Goal: Feedback & Contribution: Submit feedback/report problem

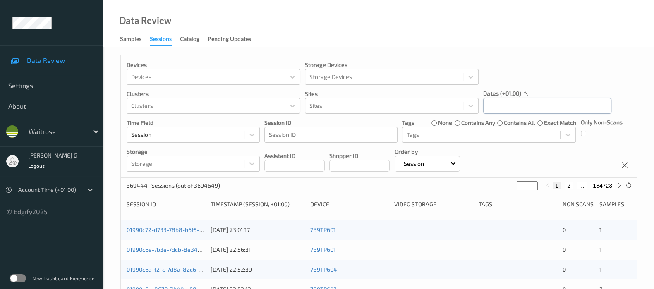
click at [555, 112] on input "text" at bounding box center [547, 106] width 128 height 16
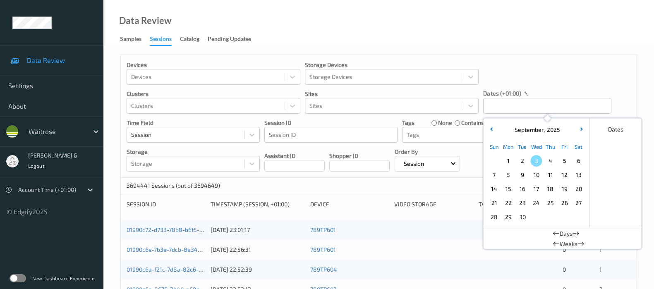
click at [521, 162] on span "2" at bounding box center [522, 161] width 12 height 12
type input "02/09/2025 00:00 -> 02/09/2025 23:59"
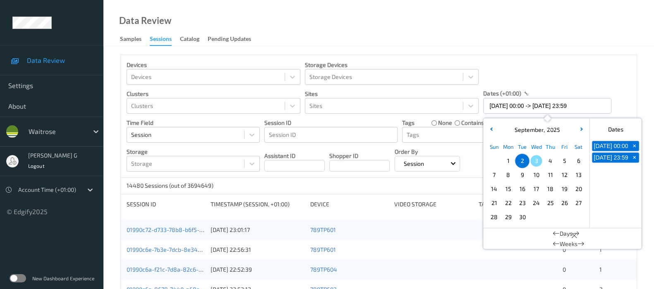
click at [596, 77] on div "Devices Devices Storage Devices Storage Devices Clusters Clusters Sites Sites d…" at bounding box center [379, 116] width 516 height 123
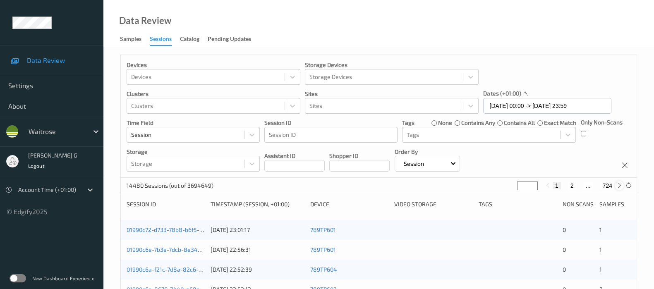
click at [620, 189] on div at bounding box center [619, 185] width 9 height 9
type input "*"
click at [620, 189] on div at bounding box center [619, 185] width 9 height 9
type input "*"
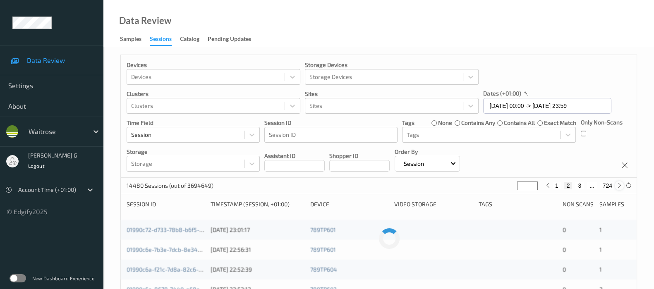
type input "*"
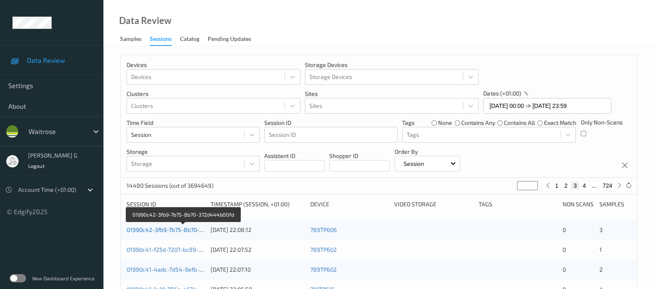
click at [175, 227] on link "01990c42-3fb9-7b75-8b70-372d444b00fd" at bounding box center [183, 229] width 112 height 7
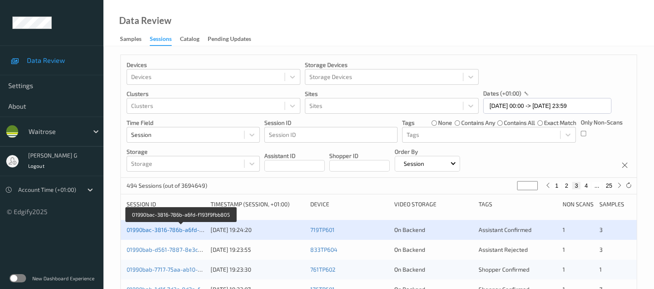
click at [145, 229] on link "01990bac-3816-786b-a6fd-f193f9fbb805" at bounding box center [181, 229] width 108 height 7
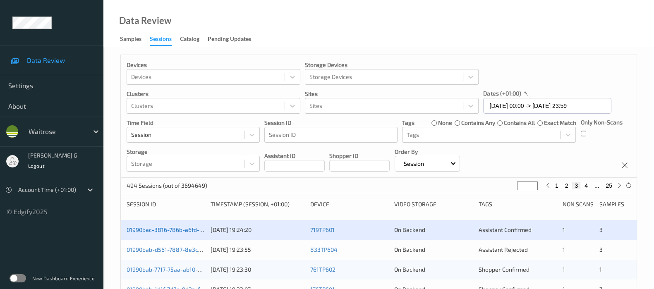
click at [147, 228] on link "01990bac-3816-786b-a6fd-f193f9fbb805" at bounding box center [181, 229] width 108 height 7
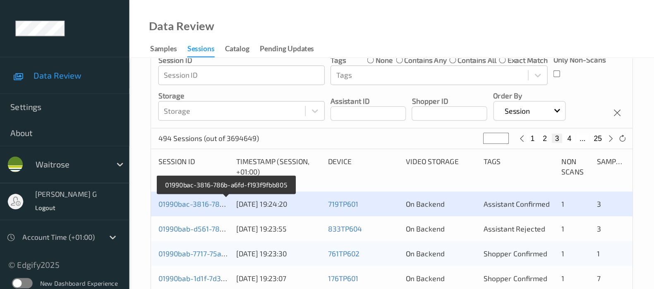
scroll to position [103, 0]
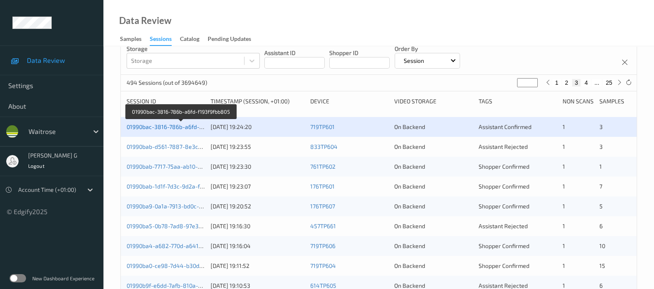
click at [149, 125] on link "01990bac-3816-786b-a6fd-f193f9fbb805" at bounding box center [181, 126] width 108 height 7
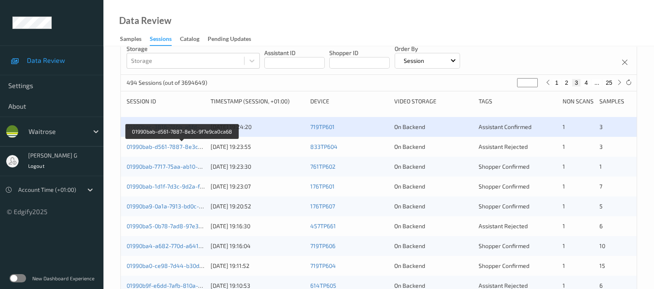
click at [152, 143] on div "01990bab-d561-7887-8e3c-9f7e9ca0ca68" at bounding box center [166, 147] width 78 height 8
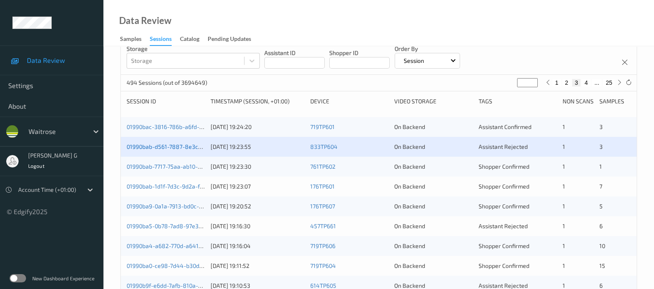
click at [148, 146] on link "01990bab-d561-7887-8e3c-9f7e9ca0ca68" at bounding box center [183, 146] width 112 height 7
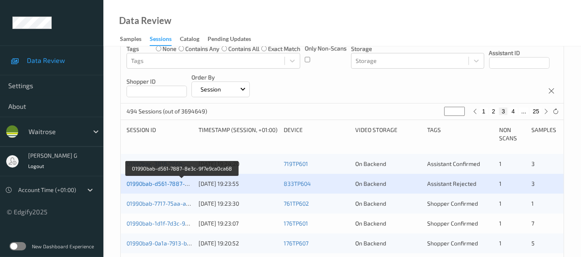
click at [162, 183] on link "01990bab-d561-7887-8e3c-9f7e9ca0ca68" at bounding box center [183, 183] width 112 height 7
click at [150, 182] on link "01990bab-d561-7887-8e3c-9f7e9ca0ca68" at bounding box center [183, 183] width 112 height 7
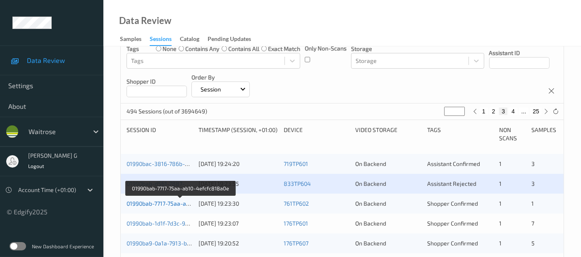
click at [146, 202] on link "01990bab-7717-75aa-ab10-4efcfc818a0e" at bounding box center [181, 203] width 108 height 7
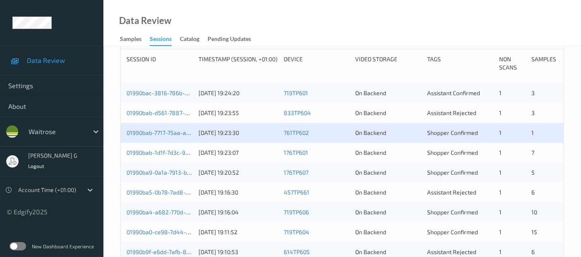
scroll to position [195, 0]
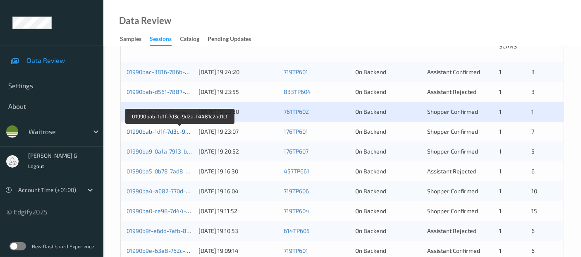
click at [149, 130] on link "01990bab-1d1f-7d3c-9d2a-f4481c2ad1cf" at bounding box center [180, 131] width 107 height 7
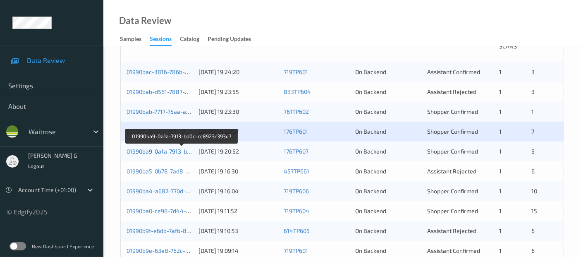
click at [147, 149] on link "01990ba9-0a1a-7913-bd0c-cc8923c393e7" at bounding box center [182, 151] width 111 height 7
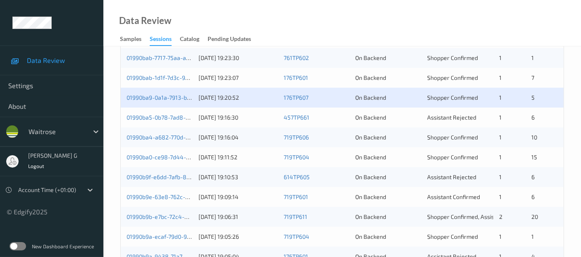
scroll to position [292, 0]
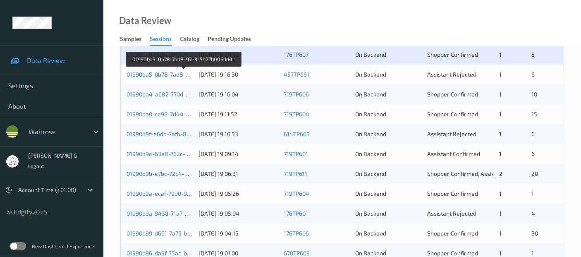
click at [146, 72] on link "01990ba5-0b78-7ad8-97e3-5b27b006dd4c" at bounding box center [184, 74] width 114 height 7
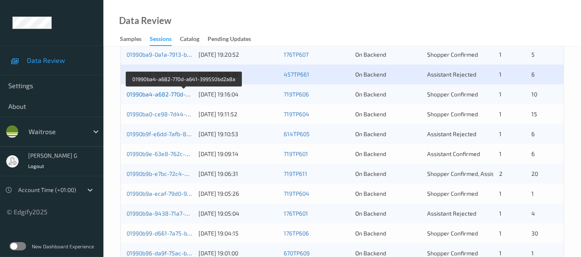
click at [156, 93] on link "01990ba4-a682-770d-a641-399550bd2a8a" at bounding box center [184, 94] width 115 height 7
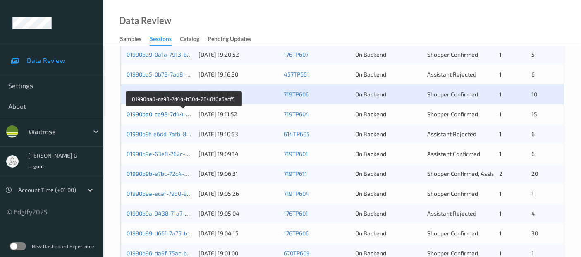
click at [143, 115] on link "01990ba0-ce98-7d44-b30d-2848f0a5acf5" at bounding box center [183, 113] width 113 height 7
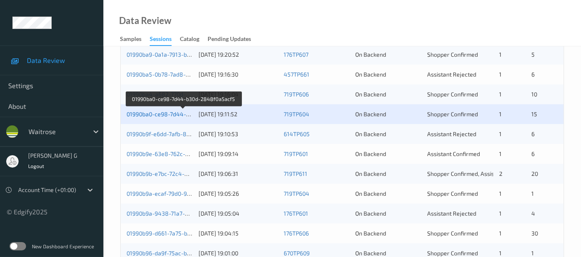
click at [138, 115] on link "01990ba0-ce98-7d44-b30d-2848f0a5acf5" at bounding box center [183, 113] width 113 height 7
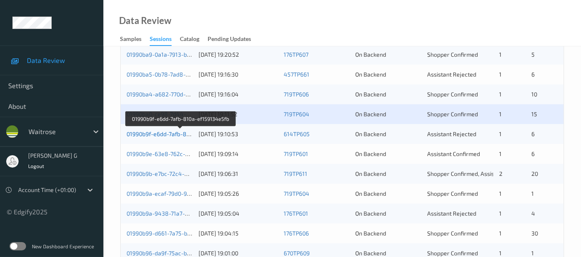
click at [146, 130] on link "01990b9f-e6dd-7afb-810a-ef159134e5fb" at bounding box center [181, 133] width 108 height 7
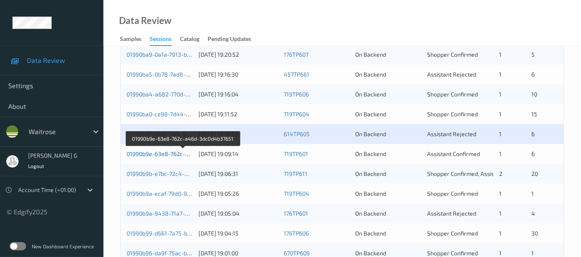
click at [139, 154] on link "01990b9e-63e8-762c-a46d-3dc0d4b37651" at bounding box center [183, 153] width 113 height 7
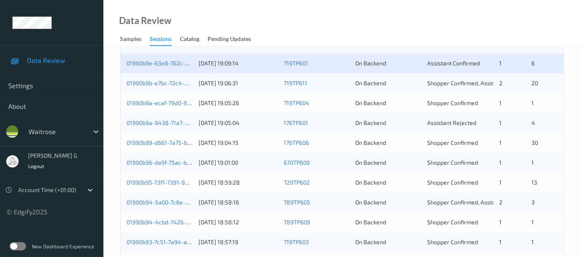
scroll to position [338, 0]
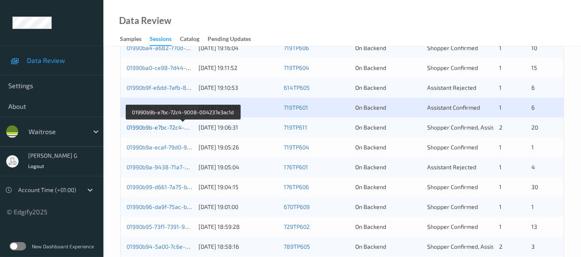
click at [151, 127] on link "01990b9b-e7bc-72c4-9008-004237e3ac1d" at bounding box center [183, 127] width 113 height 7
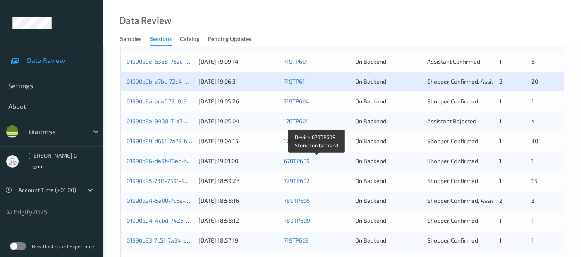
scroll to position [430, 0]
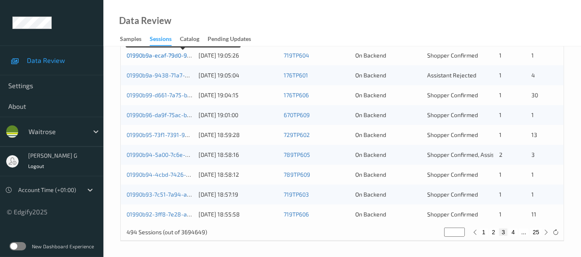
click at [148, 53] on link "01990b9a-ecaf-79d0-92db-39d5d8ed0a0c" at bounding box center [183, 55] width 113 height 7
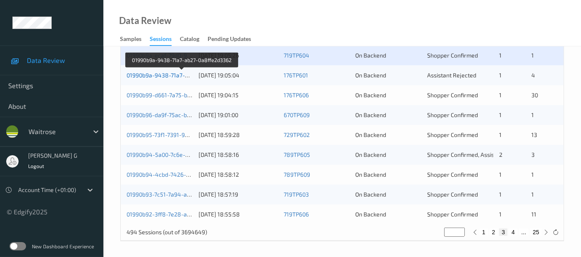
click at [143, 75] on link "01990b9a-9438-71a7-ab27-0a8ffe2d3362" at bounding box center [182, 75] width 111 height 7
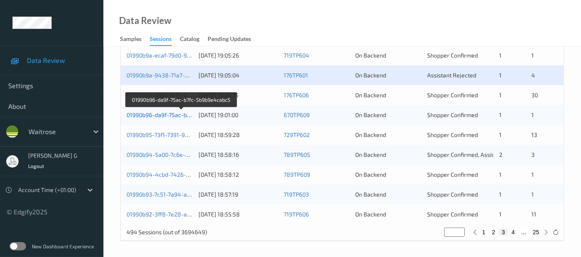
click at [141, 111] on link "01990b96-da9f-75ac-b7fc-5b9b9e4cabc5" at bounding box center [182, 114] width 110 height 7
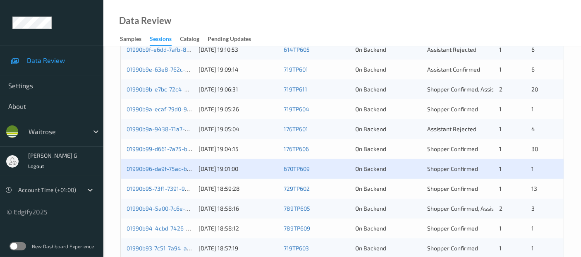
scroll to position [338, 0]
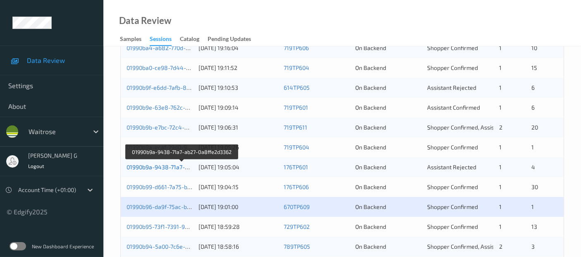
click at [153, 167] on link "01990b9a-9438-71a7-ab27-0a8ffe2d3362" at bounding box center [182, 166] width 111 height 7
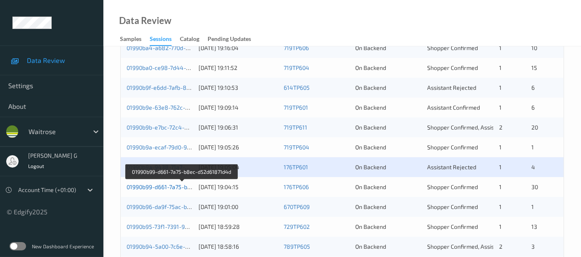
click at [149, 185] on link "01990b99-d661-7a75-b8ec-d52d61871d4d" at bounding box center [183, 186] width 112 height 7
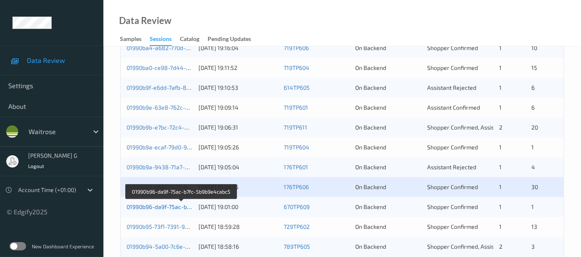
click at [145, 207] on link "01990b96-da9f-75ac-b7fc-5b9b9e4cabc5" at bounding box center [182, 206] width 110 height 7
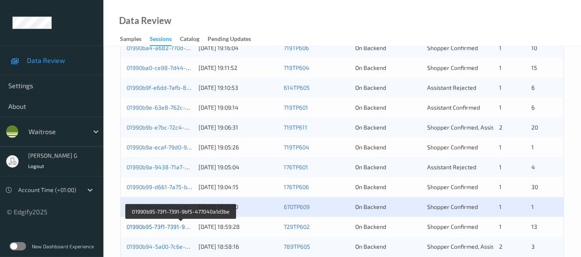
click at [136, 226] on link "01990b95-73f1-7391-9bf5-477040a1d3be" at bounding box center [181, 226] width 108 height 7
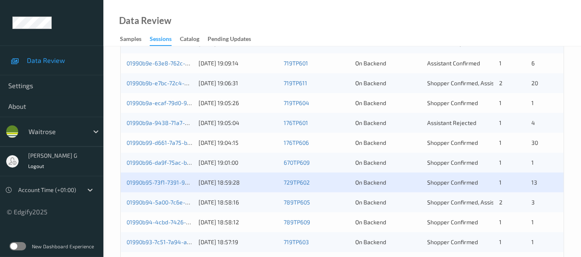
scroll to position [430, 0]
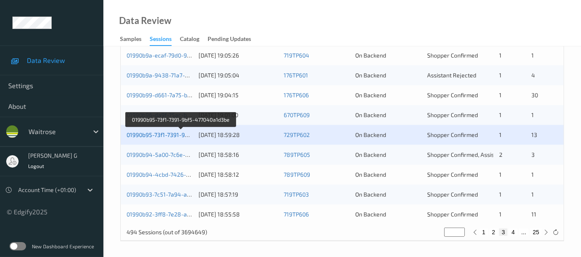
click at [172, 134] on link "01990b95-73f1-7391-9bf5-477040a1d3be" at bounding box center [181, 134] width 108 height 7
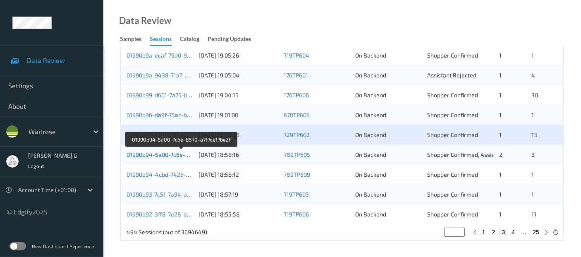
click at [155, 155] on link "01990b94-5a00-7c6e-8570-a7f7ce17be2f" at bounding box center [181, 154] width 109 height 7
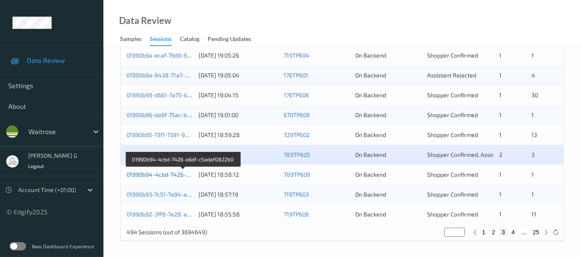
click at [163, 173] on link "01990b94-4cbd-7426-a6df-c5adaf0822b0" at bounding box center [183, 174] width 113 height 7
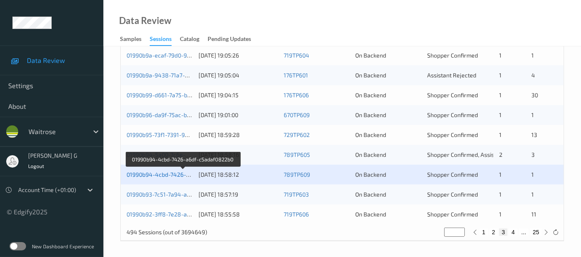
click at [142, 173] on link "01990b94-4cbd-7426-a6df-c5adaf0822b0" at bounding box center [183, 174] width 113 height 7
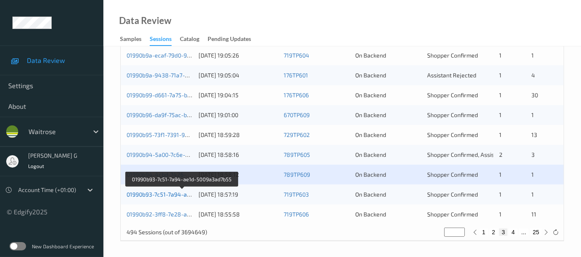
click at [166, 193] on link "01990b93-7c51-7a94-ae1d-5009a3ad7b55" at bounding box center [182, 194] width 111 height 7
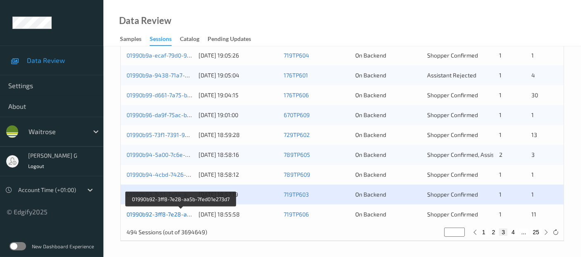
click at [138, 211] on link "01990b92-3ff8-7e28-aa5b-7fed01e273d7" at bounding box center [181, 214] width 109 height 7
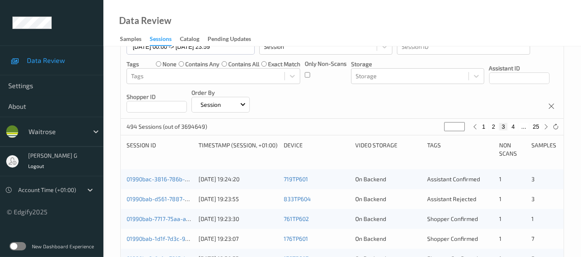
scroll to position [92, 0]
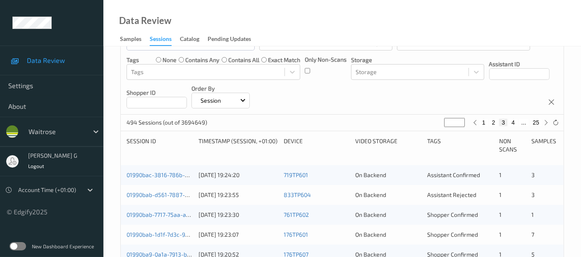
click at [511, 122] on button "4" at bounding box center [513, 122] width 8 height 7
type input "*"
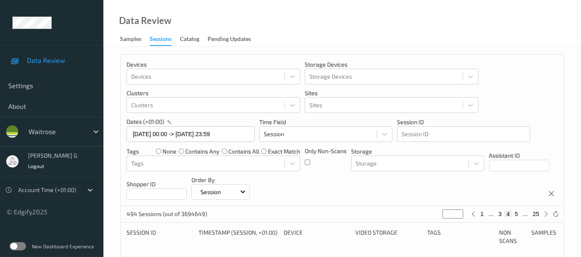
scroll to position [0, 0]
click at [547, 212] on icon at bounding box center [547, 214] width 6 height 6
type input "*"
click at [547, 212] on icon at bounding box center [547, 214] width 6 height 6
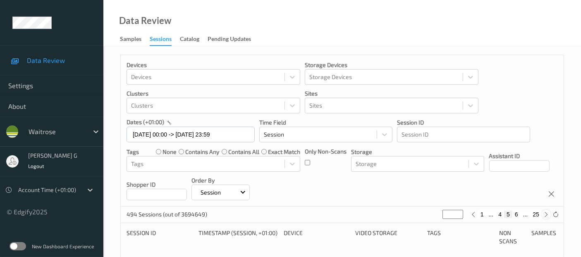
type input "*"
click at [547, 212] on icon at bounding box center [547, 214] width 6 height 6
type input "*"
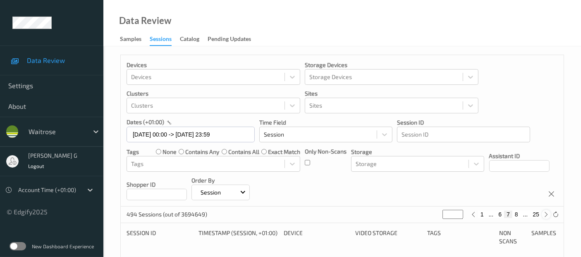
click at [547, 212] on icon at bounding box center [547, 214] width 6 height 6
type input "*"
click at [547, 212] on icon at bounding box center [547, 214] width 6 height 6
type input "*"
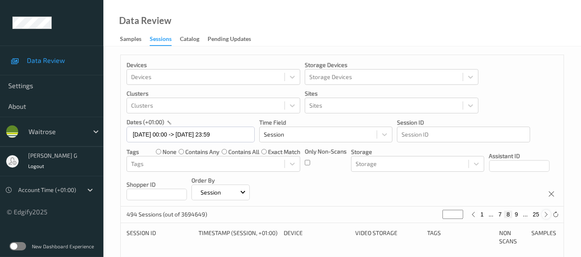
type input "*"
click at [547, 212] on icon at bounding box center [547, 214] width 6 height 6
type input "**"
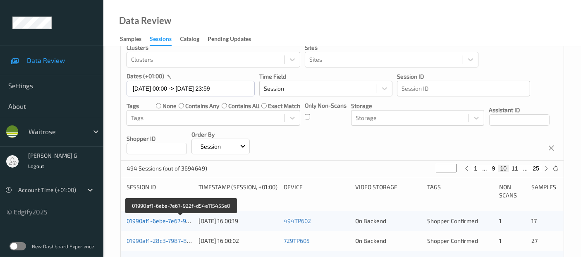
click at [148, 220] on link "01990af1-6ebe-7e67-922f-d54e115455e0" at bounding box center [182, 220] width 110 height 7
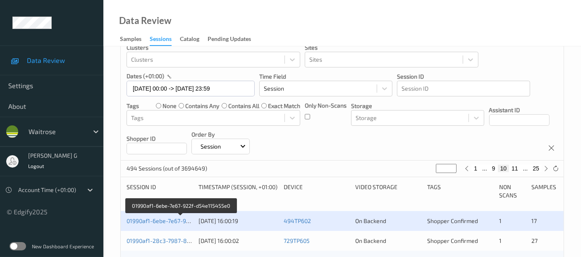
scroll to position [184, 0]
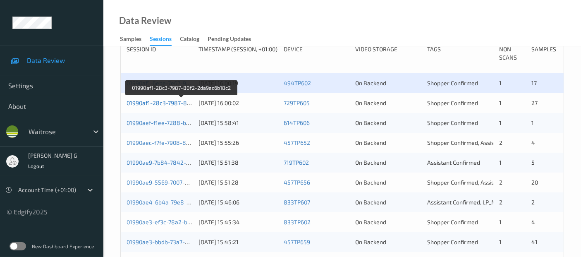
click at [156, 104] on link "01990af1-28c3-7987-80f2-2da9ac6b18c2" at bounding box center [182, 102] width 110 height 7
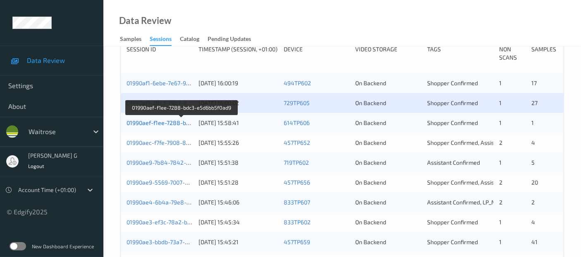
click at [137, 123] on link "01990aef-f1ee-7288-bdc3-e5d6bb5f0ad9" at bounding box center [182, 122] width 110 height 7
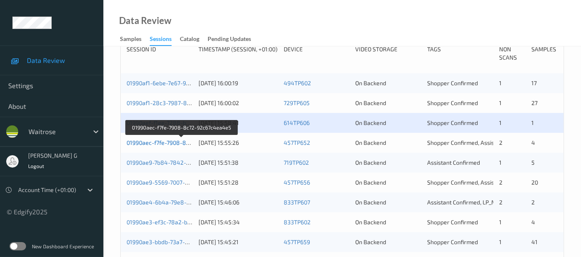
click at [141, 141] on link "01990aec-f7fe-7908-8c72-92c67c4ea4e5" at bounding box center [182, 142] width 110 height 7
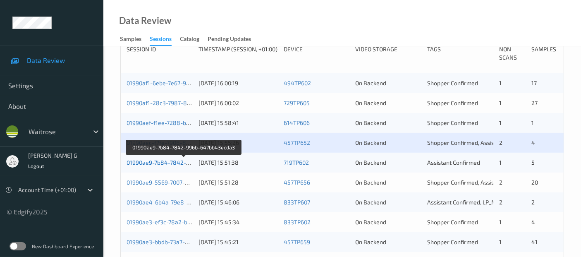
click at [144, 162] on link "01990ae9-7b84-7842-996b-647bb43ecda3" at bounding box center [184, 162] width 115 height 7
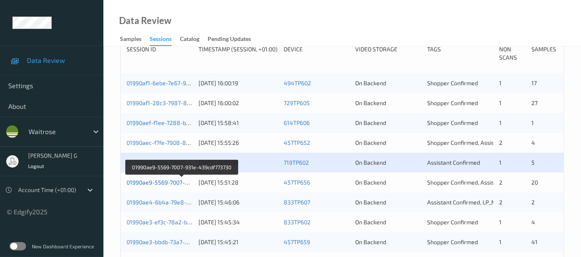
click at [147, 183] on link "01990ae9-5569-7007-931e-439cdf773730" at bounding box center [182, 182] width 110 height 7
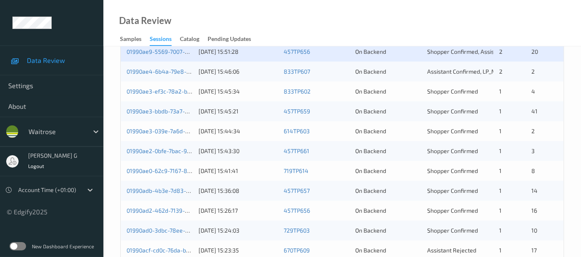
scroll to position [276, 0]
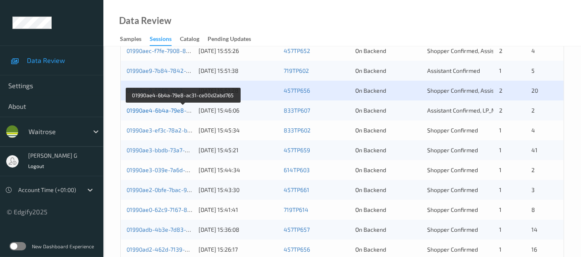
click at [156, 110] on link "01990ae4-6b4a-79e8-ac31-ce00d2abd765" at bounding box center [183, 110] width 113 height 7
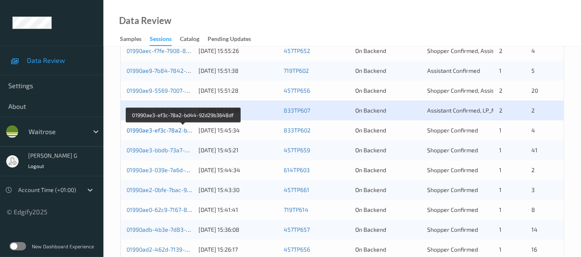
click at [138, 127] on link "01990ae3-ef3c-78a2-bd44-92d29b3648df" at bounding box center [183, 130] width 113 height 7
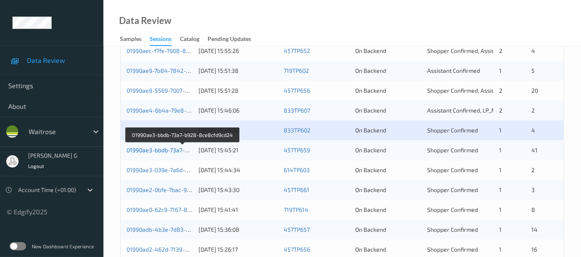
click at [149, 150] on link "01990ae3-bbdb-73a7-b928-8ce8cfd9cd24" at bounding box center [183, 149] width 113 height 7
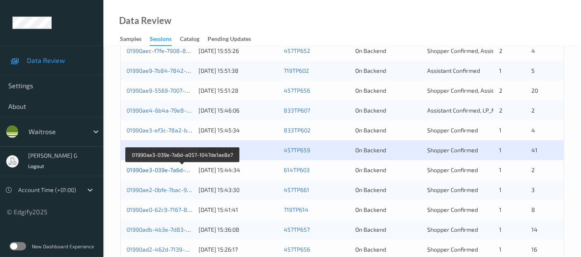
click at [155, 170] on link "01990ae3-039e-7a6d-a057-1047de1ae8e7" at bounding box center [183, 169] width 112 height 7
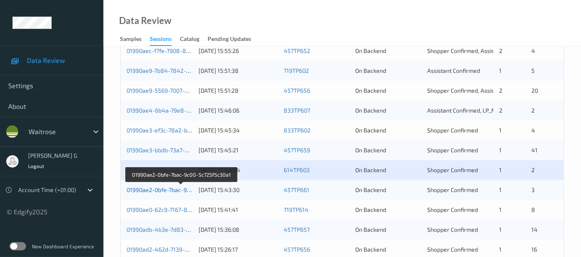
click at [149, 190] on link "01990ae2-0bfe-7bac-9c00-5c725f5c30a1" at bounding box center [181, 189] width 109 height 7
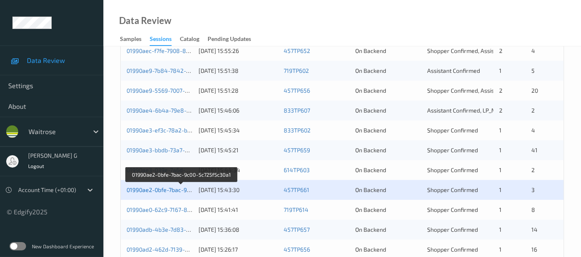
click at [168, 189] on link "01990ae2-0bfe-7bac-9c00-5c725f5c30a1" at bounding box center [181, 189] width 109 height 7
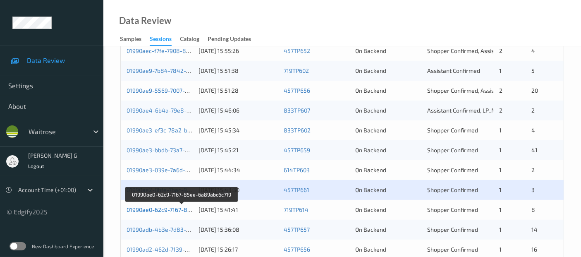
click at [142, 210] on link "01990ae0-62c9-7167-85ee-6a89abc6c719" at bounding box center [182, 209] width 111 height 7
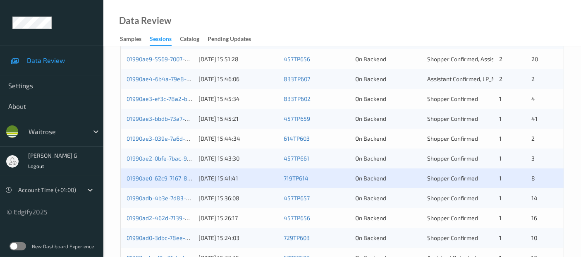
scroll to position [367, 0]
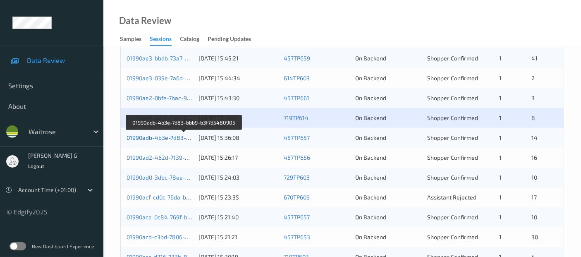
click at [151, 134] on link "01990adb-4b3e-7d83-bbb9-b3f7d5480905" at bounding box center [184, 137] width 114 height 7
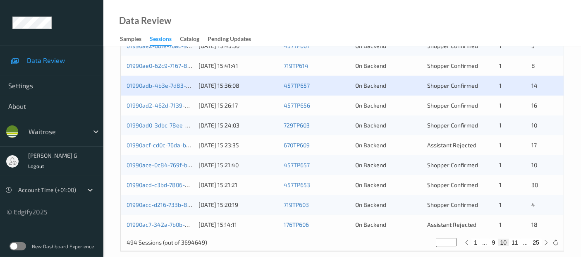
scroll to position [430, 0]
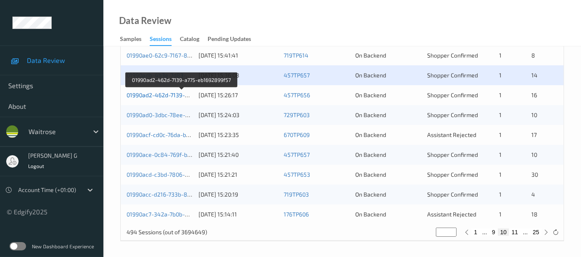
click at [163, 94] on link "01990ad2-462d-7139-a775-eb1692899f57" at bounding box center [182, 94] width 111 height 7
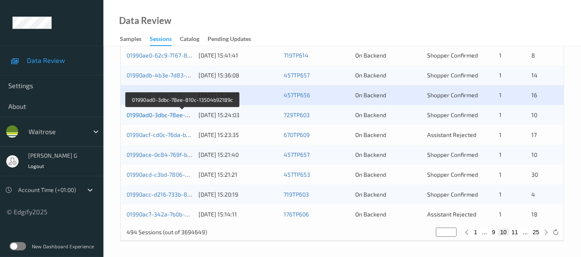
click at [149, 112] on link "01990ad0-3dbc-78ee-810c-13504b92189c" at bounding box center [183, 114] width 112 height 7
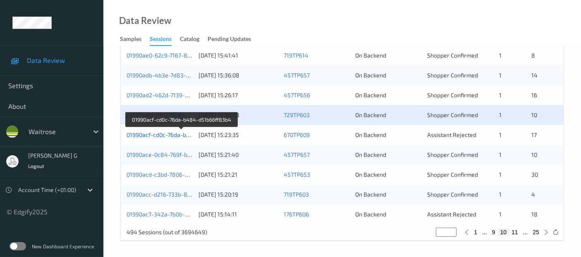
click at [144, 132] on link "01990acf-cd0c-76da-b484-d51b66ff83b4" at bounding box center [182, 134] width 110 height 7
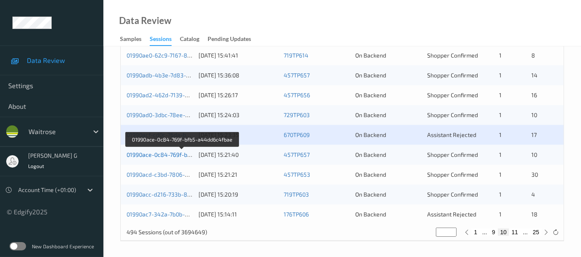
click at [140, 152] on link "01990ace-0c84-769f-bfb5-a44dd6c4fbae" at bounding box center [182, 154] width 111 height 7
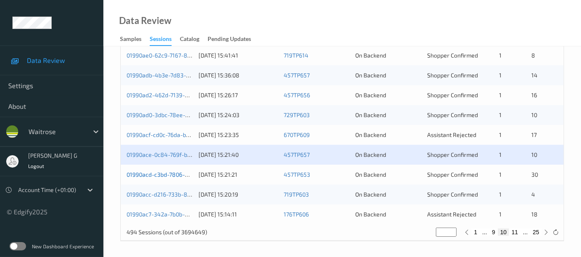
click at [161, 175] on link "01990acd-c3bd-7806-b0ec-f788024e2c9b" at bounding box center [183, 174] width 113 height 7
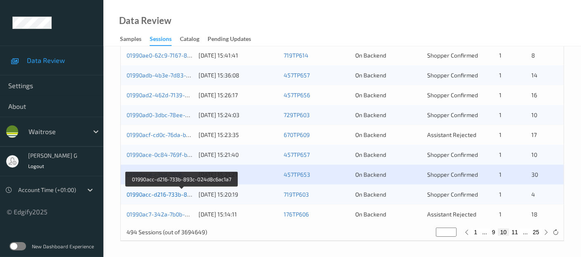
click at [150, 192] on link "01990acc-d216-733b-893c-024d8c6ac1a7" at bounding box center [182, 194] width 111 height 7
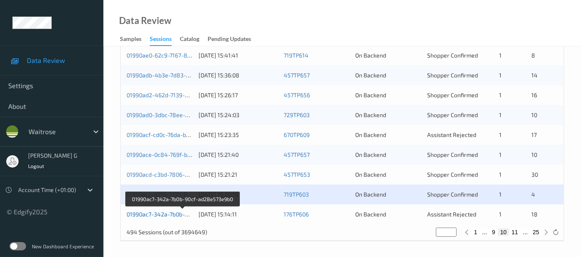
click at [155, 212] on link "01990ac7-342a-7b0b-90cf-ad28e573e9b0" at bounding box center [183, 214] width 112 height 7
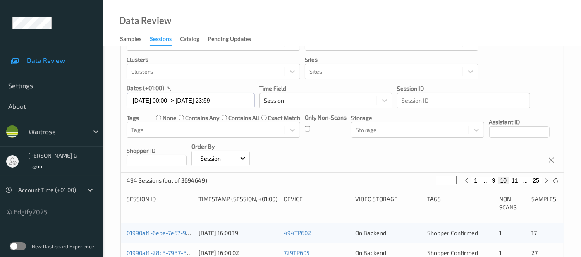
scroll to position [0, 0]
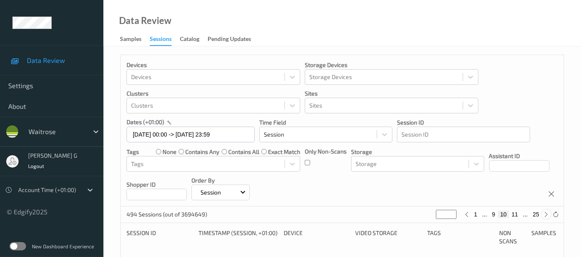
click at [545, 214] on icon at bounding box center [547, 214] width 6 height 6
type input "**"
click at [545, 214] on icon at bounding box center [547, 214] width 6 height 6
type input "**"
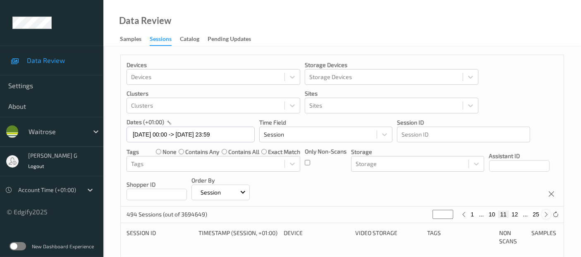
type input "**"
click at [545, 214] on icon at bounding box center [547, 214] width 6 height 6
type input "**"
click at [545, 214] on icon at bounding box center [547, 214] width 6 height 6
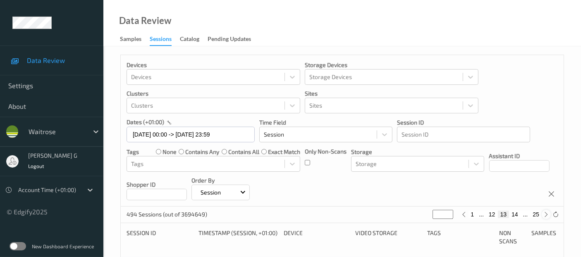
type input "**"
click at [545, 214] on icon at bounding box center [547, 214] width 6 height 6
type input "**"
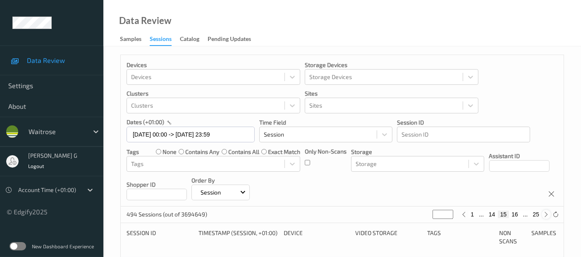
click at [545, 214] on icon at bounding box center [547, 214] width 6 height 6
type input "**"
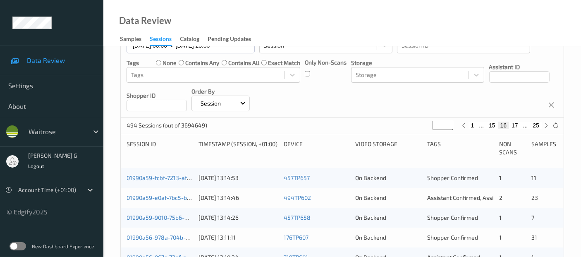
scroll to position [92, 0]
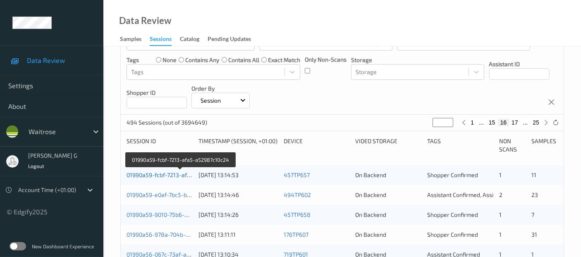
click at [133, 172] on link "01990a59-fcbf-7213-afa5-a52987c10c24" at bounding box center [181, 174] width 108 height 7
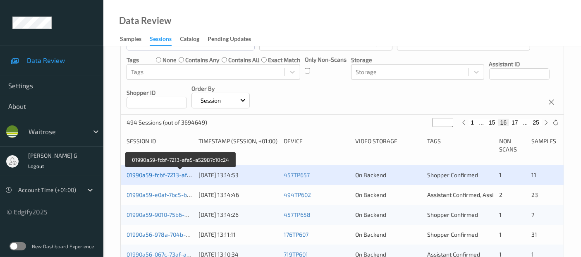
click at [139, 173] on link "01990a59-fcbf-7213-afa5-a52987c10c24" at bounding box center [181, 174] width 108 height 7
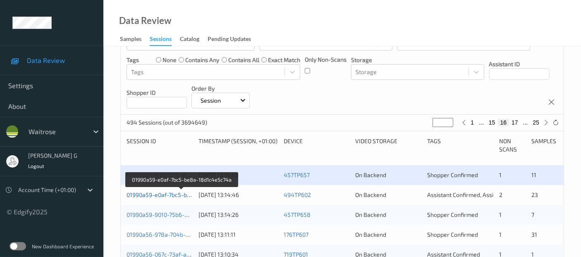
click at [156, 191] on link "01990a59-e0af-7bc5-be8a-18d1c4e5c74a" at bounding box center [182, 194] width 111 height 7
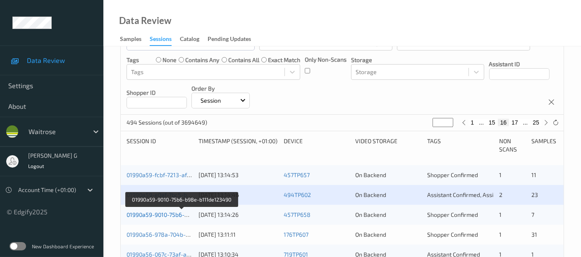
click at [158, 211] on link "01990a59-9010-75b6-b98e-b111de123490" at bounding box center [182, 214] width 111 height 7
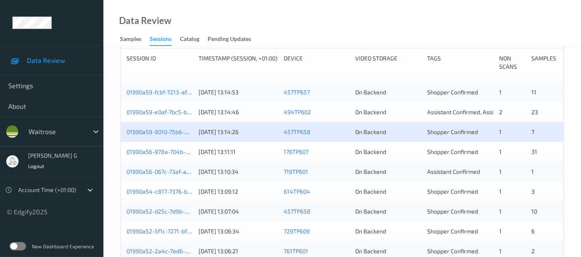
scroll to position [184, 0]
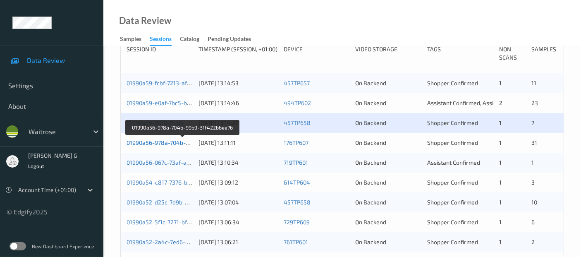
click at [158, 140] on link "01990a56-978a-704b-99b9-31f422b6ee76" at bounding box center [183, 142] width 113 height 7
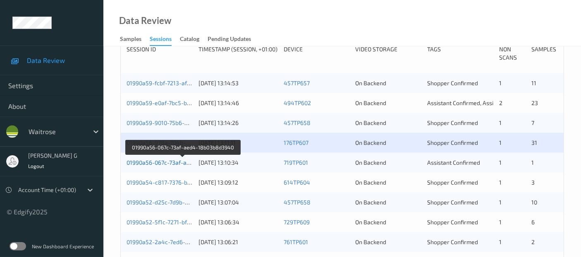
click at [165, 163] on link "01990a56-067c-73af-aed4-18b03b8d3940" at bounding box center [183, 162] width 113 height 7
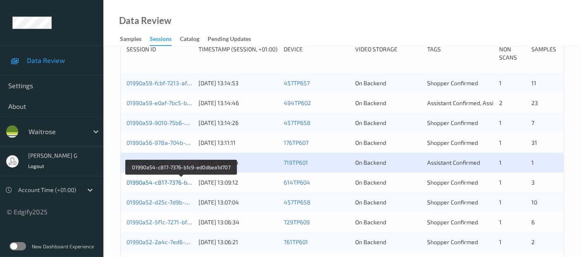
click at [141, 179] on link "01990a54-c817-7376-b1c9-ed0dbea1d707" at bounding box center [182, 182] width 110 height 7
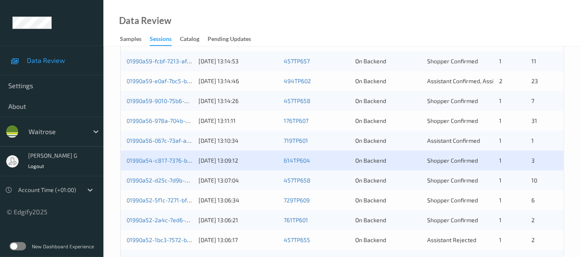
scroll to position [230, 0]
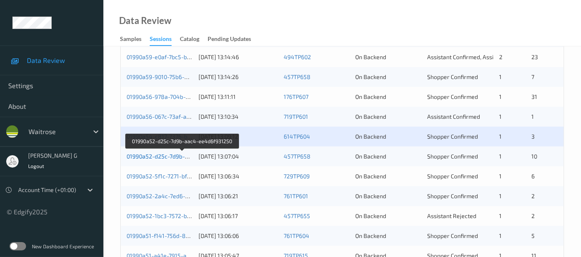
click at [155, 154] on link "01990a52-d25c-7d9b-aac4-ee4d6f931250" at bounding box center [183, 156] width 112 height 7
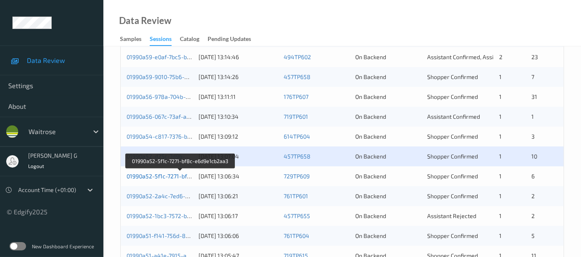
click at [143, 173] on link "01990a52-5f1c-7271-bf8c-e6d9e1cb2aa3" at bounding box center [181, 176] width 108 height 7
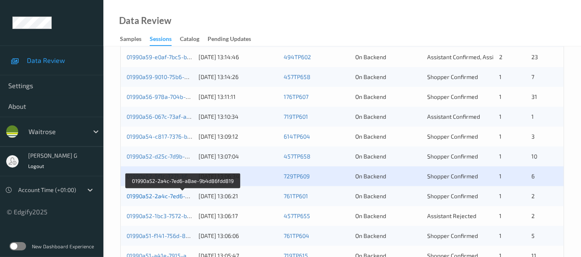
click at [148, 196] on link "01990a52-2a4c-7ed6-a8ae-9b4d86fdd819" at bounding box center [184, 195] width 114 height 7
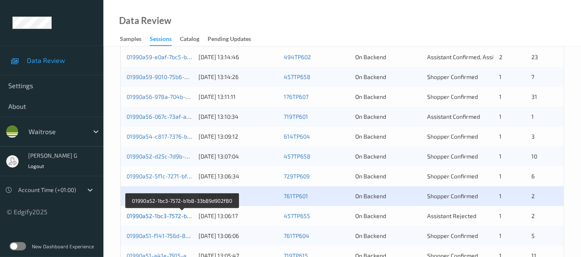
click at [162, 214] on link "01990a52-1bc3-7572-b1b8-33b89d902f80" at bounding box center [183, 215] width 112 height 7
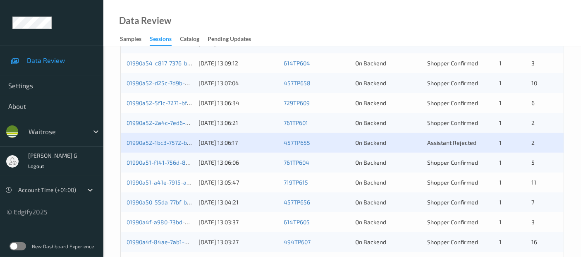
scroll to position [322, 0]
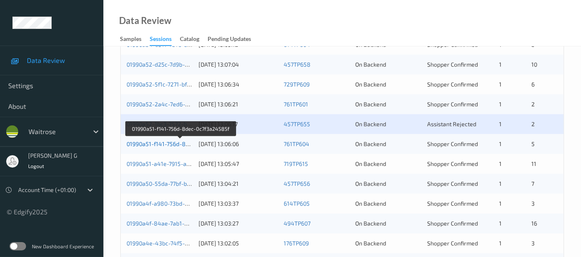
click at [153, 140] on link "01990a51-f141-756d-8dec-0c7f3a24585f" at bounding box center [181, 143] width 108 height 7
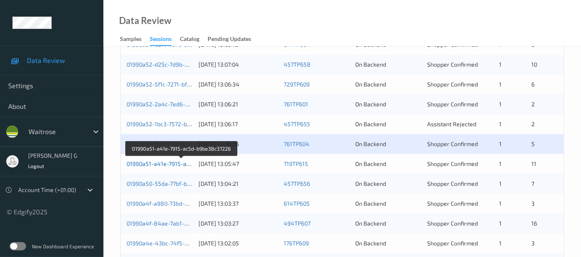
click at [146, 162] on link "01990a51-a41e-7915-ac5d-b9be38c37226" at bounding box center [182, 163] width 111 height 7
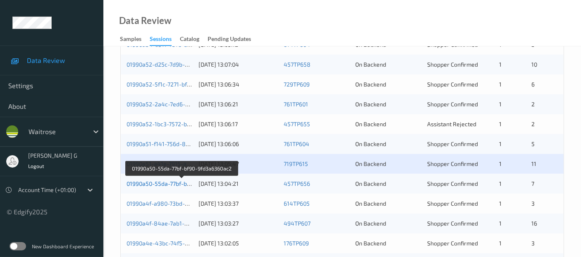
click at [146, 182] on link "01990a50-55da-77bf-bf90-9fd3a6360ac2" at bounding box center [182, 183] width 110 height 7
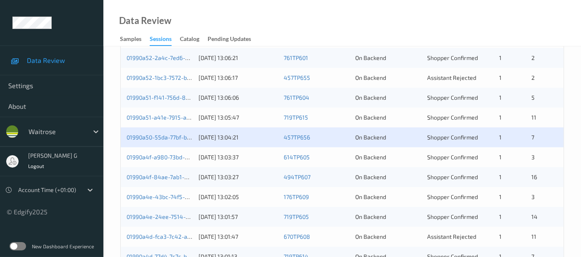
scroll to position [414, 0]
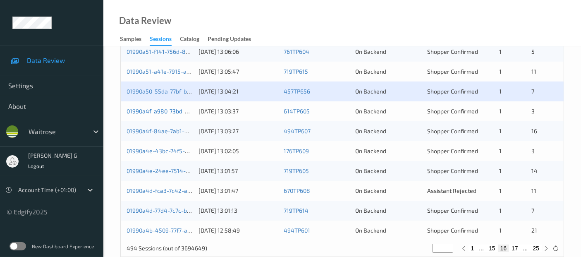
click at [150, 110] on link "01990a4f-a980-73bd-9bde-22cfc7561977" at bounding box center [182, 111] width 110 height 7
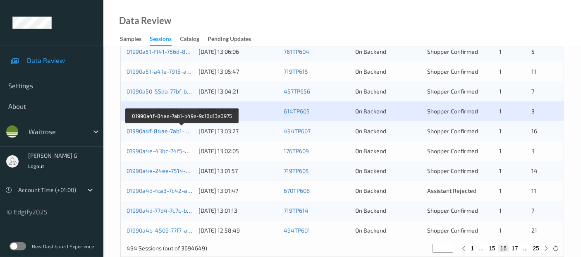
click at [152, 130] on link "01990a4f-84ae-7ab1-b49e-9c18d13e0975" at bounding box center [183, 130] width 112 height 7
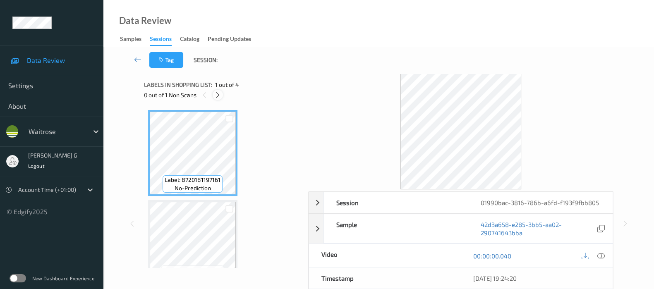
click at [216, 95] on icon at bounding box center [217, 94] width 7 height 7
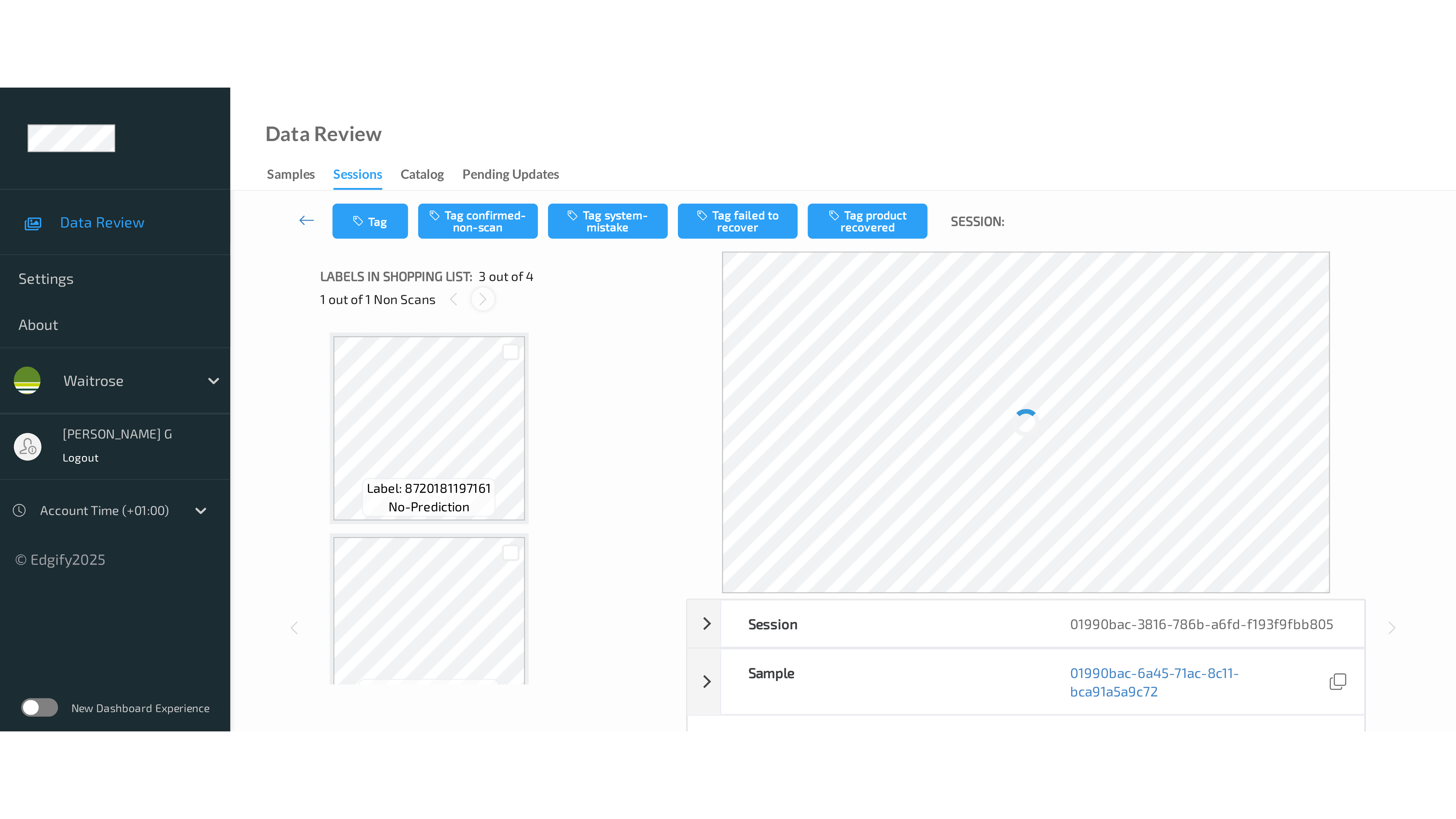
scroll to position [65, 0]
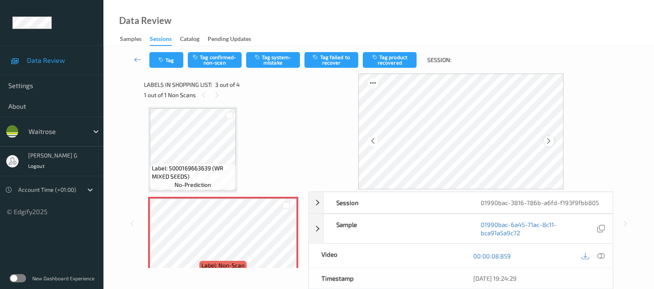
click at [551, 140] on icon at bounding box center [548, 140] width 7 height 7
click at [601, 257] on icon at bounding box center [601, 255] width 7 height 7
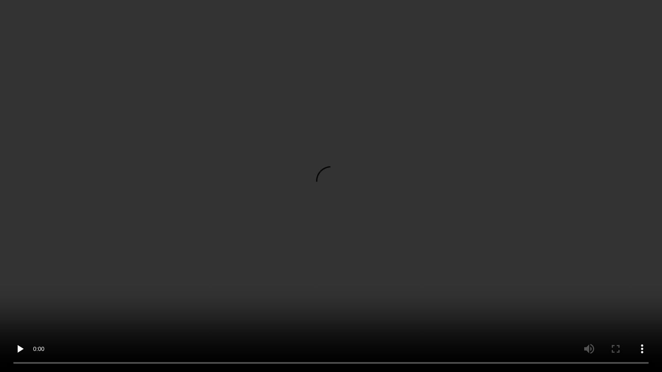
click at [137, 289] on video at bounding box center [331, 186] width 662 height 372
click at [607, 267] on video at bounding box center [331, 186] width 662 height 372
click at [587, 278] on video at bounding box center [331, 186] width 662 height 372
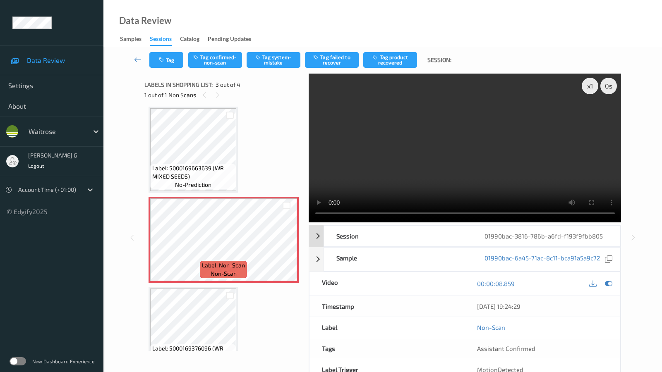
click at [614, 285] on div "x 1 0 s Session 01990bac-3816-786b-a6fd-f193f9fbb805 Session ID 01990bac-3816-7…" at bounding box center [382, 238] width 525 height 329
click at [617, 283] on div "x 1 0 s Session 01990bac-3816-786b-a6fd-f193f9fbb805 Session ID 01990bac-3816-7…" at bounding box center [382, 238] width 525 height 329
click at [614, 268] on div "x 1 0 s Session 01990bac-3816-786b-a6fd-f193f9fbb805 Session ID 01990bac-3816-7…" at bounding box center [382, 238] width 525 height 329
click at [320, 226] on div "Session 01990bac-3816-786b-a6fd-f193f9fbb805" at bounding box center [465, 237] width 312 height 22
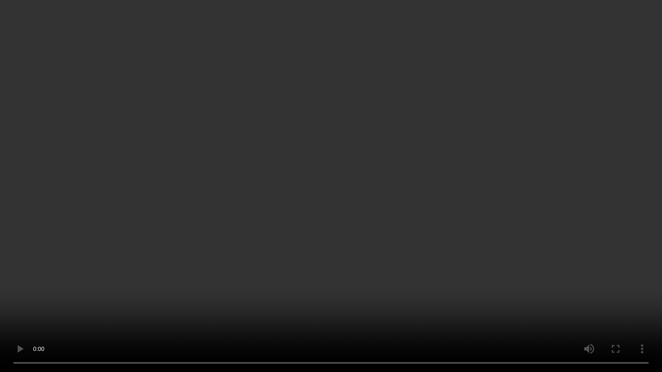
click at [586, 231] on video at bounding box center [331, 186] width 662 height 372
click at [212, 279] on video at bounding box center [331, 186] width 662 height 372
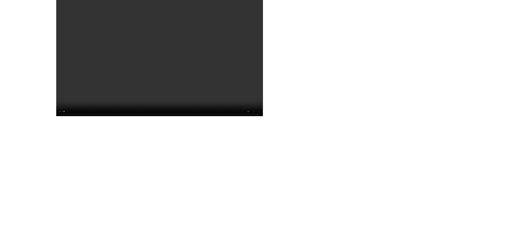
scroll to position [0, 0]
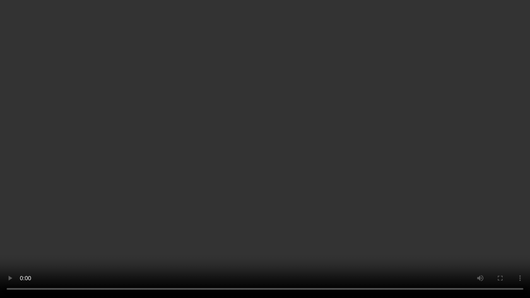
click at [374, 256] on video at bounding box center [265, 149] width 530 height 298
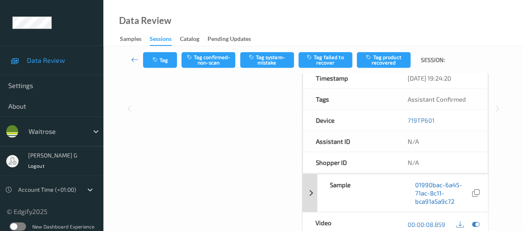
scroll to position [207, 0]
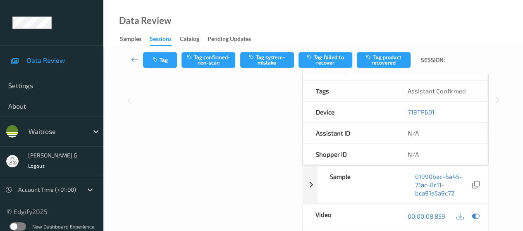
click at [286, 29] on div "Data Review Samples Sessions Catalog Pending Updates" at bounding box center [313, 23] width 420 height 46
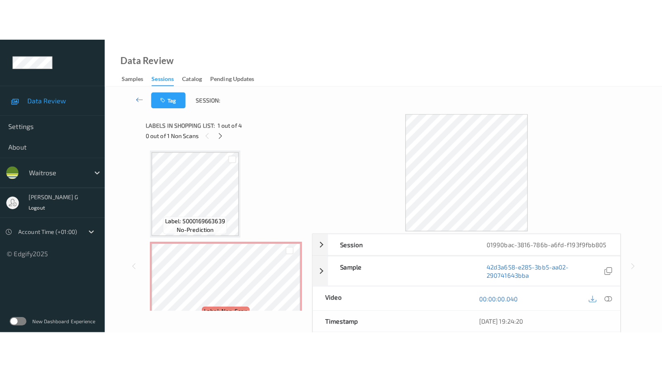
scroll to position [200, 0]
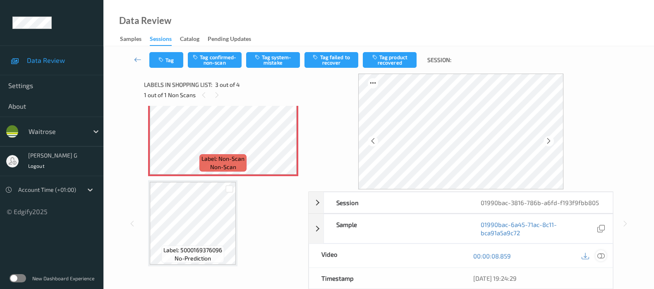
click at [601, 254] on icon at bounding box center [601, 255] width 7 height 7
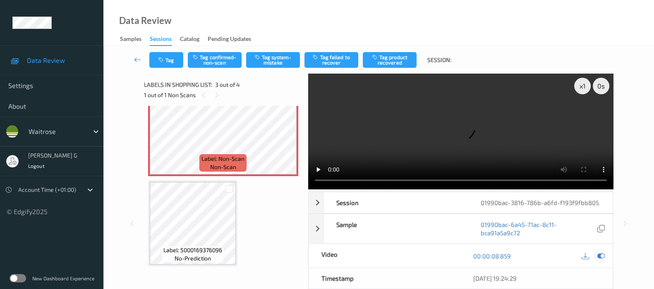
click at [600, 252] on icon at bounding box center [601, 255] width 7 height 7
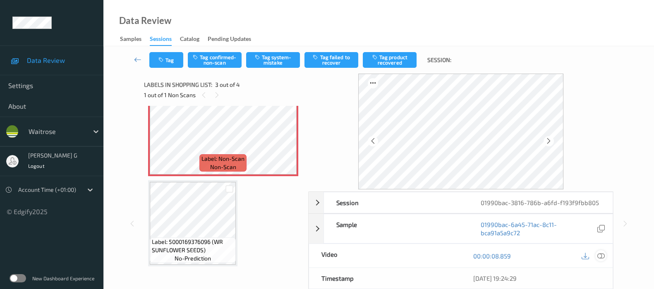
click at [599, 256] on icon at bounding box center [601, 255] width 7 height 7
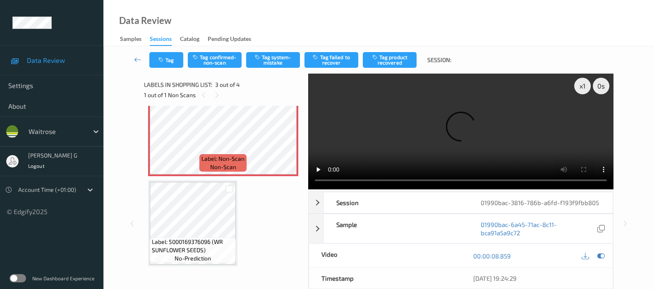
scroll to position [117, 0]
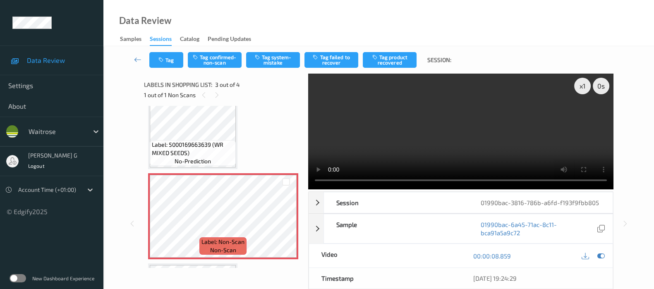
click at [614, 286] on div "x 1 0 s Session 01990bac-3816-786b-a6fd-f193f9fbb805 Session ID 01990bac-3816-7…" at bounding box center [378, 224] width 517 height 300
click at [333, 60] on button "Tag failed to recover" at bounding box center [332, 60] width 54 height 16
click at [602, 252] on icon at bounding box center [601, 255] width 7 height 7
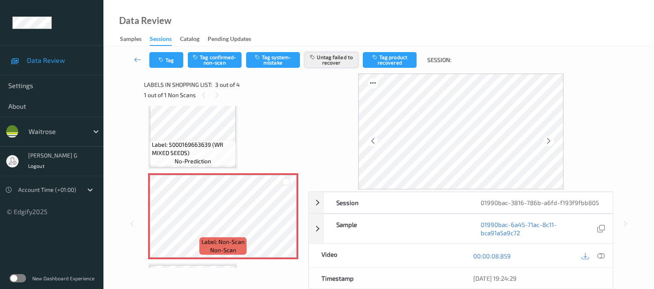
click at [334, 61] on button "Untag failed to recover" at bounding box center [332, 60] width 54 height 16
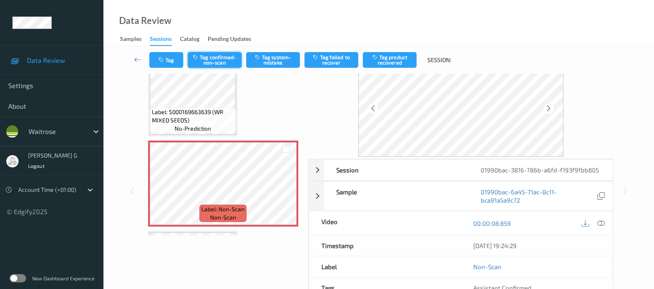
scroll to position [0, 0]
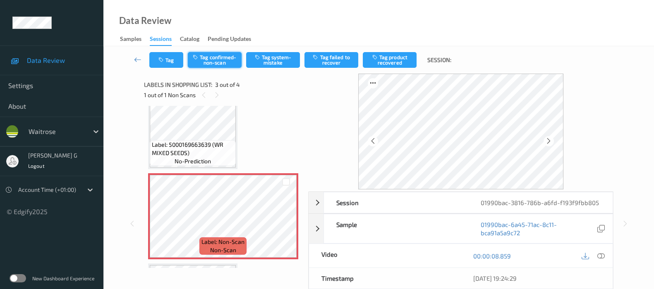
click at [215, 55] on button "Tag confirmed-non-scan" at bounding box center [215, 60] width 54 height 16
click at [383, 61] on button "Tag product recovered" at bounding box center [390, 60] width 54 height 16
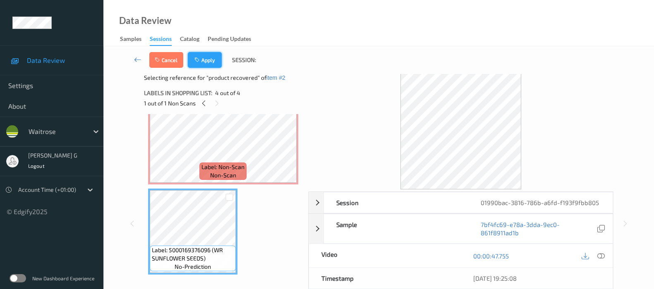
click at [212, 64] on button "Apply" at bounding box center [205, 60] width 34 height 16
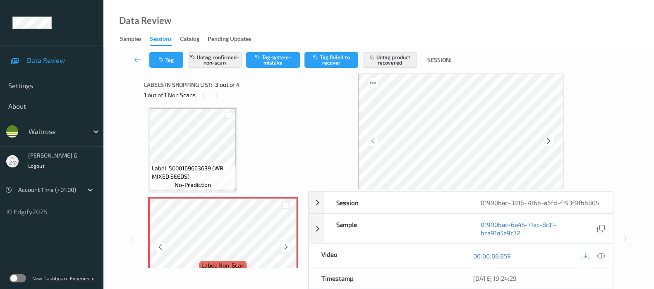
scroll to position [200, 0]
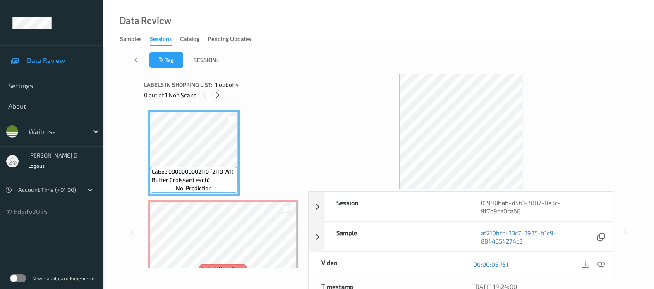
click at [220, 96] on icon at bounding box center [217, 94] width 7 height 7
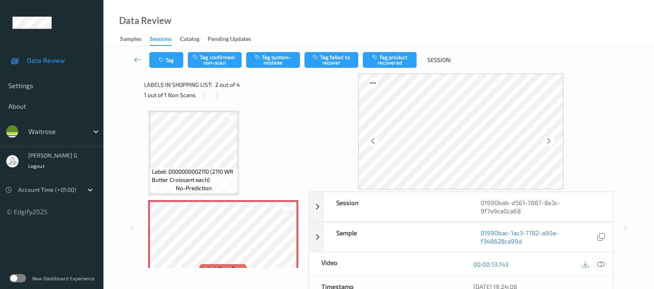
click at [602, 262] on icon at bounding box center [601, 264] width 7 height 7
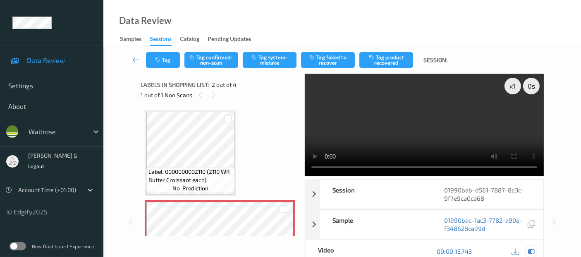
click at [528, 251] on icon at bounding box center [531, 250] width 7 height 7
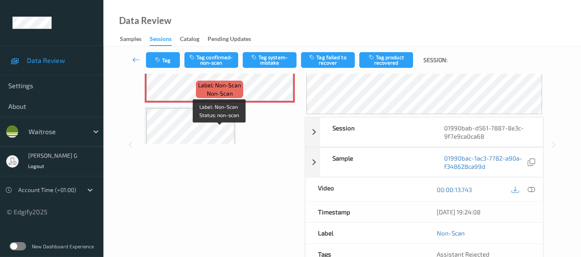
scroll to position [138, 0]
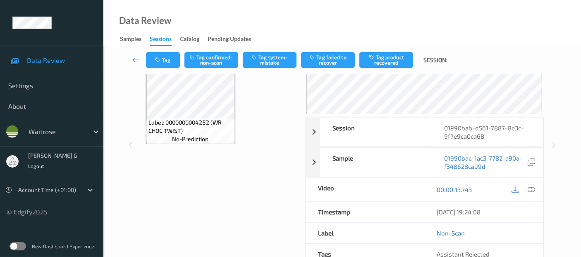
click at [216, 128] on span "Label: 0000000004282 (WR CHOC TWIST)" at bounding box center [191, 126] width 84 height 17
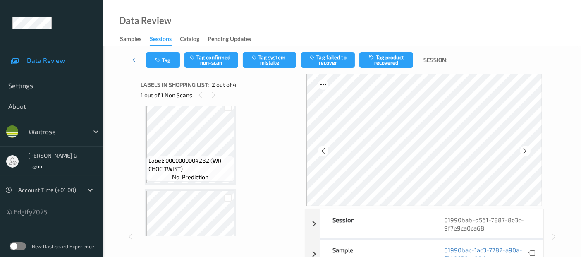
scroll to position [233, 0]
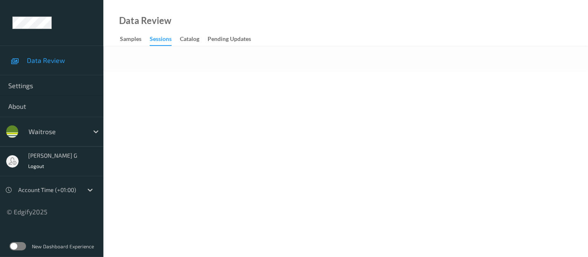
click at [181, 132] on body "Data Review Settings About waitrose varsha g Logout Account Time (+01:00) © Edg…" at bounding box center [294, 128] width 588 height 257
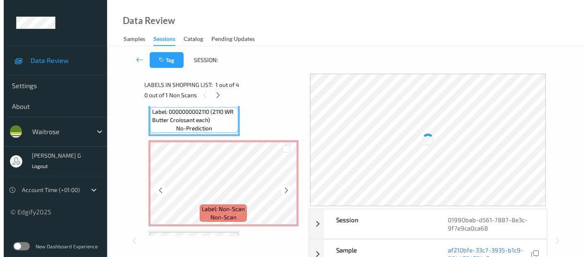
scroll to position [46, 0]
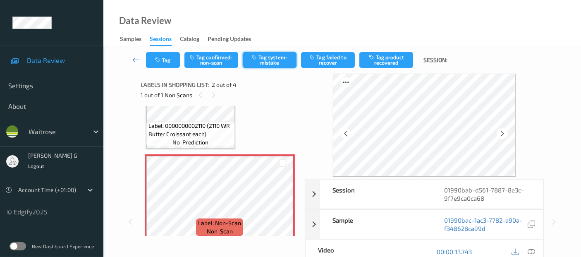
click at [276, 60] on button "Tag system-mistake" at bounding box center [270, 60] width 54 height 16
click at [168, 58] on button "Tag" at bounding box center [163, 60] width 34 height 16
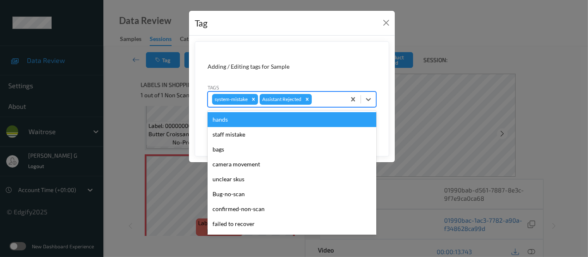
click at [325, 99] on div at bounding box center [328, 99] width 28 height 10
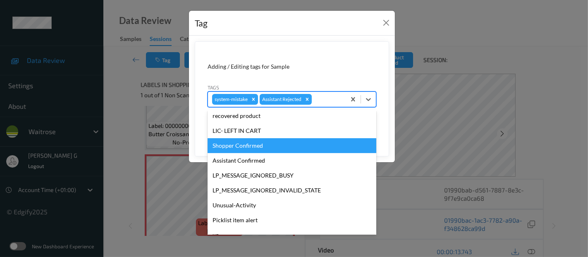
scroll to position [177, 0]
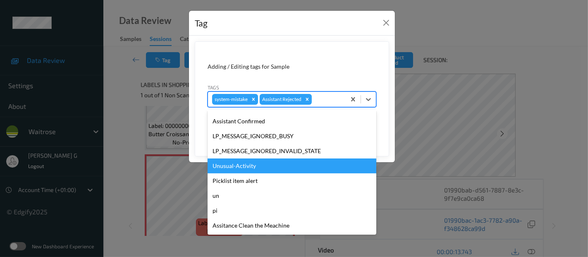
click at [250, 167] on div "Unusual-Activity" at bounding box center [292, 165] width 169 height 15
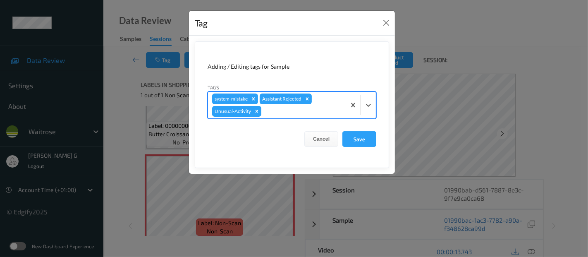
click at [298, 111] on div at bounding box center [302, 111] width 79 height 10
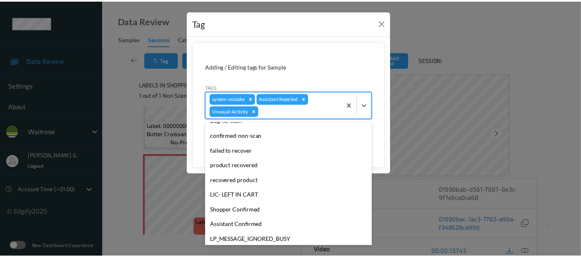
scroll to position [162, 0]
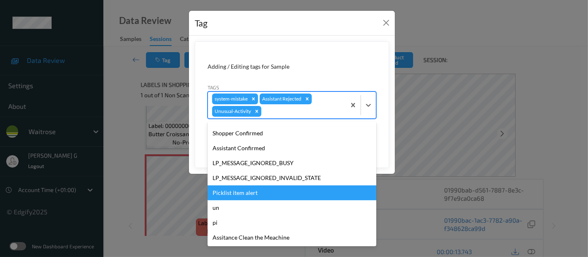
click at [239, 195] on div "Picklist item alert" at bounding box center [292, 192] width 169 height 15
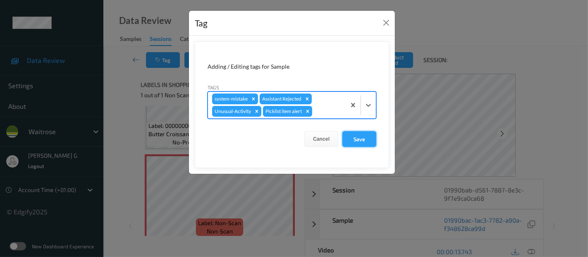
click at [359, 138] on button "Save" at bounding box center [360, 139] width 34 height 16
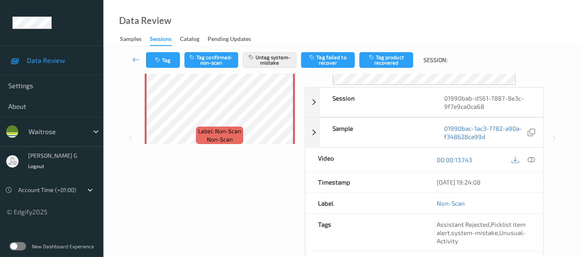
scroll to position [0, 0]
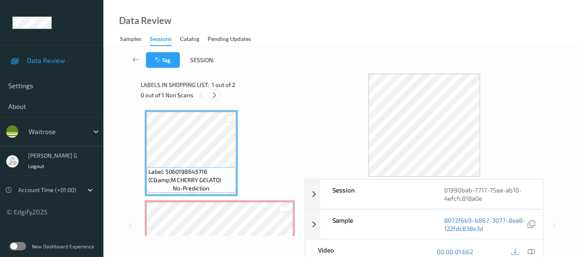
click at [215, 96] on icon at bounding box center [214, 94] width 7 height 7
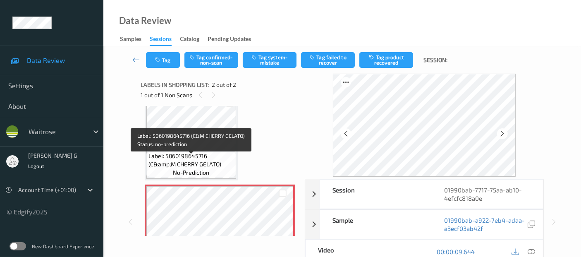
scroll to position [7, 0]
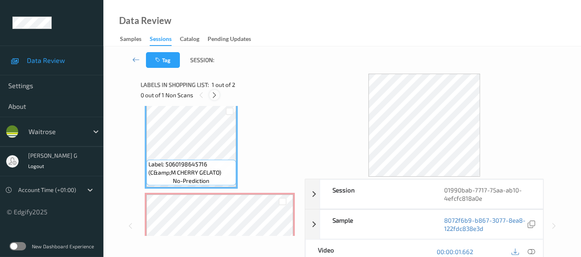
click at [215, 92] on icon at bounding box center [214, 94] width 7 height 7
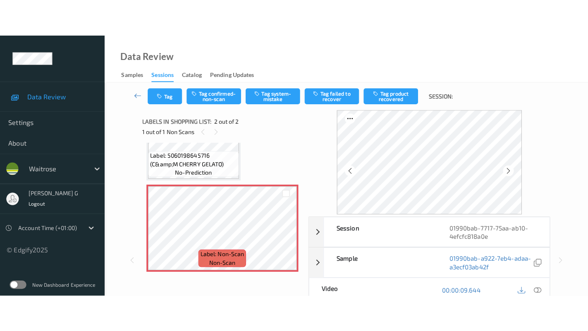
scroll to position [53, 0]
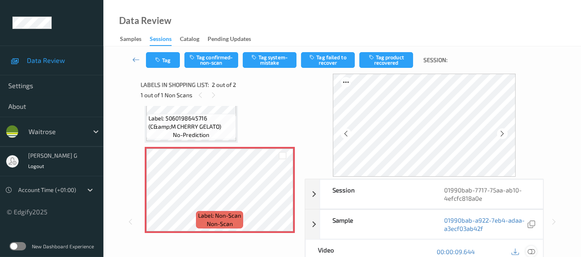
click at [530, 251] on icon at bounding box center [531, 251] width 7 height 7
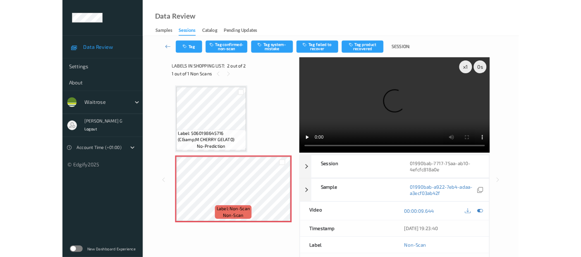
scroll to position [0, 0]
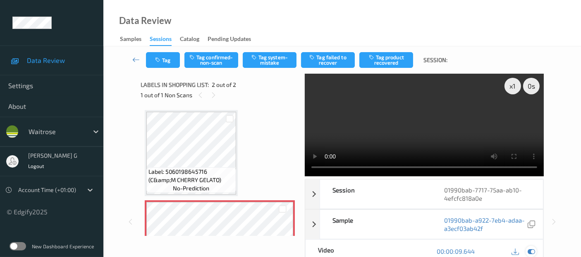
click at [528, 250] on icon at bounding box center [531, 250] width 7 height 7
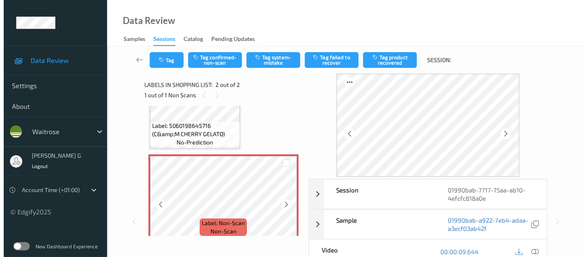
scroll to position [53, 0]
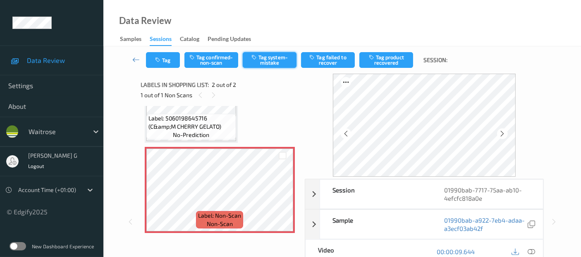
click at [263, 56] on button "Tag system-mistake" at bounding box center [270, 60] width 54 height 16
click at [165, 72] on div "Tag Tag confirmed-non-scan Untag system-mistake Tag failed to recover Tag produ…" at bounding box center [342, 59] width 444 height 27
click at [163, 62] on button "Tag" at bounding box center [163, 60] width 34 height 16
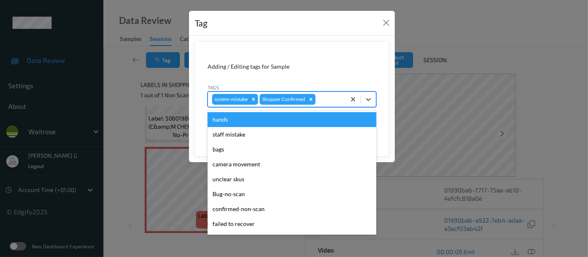
click at [331, 101] on div at bounding box center [329, 99] width 24 height 10
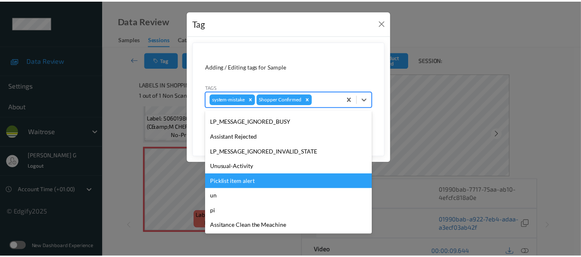
scroll to position [177, 0]
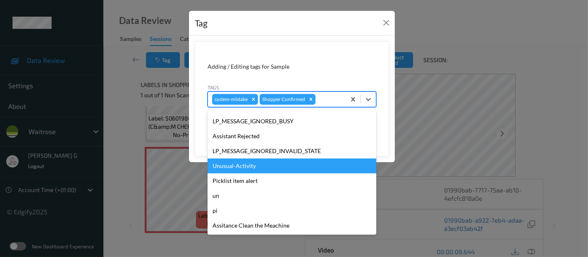
click at [238, 171] on div "Unusual-Activity" at bounding box center [292, 165] width 169 height 15
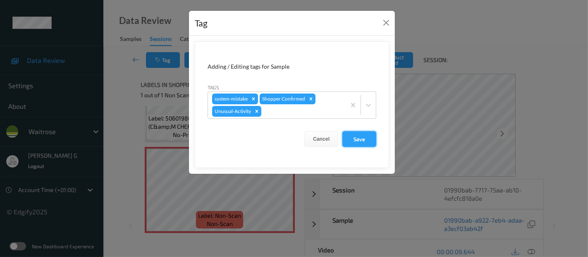
click at [363, 139] on button "Save" at bounding box center [360, 139] width 34 height 16
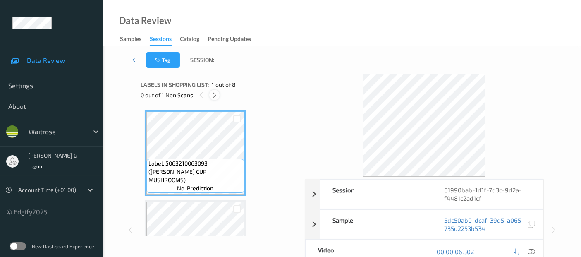
click at [214, 94] on icon at bounding box center [214, 94] width 7 height 7
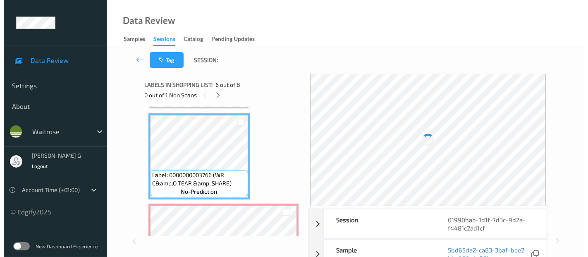
scroll to position [500, 0]
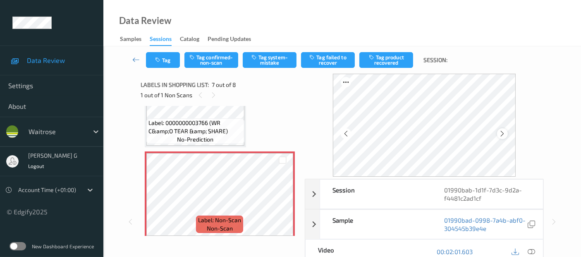
click at [504, 136] on icon at bounding box center [502, 133] width 7 height 7
click at [530, 251] on icon at bounding box center [531, 251] width 7 height 7
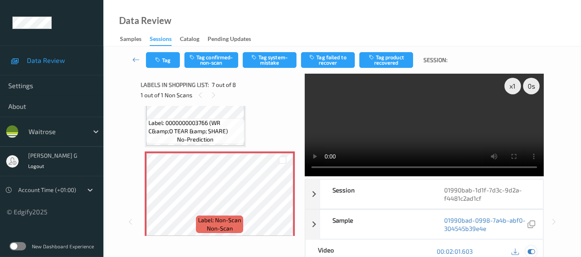
click at [528, 250] on icon at bounding box center [531, 250] width 7 height 7
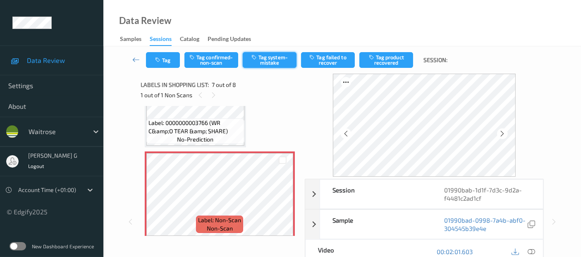
click at [257, 63] on button "Tag system-mistake" at bounding box center [270, 60] width 54 height 16
click at [163, 61] on button "Tag" at bounding box center [163, 60] width 34 height 16
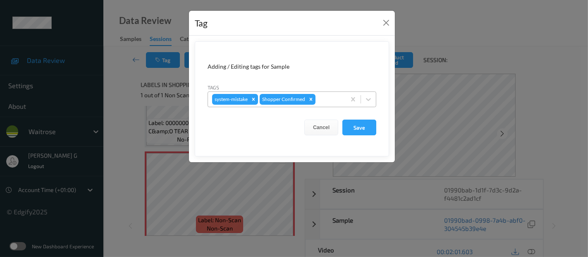
click at [323, 96] on div at bounding box center [329, 99] width 24 height 10
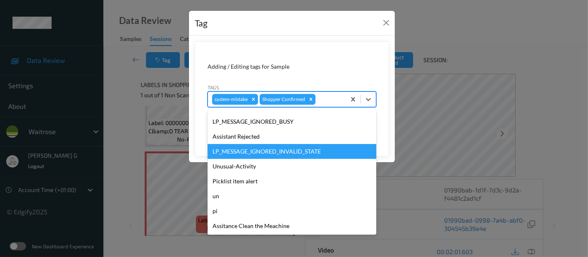
scroll to position [177, 0]
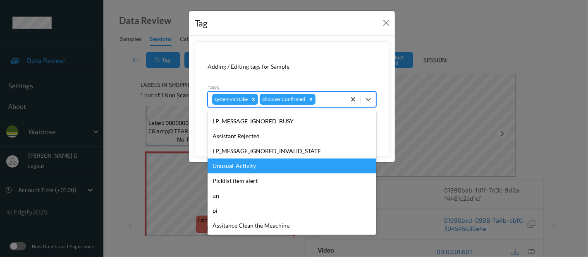
click at [231, 168] on div "Unusual-Activity" at bounding box center [292, 165] width 169 height 15
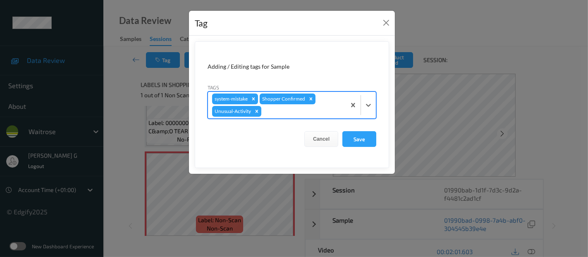
click at [334, 101] on div "system-mistake Shopper Confirmed Unusual-Activity" at bounding box center [277, 105] width 138 height 26
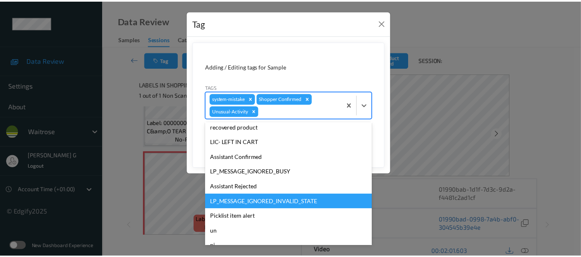
scroll to position [162, 0]
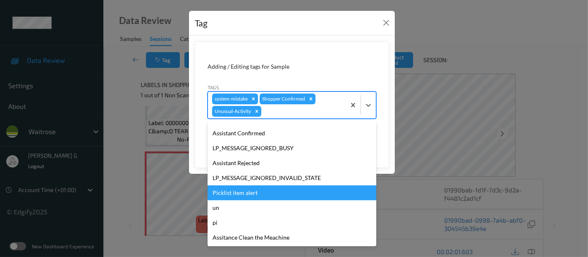
click at [245, 193] on div "Picklist item alert" at bounding box center [292, 192] width 169 height 15
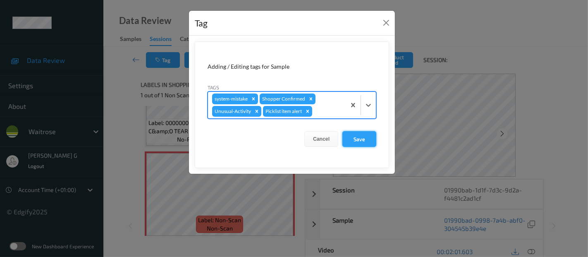
click at [361, 138] on button "Save" at bounding box center [360, 139] width 34 height 16
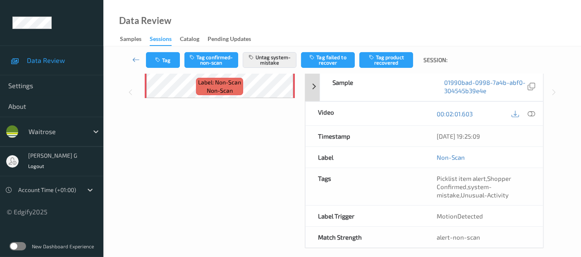
scroll to position [144, 0]
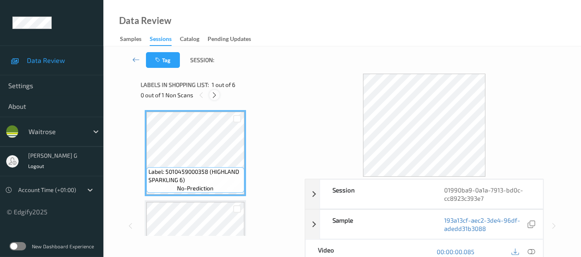
click at [216, 92] on icon at bounding box center [214, 94] width 7 height 7
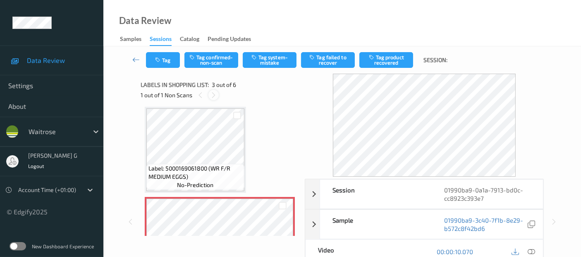
click at [214, 93] on icon at bounding box center [213, 94] width 7 height 7
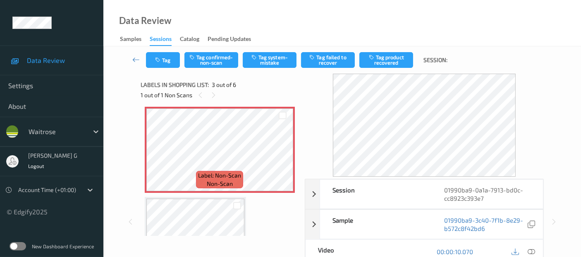
scroll to position [92, 0]
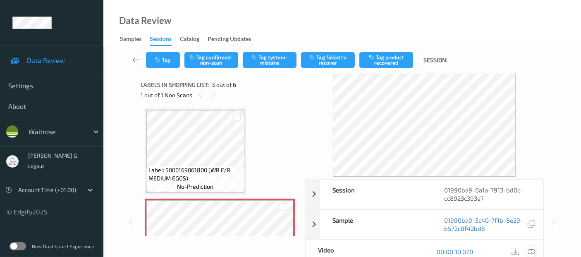
click at [530, 251] on icon at bounding box center [531, 251] width 7 height 7
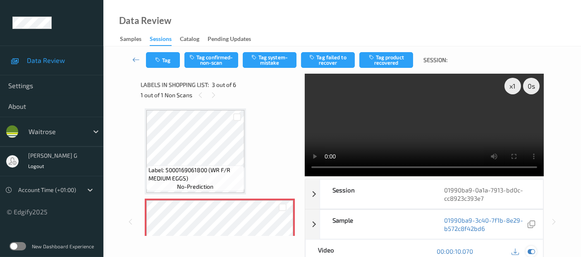
click at [530, 252] on icon at bounding box center [531, 250] width 7 height 7
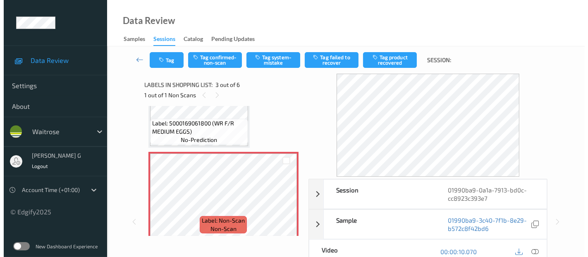
scroll to position [184, 0]
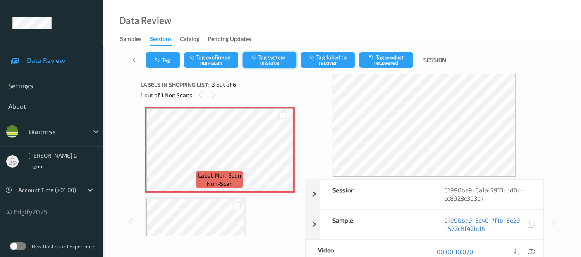
click at [266, 60] on button "Tag system-mistake" at bounding box center [270, 60] width 54 height 16
click at [156, 64] on button "Tag" at bounding box center [163, 60] width 34 height 16
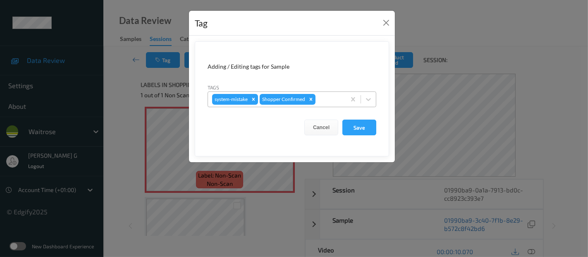
click at [320, 101] on div at bounding box center [329, 99] width 24 height 10
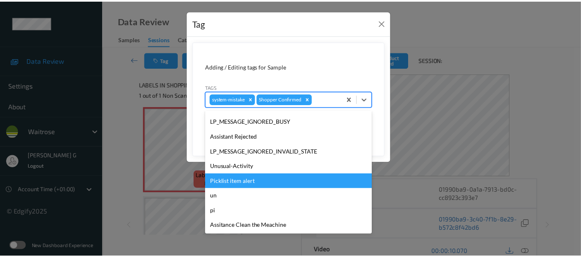
scroll to position [177, 0]
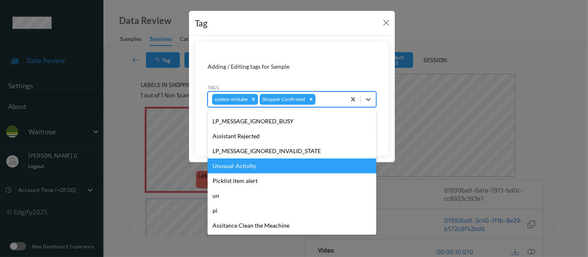
click at [230, 167] on div "Unusual-Activity" at bounding box center [292, 165] width 169 height 15
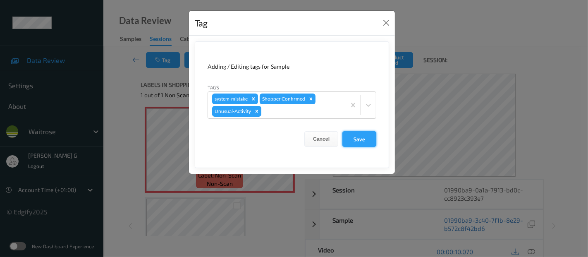
click at [359, 134] on button "Save" at bounding box center [360, 139] width 34 height 16
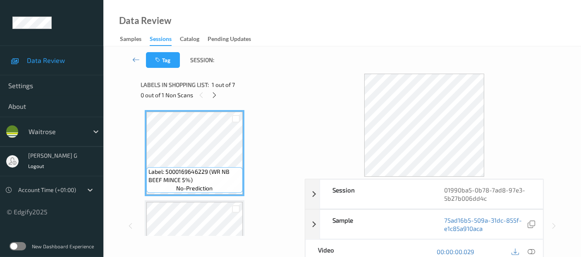
click at [213, 90] on div "0 out of 1 Non Scans" at bounding box center [220, 95] width 158 height 10
click at [210, 97] on div at bounding box center [214, 95] width 10 height 10
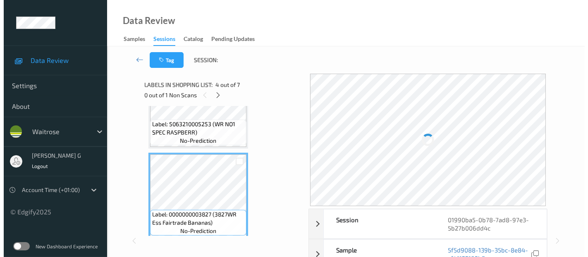
scroll to position [274, 0]
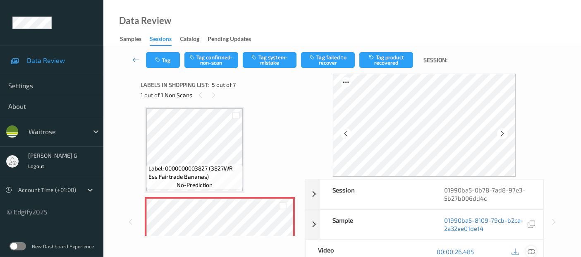
click at [533, 253] on icon at bounding box center [531, 251] width 7 height 7
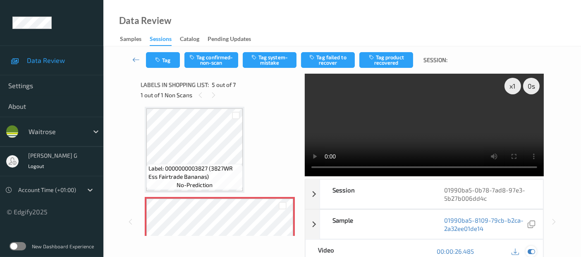
click at [529, 249] on icon at bounding box center [531, 250] width 7 height 7
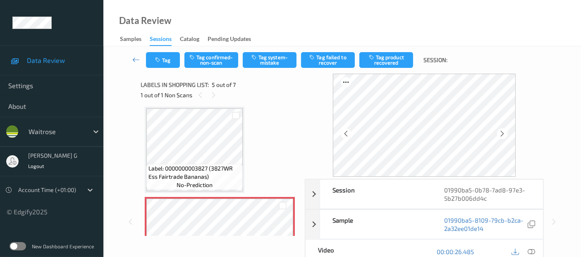
click at [269, 69] on div "Tag Tag confirmed-non-scan Tag system-mistake Tag failed to recover Tag product…" at bounding box center [342, 59] width 444 height 27
click at [269, 64] on button "Tag system-mistake" at bounding box center [270, 60] width 54 height 16
click at [164, 62] on button "Tag" at bounding box center [163, 60] width 34 height 16
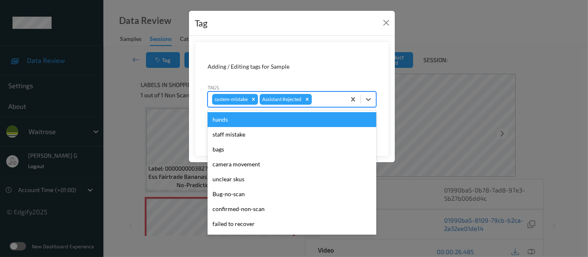
click at [327, 106] on div "system-mistake Assistant Rejected" at bounding box center [292, 99] width 169 height 16
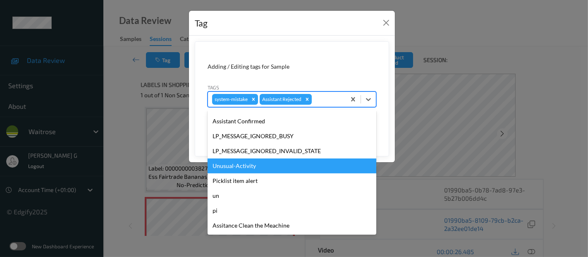
click at [239, 162] on div "Unusual-Activity" at bounding box center [292, 165] width 169 height 15
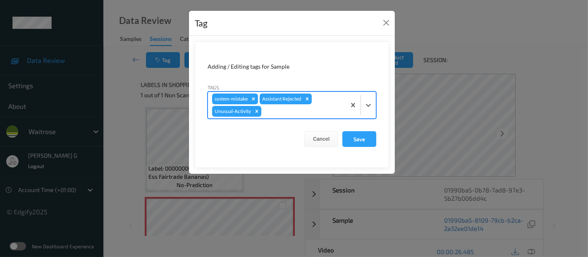
click at [289, 110] on div at bounding box center [302, 111] width 79 height 10
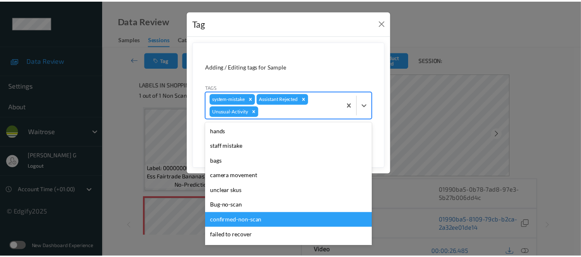
scroll to position [162, 0]
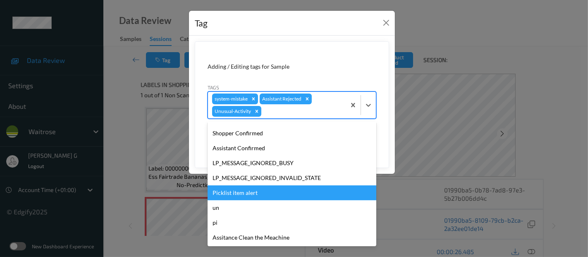
click at [232, 194] on div "Picklist item alert" at bounding box center [292, 192] width 169 height 15
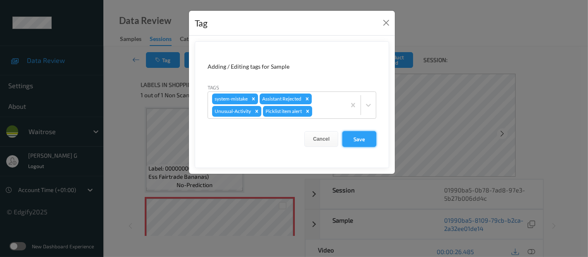
click at [362, 133] on button "Save" at bounding box center [360, 139] width 34 height 16
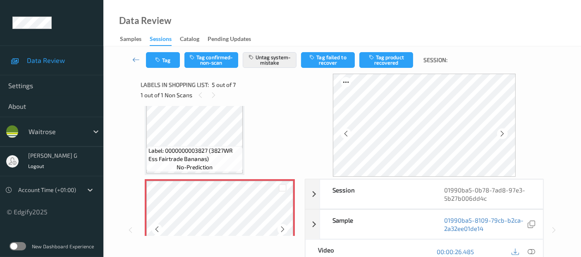
scroll to position [320, 0]
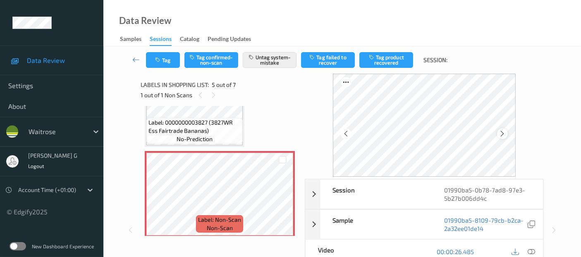
click at [506, 135] on icon at bounding box center [502, 133] width 7 height 7
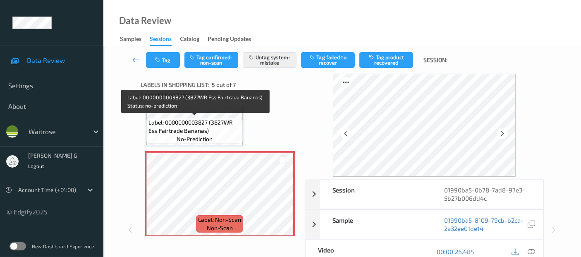
click at [199, 122] on span "Label: 0000000003827 (3827WR Ess Fairtrade Bananas)" at bounding box center [195, 126] width 92 height 17
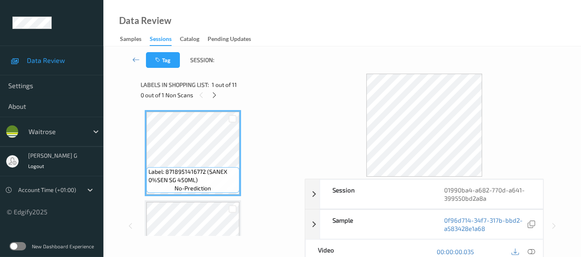
click at [277, 49] on div "Tag Session:" at bounding box center [342, 59] width 444 height 27
click at [217, 96] on icon at bounding box center [214, 94] width 7 height 7
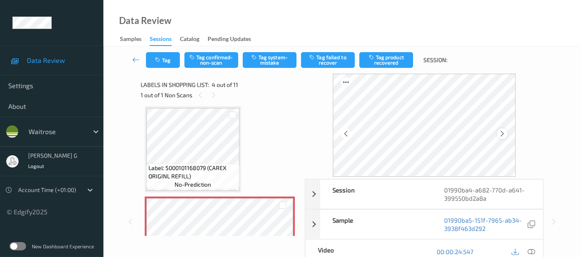
click at [506, 133] on icon at bounding box center [502, 133] width 7 height 7
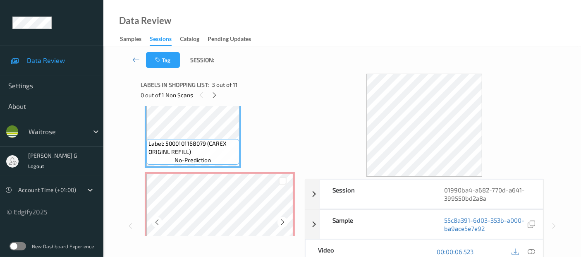
scroll to position [230, 0]
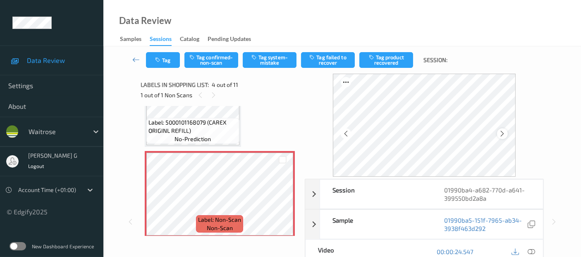
click at [504, 135] on icon at bounding box center [502, 133] width 7 height 7
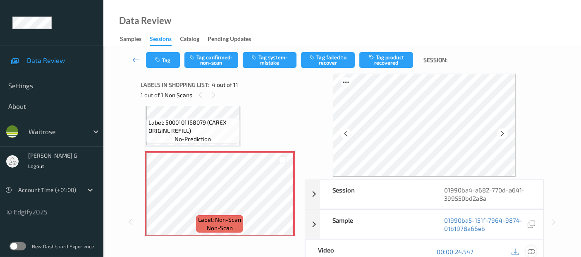
click at [534, 251] on icon at bounding box center [531, 251] width 7 height 7
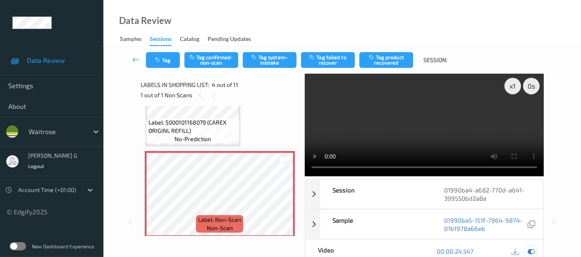
click at [529, 247] on icon at bounding box center [531, 250] width 7 height 7
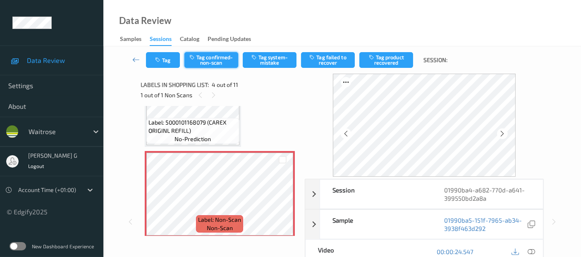
click at [213, 65] on button "Tag confirmed-non-scan" at bounding box center [212, 60] width 54 height 16
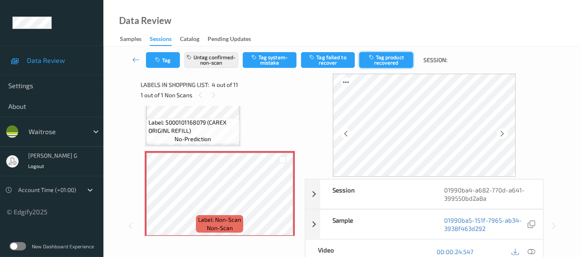
click at [385, 57] on button "Tag product recovered" at bounding box center [387, 60] width 54 height 16
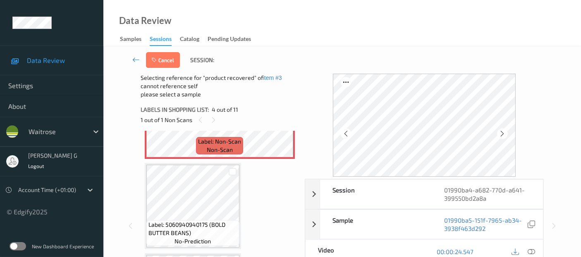
scroll to position [322, 0]
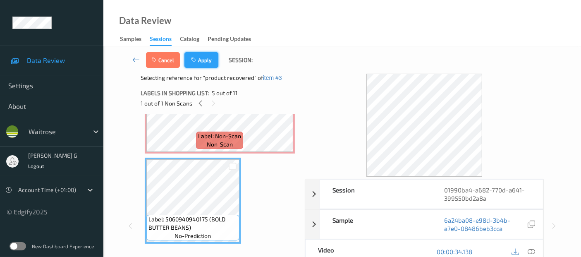
click at [214, 56] on button "Apply" at bounding box center [202, 60] width 34 height 16
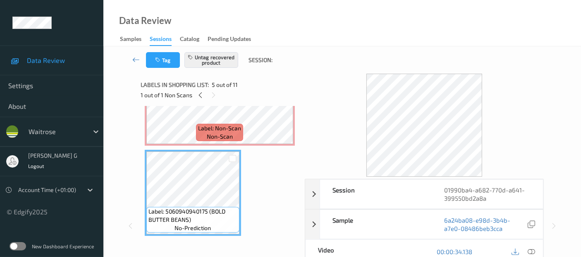
scroll to position [276, 0]
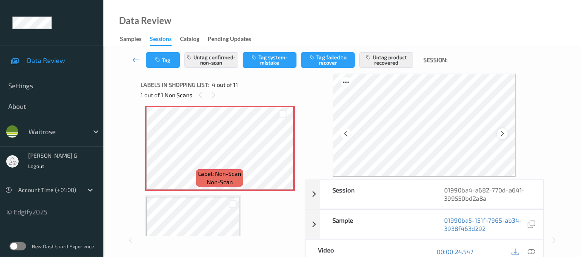
click at [504, 133] on icon at bounding box center [502, 133] width 7 height 7
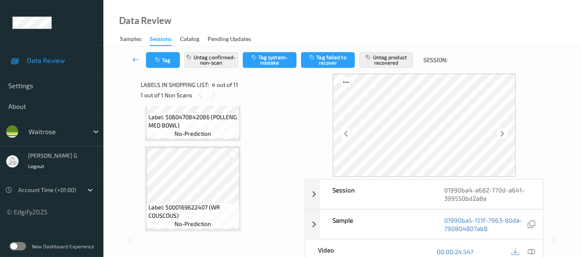
scroll to position [643, 0]
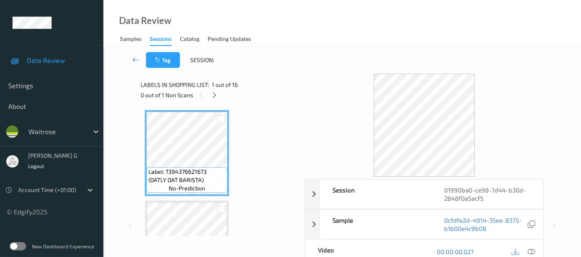
click at [257, 36] on link "Pending Updates" at bounding box center [234, 40] width 52 height 12
click at [274, 26] on div "Data Review Samples Sessions Catalog Pending Updates" at bounding box center [342, 23] width 478 height 46
click at [216, 100] on div "Labels in shopping list: 1 out of 16 0 out of 1 Non Scans" at bounding box center [220, 90] width 158 height 32
click at [212, 96] on icon at bounding box center [214, 94] width 7 height 7
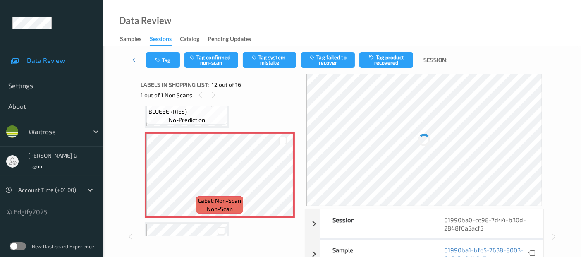
scroll to position [995, 0]
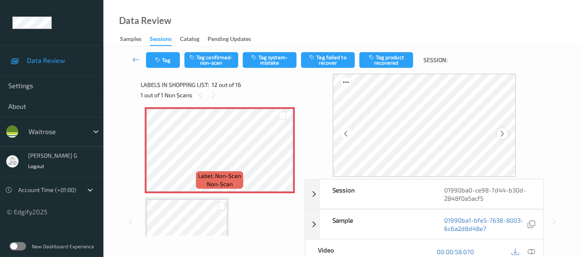
click at [504, 134] on icon at bounding box center [502, 133] width 7 height 7
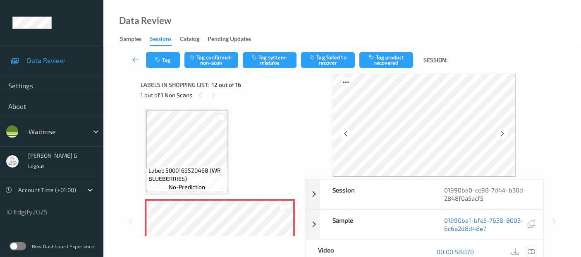
click at [530, 250] on icon at bounding box center [531, 251] width 7 height 7
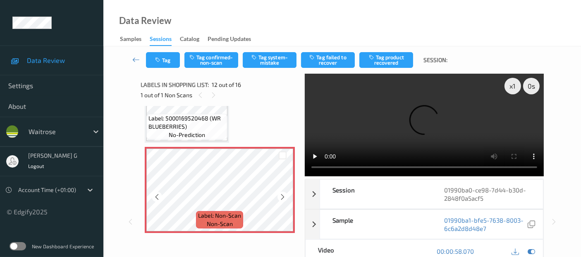
scroll to position [995, 0]
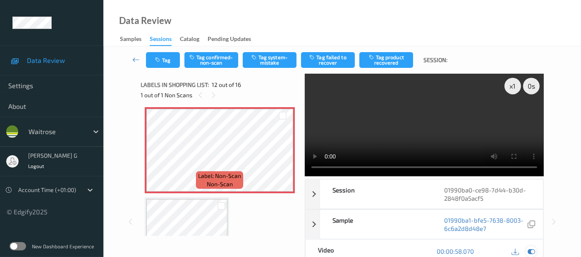
click at [528, 249] on icon at bounding box center [531, 250] width 7 height 7
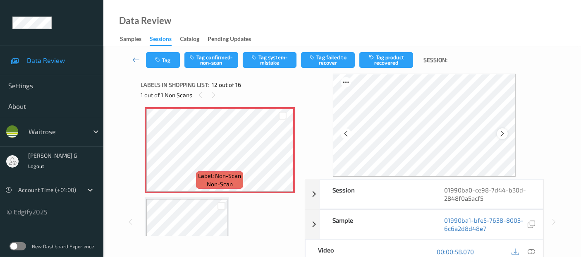
click at [502, 134] on icon at bounding box center [502, 133] width 7 height 7
click at [532, 253] on icon at bounding box center [531, 251] width 7 height 7
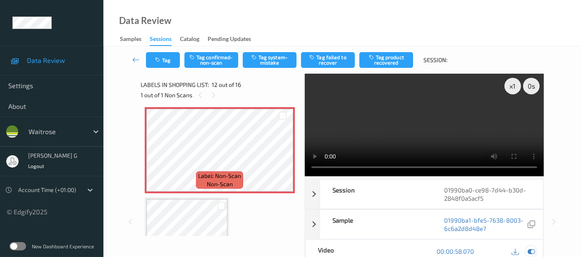
click at [533, 252] on icon at bounding box center [531, 250] width 7 height 7
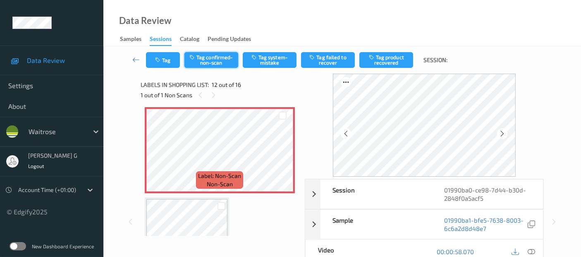
click at [209, 62] on button "Tag confirmed-non-scan" at bounding box center [212, 60] width 54 height 16
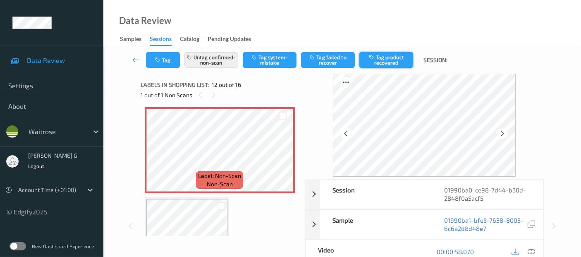
click at [374, 57] on icon "button" at bounding box center [372, 57] width 7 height 6
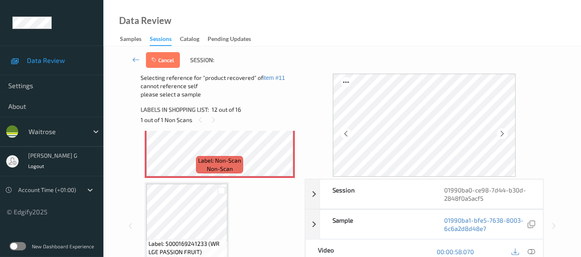
scroll to position [1087, 0]
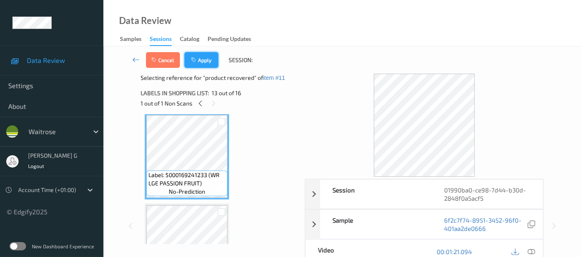
click at [212, 62] on button "Apply" at bounding box center [202, 60] width 34 height 16
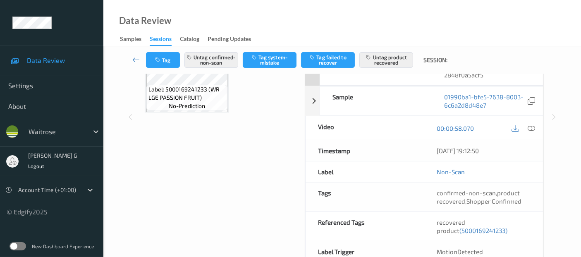
scroll to position [138, 0]
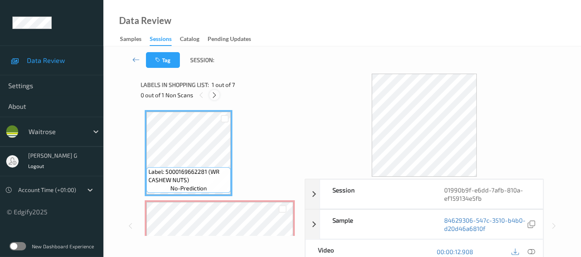
click at [214, 95] on icon at bounding box center [214, 94] width 7 height 7
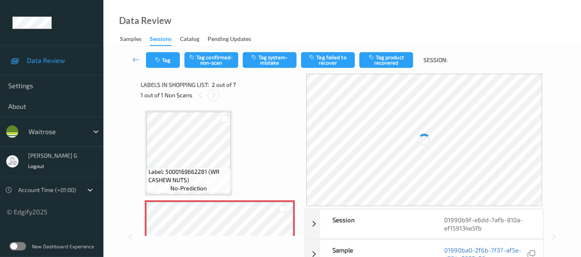
scroll to position [4, 0]
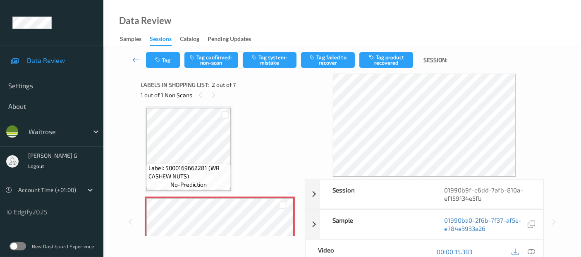
click at [213, 88] on span "2 out of 7" at bounding box center [224, 85] width 24 height 8
click at [213, 99] on div at bounding box center [214, 95] width 10 height 10
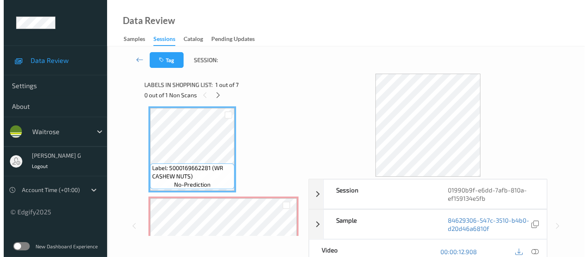
scroll to position [50, 0]
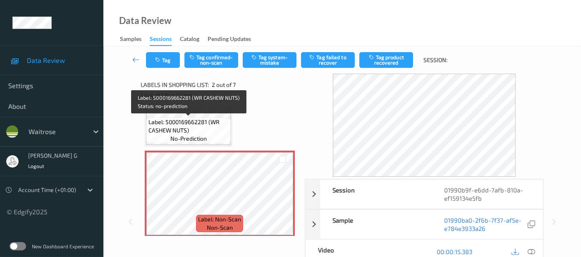
click at [185, 118] on span "Label: 5000169662281 (WR CASHEW NUTS)" at bounding box center [189, 126] width 80 height 17
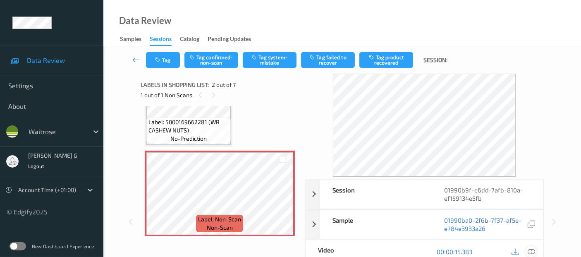
click at [532, 248] on icon at bounding box center [531, 251] width 7 height 7
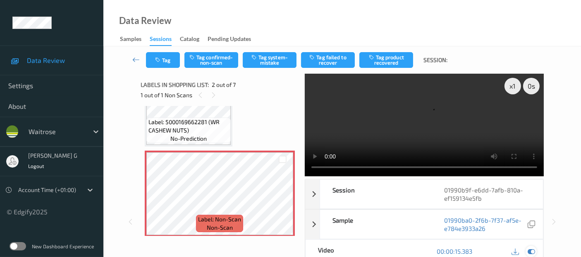
click at [534, 254] on icon at bounding box center [531, 250] width 7 height 7
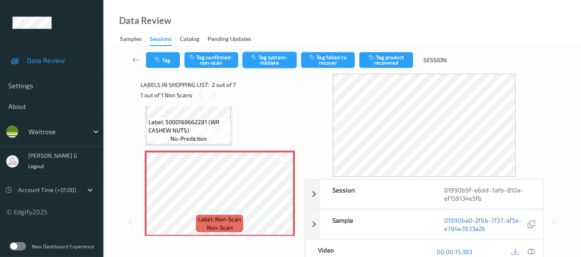
click at [262, 64] on button "Tag system-mistake" at bounding box center [270, 60] width 54 height 16
click at [170, 61] on button "Tag" at bounding box center [163, 60] width 34 height 16
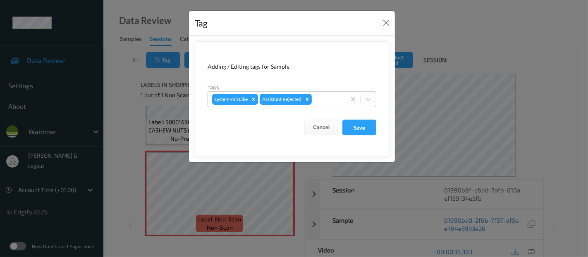
click at [340, 97] on div at bounding box center [328, 99] width 28 height 10
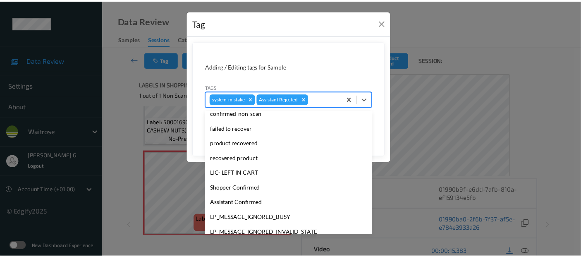
scroll to position [177, 0]
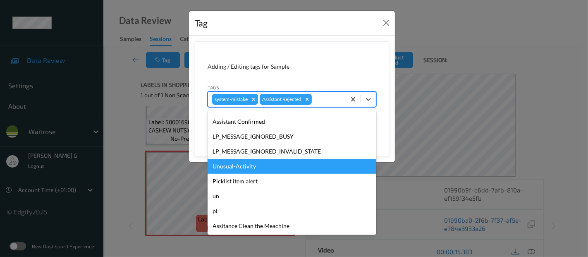
click at [250, 168] on div "Unusual-Activity" at bounding box center [292, 166] width 169 height 15
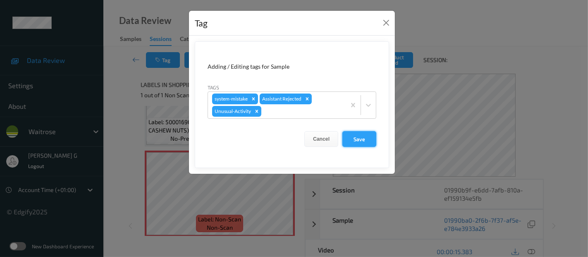
click at [351, 136] on button "Save" at bounding box center [360, 139] width 34 height 16
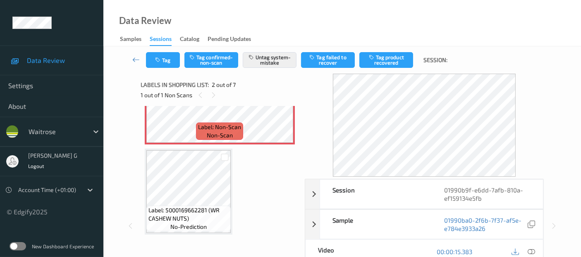
scroll to position [96, 0]
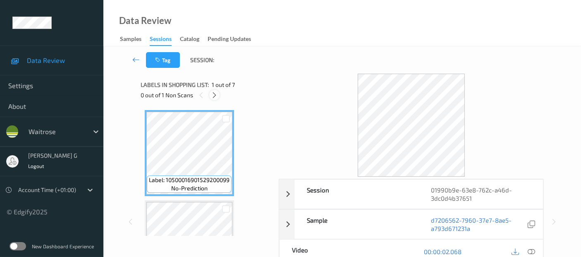
click at [214, 94] on icon at bounding box center [214, 94] width 7 height 7
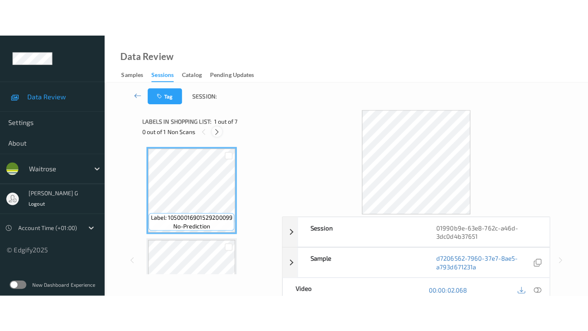
scroll to position [454, 0]
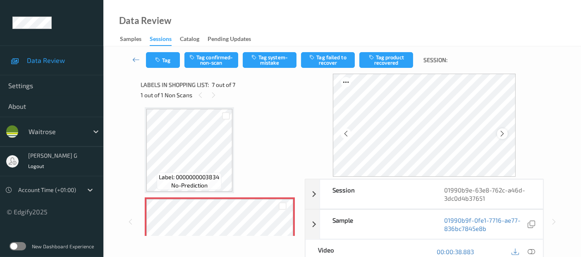
click at [503, 130] on icon at bounding box center [502, 133] width 7 height 7
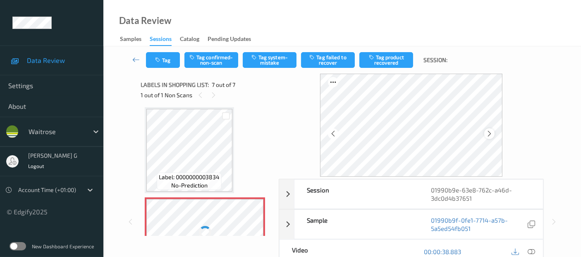
click at [490, 134] on icon at bounding box center [489, 133] width 7 height 7
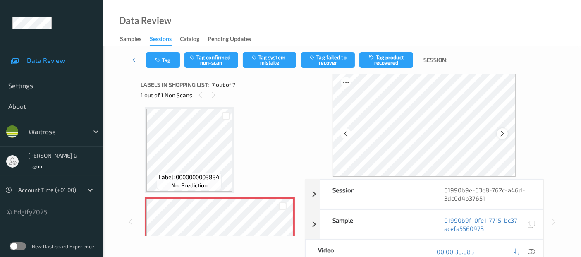
click at [502, 131] on icon at bounding box center [502, 133] width 7 height 7
click at [530, 251] on icon at bounding box center [531, 251] width 7 height 7
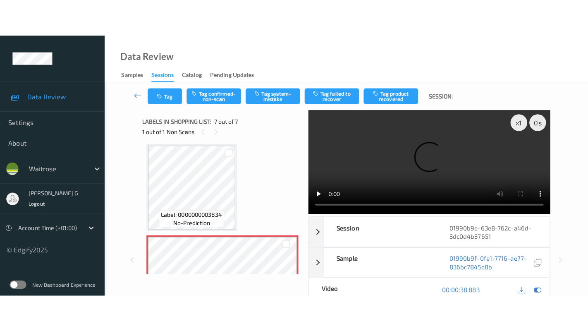
scroll to position [430, 0]
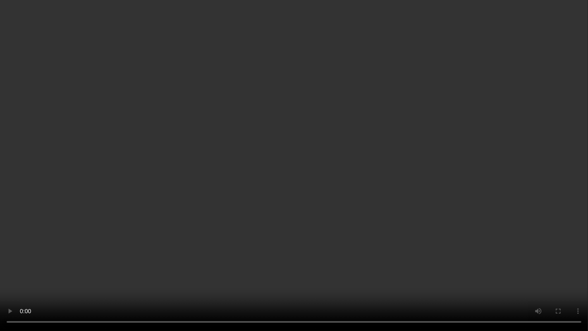
click at [588, 151] on video at bounding box center [294, 165] width 588 height 331
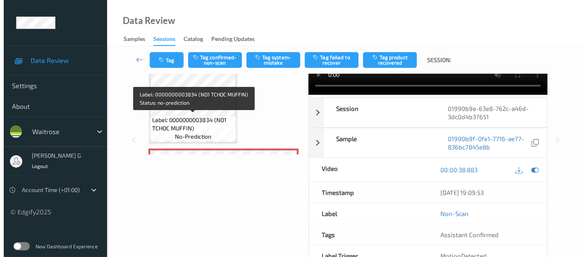
scroll to position [504, 0]
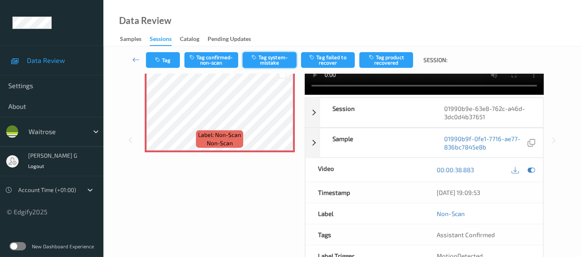
click at [270, 66] on button "Tag system-mistake" at bounding box center [270, 60] width 54 height 16
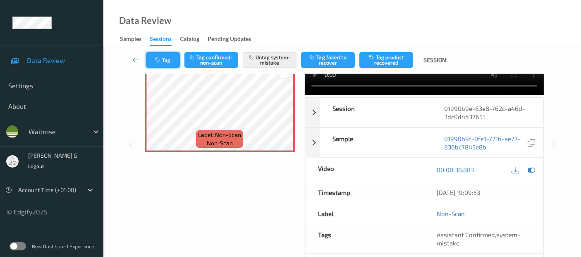
click at [162, 56] on button "Tag" at bounding box center [163, 60] width 34 height 16
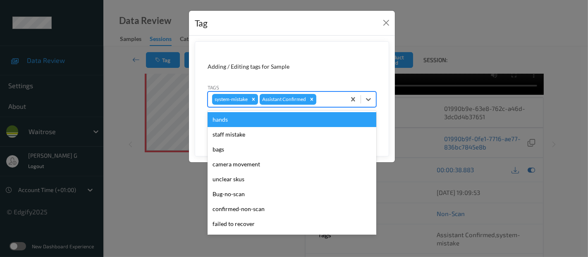
click at [327, 96] on div at bounding box center [330, 99] width 24 height 10
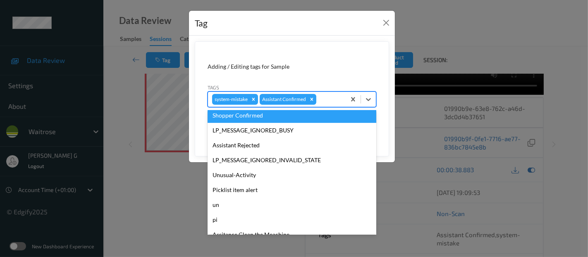
scroll to position [177, 0]
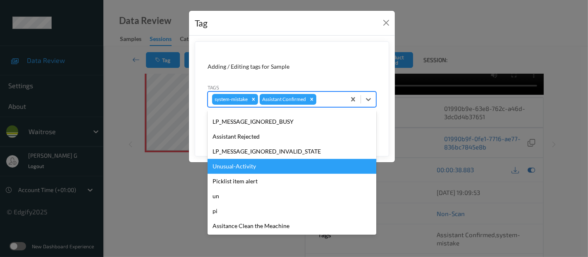
click at [232, 172] on div "Unusual-Activity" at bounding box center [292, 166] width 169 height 15
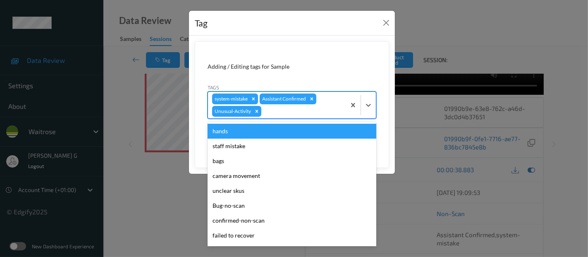
click at [294, 108] on div at bounding box center [302, 111] width 79 height 10
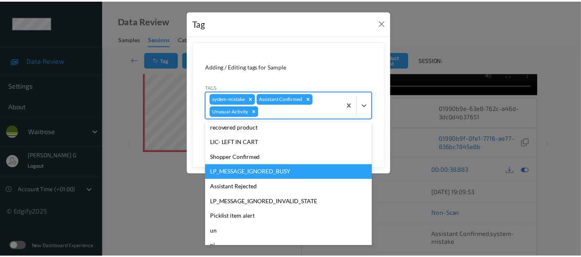
scroll to position [162, 0]
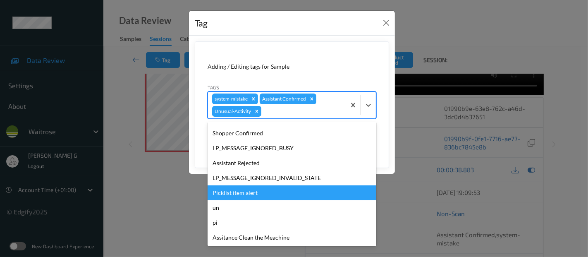
click at [230, 188] on div "Picklist item alert" at bounding box center [292, 192] width 169 height 15
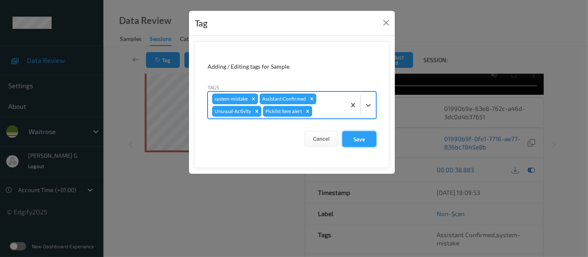
click at [363, 136] on button "Save" at bounding box center [360, 139] width 34 height 16
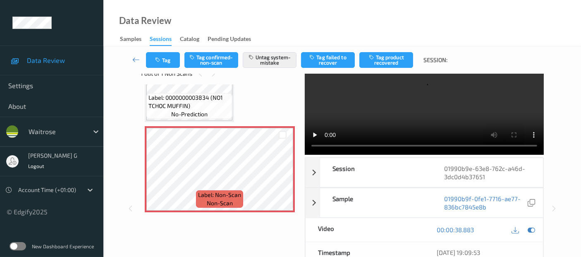
scroll to position [0, 0]
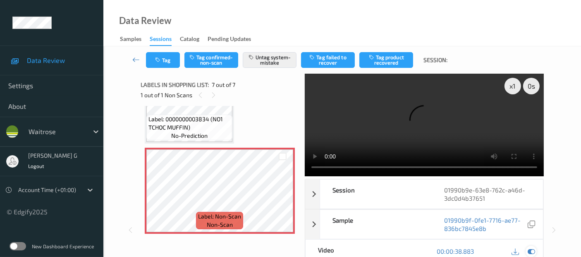
click at [533, 249] on icon at bounding box center [531, 250] width 7 height 7
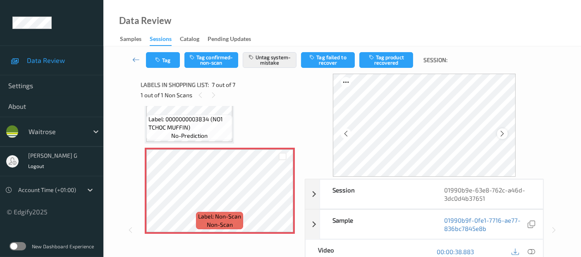
click at [508, 134] on div at bounding box center [502, 133] width 10 height 10
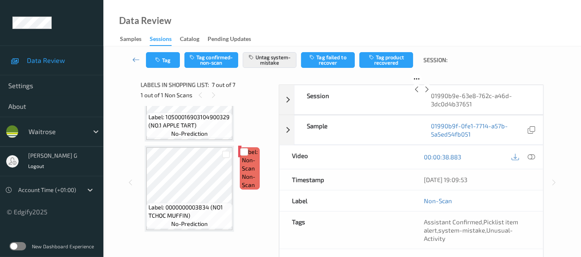
scroll to position [502, 0]
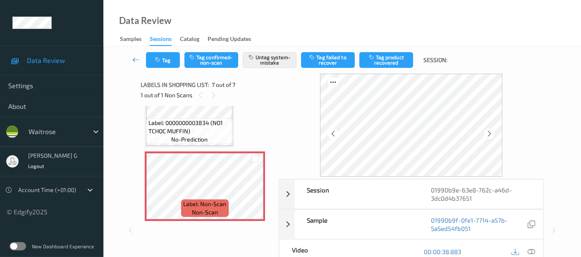
click at [509, 134] on div at bounding box center [411, 125] width 265 height 103
click at [489, 137] on icon at bounding box center [489, 133] width 7 height 7
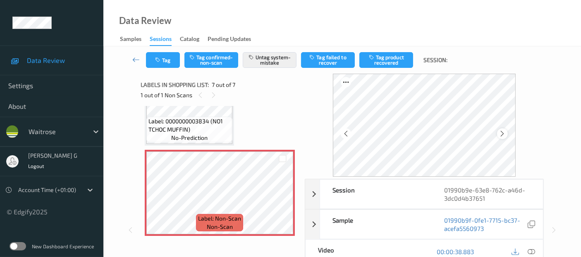
click at [505, 137] on div at bounding box center [502, 133] width 10 height 10
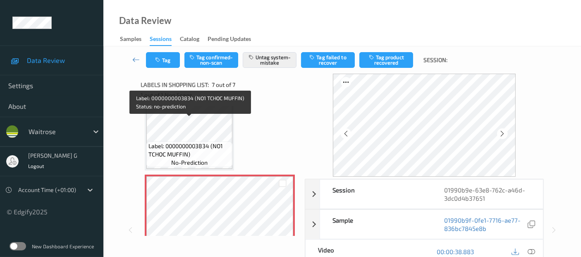
scroll to position [456, 0]
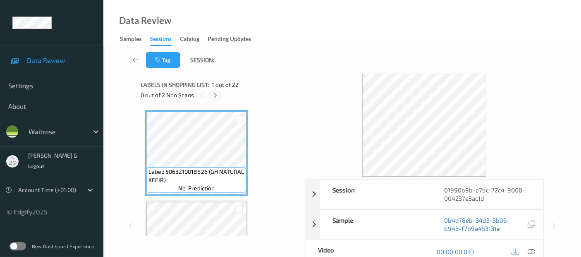
click at [217, 96] on icon at bounding box center [215, 94] width 7 height 7
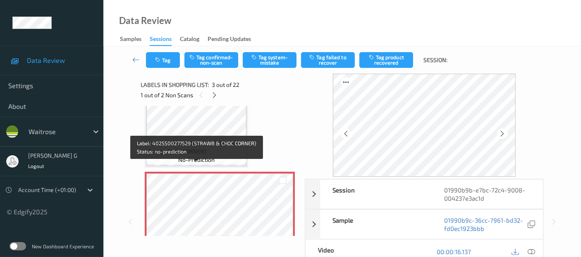
scroll to position [139, 0]
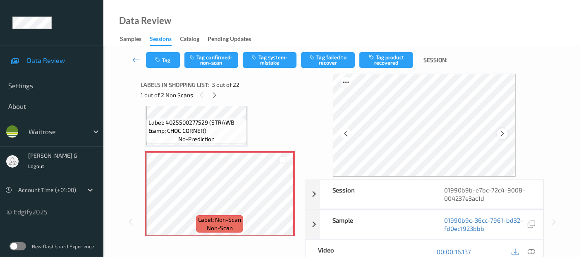
click at [507, 137] on div at bounding box center [502, 133] width 10 height 10
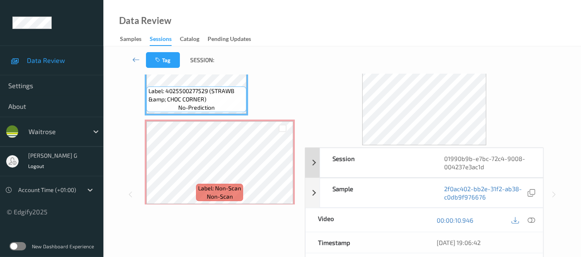
scroll to position [46, 0]
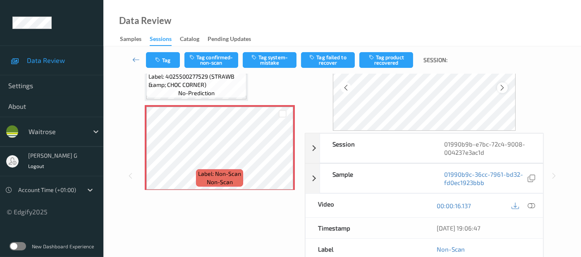
click at [506, 89] on icon at bounding box center [502, 87] width 7 height 7
click at [533, 202] on icon at bounding box center [531, 205] width 7 height 7
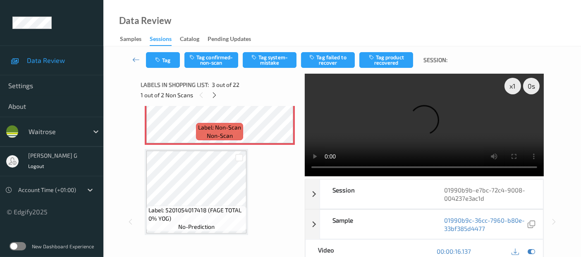
scroll to position [185, 0]
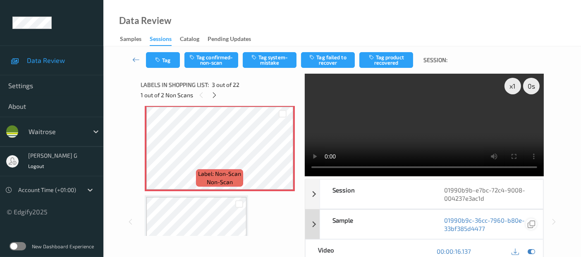
click at [530, 253] on icon at bounding box center [531, 250] width 7 height 7
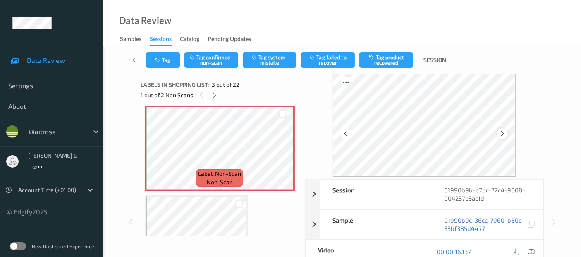
click at [506, 135] on icon at bounding box center [502, 133] width 7 height 7
click at [198, 56] on button "Tag confirmed-non-scan" at bounding box center [212, 60] width 54 height 16
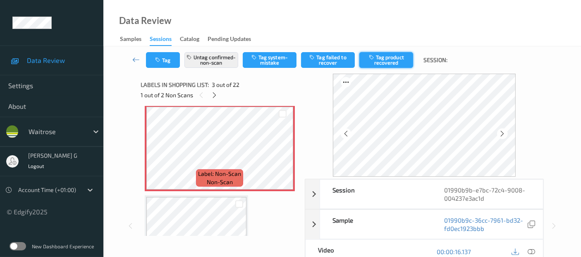
click at [386, 62] on button "Tag product recovered" at bounding box center [387, 60] width 54 height 16
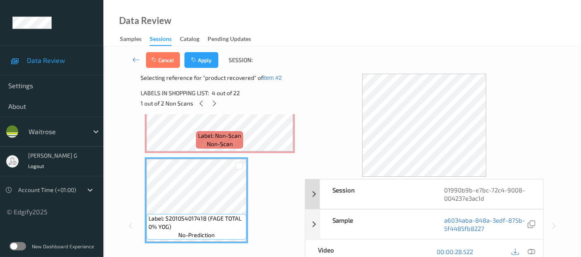
scroll to position [46, 0]
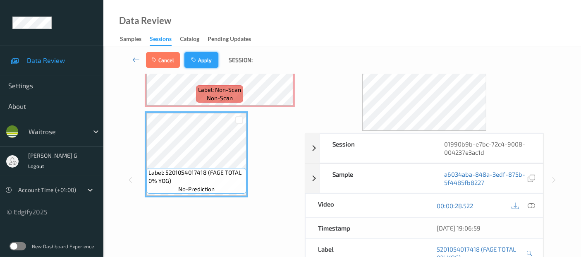
click at [194, 63] on button "Apply" at bounding box center [202, 60] width 34 height 16
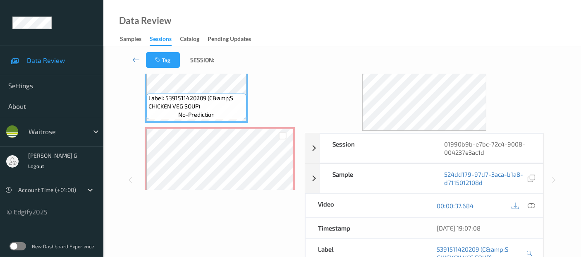
scroll to position [507, 0]
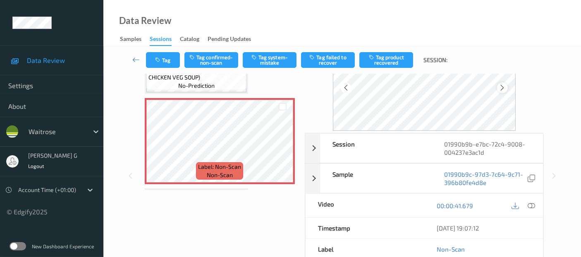
click at [500, 85] on div at bounding box center [502, 87] width 10 height 10
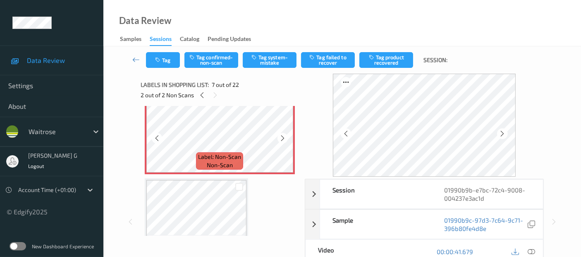
scroll to position [599, 0]
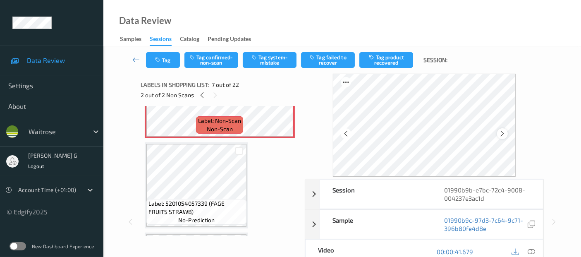
click at [500, 134] on div at bounding box center [502, 133] width 10 height 10
click at [501, 134] on div at bounding box center [502, 133] width 10 height 10
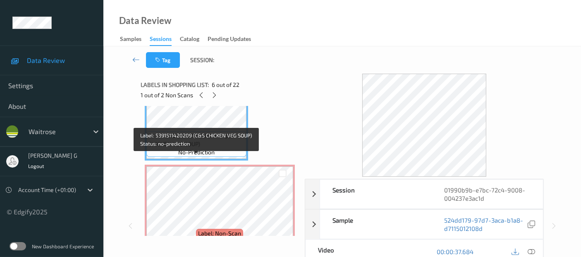
scroll to position [507, 0]
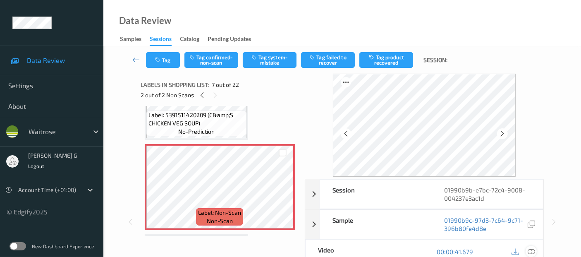
click at [534, 251] on icon at bounding box center [531, 251] width 7 height 7
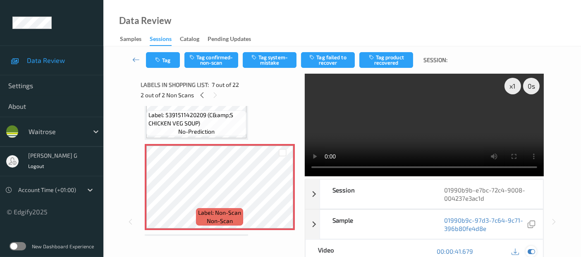
click at [533, 249] on icon at bounding box center [531, 250] width 7 height 7
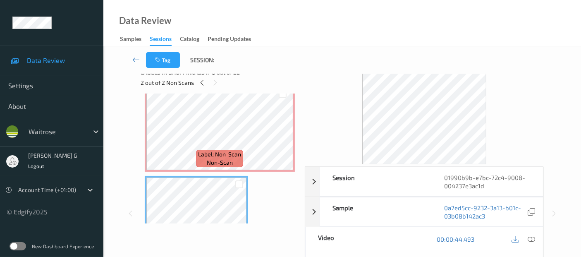
scroll to position [0, 0]
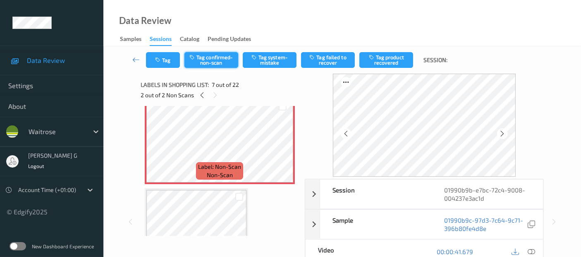
click at [214, 58] on button "Tag confirmed-non-scan" at bounding box center [212, 60] width 54 height 16
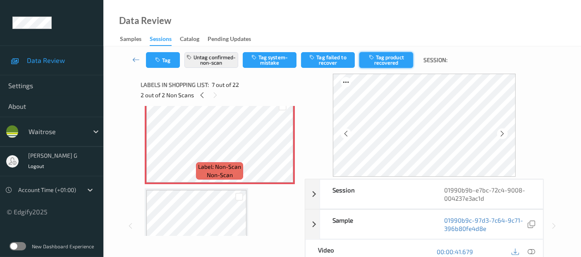
click at [384, 55] on button "Tag product recovered" at bounding box center [387, 60] width 54 height 16
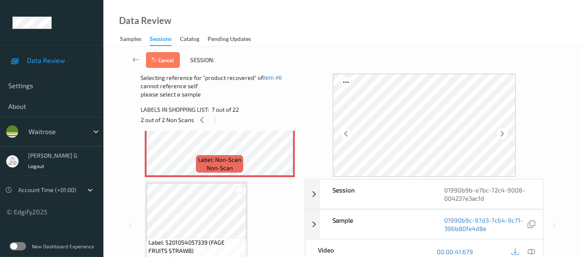
scroll to position [599, 0]
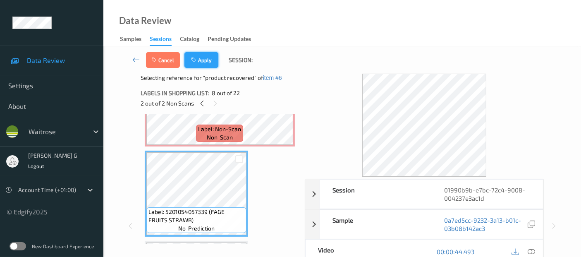
click at [204, 57] on button "Apply" at bounding box center [202, 60] width 34 height 16
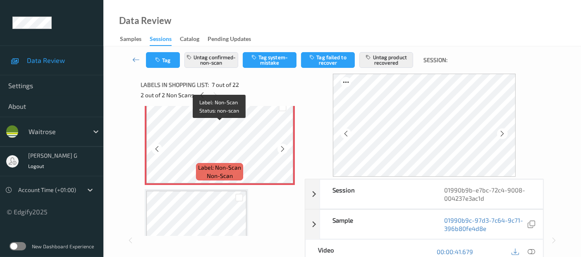
scroll to position [500, 0]
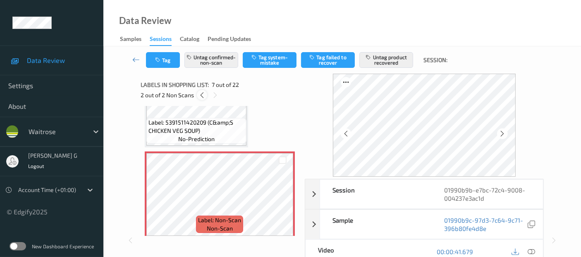
click at [201, 95] on icon at bounding box center [202, 94] width 7 height 7
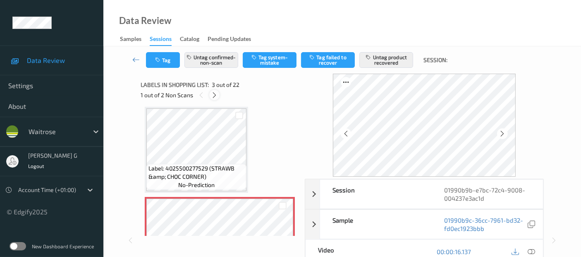
click at [211, 91] on icon at bounding box center [214, 94] width 7 height 7
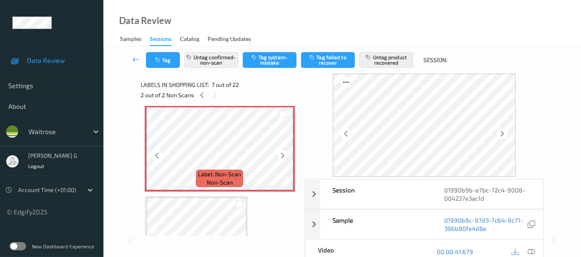
scroll to position [454, 0]
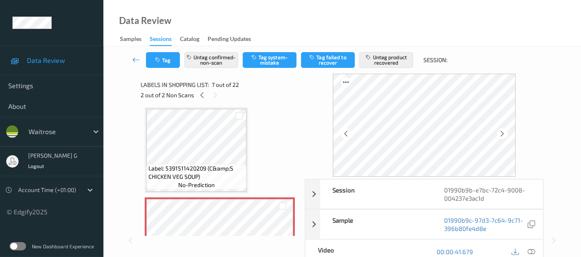
click at [198, 89] on div "Labels in shopping list: 7 out of 22" at bounding box center [220, 84] width 158 height 10
click at [200, 98] on icon at bounding box center [202, 94] width 7 height 7
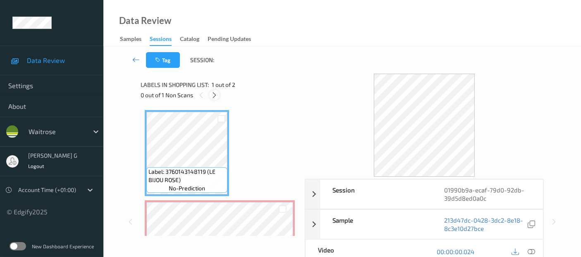
click at [218, 96] on div at bounding box center [214, 95] width 10 height 10
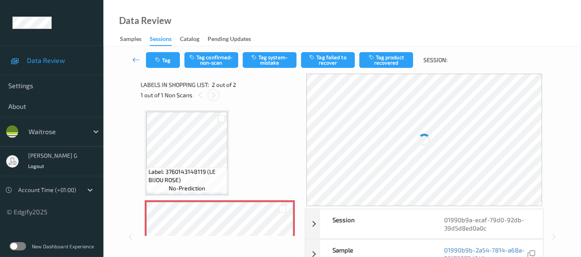
scroll to position [4, 0]
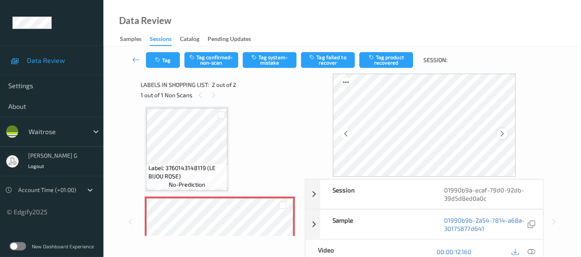
click at [504, 130] on icon at bounding box center [502, 133] width 7 height 7
click at [503, 130] on icon at bounding box center [502, 133] width 7 height 7
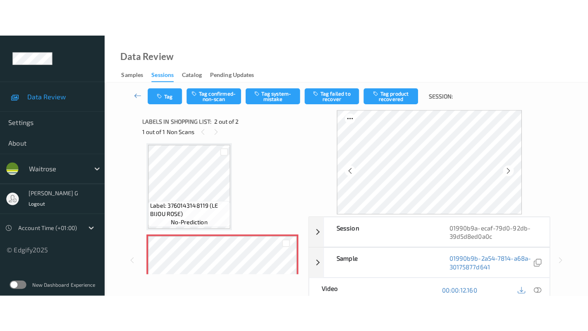
scroll to position [53, 0]
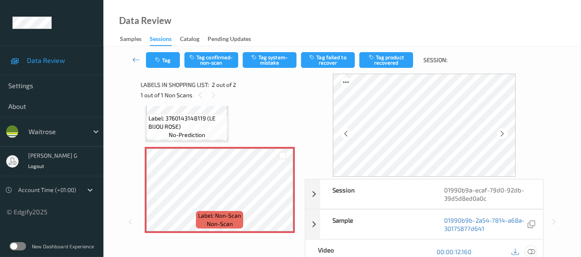
click at [534, 250] on icon at bounding box center [531, 251] width 7 height 7
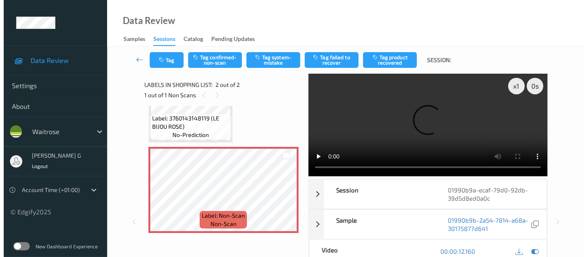
scroll to position [0, 0]
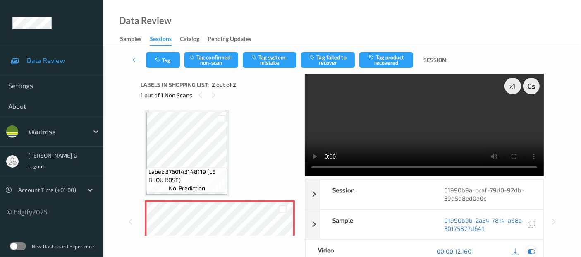
click at [530, 251] on icon at bounding box center [531, 250] width 7 height 7
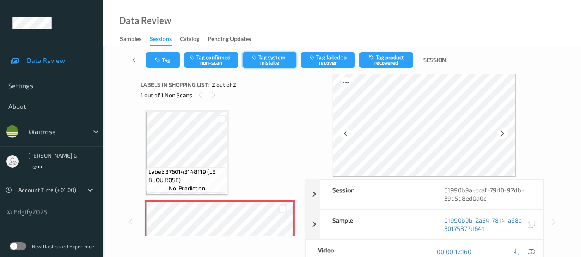
click at [276, 58] on button "Tag system-mistake" at bounding box center [270, 60] width 54 height 16
click at [170, 50] on div "Tag Tag confirmed-non-scan Untag system-mistake Tag failed to recover Tag produ…" at bounding box center [342, 59] width 444 height 27
click at [162, 64] on button "Tag" at bounding box center [163, 60] width 34 height 16
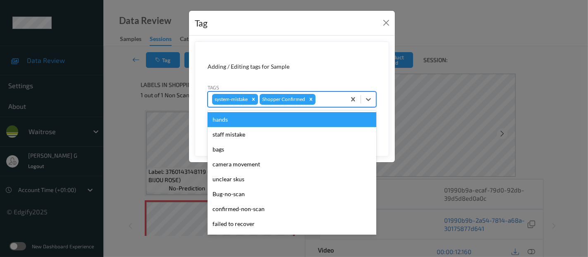
click at [330, 102] on div at bounding box center [329, 99] width 24 height 10
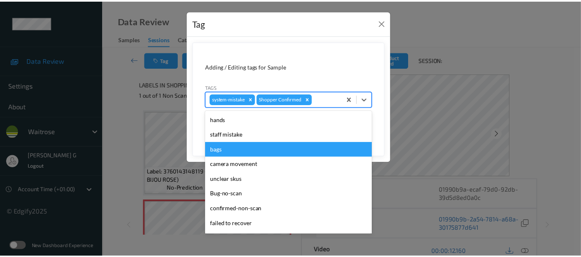
scroll to position [177, 0]
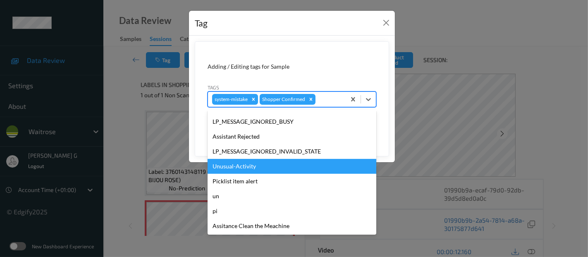
click at [248, 170] on div "Unusual-Activity" at bounding box center [292, 166] width 169 height 15
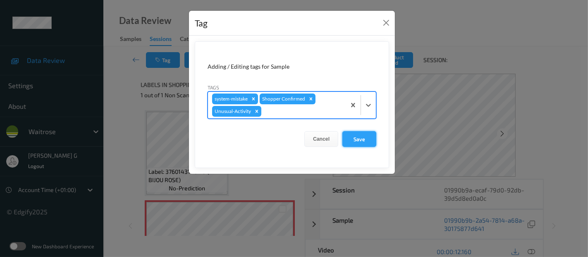
click at [355, 139] on button "Save" at bounding box center [360, 139] width 34 height 16
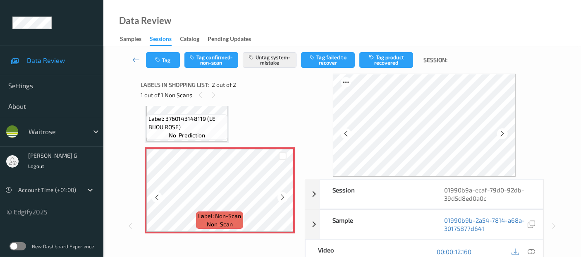
scroll to position [53, 0]
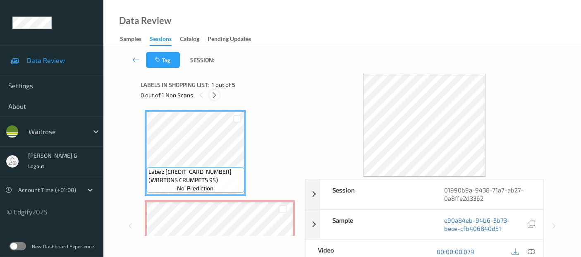
click at [213, 97] on icon at bounding box center [214, 94] width 7 height 7
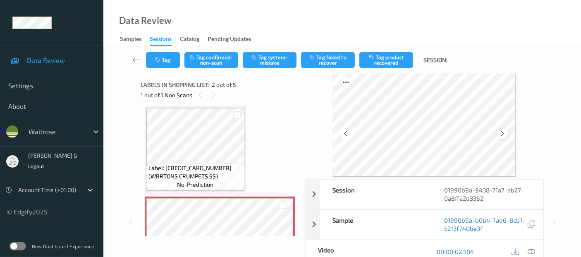
click at [502, 136] on icon at bounding box center [502, 133] width 7 height 7
click at [506, 133] on icon at bounding box center [502, 133] width 7 height 7
click at [505, 133] on icon at bounding box center [502, 133] width 7 height 7
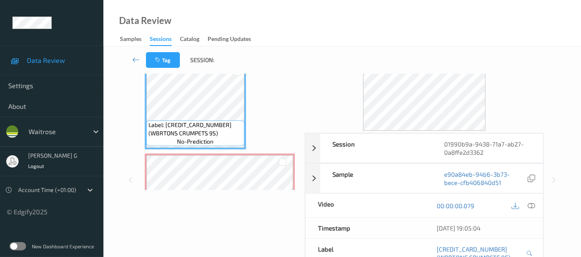
scroll to position [0, 0]
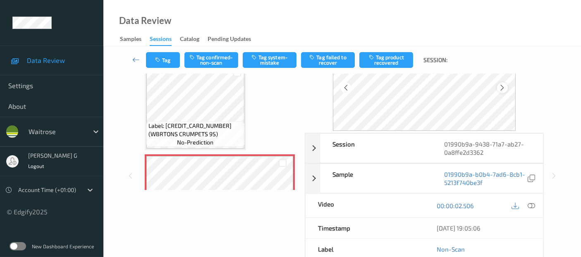
click at [508, 87] on div at bounding box center [502, 87] width 10 height 10
click at [535, 202] on icon at bounding box center [531, 205] width 7 height 7
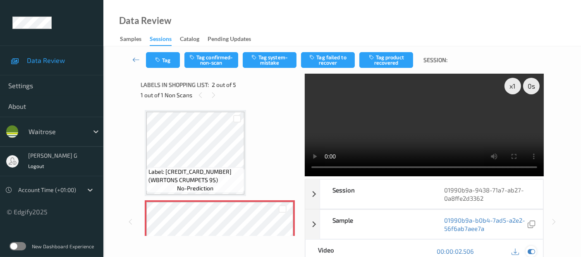
click at [531, 251] on icon at bounding box center [531, 250] width 7 height 7
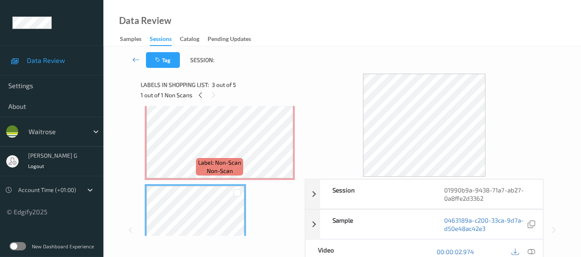
scroll to position [92, 0]
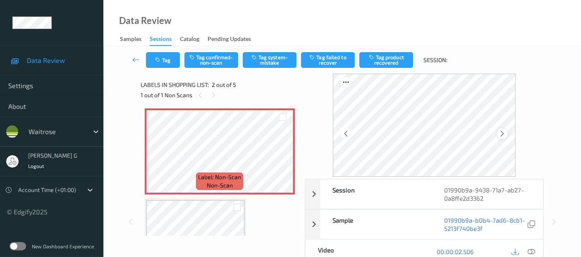
click at [506, 134] on icon at bounding box center [502, 133] width 7 height 7
click at [271, 55] on button "Tag system-mistake" at bounding box center [270, 60] width 54 height 16
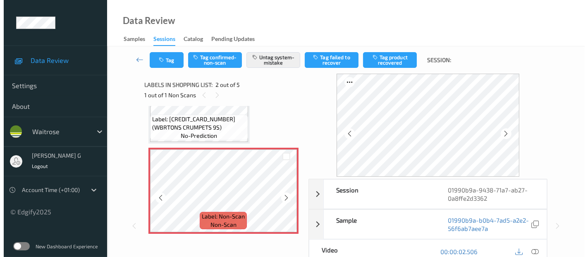
scroll to position [46, 0]
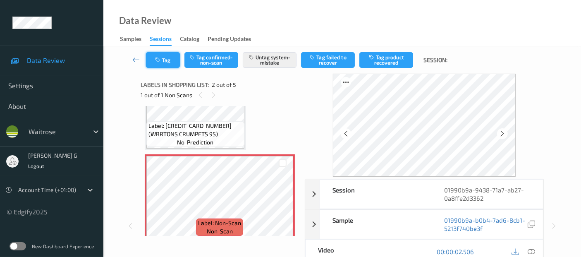
click at [164, 56] on button "Tag" at bounding box center [163, 60] width 34 height 16
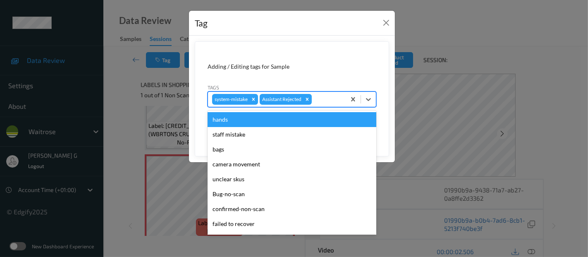
click at [325, 102] on div at bounding box center [328, 99] width 28 height 10
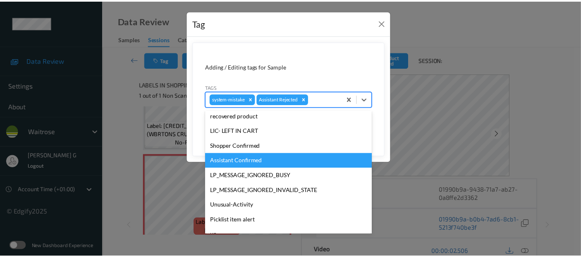
scroll to position [177, 0]
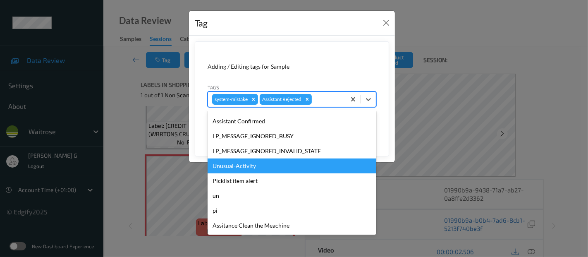
click at [232, 166] on div "Unusual-Activity" at bounding box center [292, 165] width 169 height 15
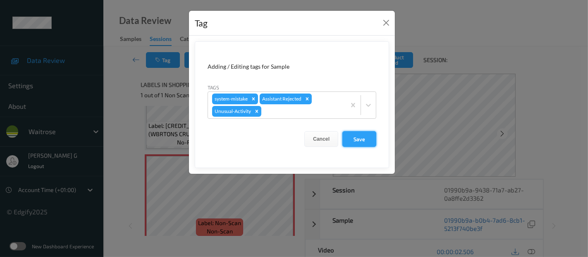
click at [358, 137] on button "Save" at bounding box center [360, 139] width 34 height 16
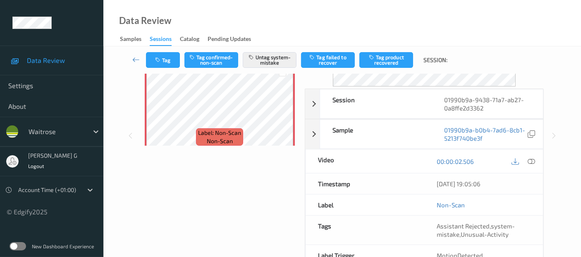
scroll to position [0, 0]
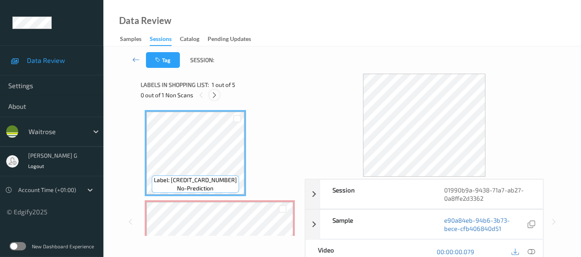
click at [216, 98] on icon at bounding box center [214, 94] width 7 height 7
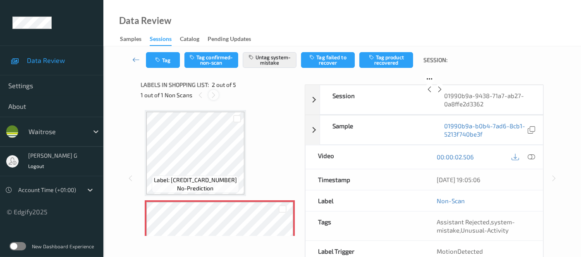
scroll to position [4, 0]
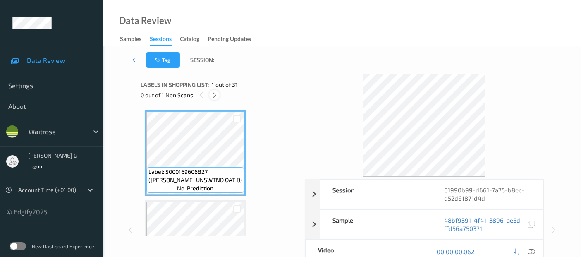
click at [215, 94] on icon at bounding box center [214, 94] width 7 height 7
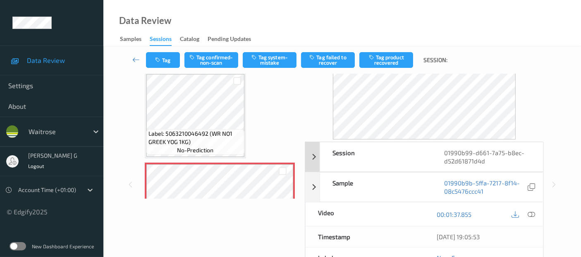
scroll to position [46, 0]
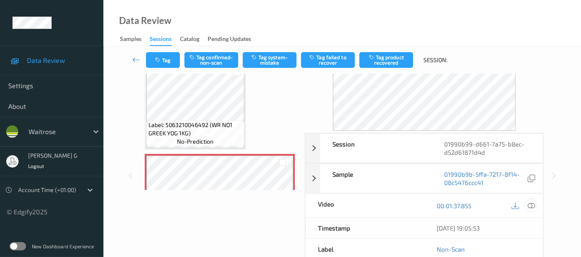
click at [531, 205] on icon at bounding box center [531, 205] width 7 height 7
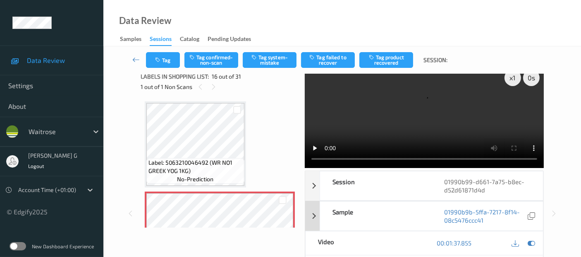
scroll to position [0, 0]
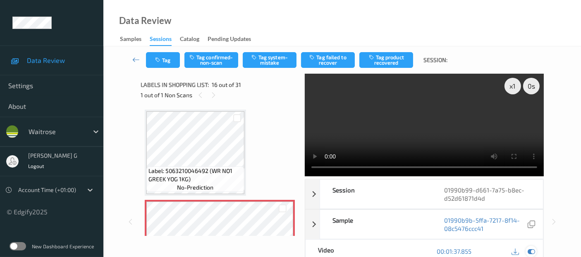
click at [531, 250] on icon at bounding box center [531, 250] width 7 height 7
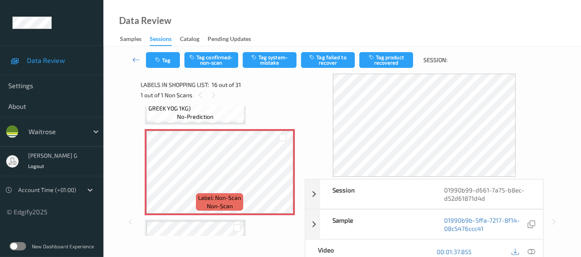
scroll to position [1355, 0]
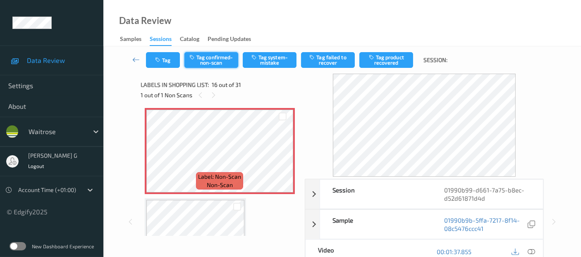
click at [222, 60] on button "Tag confirmed-non-scan" at bounding box center [212, 60] width 54 height 16
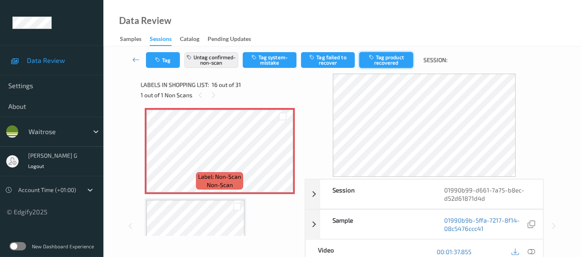
click at [373, 56] on icon "button" at bounding box center [372, 57] width 7 height 6
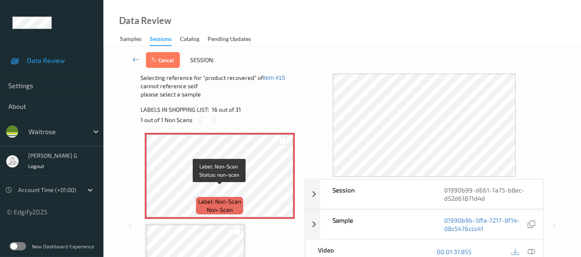
scroll to position [1447, 0]
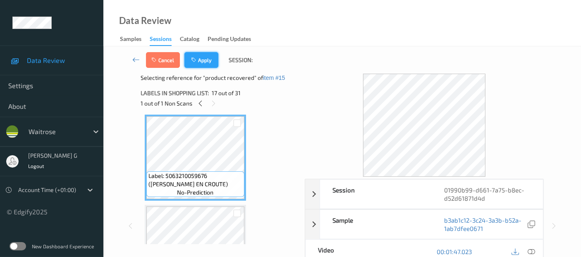
click at [200, 64] on button "Apply" at bounding box center [202, 60] width 34 height 16
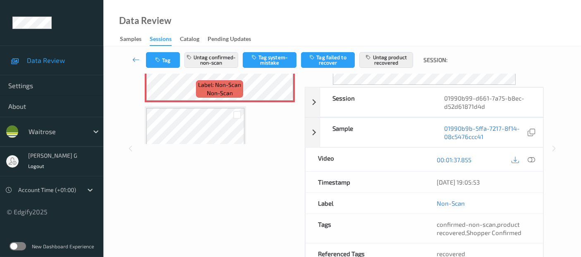
scroll to position [0, 0]
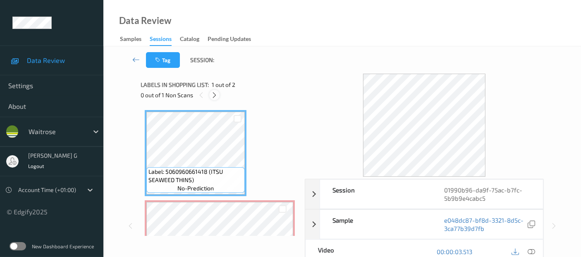
click at [214, 95] on icon at bounding box center [214, 94] width 7 height 7
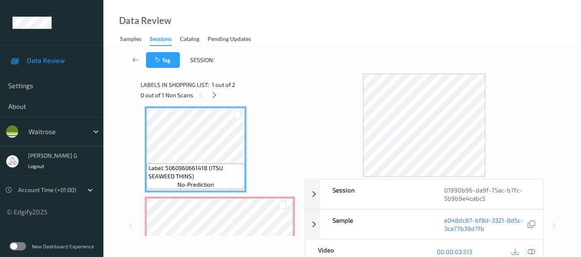
click at [531, 252] on icon at bounding box center [531, 251] width 7 height 7
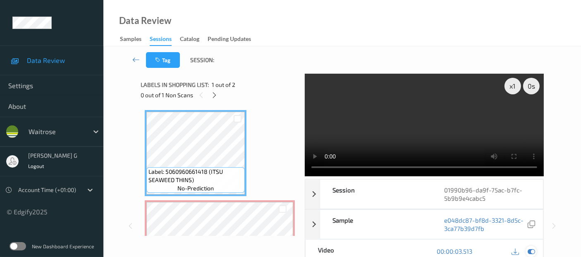
click at [533, 253] on icon at bounding box center [531, 250] width 7 height 7
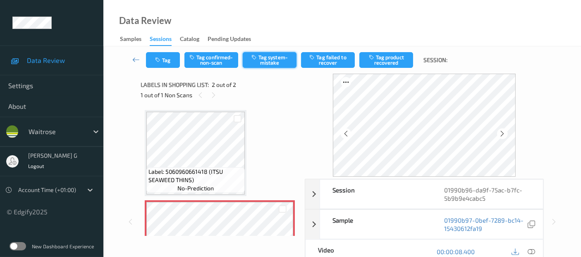
click at [260, 58] on button "Tag system-mistake" at bounding box center [270, 60] width 54 height 16
click at [160, 58] on icon "button" at bounding box center [158, 60] width 7 height 6
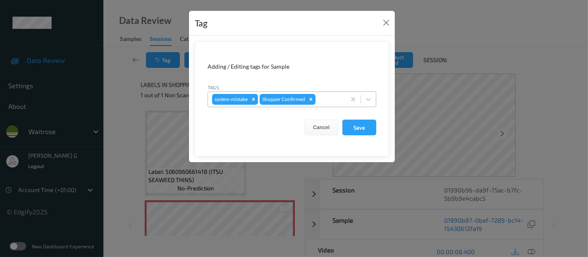
click at [328, 99] on div at bounding box center [329, 99] width 24 height 10
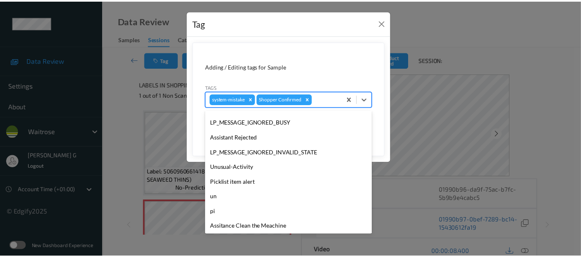
scroll to position [177, 0]
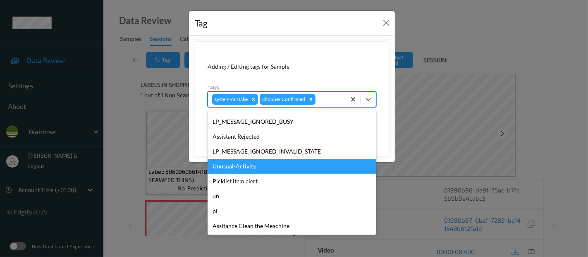
click at [235, 167] on div "Unusual-Activity" at bounding box center [292, 166] width 169 height 15
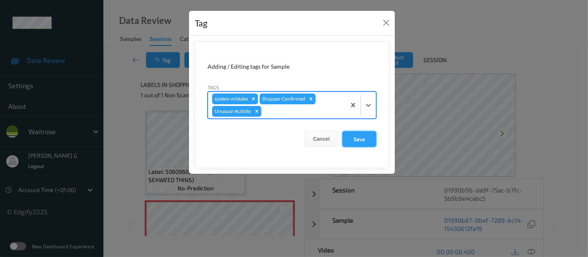
click at [359, 138] on button "Save" at bounding box center [360, 139] width 34 height 16
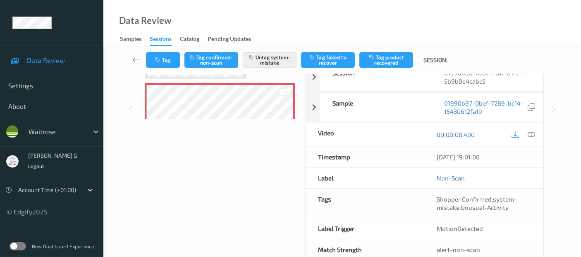
scroll to position [136, 0]
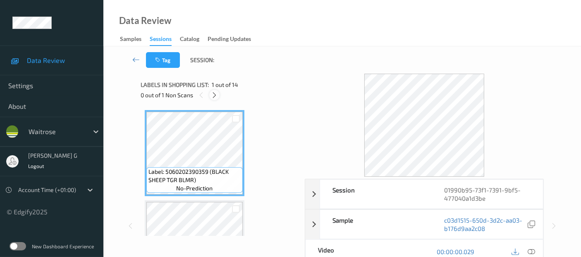
click at [214, 97] on icon at bounding box center [214, 94] width 7 height 7
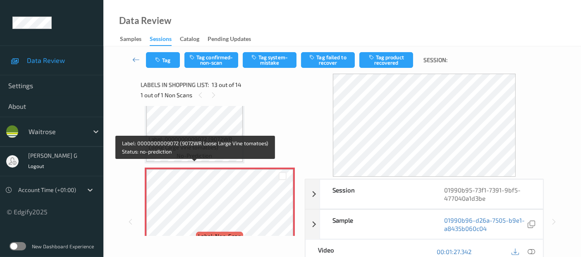
scroll to position [1039, 0]
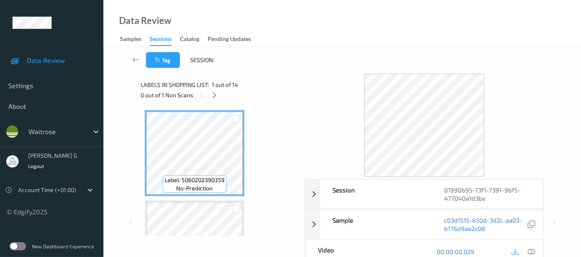
click at [221, 95] on div "0 out of 1 Non Scans" at bounding box center [220, 95] width 158 height 10
click at [209, 93] on div at bounding box center [214, 95] width 10 height 10
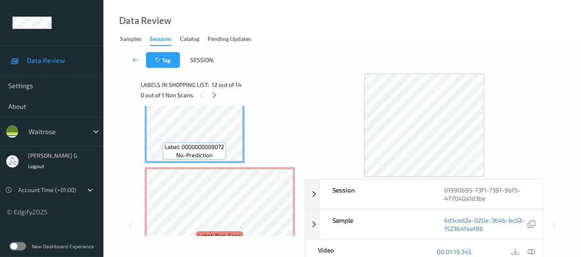
scroll to position [1039, 0]
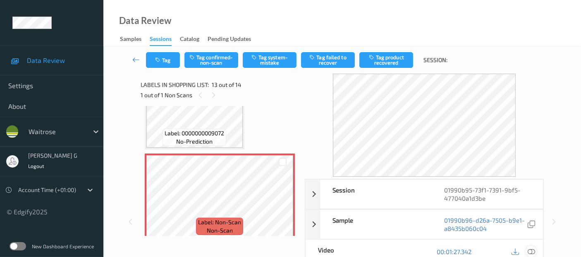
click at [532, 250] on icon at bounding box center [531, 251] width 7 height 7
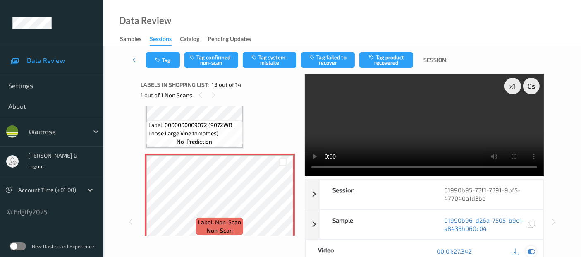
click at [529, 250] on icon at bounding box center [531, 250] width 7 height 7
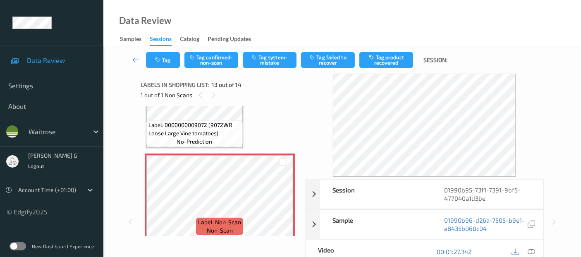
click at [108, 130] on div "Tag Tag confirmed-non-scan Tag system-mistake Tag failed to recover Tag product…" at bounding box center [342, 216] width 478 height 340
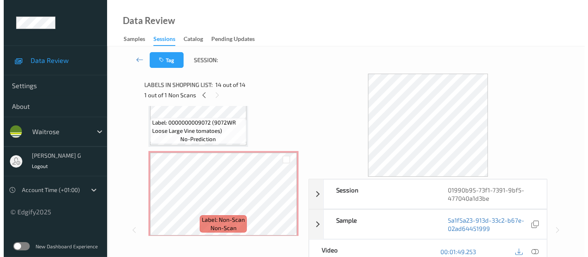
scroll to position [1041, 0]
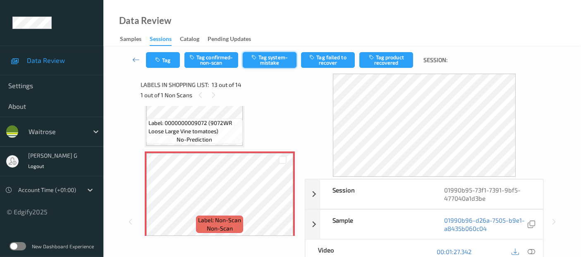
click at [282, 61] on button "Tag system-mistake" at bounding box center [270, 60] width 54 height 16
click at [163, 54] on button "Tag" at bounding box center [163, 60] width 34 height 16
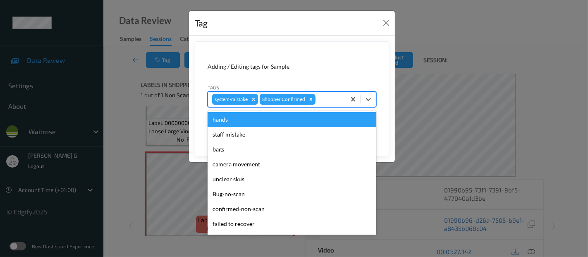
click at [336, 100] on div at bounding box center [329, 99] width 24 height 10
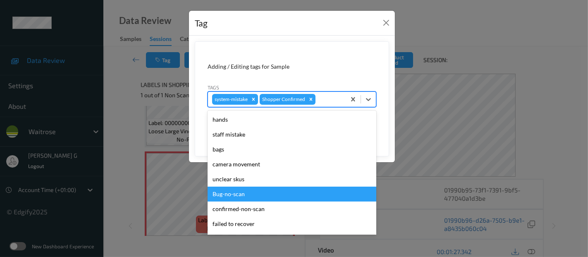
scroll to position [177, 0]
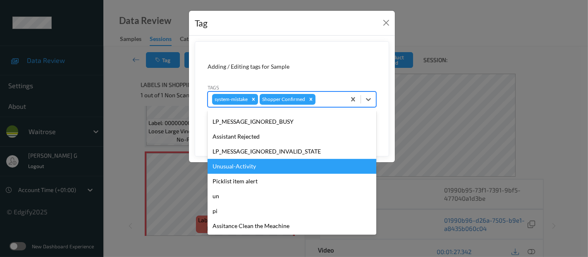
click at [235, 167] on div "Unusual-Activity" at bounding box center [292, 166] width 169 height 15
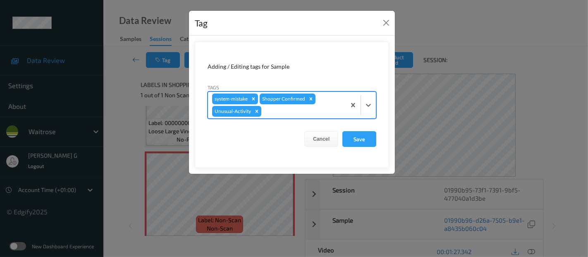
click at [326, 101] on div "system-mistake Shopper Confirmed Unusual-Activity" at bounding box center [277, 105] width 138 height 26
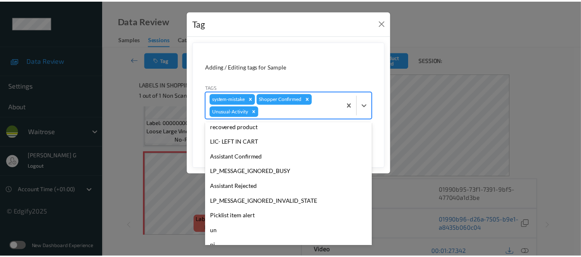
scroll to position [162, 0]
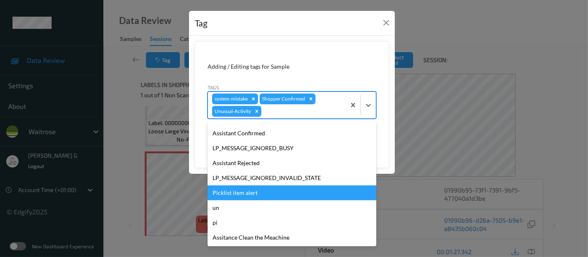
click at [225, 193] on div "Picklist item alert" at bounding box center [292, 192] width 169 height 15
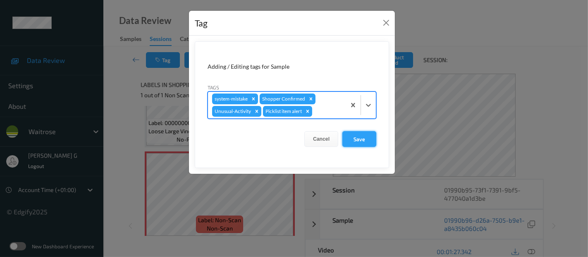
click at [367, 142] on button "Save" at bounding box center [360, 139] width 34 height 16
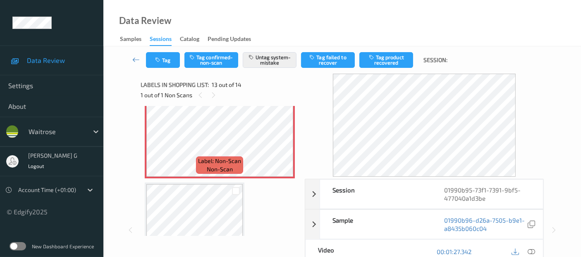
scroll to position [1133, 0]
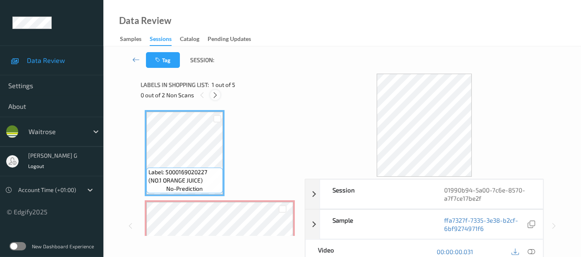
click at [219, 94] on div at bounding box center [215, 95] width 10 height 10
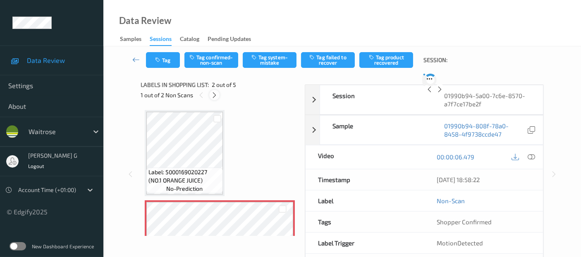
scroll to position [4, 0]
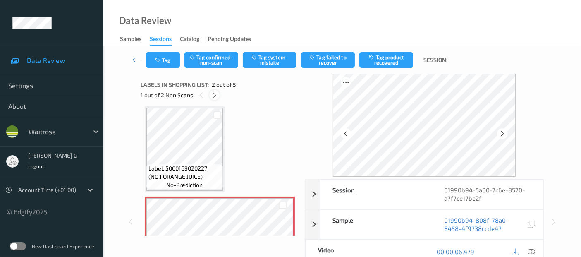
click at [210, 96] on div at bounding box center [214, 95] width 10 height 10
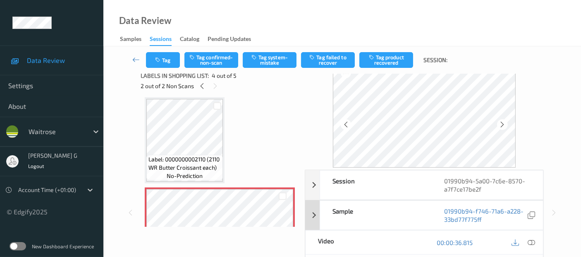
scroll to position [0, 0]
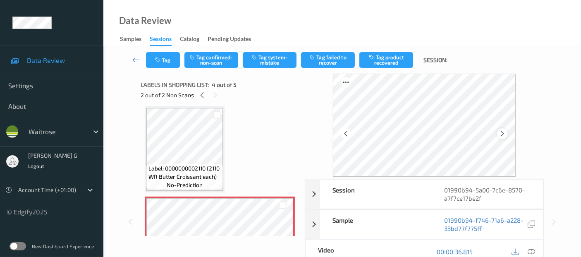
click at [502, 135] on icon at bounding box center [502, 133] width 7 height 7
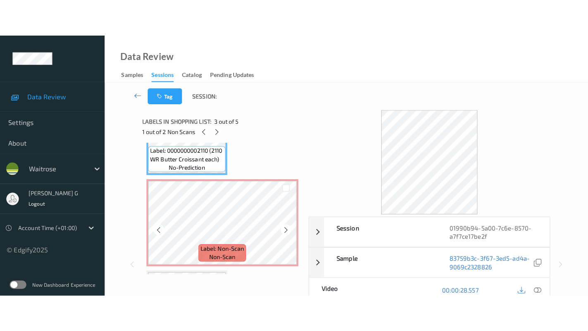
scroll to position [276, 0]
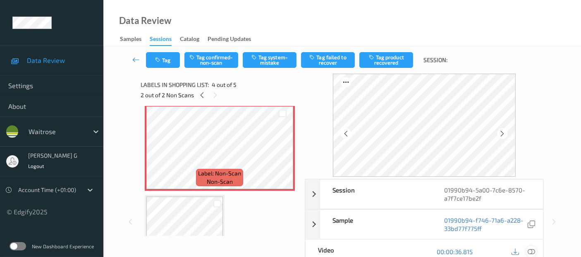
click at [531, 250] on icon at bounding box center [531, 251] width 7 height 7
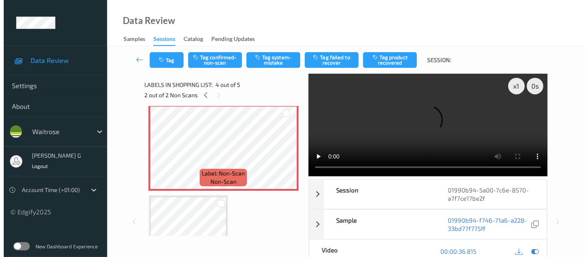
scroll to position [250, 0]
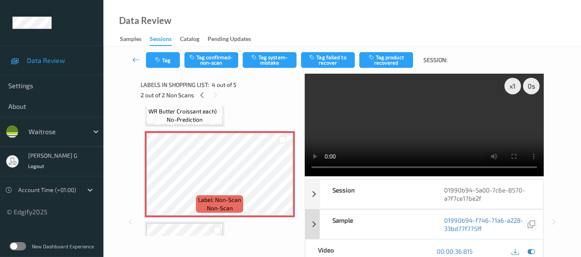
click at [535, 251] on icon at bounding box center [531, 250] width 7 height 7
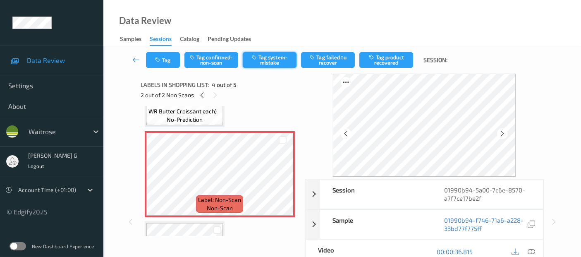
click at [268, 61] on button "Tag system-mistake" at bounding box center [270, 60] width 54 height 16
click at [158, 62] on icon "button" at bounding box center [158, 60] width 7 height 6
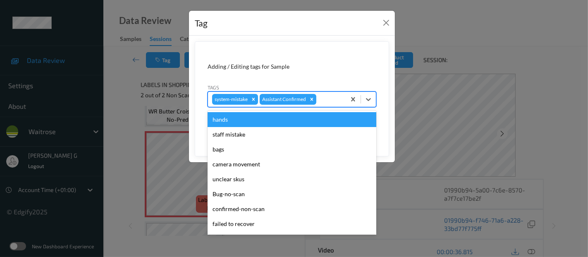
click at [325, 101] on div at bounding box center [330, 99] width 24 height 10
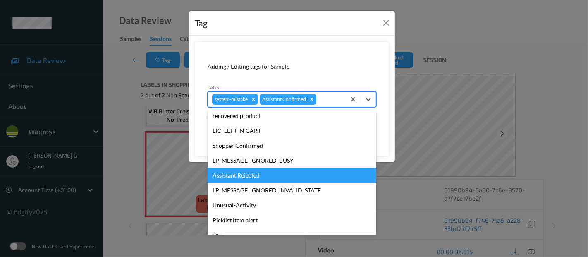
scroll to position [177, 0]
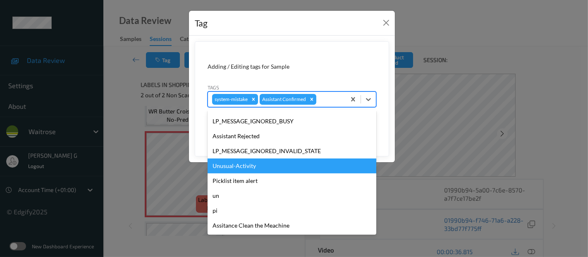
click at [248, 163] on div "Unusual-Activity" at bounding box center [292, 165] width 169 height 15
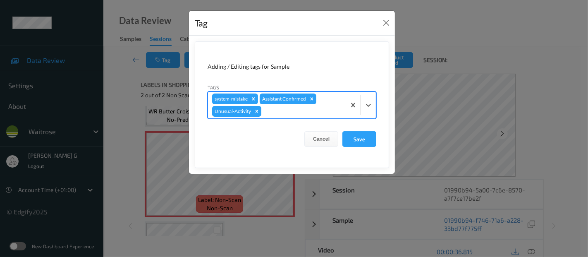
click at [317, 110] on div at bounding box center [302, 111] width 79 height 10
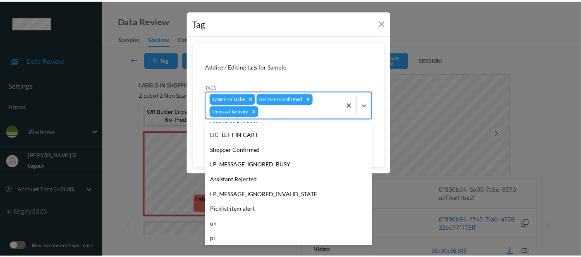
scroll to position [162, 0]
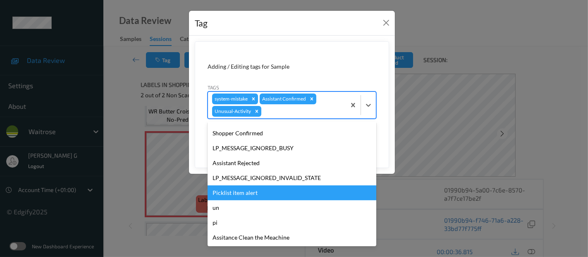
click at [237, 193] on div "Picklist item alert" at bounding box center [292, 192] width 169 height 15
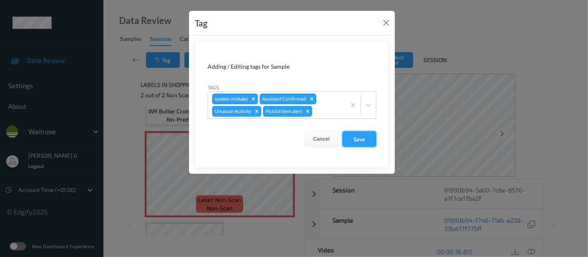
click at [358, 136] on button "Save" at bounding box center [360, 139] width 34 height 16
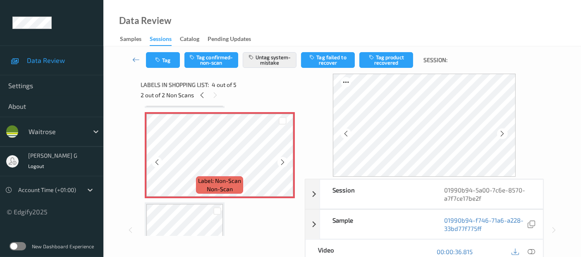
scroll to position [185, 0]
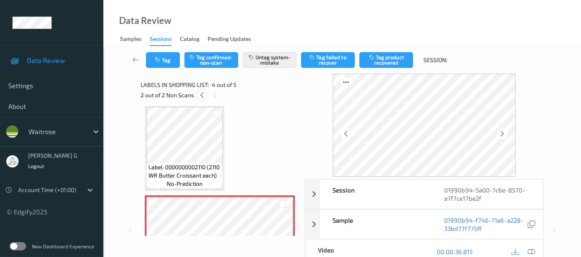
click at [205, 95] on icon at bounding box center [202, 94] width 7 height 7
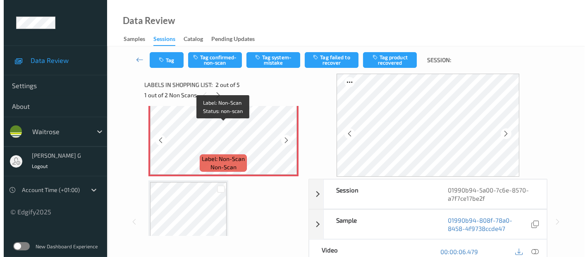
scroll to position [96, 0]
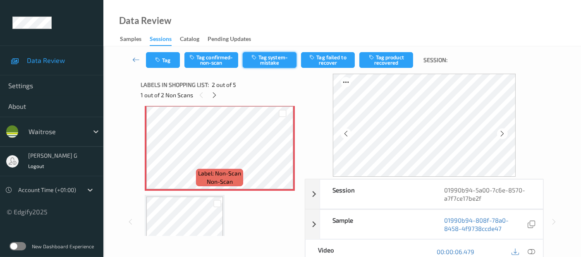
click at [262, 55] on button "Tag system-mistake" at bounding box center [270, 60] width 54 height 16
click at [170, 58] on button "Tag" at bounding box center [163, 60] width 34 height 16
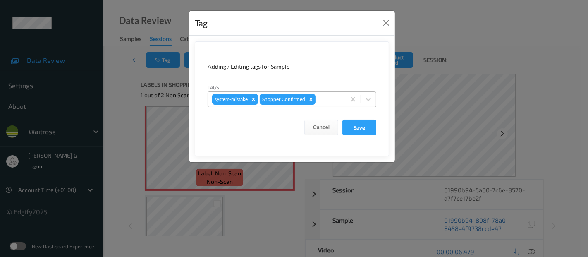
click at [331, 100] on div at bounding box center [329, 99] width 24 height 10
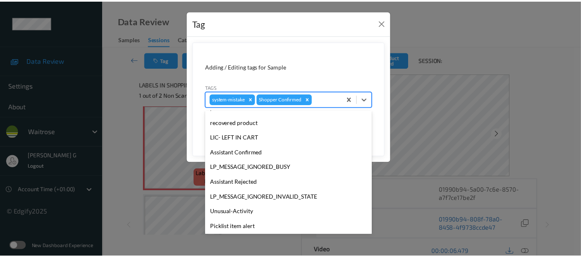
scroll to position [177, 0]
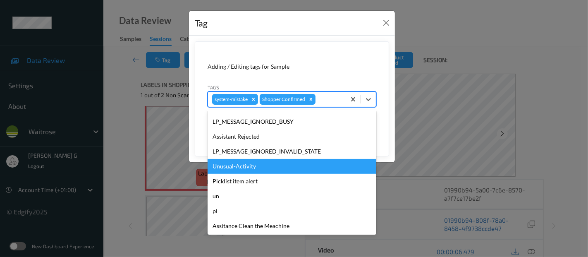
click at [242, 168] on div "Unusual-Activity" at bounding box center [292, 166] width 169 height 15
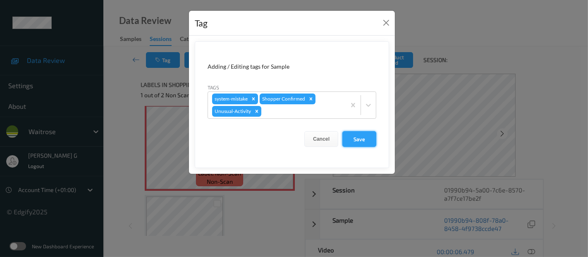
click at [371, 139] on button "Save" at bounding box center [360, 139] width 34 height 16
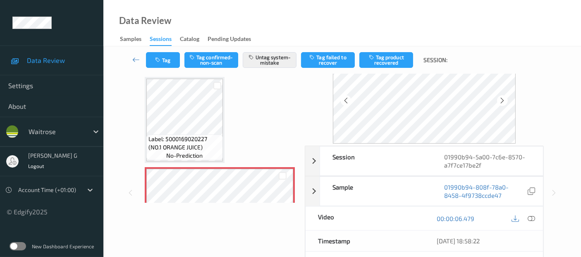
scroll to position [0, 0]
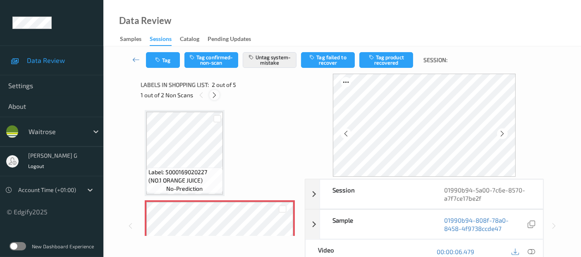
click at [212, 93] on icon at bounding box center [214, 94] width 7 height 7
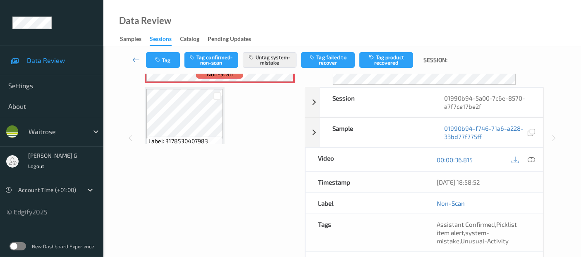
scroll to position [324, 0]
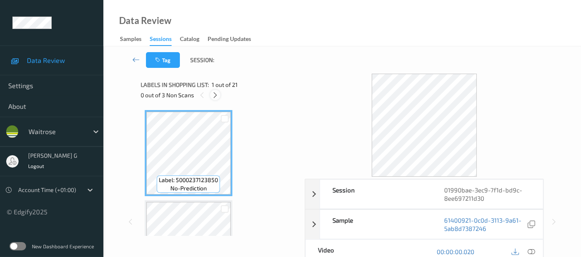
click at [214, 91] on div at bounding box center [215, 95] width 10 height 10
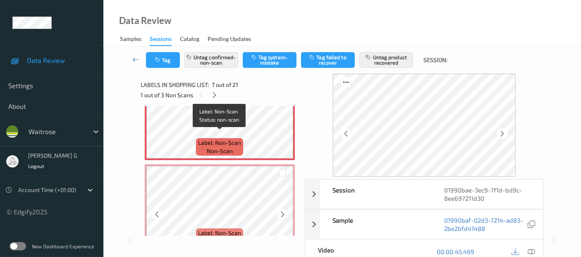
scroll to position [592, 0]
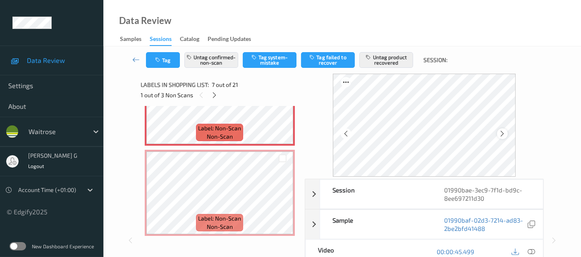
click at [504, 132] on icon at bounding box center [502, 133] width 7 height 7
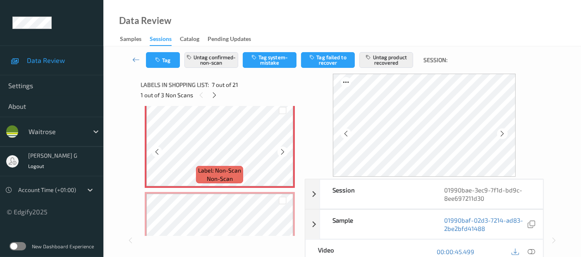
scroll to position [592, 0]
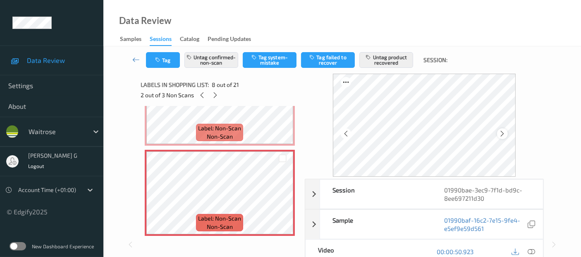
click at [504, 133] on icon at bounding box center [502, 133] width 7 height 7
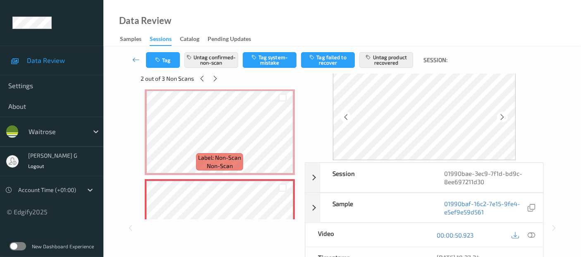
scroll to position [0, 0]
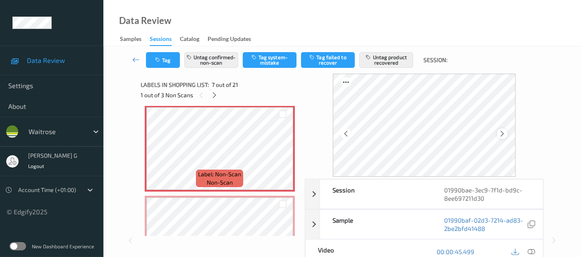
click at [504, 132] on icon at bounding box center [502, 133] width 7 height 7
click at [533, 253] on icon at bounding box center [531, 251] width 7 height 7
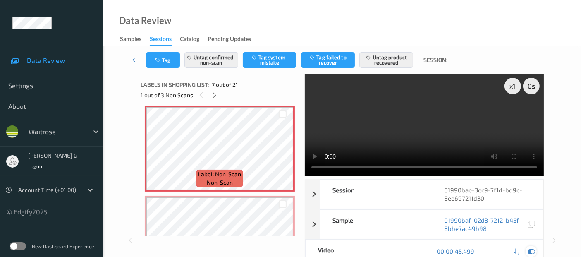
click at [533, 249] on icon at bounding box center [531, 250] width 7 height 7
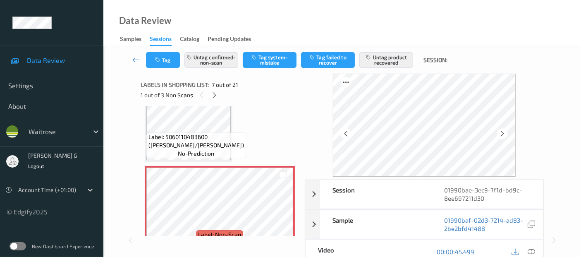
scroll to position [500, 0]
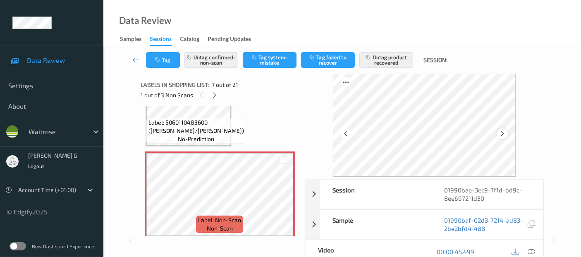
click at [502, 137] on icon at bounding box center [502, 133] width 7 height 7
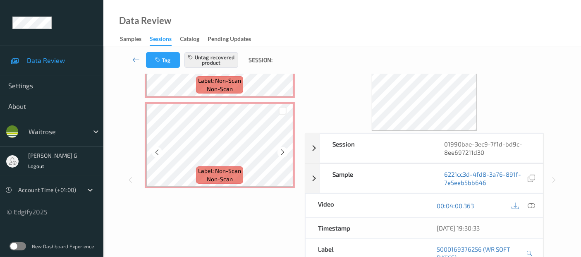
scroll to position [730, 0]
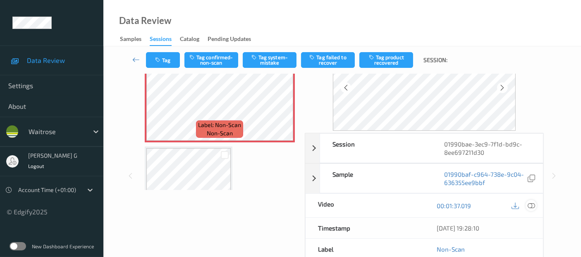
click at [532, 205] on icon at bounding box center [531, 205] width 7 height 7
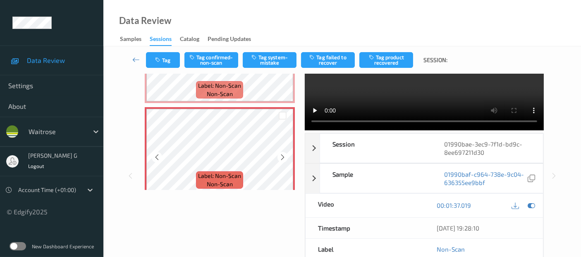
scroll to position [638, 0]
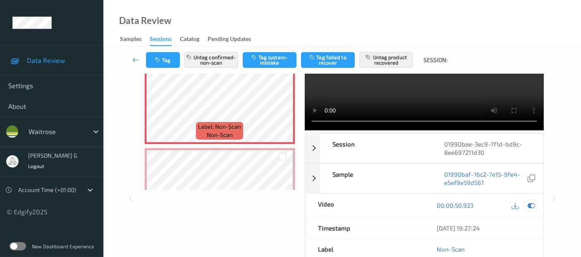
click at [530, 202] on icon at bounding box center [531, 205] width 7 height 7
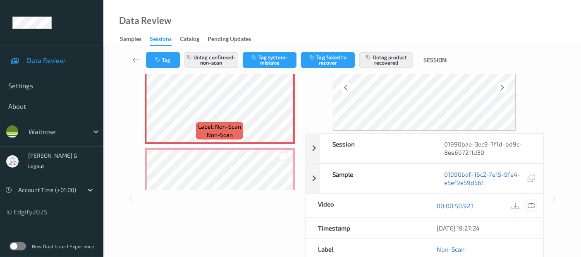
click at [534, 204] on icon at bounding box center [531, 205] width 7 height 7
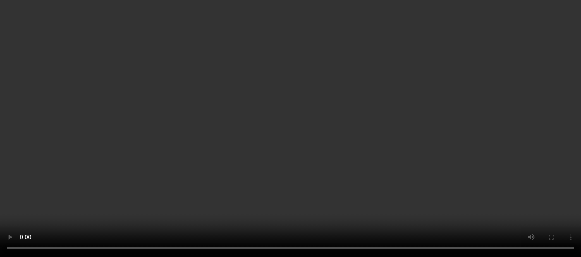
scroll to position [730, 0]
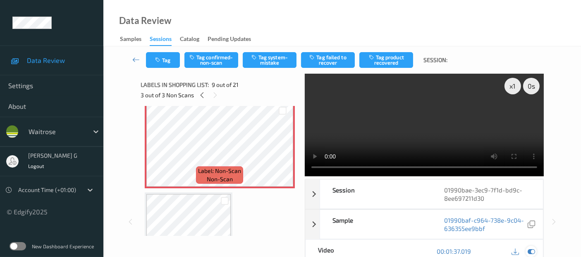
click at [530, 250] on icon at bounding box center [531, 250] width 7 height 7
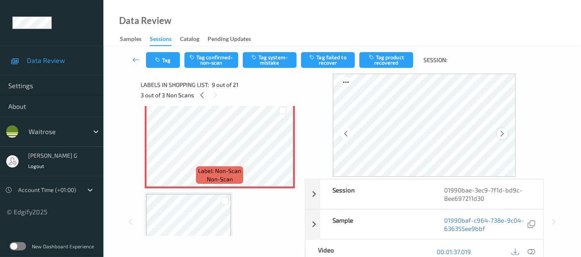
click at [504, 132] on icon at bounding box center [502, 133] width 7 height 7
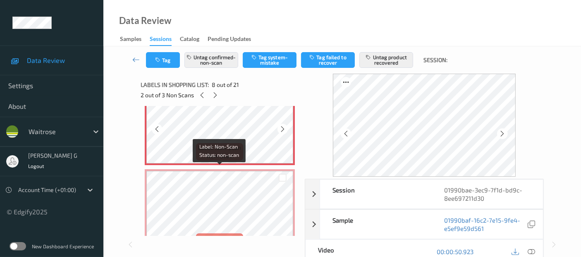
scroll to position [684, 0]
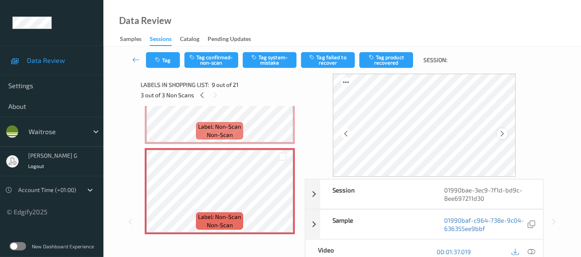
click at [504, 132] on icon at bounding box center [502, 133] width 7 height 7
click at [503, 132] on icon at bounding box center [502, 133] width 7 height 7
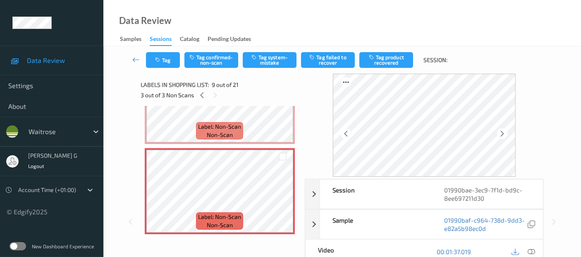
click at [503, 132] on icon at bounding box center [502, 133] width 7 height 7
click at [504, 134] on icon at bounding box center [502, 133] width 7 height 7
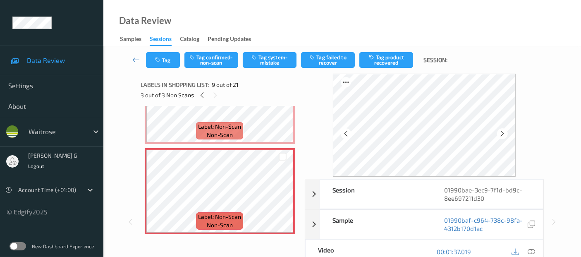
click at [504, 134] on icon at bounding box center [502, 133] width 7 height 7
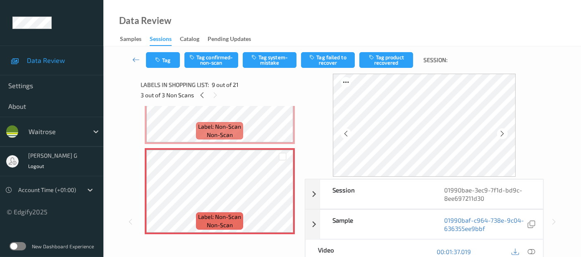
click at [504, 134] on icon at bounding box center [502, 133] width 7 height 7
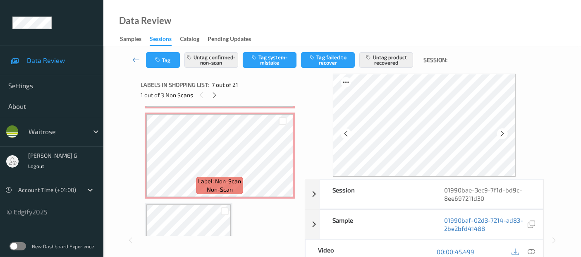
scroll to position [730, 0]
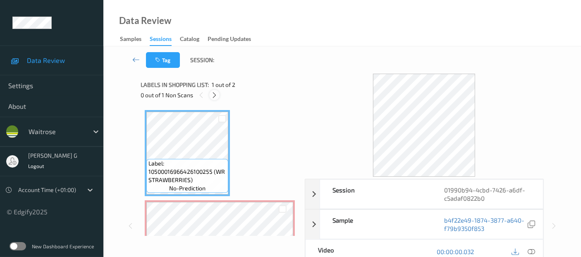
click at [215, 95] on icon at bounding box center [214, 94] width 7 height 7
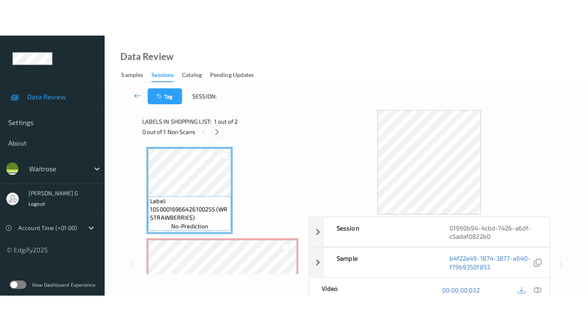
scroll to position [4, 0]
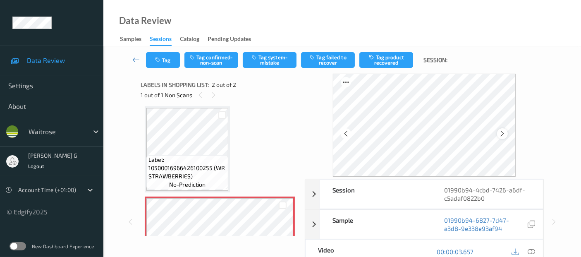
click at [504, 132] on icon at bounding box center [502, 133] width 7 height 7
click at [534, 249] on icon at bounding box center [531, 251] width 7 height 7
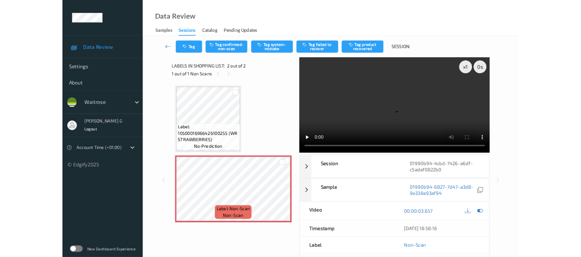
scroll to position [0, 0]
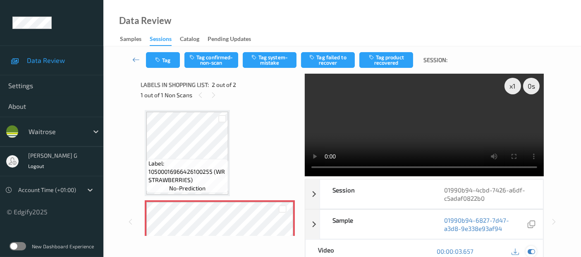
click at [531, 251] on icon at bounding box center [531, 250] width 7 height 7
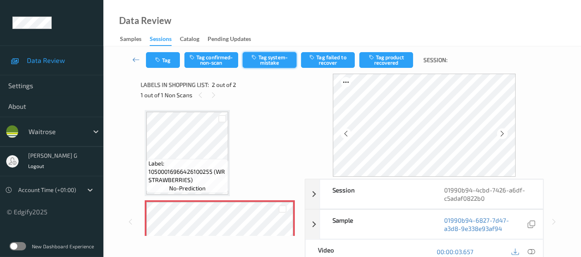
click at [262, 63] on button "Tag system-mistake" at bounding box center [270, 60] width 54 height 16
click at [164, 60] on button "Tag" at bounding box center [163, 60] width 34 height 16
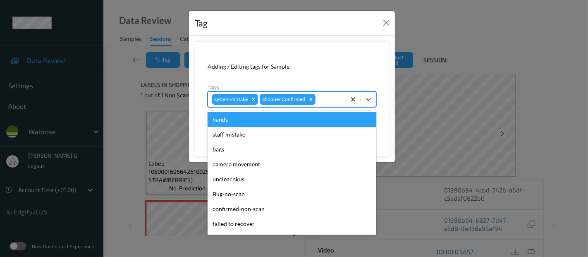
click at [325, 102] on div at bounding box center [329, 99] width 24 height 10
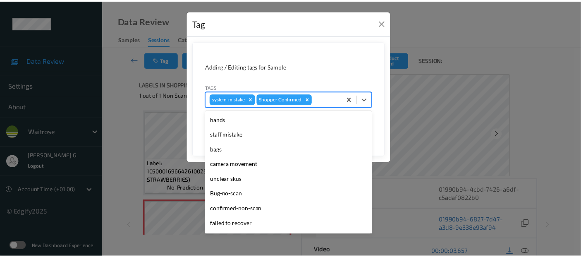
scroll to position [138, 0]
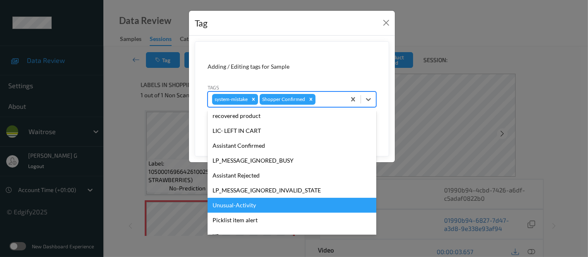
click at [223, 206] on div "Unusual-Activity" at bounding box center [292, 205] width 169 height 15
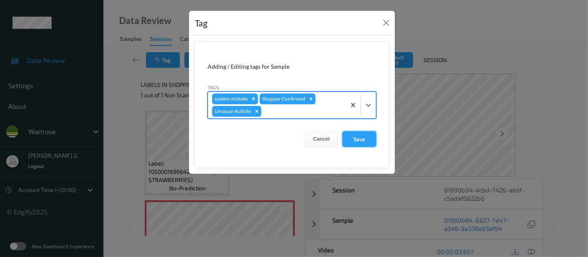
click at [362, 141] on button "Save" at bounding box center [360, 139] width 34 height 16
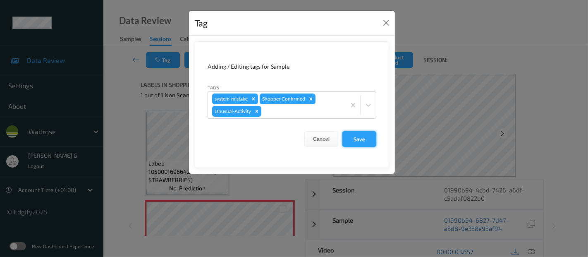
click at [363, 139] on button "Save" at bounding box center [360, 139] width 34 height 16
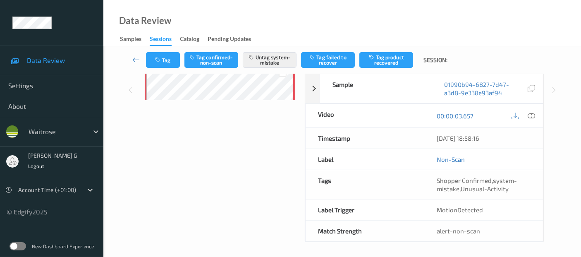
scroll to position [0, 0]
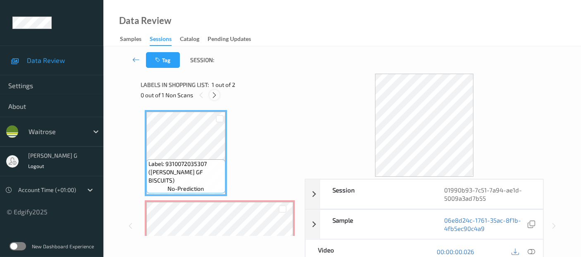
click at [217, 97] on icon at bounding box center [214, 94] width 7 height 7
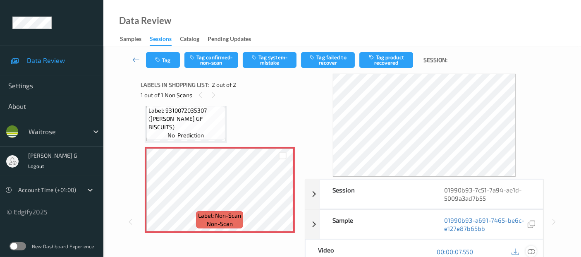
click at [532, 252] on icon at bounding box center [531, 251] width 7 height 7
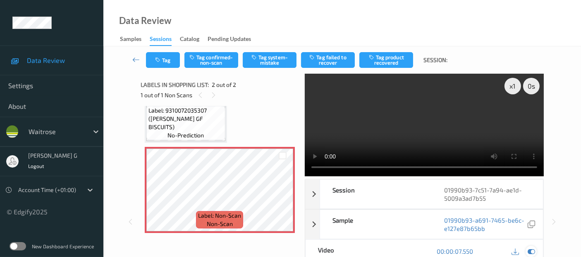
click at [528, 250] on icon at bounding box center [531, 250] width 7 height 7
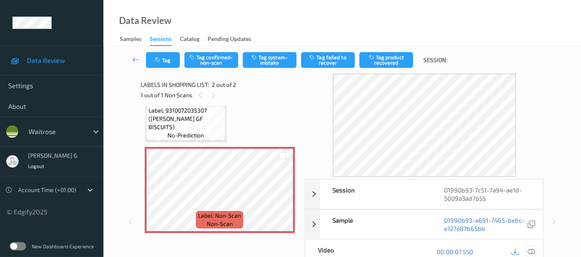
click at [530, 251] on icon at bounding box center [531, 251] width 7 height 7
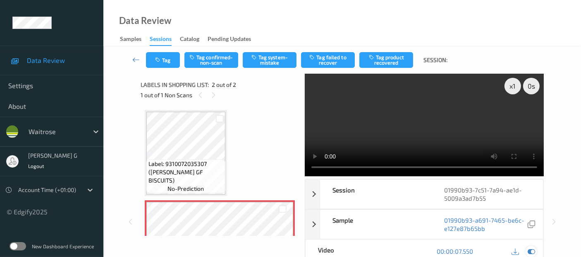
click at [533, 250] on icon at bounding box center [531, 250] width 7 height 7
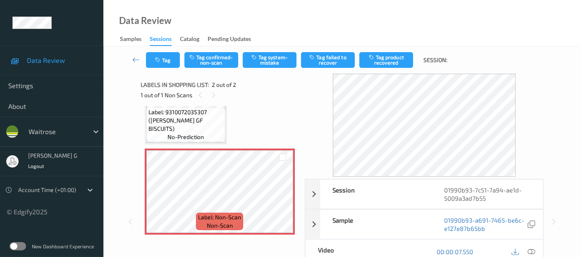
scroll to position [53, 0]
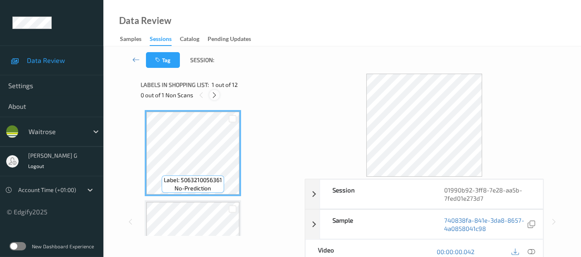
click at [214, 98] on icon at bounding box center [214, 94] width 7 height 7
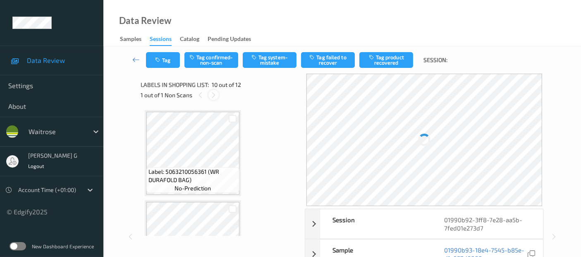
scroll to position [723, 0]
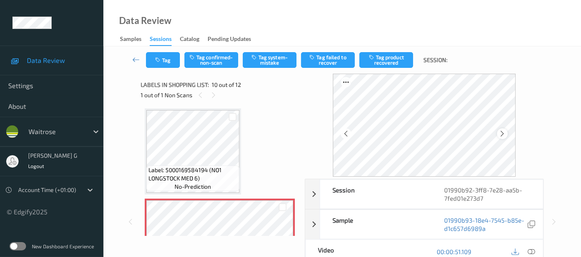
click at [506, 136] on icon at bounding box center [502, 133] width 7 height 7
click at [534, 251] on icon at bounding box center [531, 251] width 7 height 7
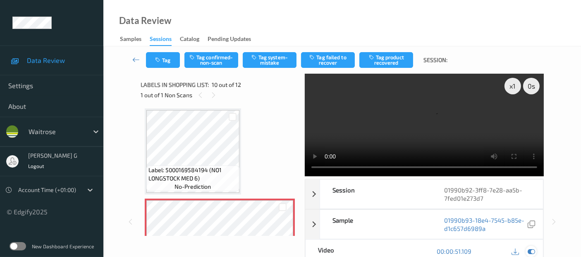
click at [530, 250] on icon at bounding box center [531, 250] width 7 height 7
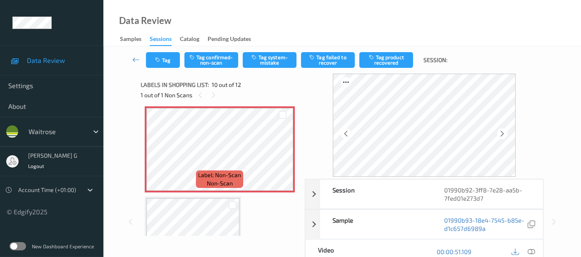
scroll to position [862, 0]
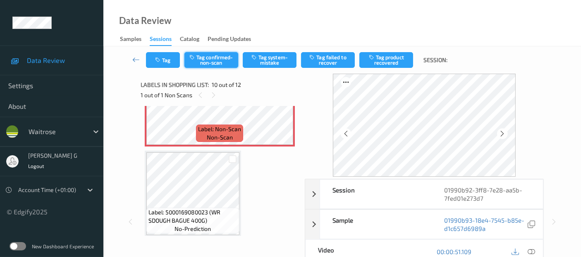
click at [223, 61] on button "Tag confirmed-non-scan" at bounding box center [212, 60] width 54 height 16
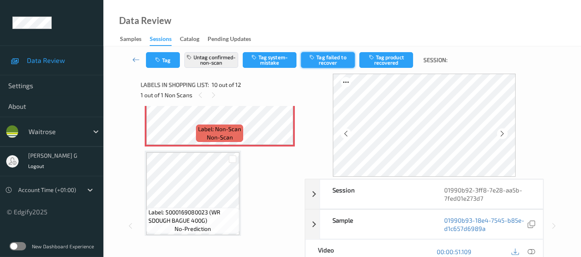
click at [334, 60] on button "Tag failed to recover" at bounding box center [328, 60] width 54 height 16
click at [330, 59] on button "Untag failed to recover" at bounding box center [328, 60] width 54 height 16
click at [367, 62] on button "Tag product recovered" at bounding box center [387, 60] width 54 height 16
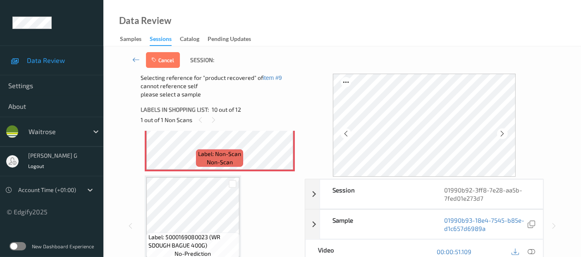
scroll to position [907, 0]
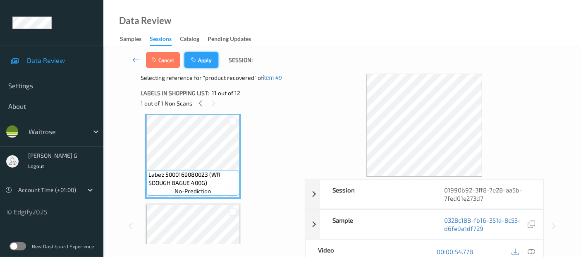
click at [197, 53] on button "Apply" at bounding box center [202, 60] width 34 height 16
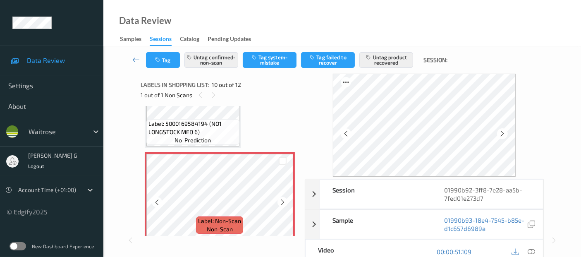
scroll to position [816, 0]
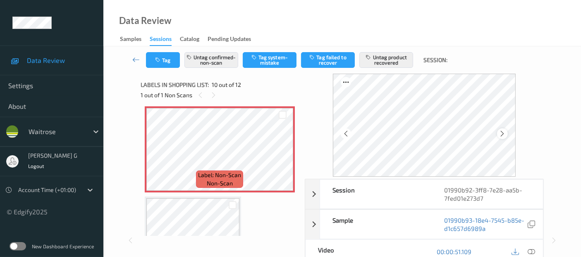
click at [506, 132] on icon at bounding box center [502, 133] width 7 height 7
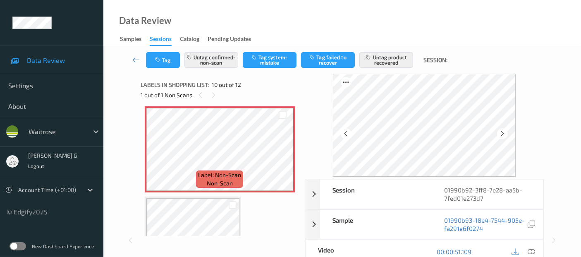
click at [506, 132] on icon at bounding box center [502, 133] width 7 height 7
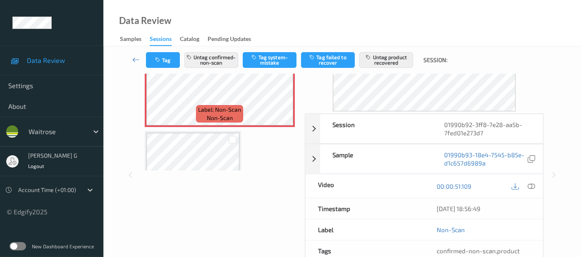
scroll to position [0, 0]
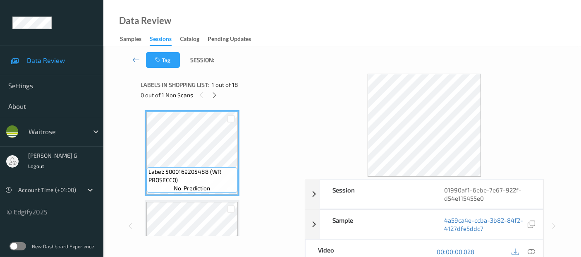
click at [208, 93] on div "0 out of 1 Non Scans" at bounding box center [220, 95] width 158 height 10
click at [214, 96] on icon at bounding box center [214, 94] width 7 height 7
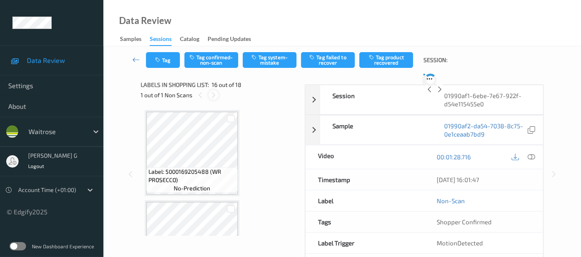
scroll to position [1263, 0]
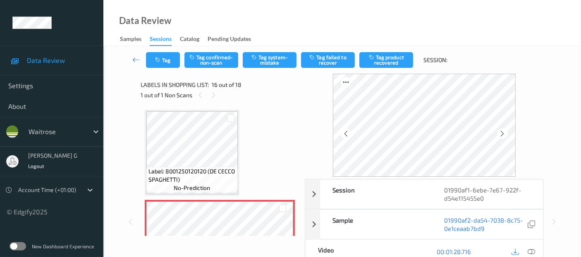
click at [531, 250] on icon at bounding box center [531, 251] width 7 height 7
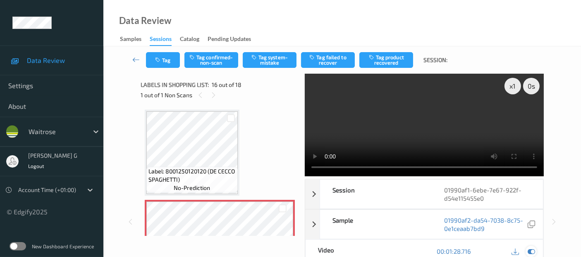
click at [534, 247] on icon at bounding box center [531, 250] width 7 height 7
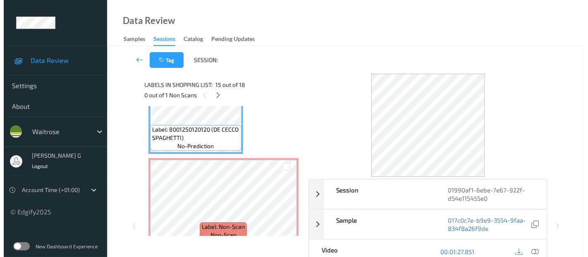
scroll to position [1309, 0]
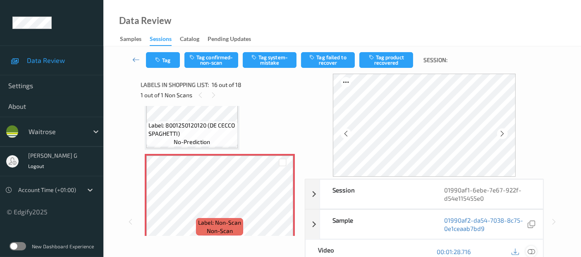
click at [533, 250] on icon at bounding box center [531, 251] width 7 height 7
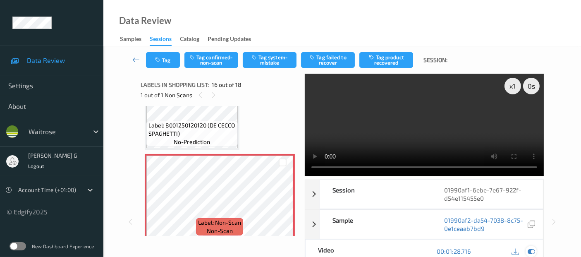
click at [532, 249] on icon at bounding box center [531, 250] width 7 height 7
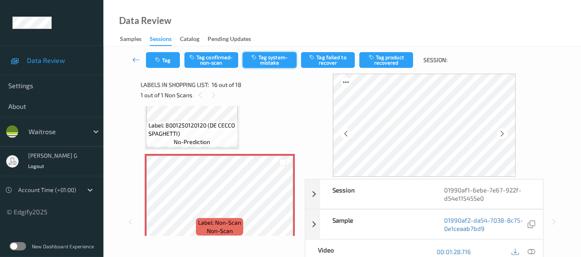
click at [263, 59] on button "Tag system-mistake" at bounding box center [270, 60] width 54 height 16
click at [157, 57] on icon "button" at bounding box center [158, 60] width 7 height 6
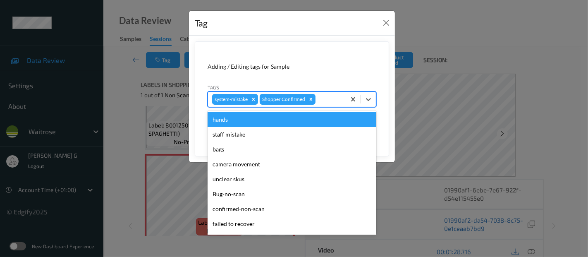
click at [341, 103] on div at bounding box center [329, 99] width 24 height 10
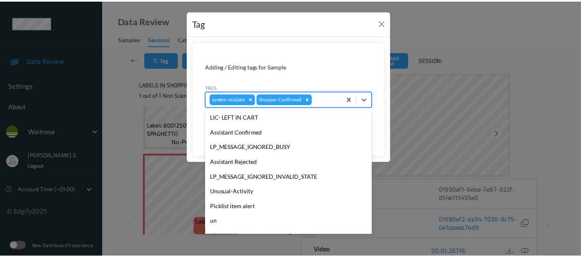
scroll to position [177, 0]
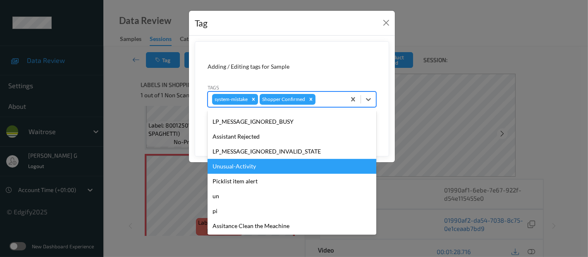
click at [235, 167] on div "Unusual-Activity" at bounding box center [292, 166] width 169 height 15
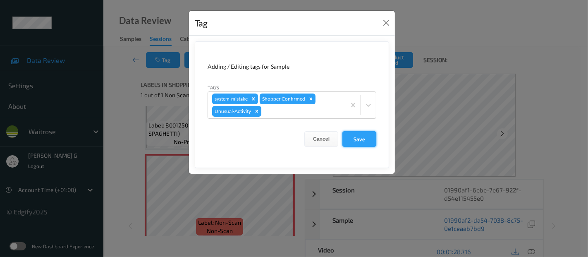
click at [359, 135] on button "Save" at bounding box center [360, 139] width 34 height 16
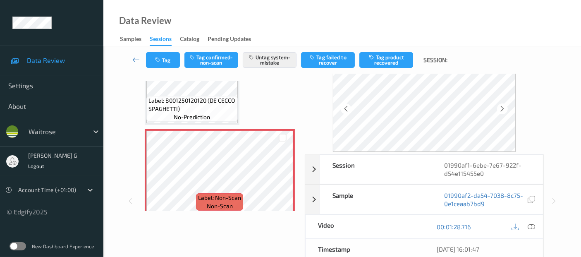
scroll to position [46, 0]
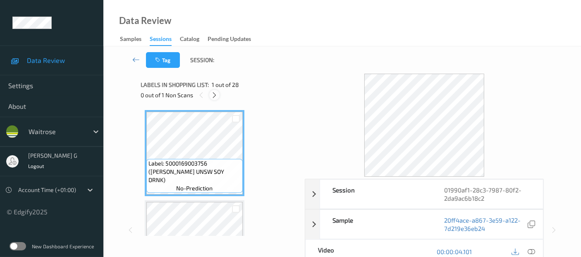
click at [216, 96] on icon at bounding box center [214, 94] width 7 height 7
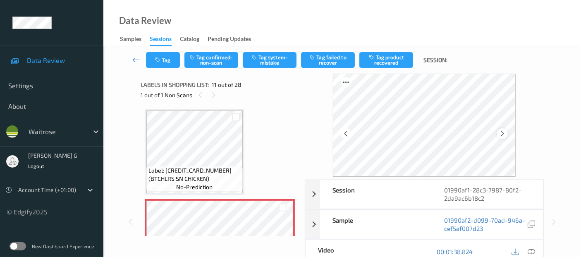
click at [504, 132] on icon at bounding box center [502, 133] width 7 height 7
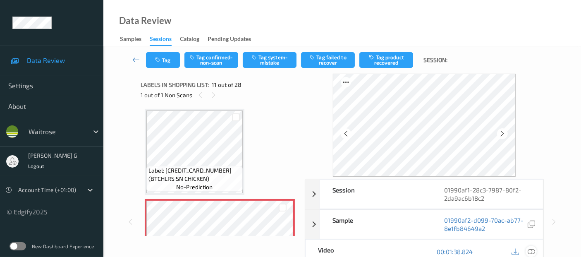
click at [532, 252] on icon at bounding box center [531, 251] width 7 height 7
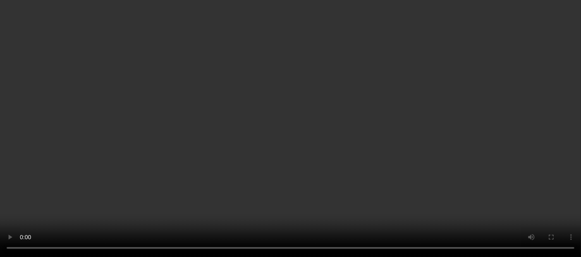
scroll to position [905, 0]
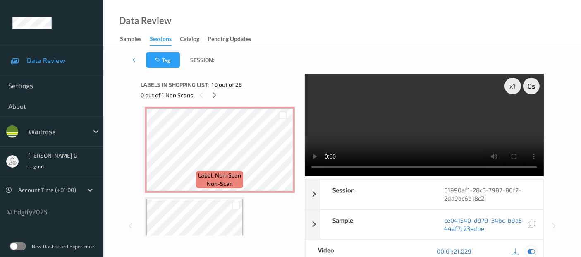
click at [534, 251] on icon at bounding box center [531, 250] width 7 height 7
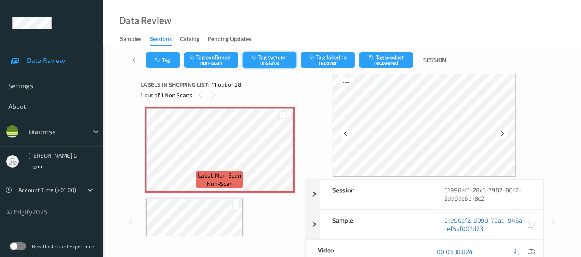
click at [274, 58] on button "Tag system-mistake" at bounding box center [270, 60] width 54 height 16
click at [167, 56] on button "Tag" at bounding box center [163, 60] width 34 height 16
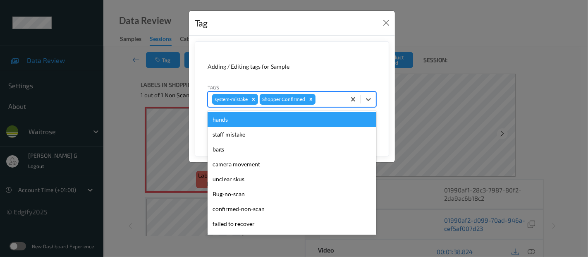
click at [324, 102] on div at bounding box center [329, 99] width 24 height 10
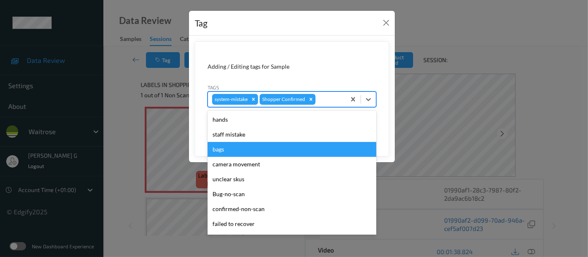
click at [240, 153] on div "bags" at bounding box center [292, 149] width 169 height 15
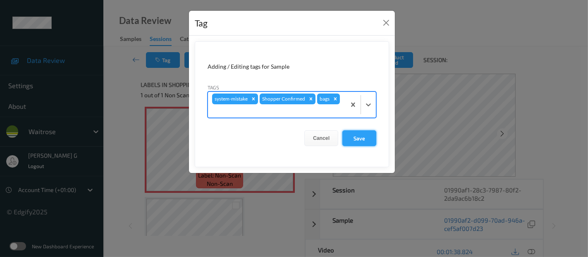
click at [364, 130] on button "Save" at bounding box center [360, 138] width 34 height 16
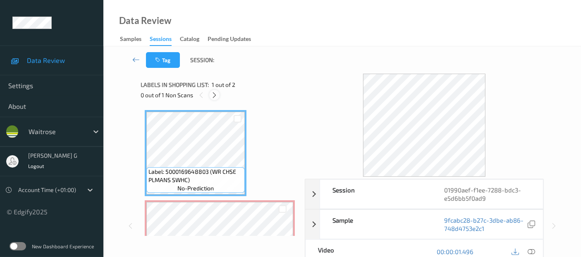
click at [212, 95] on icon at bounding box center [214, 94] width 7 height 7
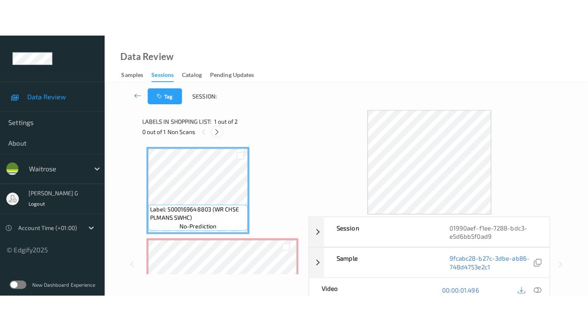
scroll to position [4, 0]
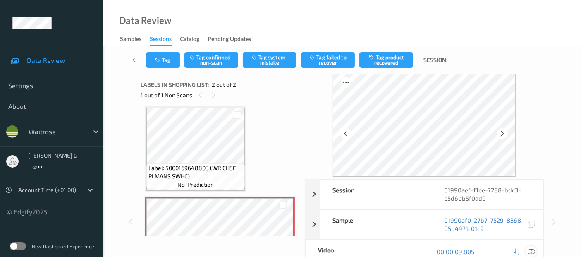
click at [532, 248] on icon at bounding box center [531, 251] width 7 height 7
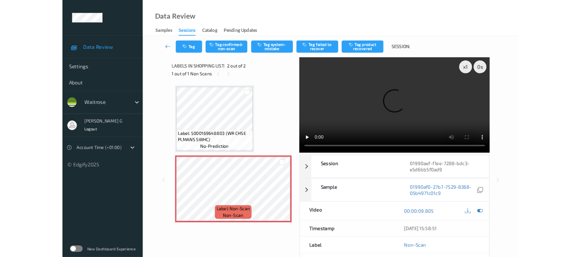
scroll to position [0, 0]
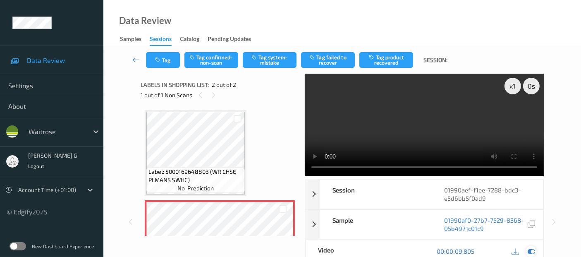
click at [530, 248] on icon at bounding box center [531, 250] width 7 height 7
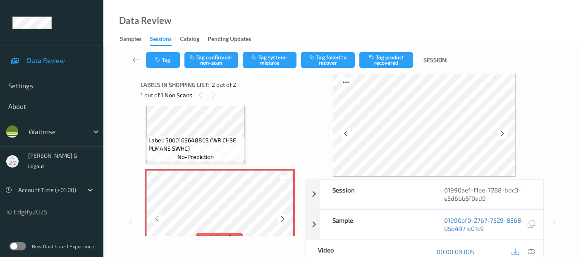
scroll to position [53, 0]
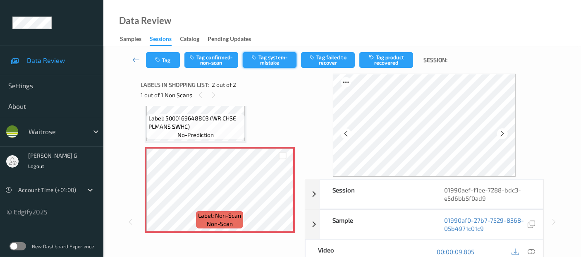
click at [266, 63] on button "Tag system-mistake" at bounding box center [270, 60] width 54 height 16
click at [303, 106] on div "Session 01990aef-f1ee-7288-bdc3-e5d6bb5f0ad9 Session ID 01990aef-f1ee-7288-bdc3…" at bounding box center [342, 222] width 403 height 296
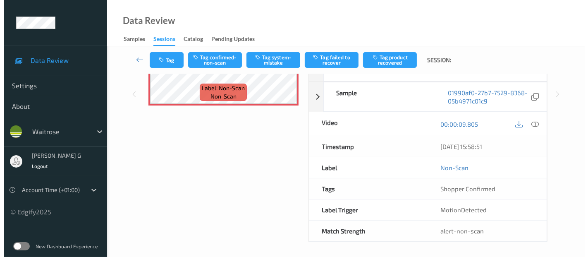
scroll to position [0, 0]
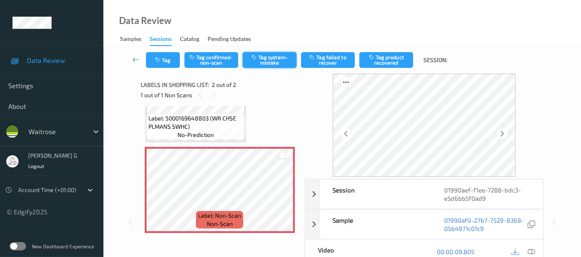
click at [274, 58] on button "Tag system-mistake" at bounding box center [270, 60] width 54 height 16
click at [167, 60] on button "Tag" at bounding box center [163, 60] width 34 height 16
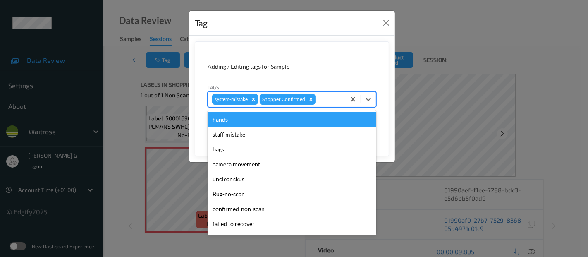
click at [325, 100] on div at bounding box center [329, 99] width 24 height 10
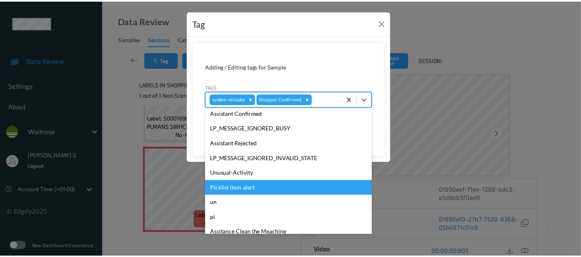
scroll to position [177, 0]
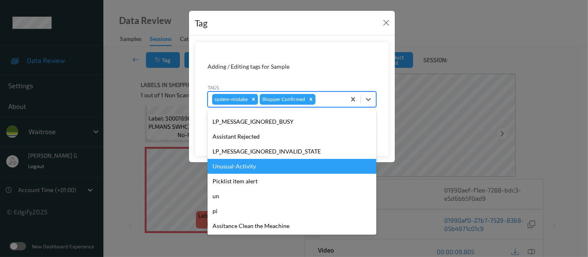
click at [235, 169] on div "Unusual-Activity" at bounding box center [292, 166] width 169 height 15
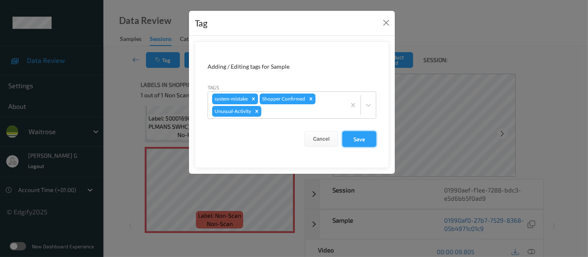
click at [358, 141] on button "Save" at bounding box center [360, 139] width 34 height 16
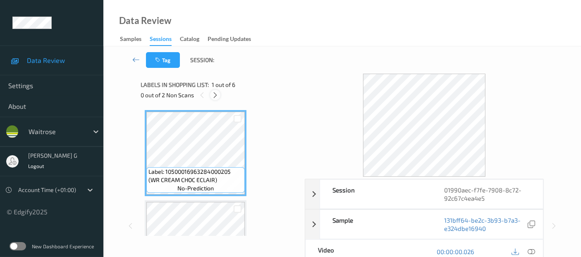
click at [212, 96] on icon at bounding box center [215, 94] width 7 height 7
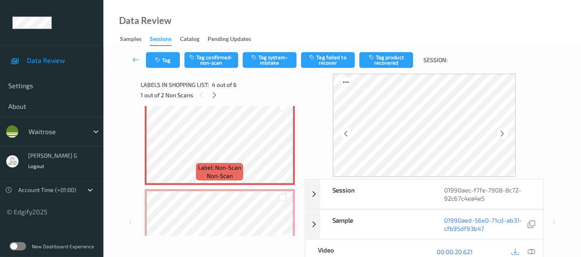
scroll to position [184, 0]
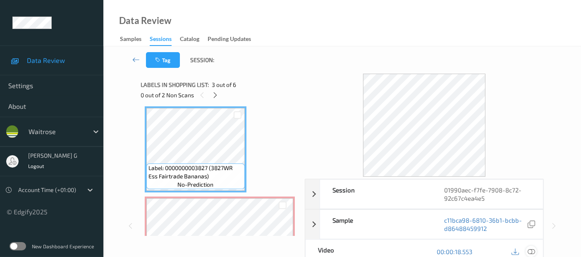
click at [532, 248] on icon at bounding box center [531, 251] width 7 height 7
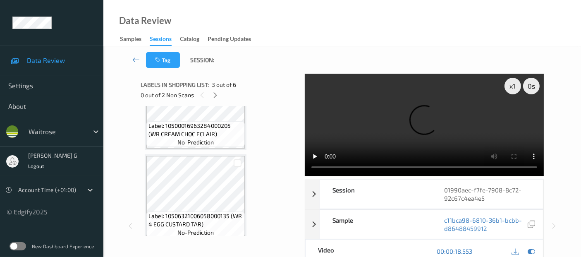
scroll to position [138, 0]
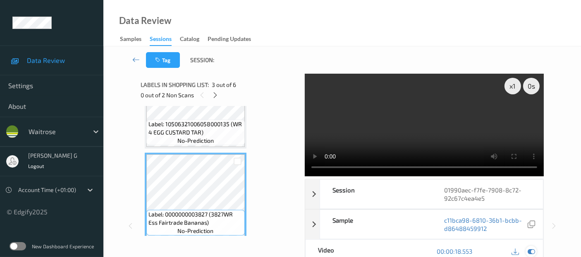
click at [530, 247] on icon at bounding box center [531, 250] width 7 height 7
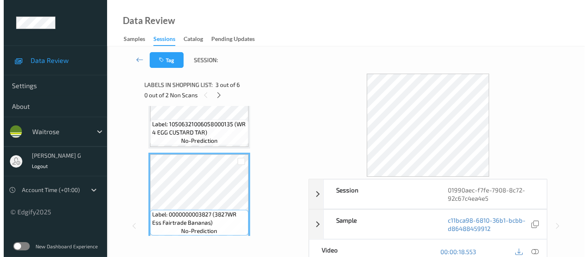
scroll to position [230, 0]
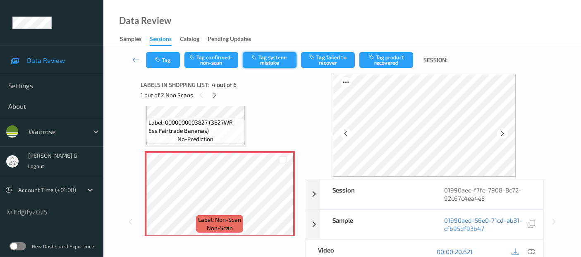
click at [257, 60] on button "Tag system-mistake" at bounding box center [270, 60] width 54 height 16
click at [159, 63] on button "Tag" at bounding box center [163, 60] width 34 height 16
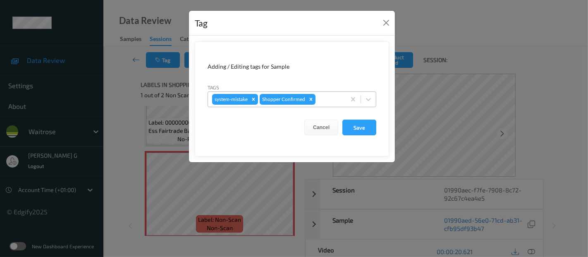
click at [321, 105] on div "system-mistake Shopper Confirmed" at bounding box center [277, 99] width 138 height 14
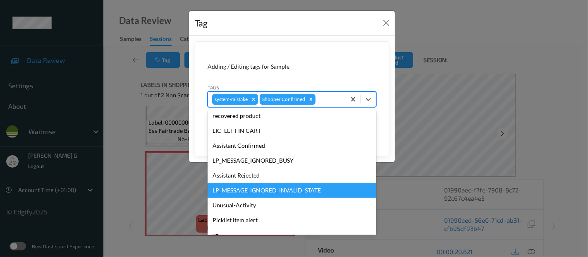
scroll to position [177, 0]
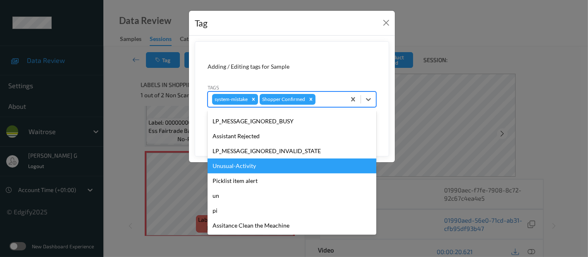
click at [230, 162] on div "Unusual-Activity" at bounding box center [292, 165] width 169 height 15
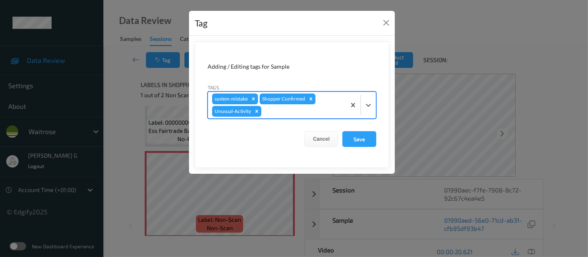
click at [287, 114] on div at bounding box center [302, 111] width 79 height 10
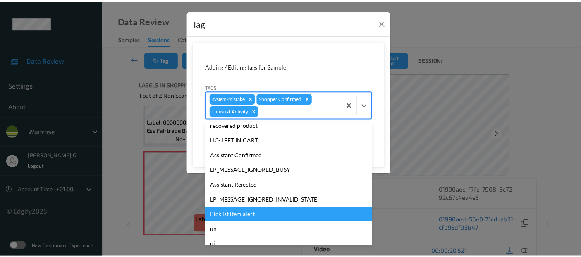
scroll to position [162, 0]
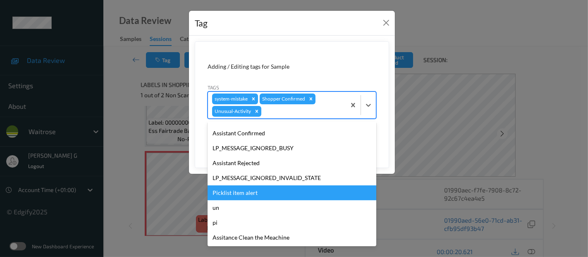
click at [235, 194] on div "Picklist item alert" at bounding box center [292, 192] width 169 height 15
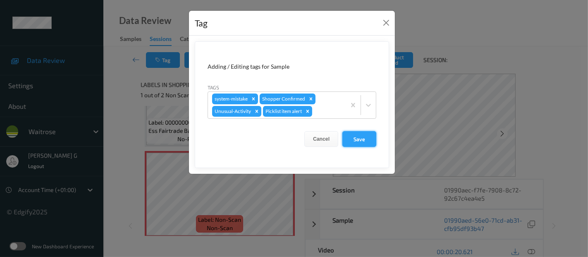
click at [362, 137] on button "Save" at bounding box center [360, 139] width 34 height 16
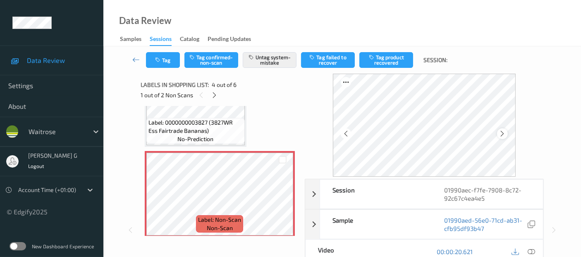
click at [504, 133] on icon at bounding box center [502, 133] width 7 height 7
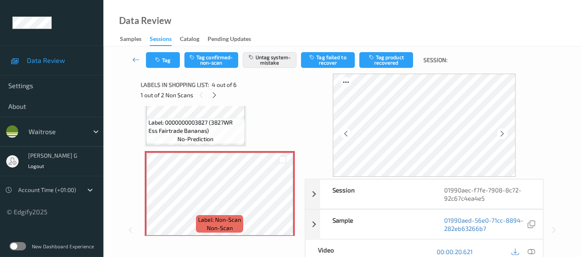
click at [504, 133] on icon at bounding box center [502, 133] width 7 height 7
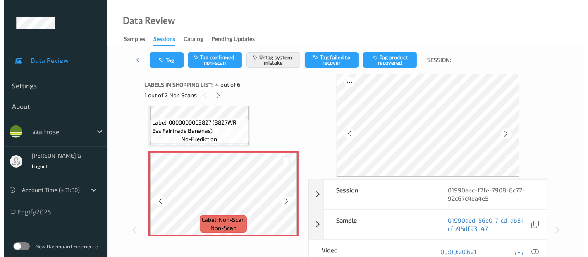
scroll to position [322, 0]
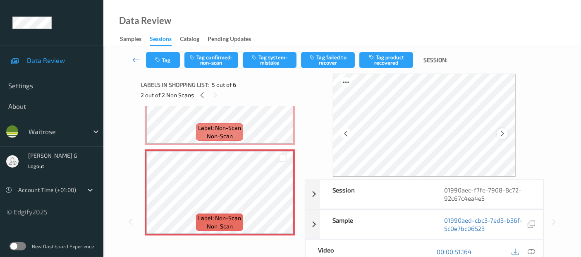
click at [502, 134] on icon at bounding box center [502, 133] width 7 height 7
click at [277, 58] on button "Tag system-mistake" at bounding box center [270, 60] width 54 height 16
click at [164, 56] on button "Tag" at bounding box center [163, 60] width 34 height 16
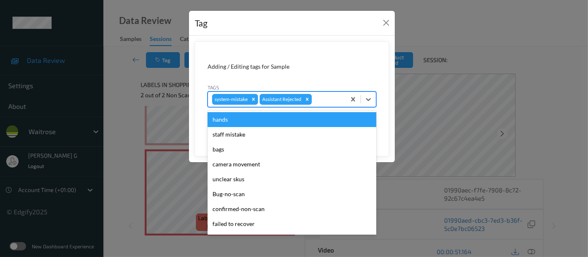
click at [326, 100] on div at bounding box center [328, 99] width 28 height 10
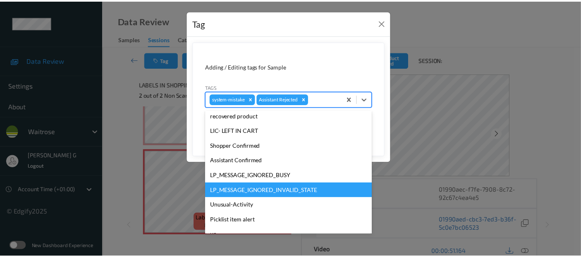
scroll to position [177, 0]
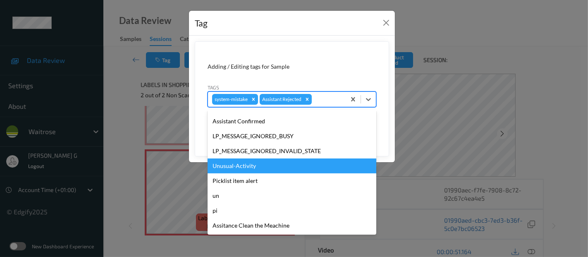
click at [233, 166] on div "Unusual-Activity" at bounding box center [292, 165] width 169 height 15
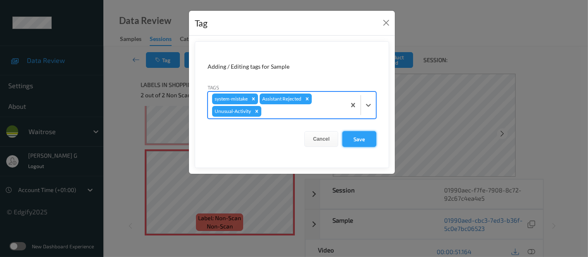
click at [350, 138] on button "Save" at bounding box center [360, 139] width 34 height 16
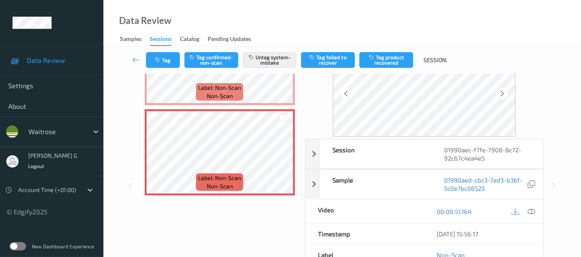
scroll to position [0, 0]
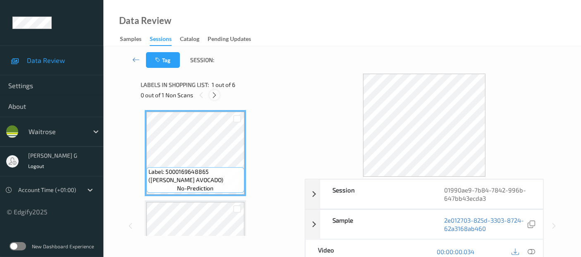
click at [213, 95] on icon at bounding box center [214, 94] width 7 height 7
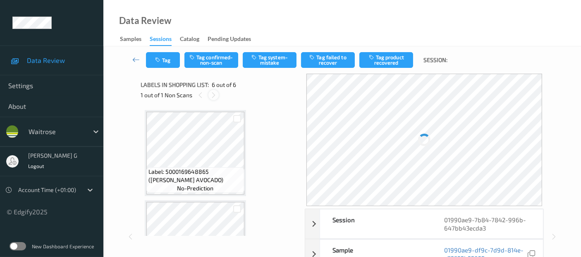
scroll to position [364, 0]
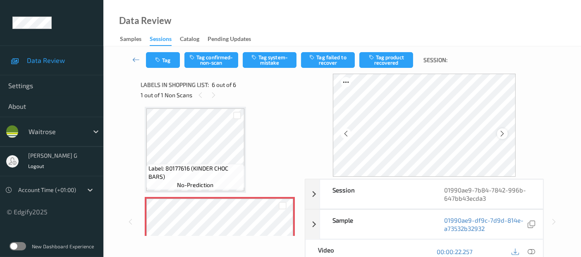
click at [503, 134] on icon at bounding box center [502, 133] width 7 height 7
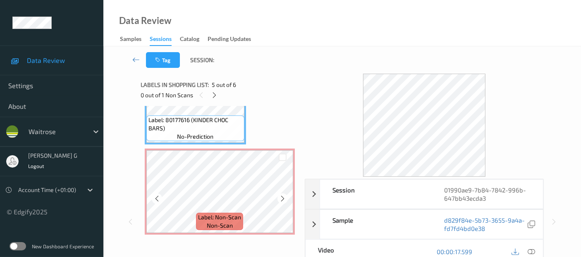
scroll to position [413, 0]
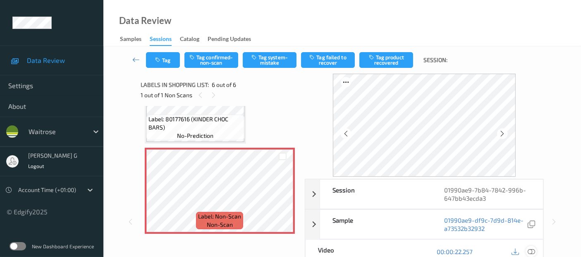
click at [533, 249] on icon at bounding box center [531, 251] width 7 height 7
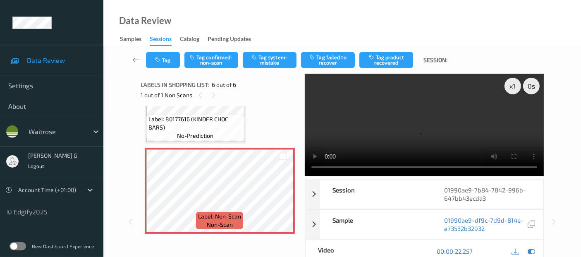
scroll to position [339, 0]
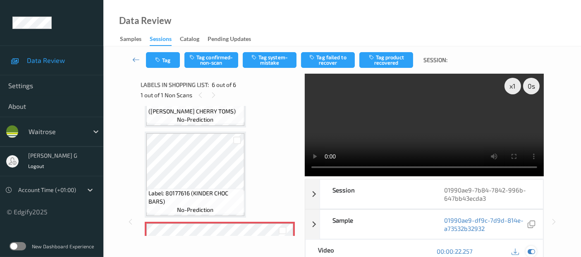
click at [528, 249] on icon at bounding box center [531, 250] width 7 height 7
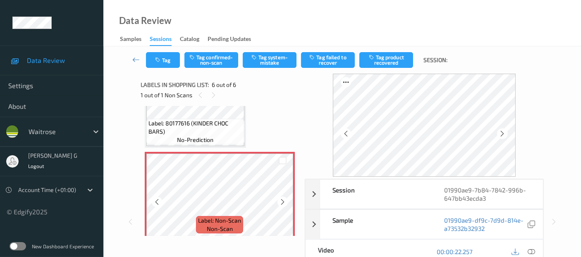
scroll to position [413, 0]
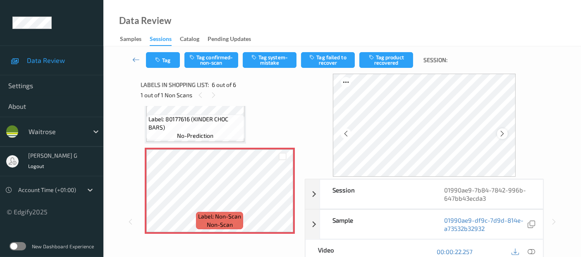
click at [508, 135] on div at bounding box center [502, 133] width 10 height 10
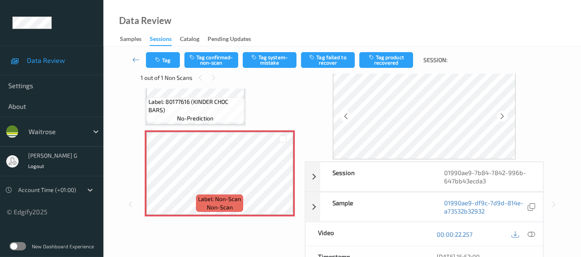
scroll to position [0, 0]
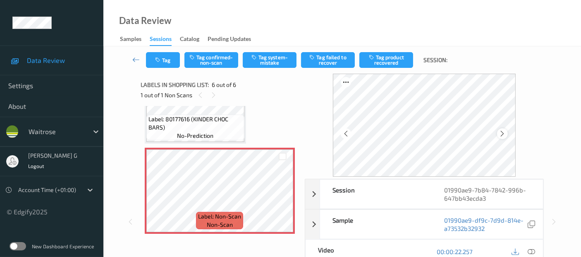
click at [508, 133] on div at bounding box center [502, 133] width 10 height 10
click at [506, 134] on icon at bounding box center [502, 133] width 7 height 7
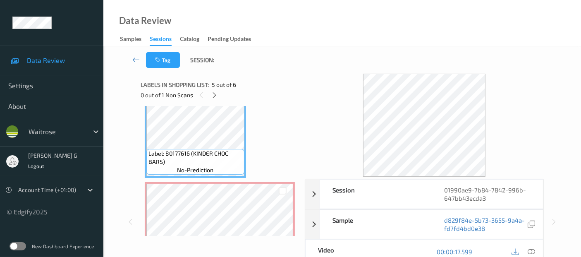
scroll to position [413, 0]
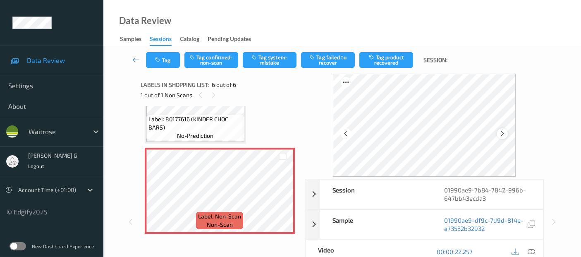
click at [504, 134] on icon at bounding box center [502, 133] width 7 height 7
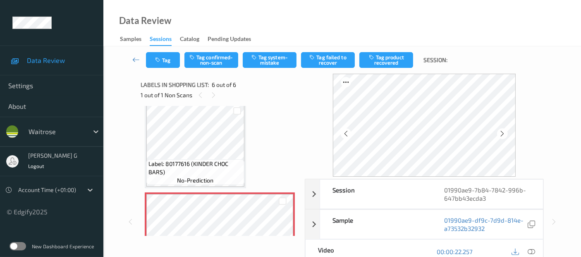
scroll to position [322, 0]
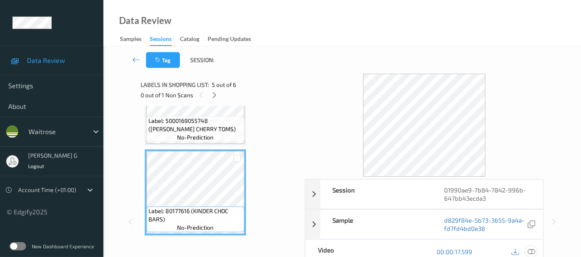
click at [531, 250] on icon at bounding box center [531, 251] width 7 height 7
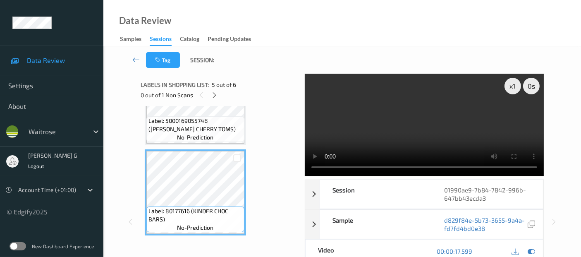
click at [526, 253] on div at bounding box center [523, 251] width 27 height 11
click at [530, 251] on icon at bounding box center [531, 250] width 7 height 7
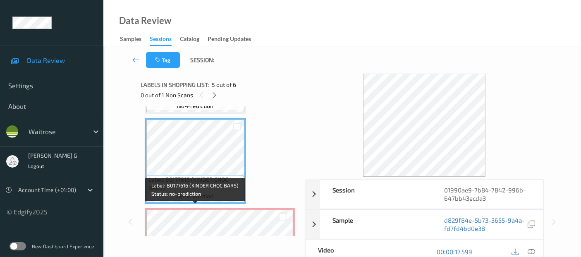
scroll to position [367, 0]
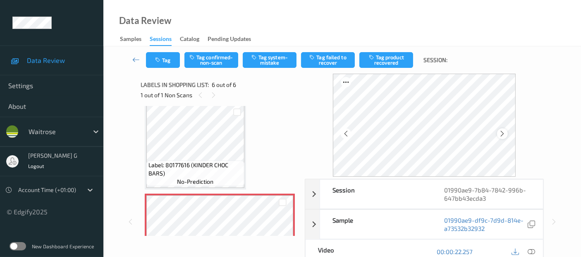
click at [505, 134] on icon at bounding box center [502, 133] width 7 height 7
click at [205, 63] on button "Tag confirmed-non-scan" at bounding box center [212, 60] width 54 height 16
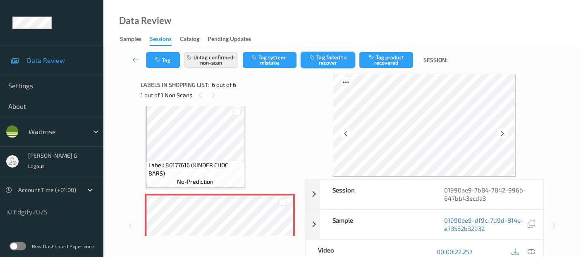
click at [324, 57] on button "Tag failed to recover" at bounding box center [328, 60] width 54 height 16
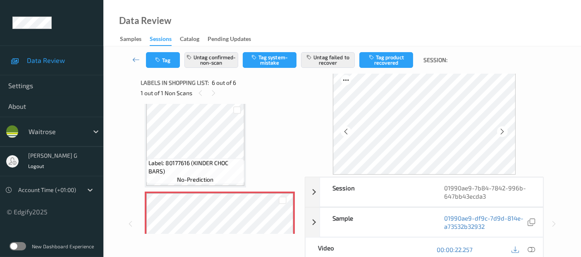
scroll to position [0, 0]
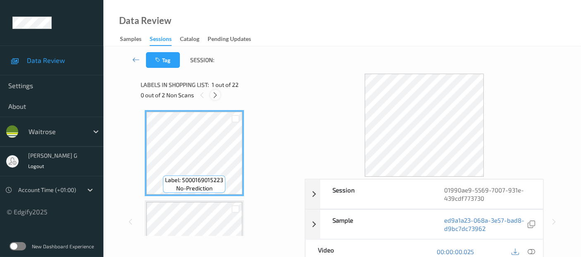
click at [220, 94] on div at bounding box center [215, 95] width 10 height 10
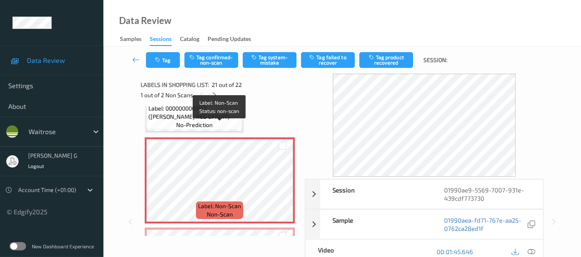
scroll to position [1715, 0]
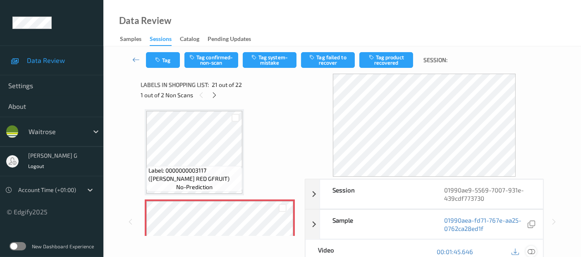
click at [530, 252] on icon at bounding box center [531, 251] width 7 height 7
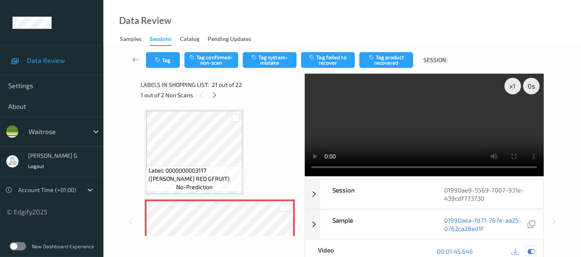
click at [533, 252] on icon at bounding box center [531, 250] width 7 height 7
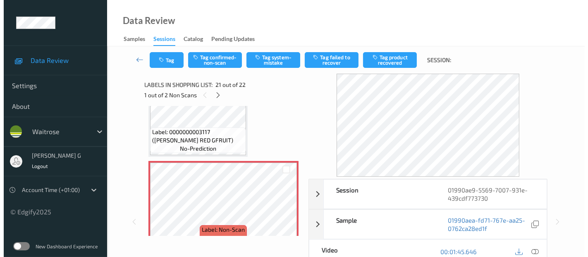
scroll to position [1807, 0]
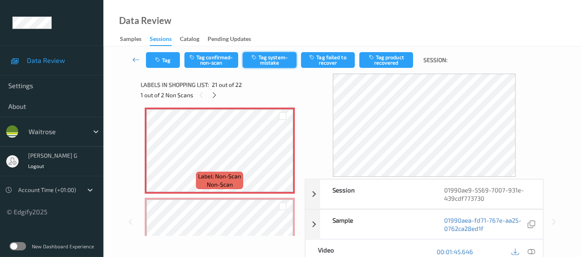
click at [269, 62] on button "Tag system-mistake" at bounding box center [270, 60] width 54 height 16
click at [150, 61] on button "Tag" at bounding box center [163, 60] width 34 height 16
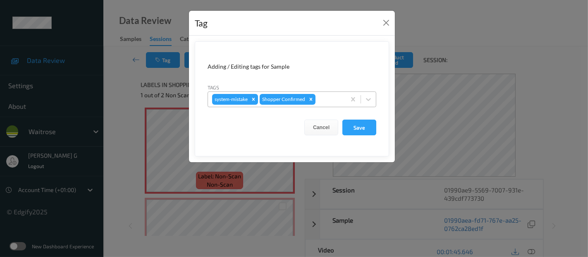
click at [337, 96] on div at bounding box center [329, 99] width 24 height 10
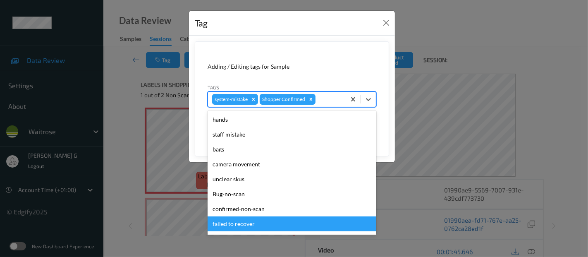
scroll to position [177, 0]
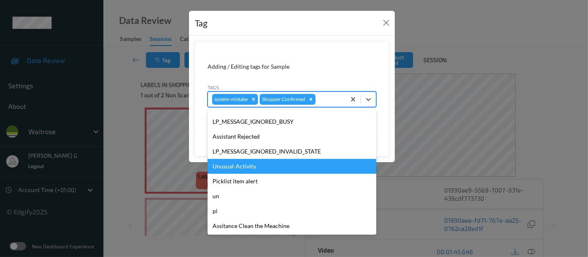
click at [241, 168] on div "Unusual-Activity" at bounding box center [292, 166] width 169 height 15
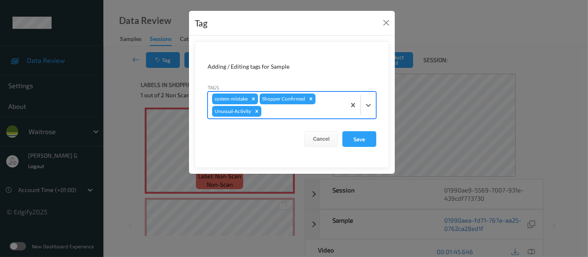
click at [316, 110] on div at bounding box center [302, 111] width 79 height 10
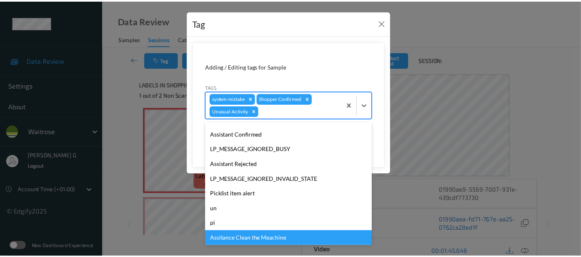
scroll to position [162, 0]
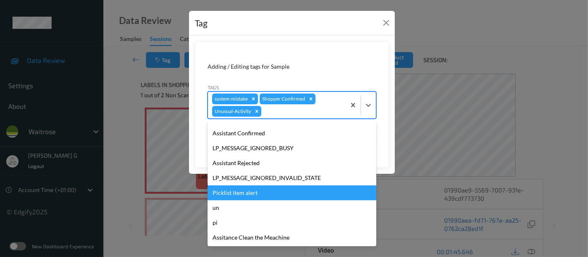
click at [224, 192] on div "Picklist item alert" at bounding box center [292, 192] width 169 height 15
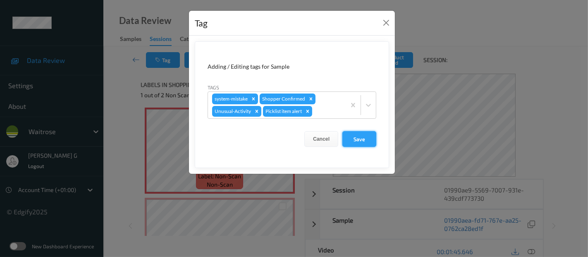
click at [358, 137] on button "Save" at bounding box center [360, 139] width 34 height 16
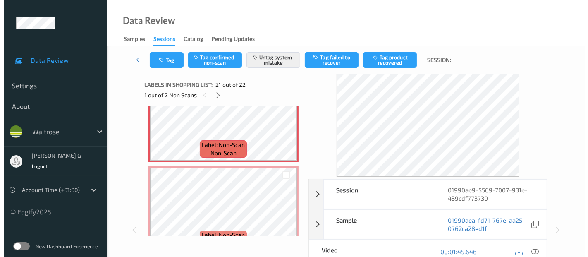
scroll to position [1853, 0]
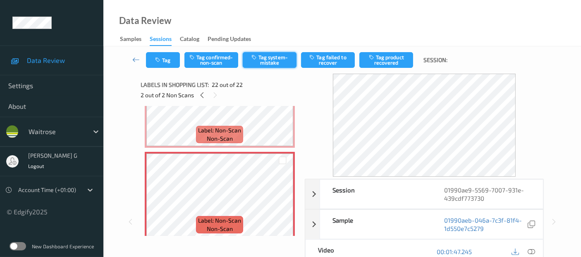
click at [254, 62] on button "Tag system-mistake" at bounding box center [270, 60] width 54 height 16
click at [163, 64] on button "Tag" at bounding box center [163, 60] width 34 height 16
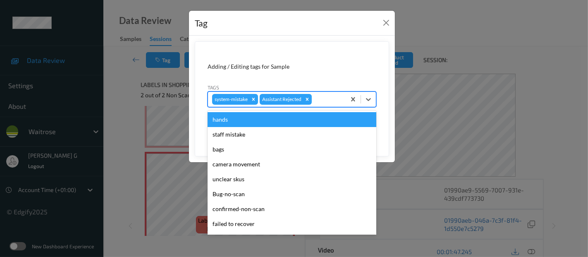
click at [331, 101] on div at bounding box center [328, 99] width 28 height 10
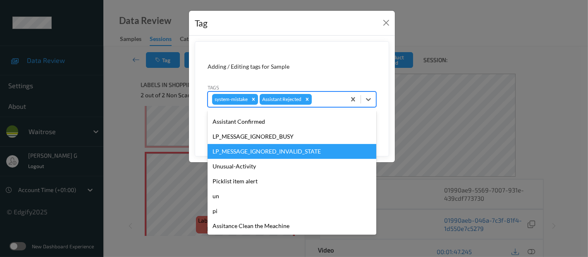
scroll to position [177, 0]
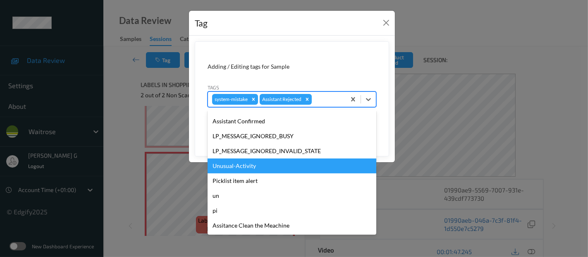
click at [256, 167] on div "Unusual-Activity" at bounding box center [292, 165] width 169 height 15
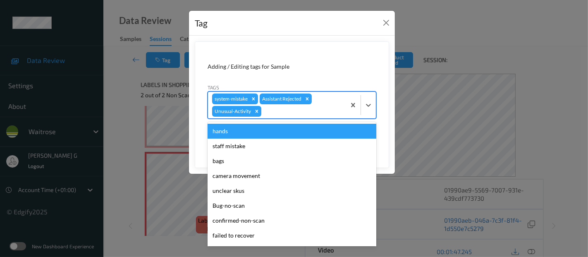
click at [317, 114] on div at bounding box center [302, 111] width 79 height 10
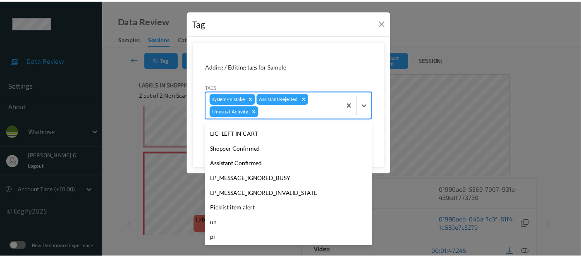
scroll to position [162, 0]
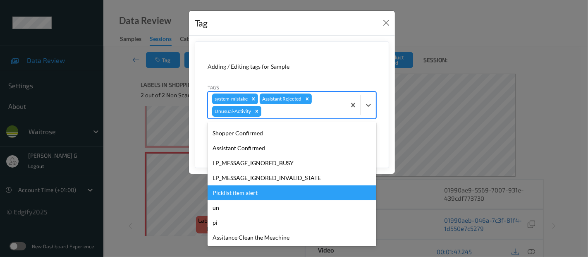
click at [247, 191] on div "Picklist item alert" at bounding box center [292, 192] width 169 height 15
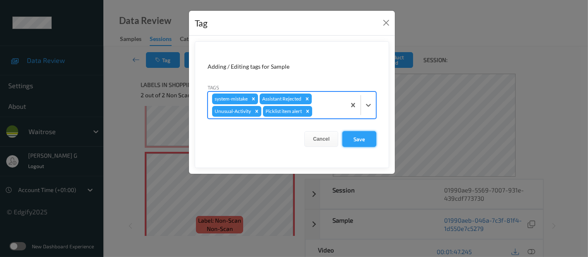
click at [357, 140] on button "Save" at bounding box center [360, 139] width 34 height 16
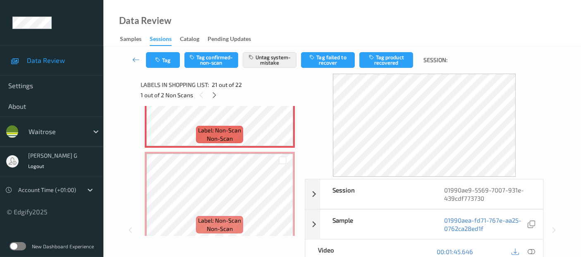
scroll to position [1807, 0]
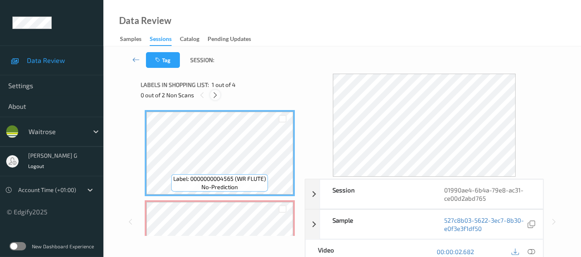
click at [211, 93] on div at bounding box center [215, 95] width 10 height 10
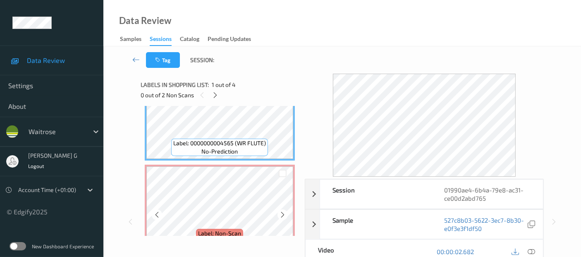
scroll to position [50, 0]
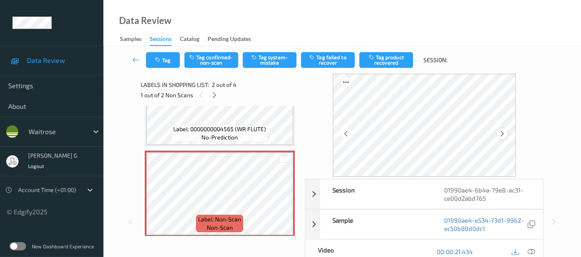
click at [508, 135] on div at bounding box center [502, 133] width 10 height 10
click at [534, 252] on icon at bounding box center [531, 251] width 7 height 7
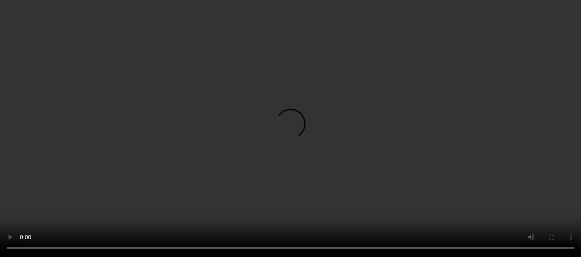
scroll to position [142, 0]
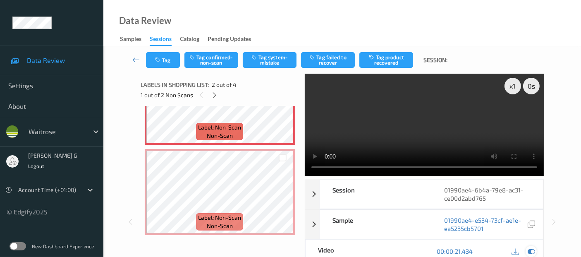
click at [533, 249] on icon at bounding box center [531, 250] width 7 height 7
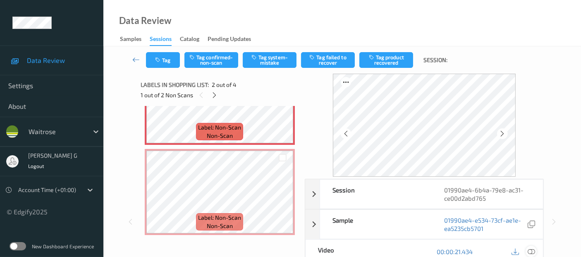
click at [532, 251] on icon at bounding box center [531, 251] width 7 height 7
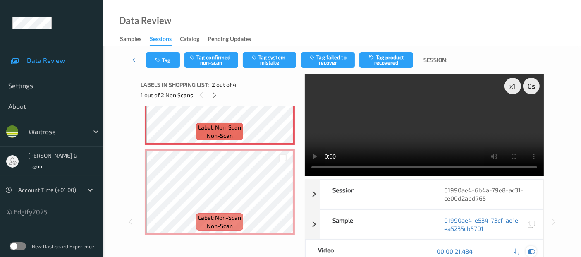
click at [529, 251] on icon at bounding box center [531, 250] width 7 height 7
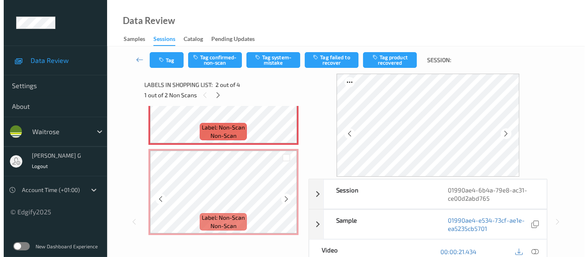
scroll to position [50, 0]
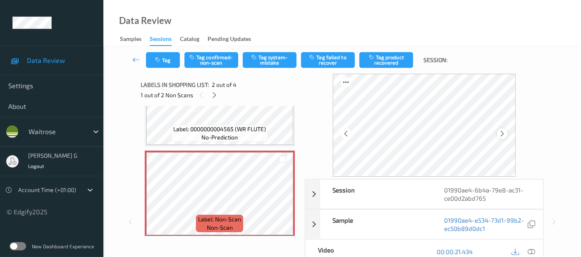
click at [503, 134] on icon at bounding box center [502, 133] width 7 height 7
click at [261, 58] on button "Tag system-mistake" at bounding box center [270, 60] width 54 height 16
click at [166, 58] on button "Tag" at bounding box center [163, 60] width 34 height 16
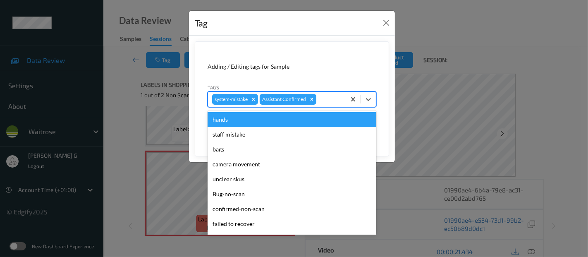
click at [326, 97] on div at bounding box center [330, 99] width 24 height 10
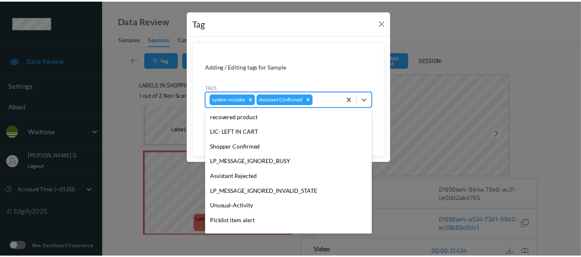
scroll to position [177, 0]
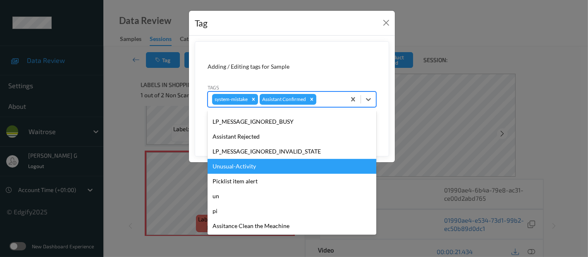
click at [226, 169] on div "Unusual-Activity" at bounding box center [292, 166] width 169 height 15
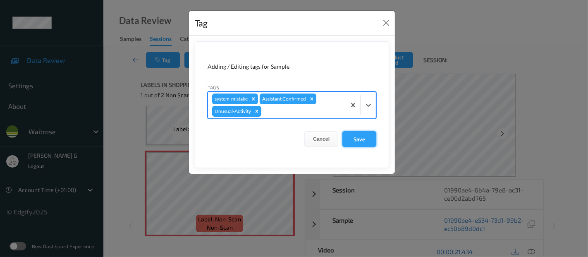
click at [360, 143] on button "Save" at bounding box center [360, 139] width 34 height 16
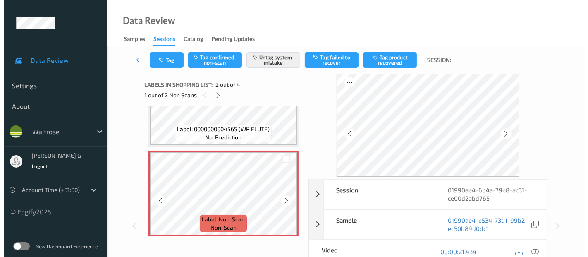
scroll to position [142, 0]
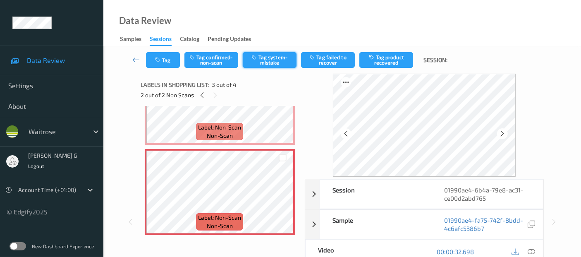
click at [258, 65] on button "Tag system-mistake" at bounding box center [270, 60] width 54 height 16
click at [166, 65] on button "Tag" at bounding box center [163, 60] width 34 height 16
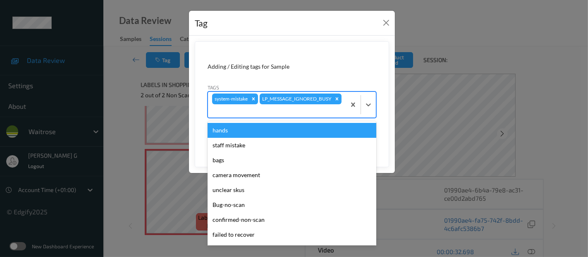
click at [302, 115] on div "system-mistake LP_MESSAGE_IGNORED_BUSY" at bounding box center [277, 105] width 138 height 26
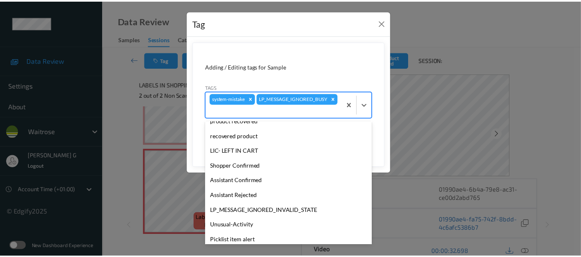
scroll to position [177, 0]
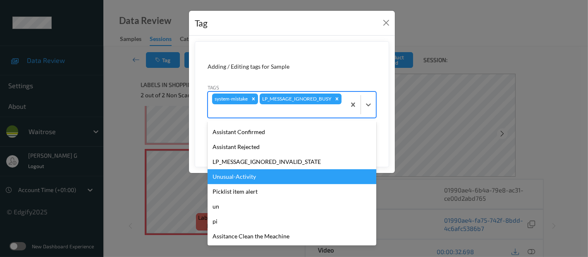
click at [235, 177] on div "Unusual-Activity" at bounding box center [292, 176] width 169 height 15
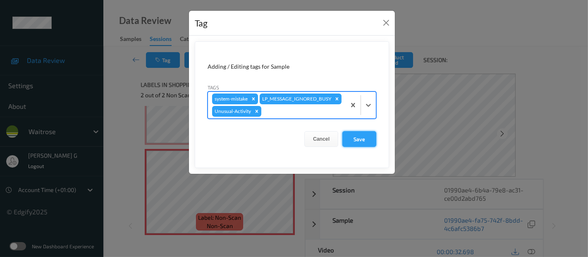
click at [367, 140] on button "Save" at bounding box center [360, 139] width 34 height 16
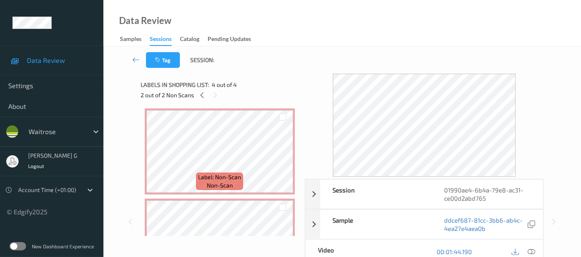
scroll to position [0, 0]
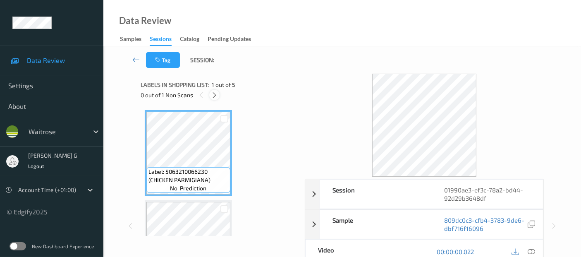
click at [213, 96] on icon at bounding box center [214, 94] width 7 height 7
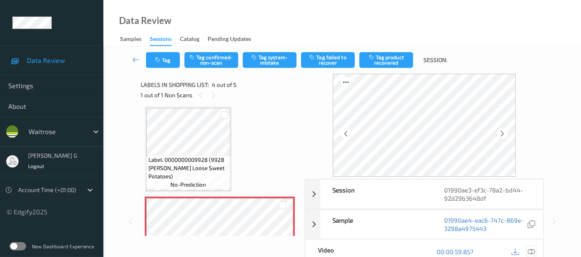
click at [531, 250] on icon at bounding box center [531, 251] width 7 height 7
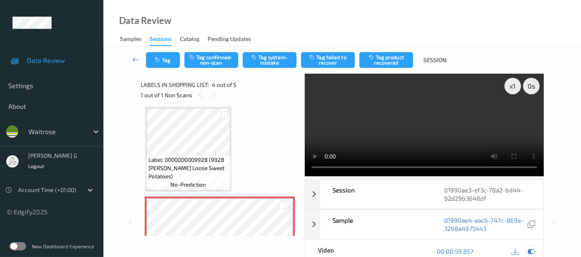
click at [531, 250] on icon at bounding box center [531, 250] width 7 height 7
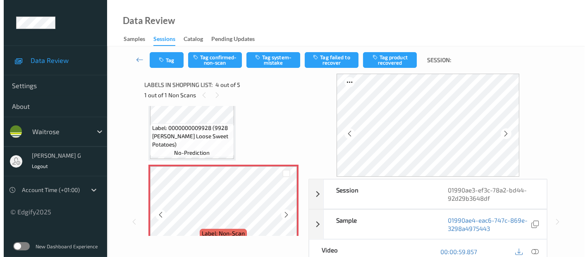
scroll to position [230, 0]
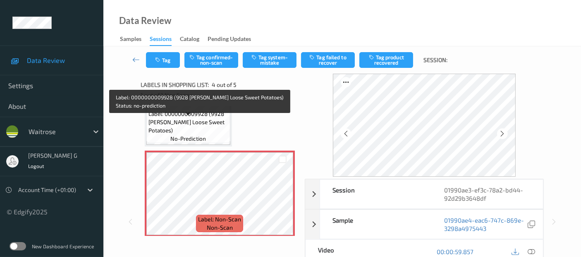
click at [197, 121] on span "Label: 0000000009928 (9928 WR Ess Loose Sweet Potatoes)" at bounding box center [189, 122] width 80 height 25
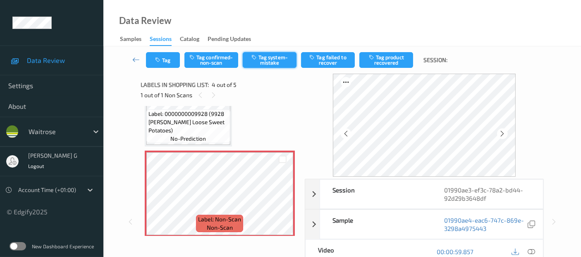
click at [266, 58] on button "Tag system-mistake" at bounding box center [270, 60] width 54 height 16
click at [170, 62] on button "Tag" at bounding box center [163, 60] width 34 height 16
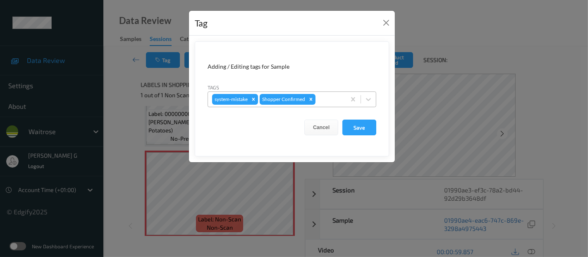
click at [320, 96] on div at bounding box center [329, 99] width 24 height 10
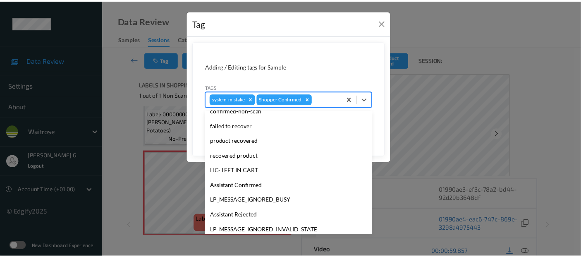
scroll to position [177, 0]
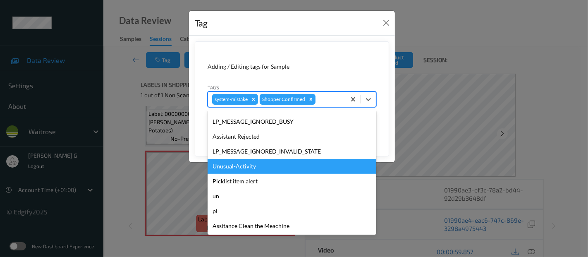
click at [238, 166] on div "Unusual-Activity" at bounding box center [292, 166] width 169 height 15
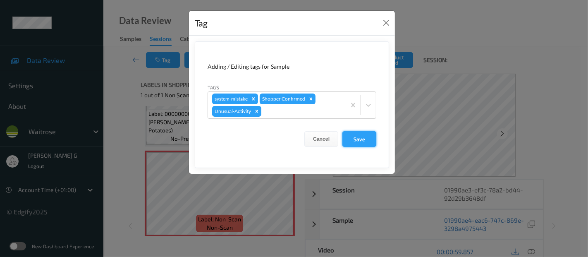
click at [356, 137] on button "Save" at bounding box center [360, 139] width 34 height 16
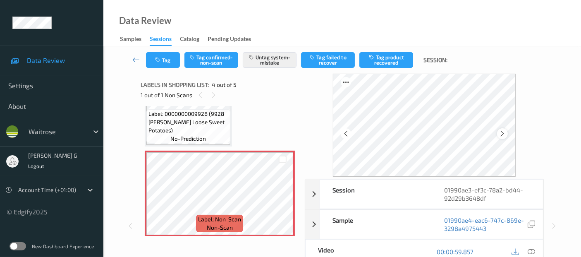
click at [504, 132] on icon at bounding box center [502, 133] width 7 height 7
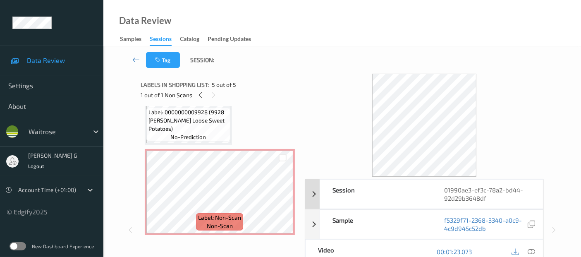
scroll to position [185, 0]
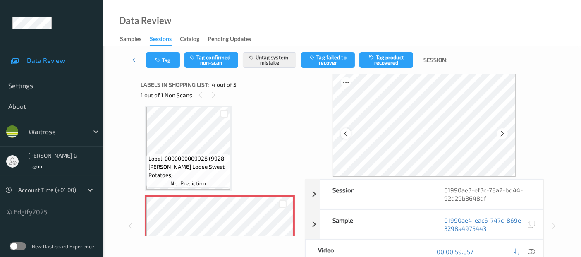
click at [347, 135] on icon at bounding box center [346, 133] width 7 height 7
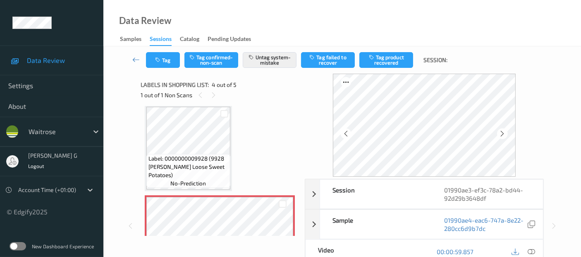
click at [347, 135] on icon at bounding box center [346, 133] width 7 height 7
click at [159, 59] on icon "button" at bounding box center [158, 60] width 7 height 6
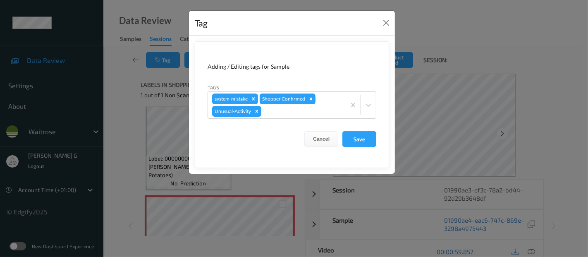
click at [123, 162] on div "Tag Adding / Editing tags for Sample Tags system-mistake Shopper Confirmed Unus…" at bounding box center [294, 128] width 588 height 257
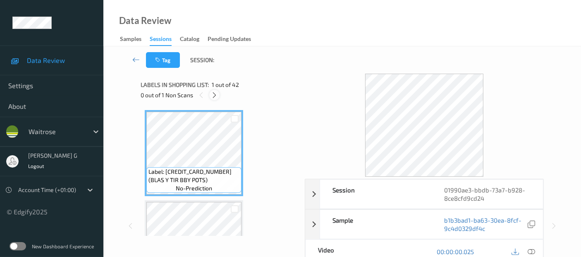
click at [217, 94] on icon at bounding box center [214, 94] width 7 height 7
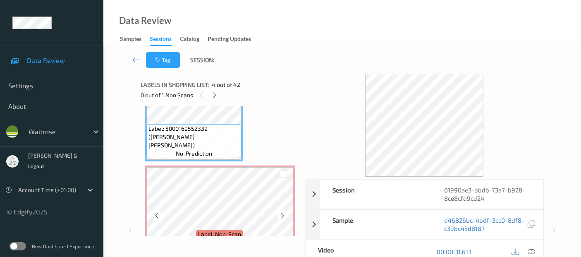
scroll to position [320, 0]
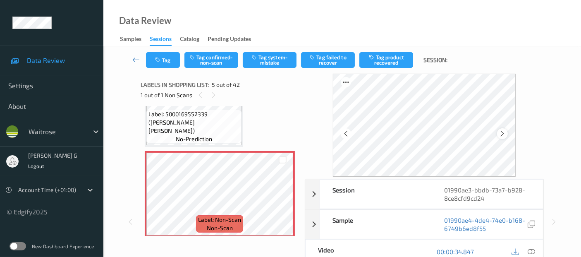
click at [505, 134] on icon at bounding box center [502, 133] width 7 height 7
click at [534, 254] on icon at bounding box center [531, 251] width 7 height 7
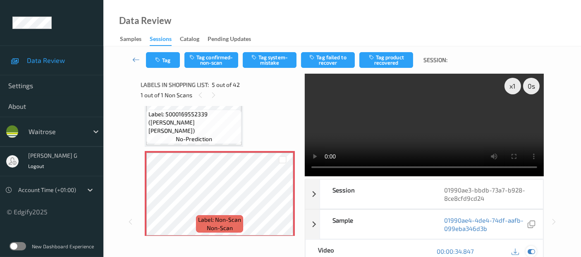
click at [529, 251] on icon at bounding box center [531, 250] width 7 height 7
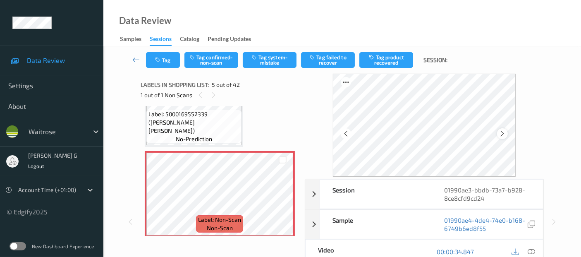
click at [504, 131] on icon at bounding box center [502, 133] width 7 height 7
click at [221, 57] on button "Tag confirmed-non-scan" at bounding box center [212, 60] width 54 height 16
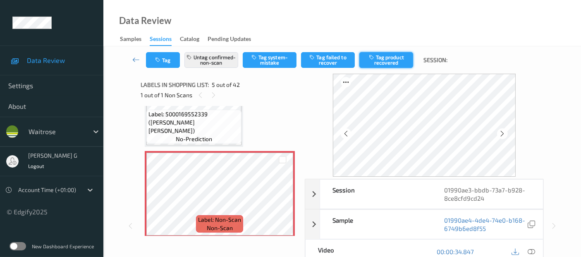
click at [379, 58] on button "Tag product recovered" at bounding box center [387, 60] width 54 height 16
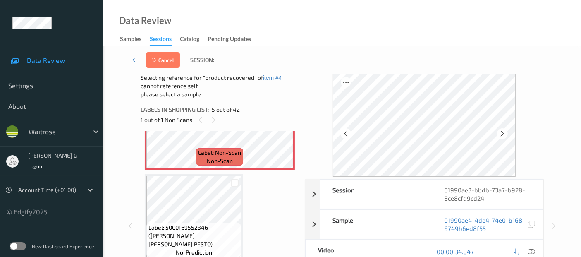
scroll to position [458, 0]
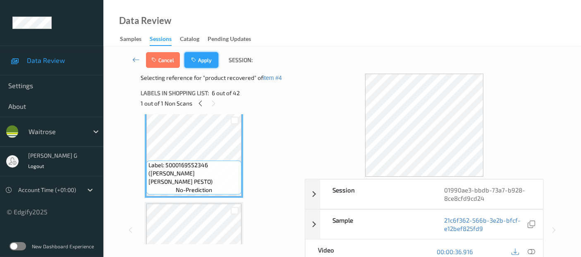
click at [212, 61] on button "Apply" at bounding box center [202, 60] width 34 height 16
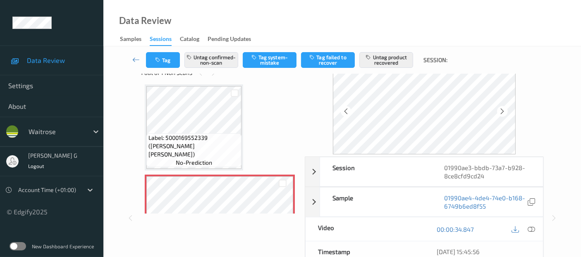
scroll to position [0, 0]
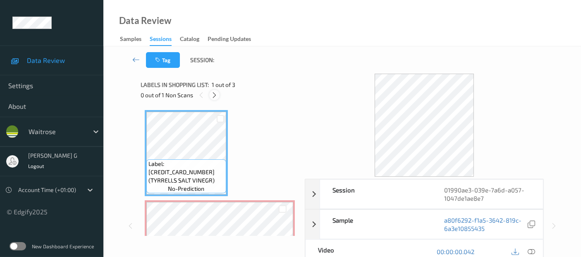
click at [215, 98] on icon at bounding box center [214, 94] width 7 height 7
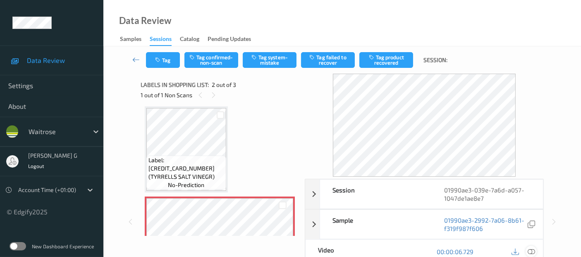
click at [530, 251] on icon at bounding box center [531, 251] width 7 height 7
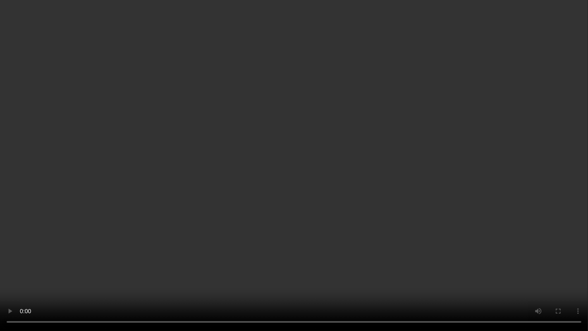
click at [554, 235] on video at bounding box center [294, 165] width 588 height 331
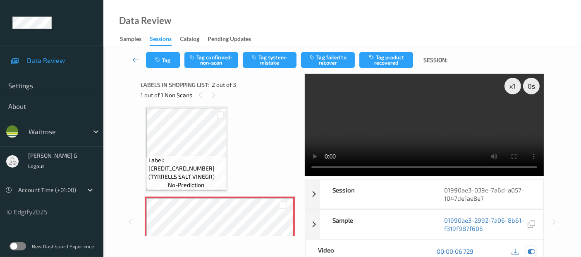
click at [534, 254] on div at bounding box center [531, 251] width 11 height 11
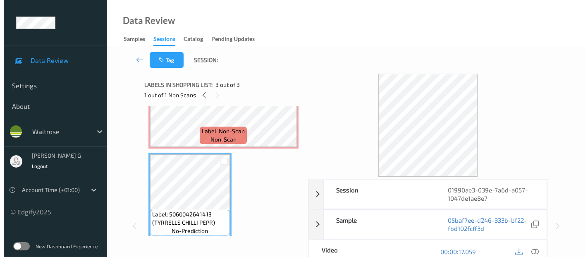
scroll to position [92, 0]
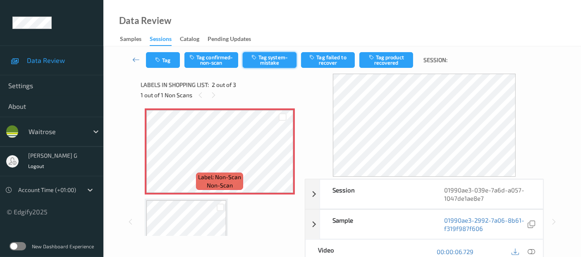
click at [272, 60] on button "Tag system-mistake" at bounding box center [270, 60] width 54 height 16
click at [160, 63] on button "Tag" at bounding box center [163, 60] width 34 height 16
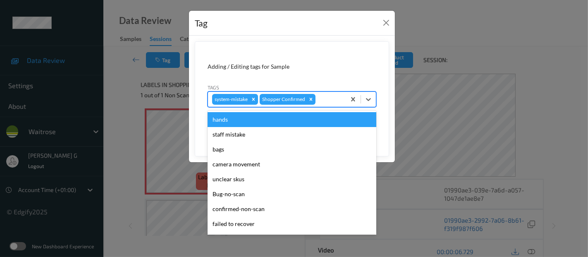
click at [329, 98] on div at bounding box center [329, 99] width 24 height 10
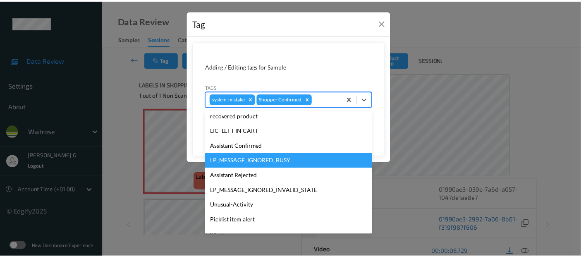
scroll to position [177, 0]
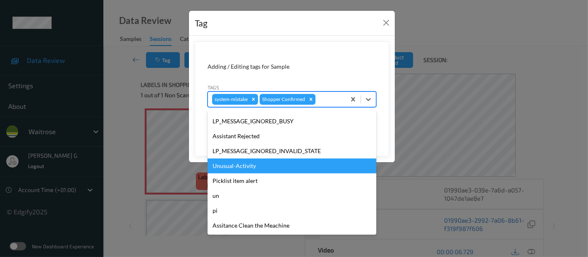
click at [233, 167] on div "Unusual-Activity" at bounding box center [292, 165] width 169 height 15
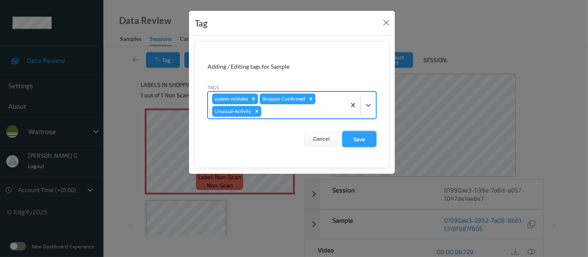
click at [362, 139] on button "Save" at bounding box center [360, 139] width 34 height 16
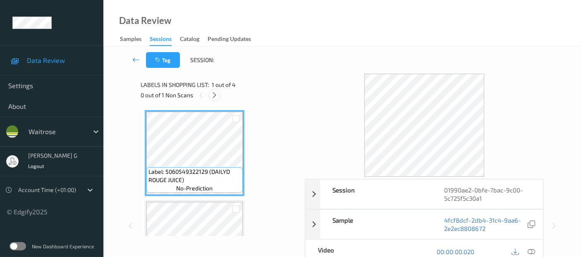
click at [216, 91] on div at bounding box center [214, 95] width 10 height 10
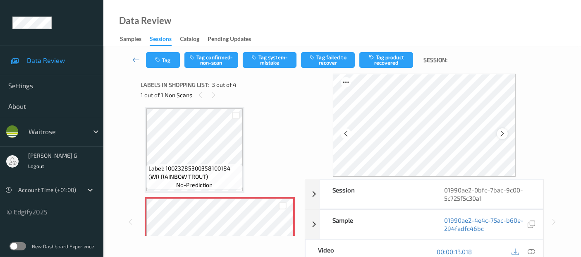
click at [501, 132] on div at bounding box center [502, 133] width 10 height 10
click at [503, 135] on icon at bounding box center [502, 133] width 7 height 7
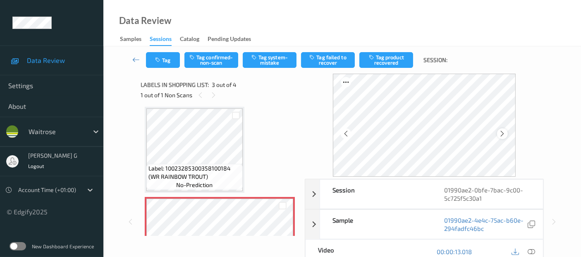
click at [504, 133] on icon at bounding box center [502, 133] width 7 height 7
click at [534, 249] on icon at bounding box center [531, 251] width 7 height 7
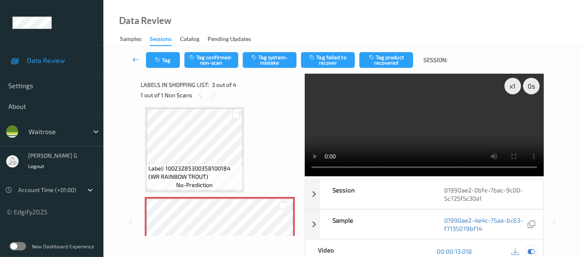
click at [530, 251] on icon at bounding box center [531, 250] width 7 height 7
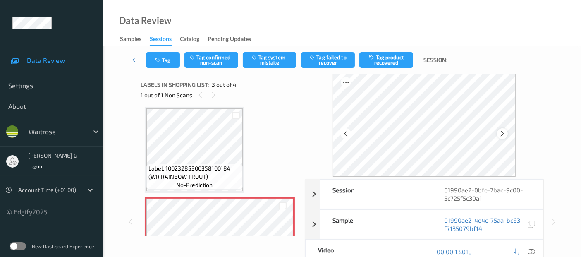
click at [504, 134] on icon at bounding box center [502, 133] width 7 height 7
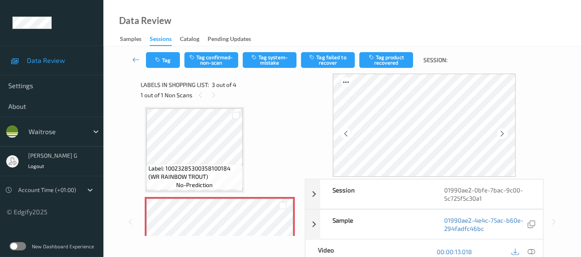
click at [504, 134] on icon at bounding box center [502, 133] width 7 height 7
click at [506, 133] on icon at bounding box center [502, 133] width 7 height 7
click at [529, 250] on icon at bounding box center [531, 251] width 7 height 7
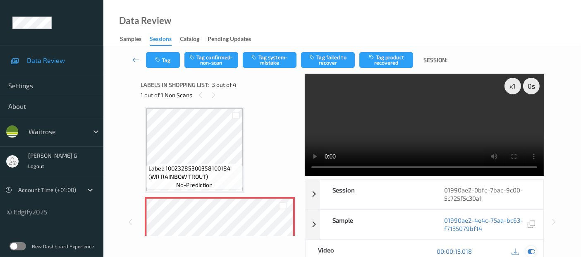
click at [533, 252] on icon at bounding box center [531, 250] width 7 height 7
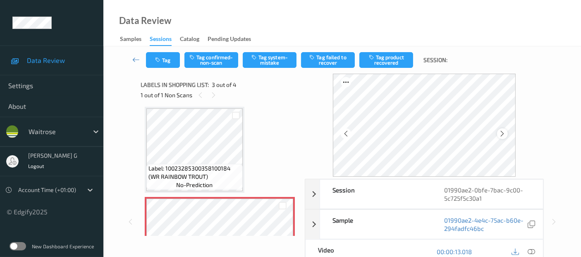
click at [504, 135] on icon at bounding box center [502, 133] width 7 height 7
click at [505, 134] on icon at bounding box center [502, 133] width 7 height 7
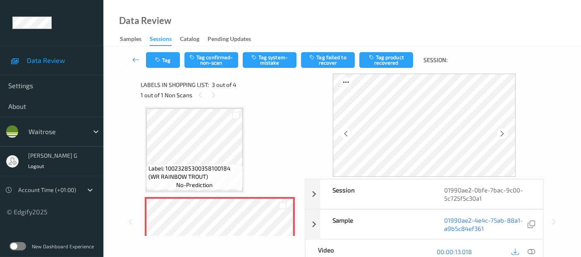
click at [505, 134] on icon at bounding box center [502, 133] width 7 height 7
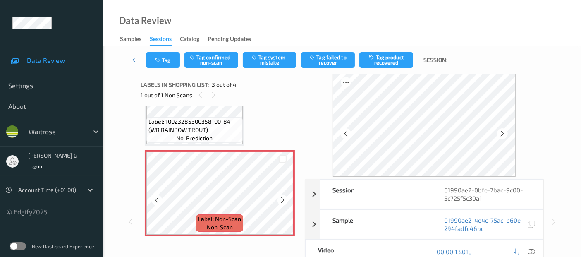
scroll to position [185, 0]
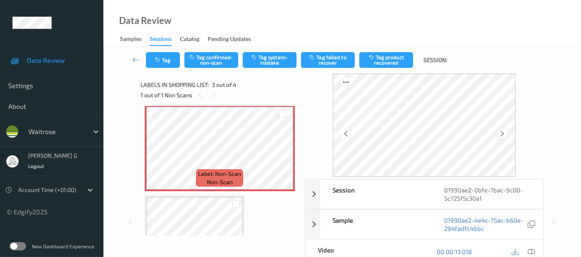
click at [504, 133] on icon at bounding box center [502, 133] width 7 height 7
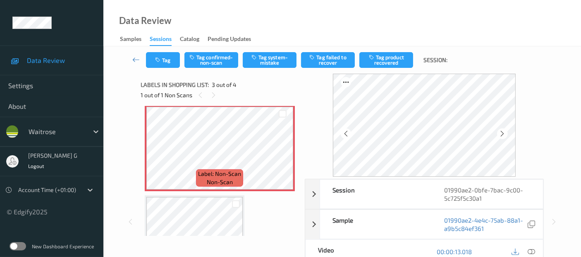
click at [504, 133] on icon at bounding box center [502, 133] width 7 height 7
click at [206, 60] on button "Tag confirmed-non-scan" at bounding box center [212, 60] width 54 height 16
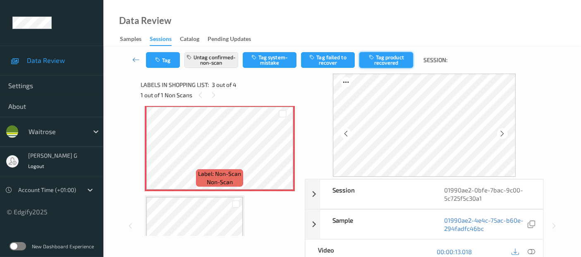
click at [391, 61] on button "Tag product recovered" at bounding box center [387, 60] width 54 height 16
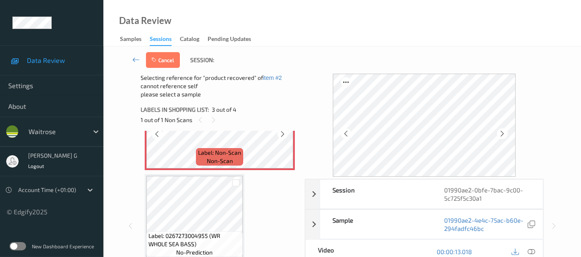
scroll to position [233, 0]
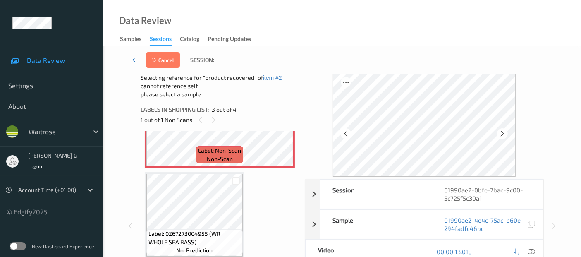
click at [134, 58] on icon at bounding box center [135, 59] width 7 height 8
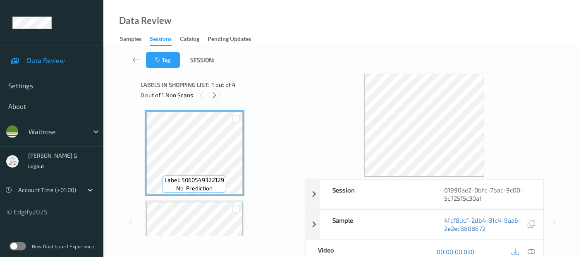
click at [215, 93] on icon at bounding box center [214, 94] width 7 height 7
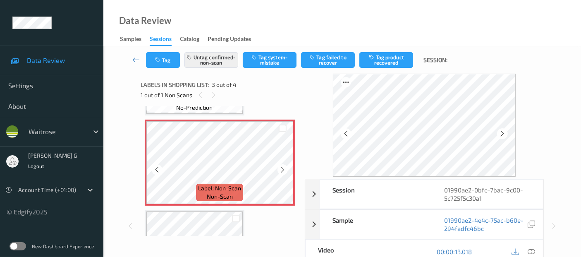
scroll to position [185, 0]
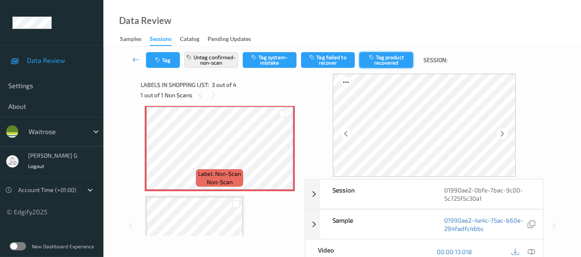
click at [394, 58] on button "Tag product recovered" at bounding box center [387, 60] width 54 height 16
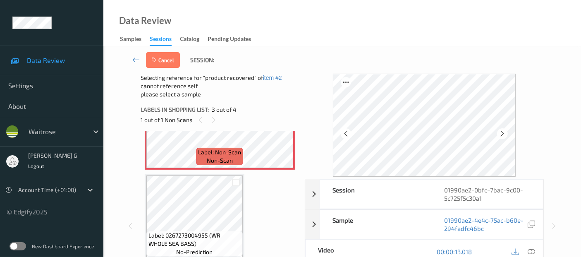
scroll to position [233, 0]
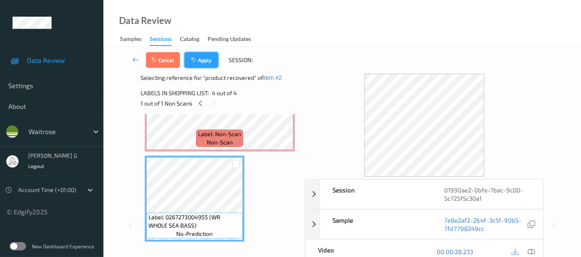
click at [202, 56] on button "Apply" at bounding box center [202, 60] width 34 height 16
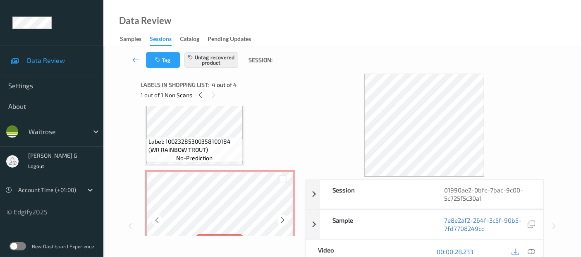
scroll to position [3, 0]
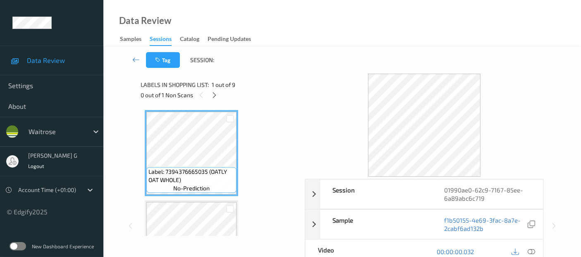
click at [212, 87] on span "1 out of 9" at bounding box center [224, 85] width 24 height 8
click at [211, 98] on div at bounding box center [214, 95] width 10 height 10
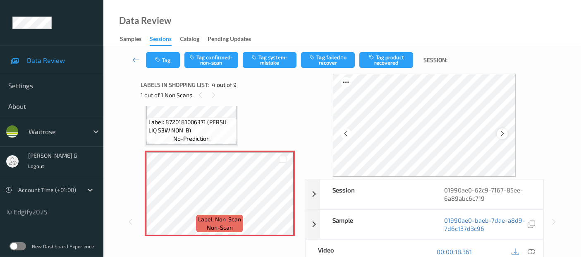
click at [501, 133] on icon at bounding box center [502, 133] width 7 height 7
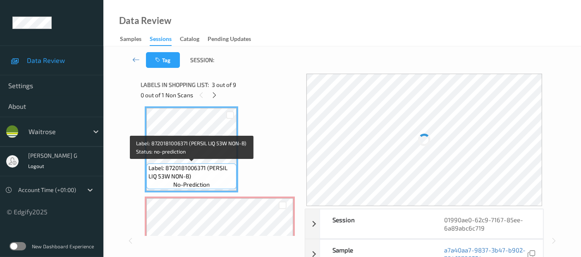
scroll to position [230, 0]
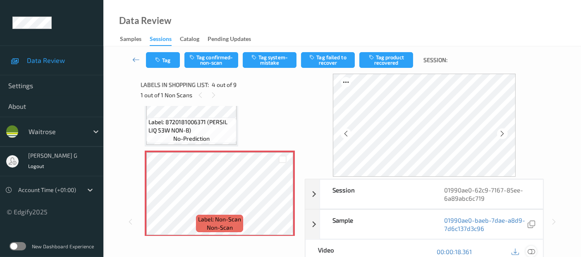
click at [530, 250] on icon at bounding box center [531, 251] width 7 height 7
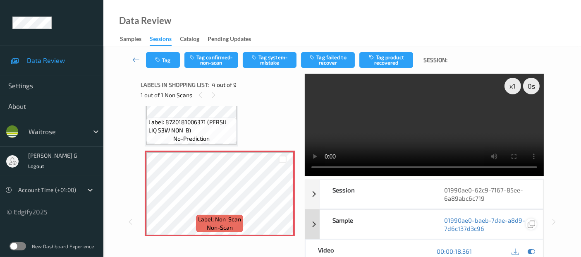
click at [534, 251] on icon at bounding box center [531, 250] width 7 height 7
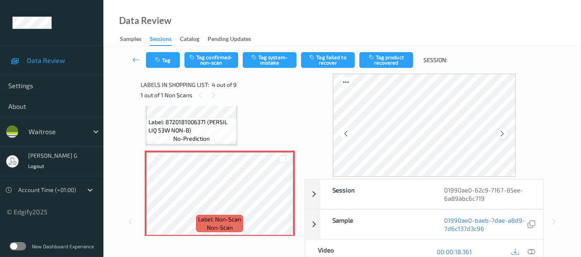
click at [508, 135] on div at bounding box center [502, 133] width 10 height 10
click at [508, 134] on div at bounding box center [502, 133] width 10 height 10
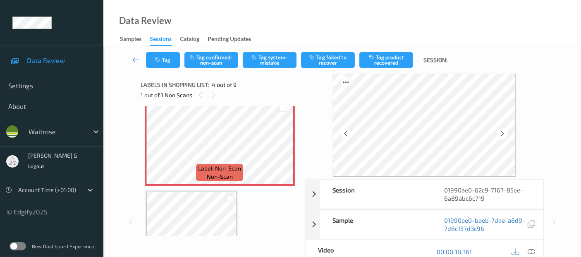
scroll to position [276, 0]
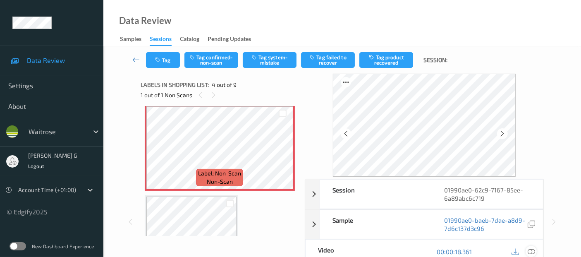
click at [533, 248] on icon at bounding box center [531, 251] width 7 height 7
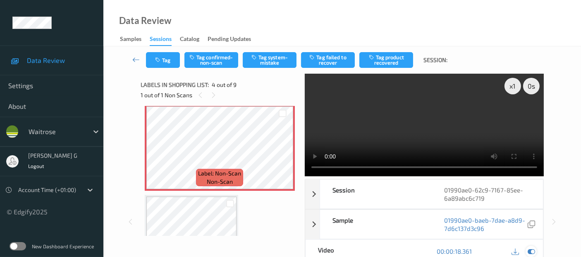
click at [530, 251] on icon at bounding box center [531, 250] width 7 height 7
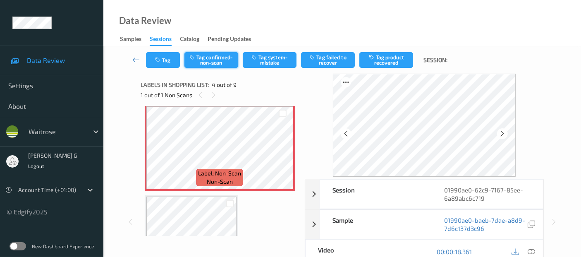
click at [219, 55] on button "Tag confirmed-non-scan" at bounding box center [212, 60] width 54 height 16
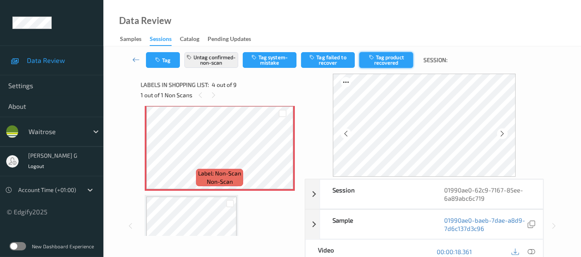
click at [390, 58] on button "Tag product recovered" at bounding box center [387, 60] width 54 height 16
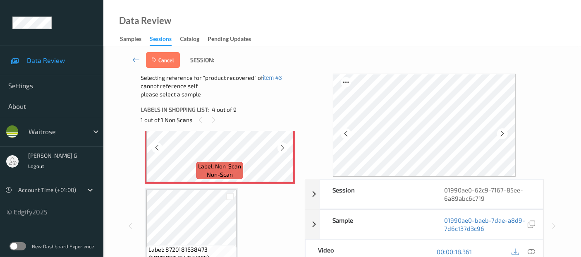
scroll to position [322, 0]
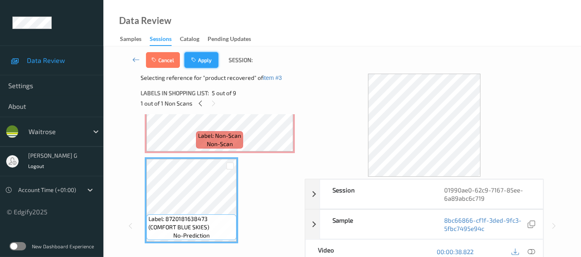
click at [201, 58] on button "Apply" at bounding box center [202, 60] width 34 height 16
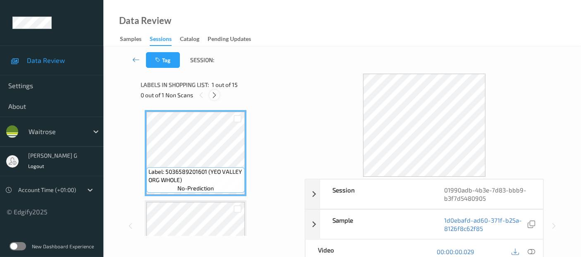
click at [213, 94] on icon at bounding box center [214, 94] width 7 height 7
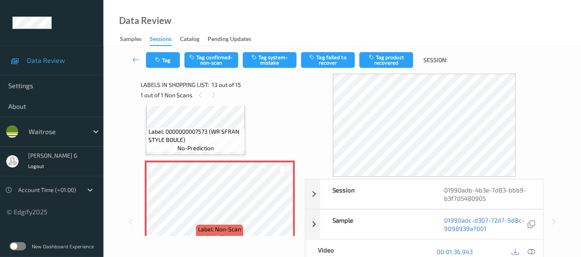
scroll to position [993, 0]
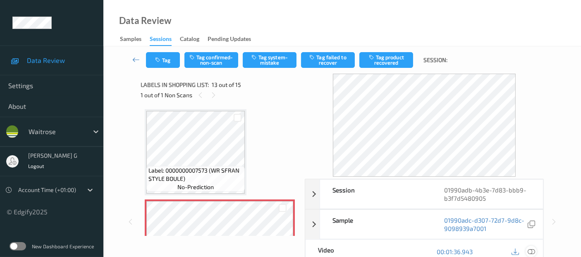
click at [533, 248] on icon at bounding box center [531, 251] width 7 height 7
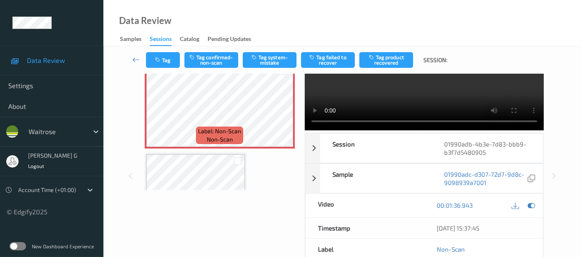
scroll to position [1085, 0]
click at [530, 204] on icon at bounding box center [531, 205] width 7 height 7
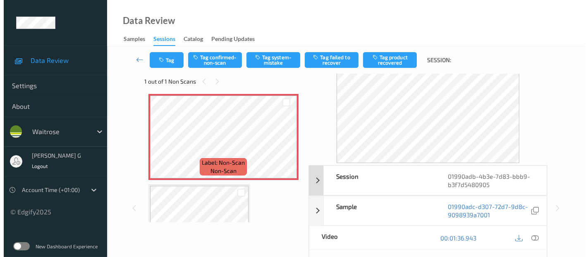
scroll to position [0, 0]
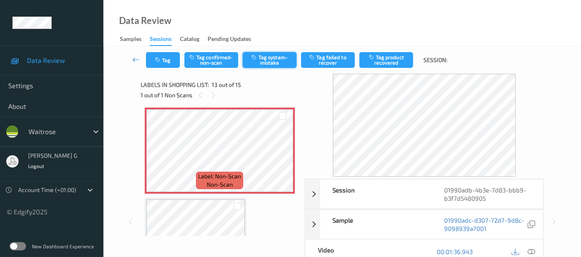
click at [268, 60] on button "Tag system-mistake" at bounding box center [270, 60] width 54 height 16
click at [159, 58] on icon "button" at bounding box center [158, 60] width 7 height 6
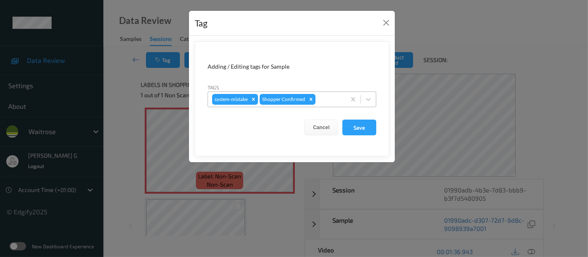
click at [324, 98] on div at bounding box center [329, 99] width 24 height 10
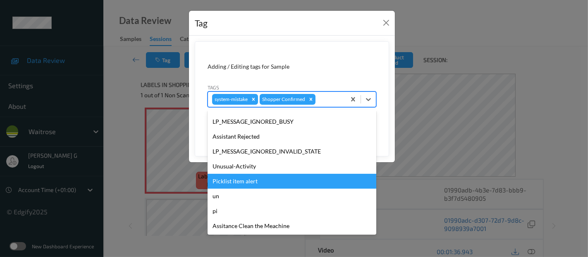
scroll to position [177, 0]
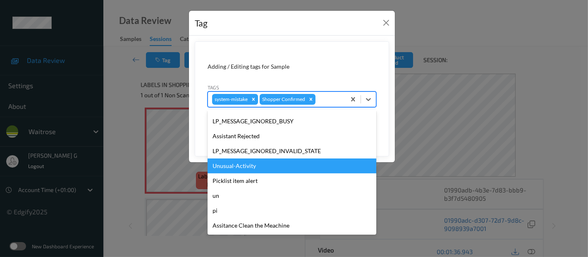
click at [246, 169] on div "Unusual-Activity" at bounding box center [292, 165] width 169 height 15
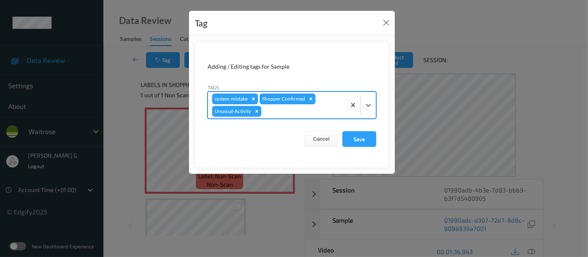
click at [302, 110] on div at bounding box center [302, 111] width 79 height 10
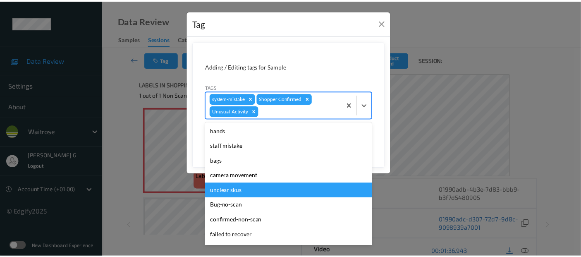
scroll to position [162, 0]
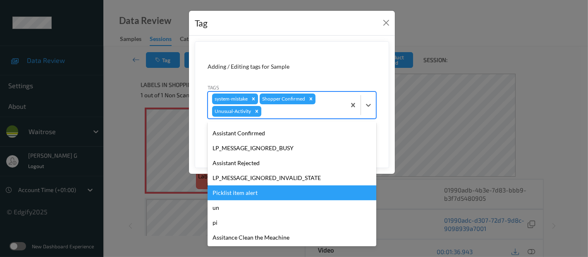
click at [236, 193] on div "Picklist item alert" at bounding box center [292, 192] width 169 height 15
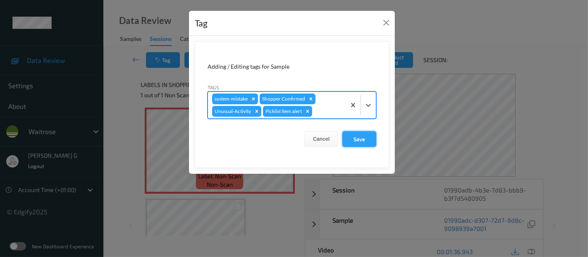
click at [359, 138] on button "Save" at bounding box center [360, 139] width 34 height 16
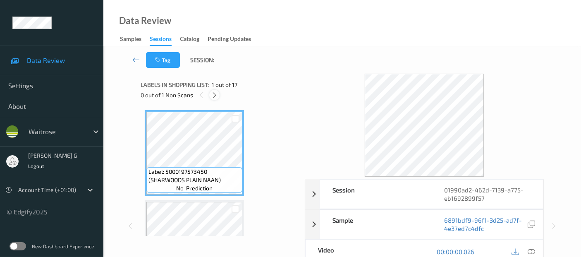
click at [211, 93] on icon at bounding box center [214, 94] width 7 height 7
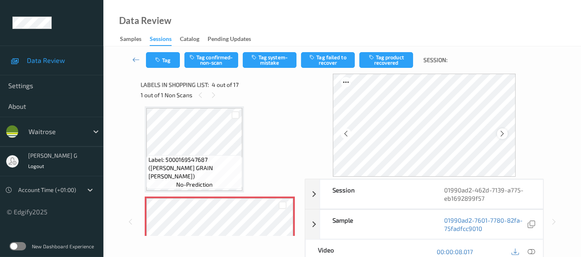
click at [502, 130] on icon at bounding box center [502, 133] width 7 height 7
click at [534, 250] on icon at bounding box center [531, 251] width 7 height 7
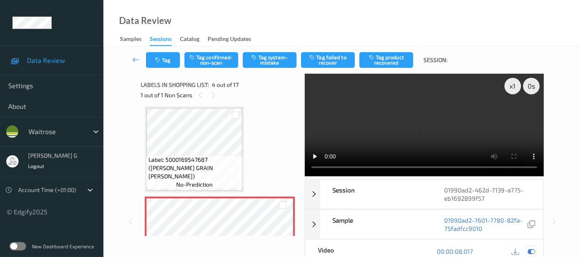
click at [530, 247] on icon at bounding box center [531, 250] width 7 height 7
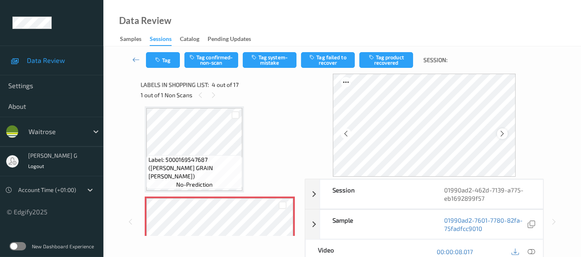
click at [506, 133] on icon at bounding box center [502, 133] width 7 height 7
click at [533, 251] on icon at bounding box center [531, 251] width 7 height 7
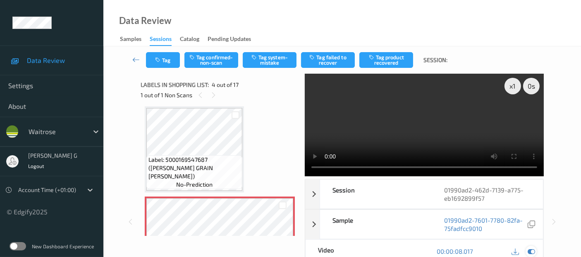
click at [530, 247] on icon at bounding box center [531, 250] width 7 height 7
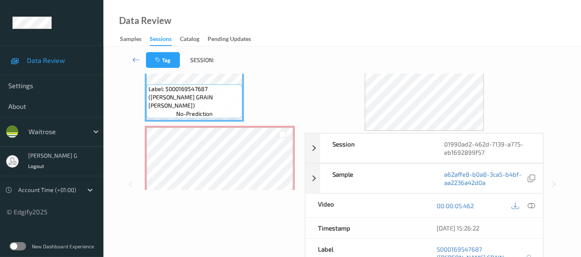
scroll to position [230, 0]
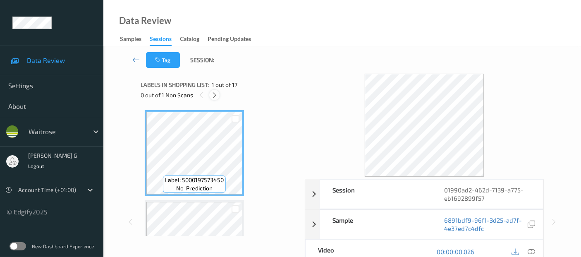
click at [217, 96] on icon at bounding box center [214, 94] width 7 height 7
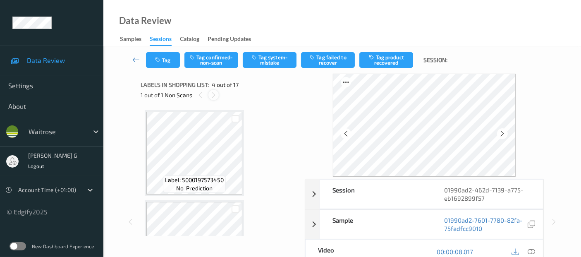
scroll to position [184, 0]
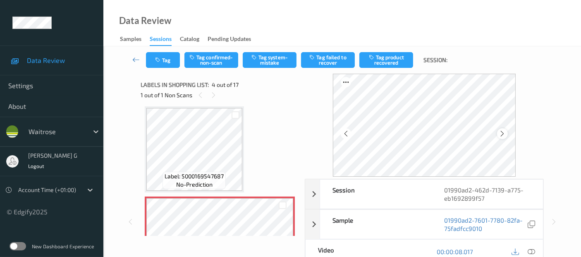
click at [504, 135] on icon at bounding box center [502, 133] width 7 height 7
click at [504, 133] on icon at bounding box center [502, 133] width 7 height 7
click at [535, 253] on icon at bounding box center [531, 251] width 7 height 7
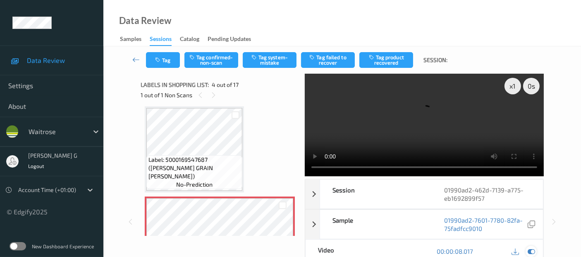
click at [529, 250] on icon at bounding box center [531, 250] width 7 height 7
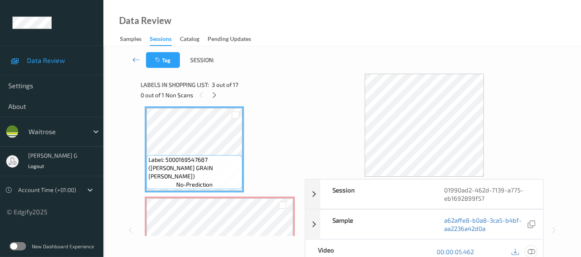
click at [529, 249] on icon at bounding box center [531, 251] width 7 height 7
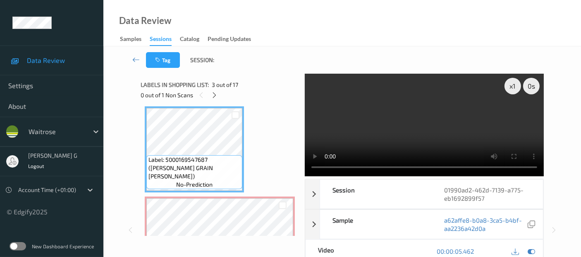
click at [526, 251] on div at bounding box center [523, 251] width 27 height 11
click at [533, 251] on icon at bounding box center [531, 250] width 7 height 7
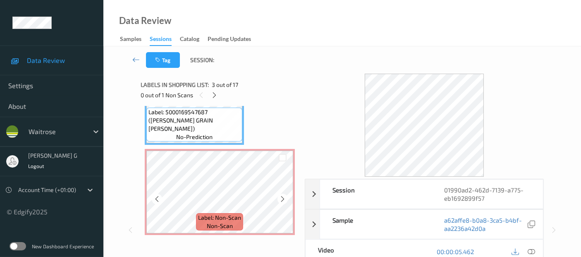
scroll to position [276, 0]
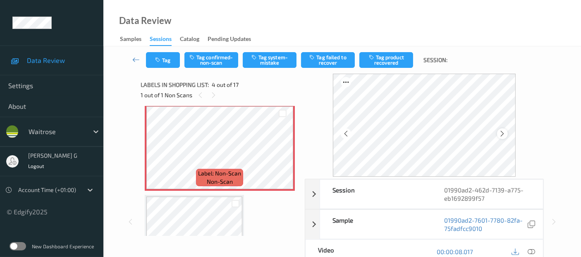
click at [505, 134] on icon at bounding box center [502, 133] width 7 height 7
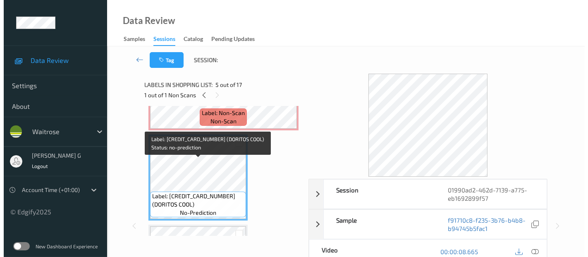
scroll to position [322, 0]
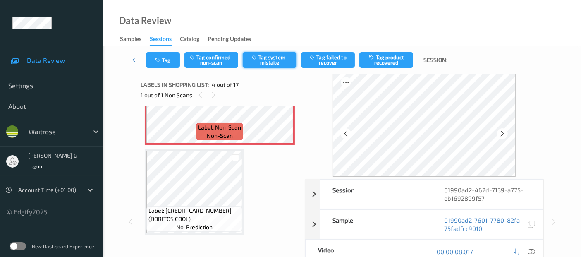
click at [280, 60] on button "Tag system-mistake" at bounding box center [270, 60] width 54 height 16
click at [162, 59] on icon "button" at bounding box center [158, 60] width 7 height 6
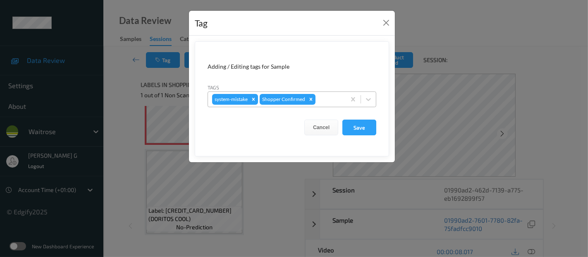
click at [327, 98] on div at bounding box center [329, 99] width 24 height 10
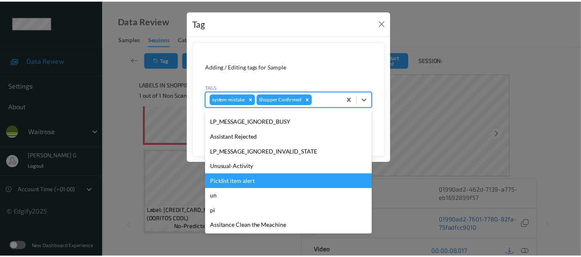
scroll to position [177, 0]
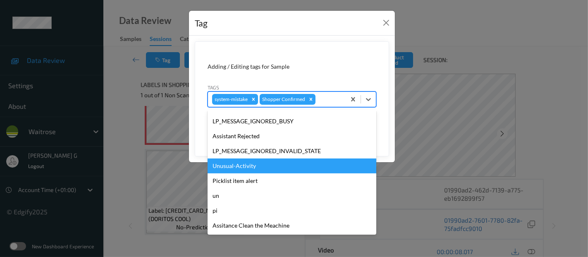
click at [234, 163] on div "Unusual-Activity" at bounding box center [292, 165] width 169 height 15
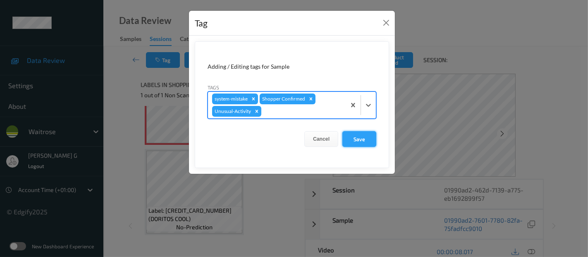
click at [361, 141] on button "Save" at bounding box center [360, 139] width 34 height 16
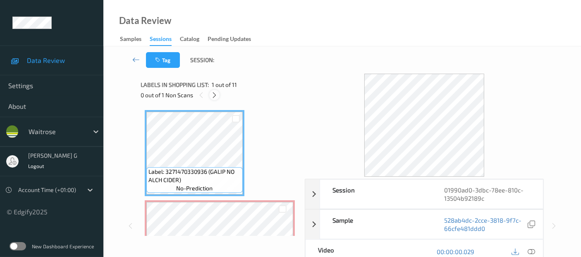
click at [213, 96] on icon at bounding box center [214, 94] width 7 height 7
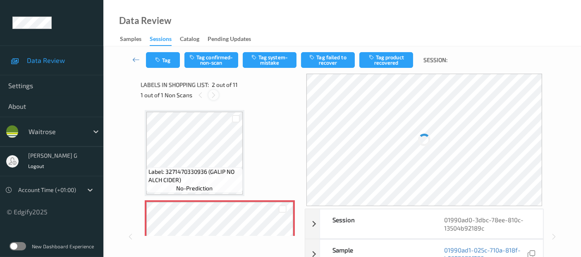
scroll to position [4, 0]
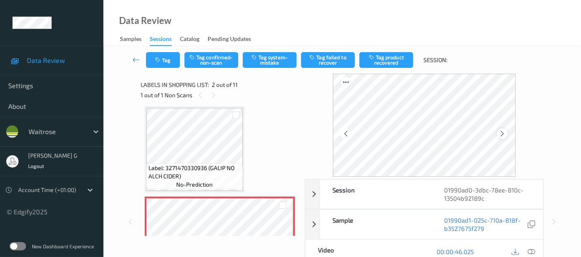
click at [501, 137] on div at bounding box center [502, 133] width 10 height 10
click at [529, 248] on icon at bounding box center [531, 251] width 7 height 7
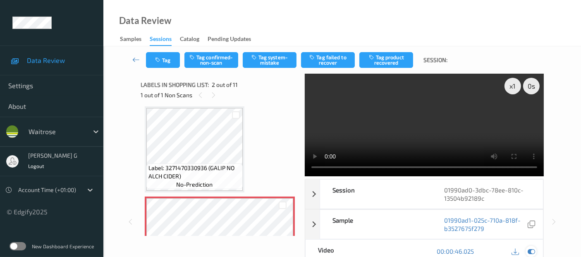
click at [531, 248] on icon at bounding box center [531, 250] width 7 height 7
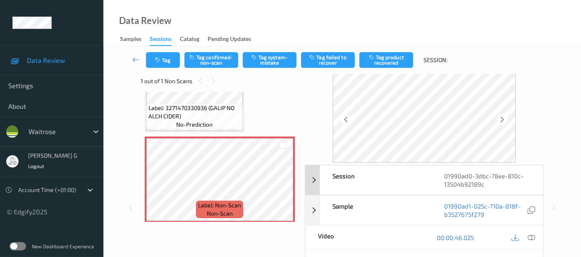
scroll to position [0, 0]
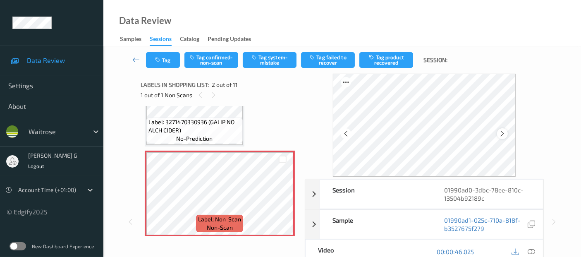
click at [504, 135] on icon at bounding box center [502, 133] width 7 height 7
click at [271, 61] on button "Tag system-mistake" at bounding box center [270, 60] width 54 height 16
click at [166, 58] on button "Tag" at bounding box center [163, 60] width 34 height 16
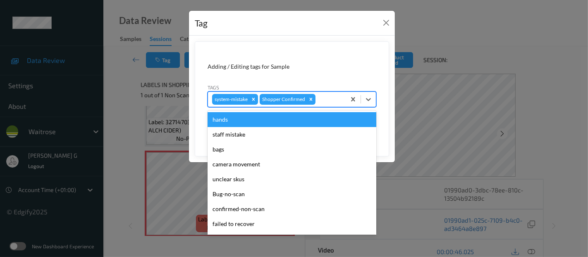
click at [325, 95] on div at bounding box center [329, 99] width 24 height 10
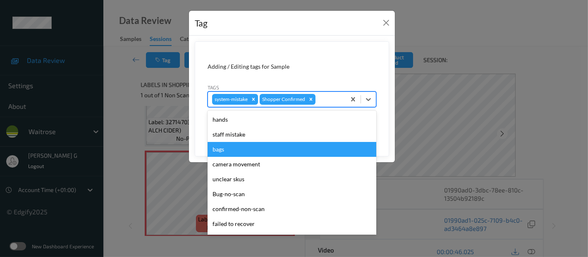
click at [220, 149] on div "bags" at bounding box center [292, 149] width 169 height 15
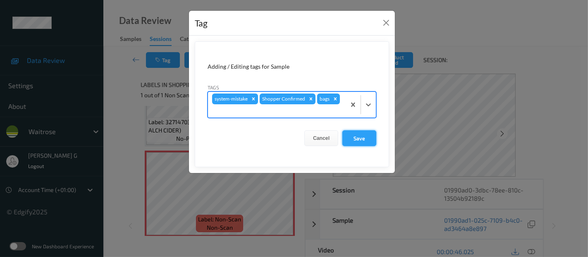
click at [353, 130] on button "Save" at bounding box center [360, 138] width 34 height 16
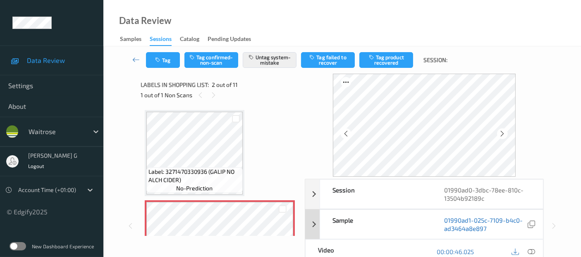
scroll to position [136, 0]
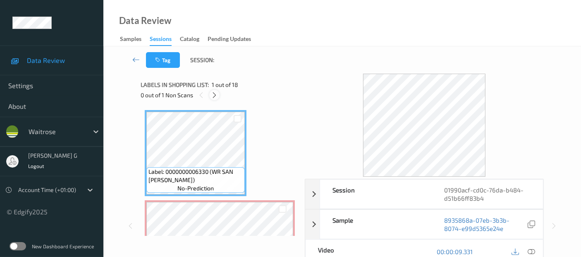
click at [217, 93] on icon at bounding box center [214, 94] width 7 height 7
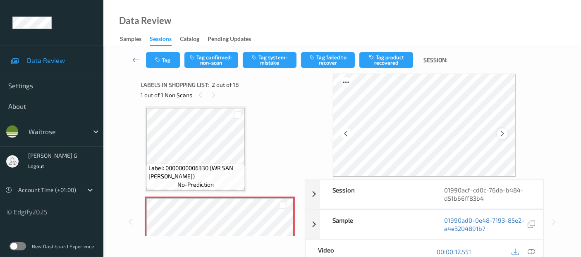
click at [506, 134] on icon at bounding box center [502, 133] width 7 height 7
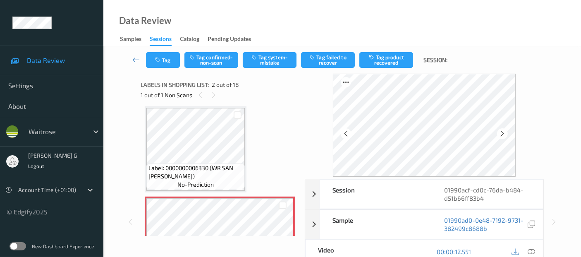
click at [506, 134] on icon at bounding box center [502, 133] width 7 height 7
click at [531, 250] on icon at bounding box center [531, 251] width 7 height 7
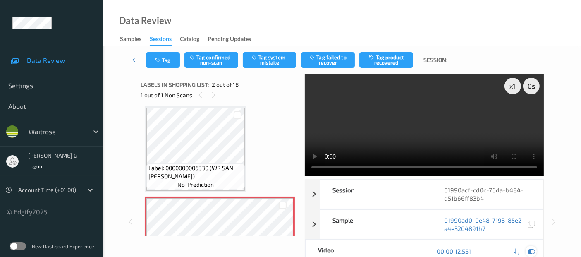
click at [530, 248] on icon at bounding box center [531, 250] width 7 height 7
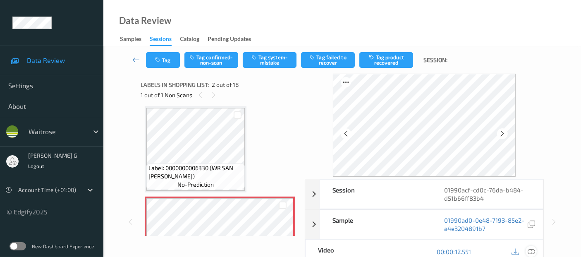
click at [533, 250] on icon at bounding box center [531, 251] width 7 height 7
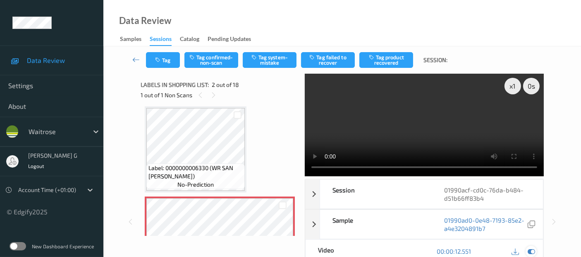
click at [529, 250] on icon at bounding box center [531, 250] width 7 height 7
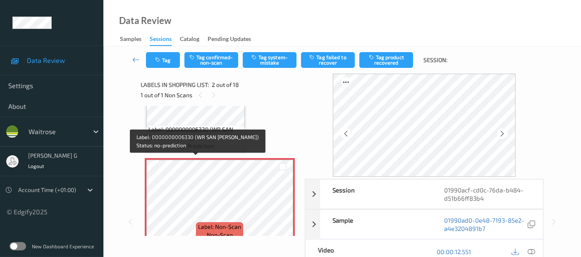
scroll to position [96, 0]
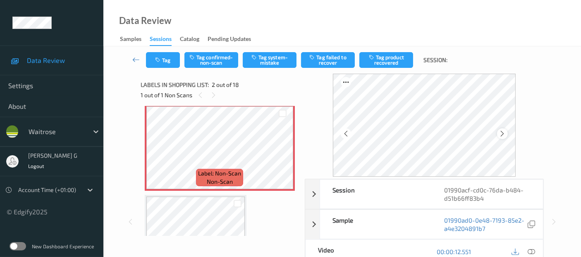
click at [504, 131] on icon at bounding box center [502, 133] width 7 height 7
click at [508, 130] on div at bounding box center [502, 133] width 10 height 10
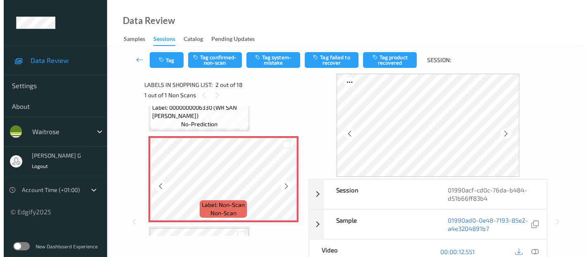
scroll to position [50, 0]
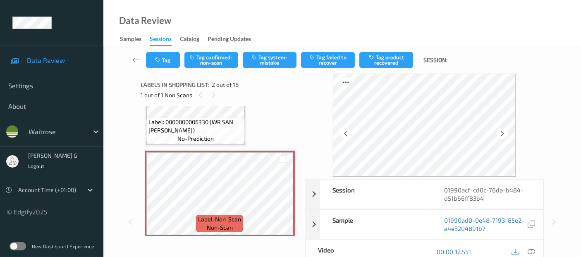
click at [265, 68] on div "Tag Tag confirmed-non-scan Tag system-mistake Tag failed to recover Tag product…" at bounding box center [342, 59] width 444 height 27
click at [266, 64] on button "Tag system-mistake" at bounding box center [270, 60] width 54 height 16
click at [267, 62] on button "Tag system-mistake" at bounding box center [270, 60] width 54 height 16
click at [170, 57] on button "Tag" at bounding box center [163, 60] width 34 height 16
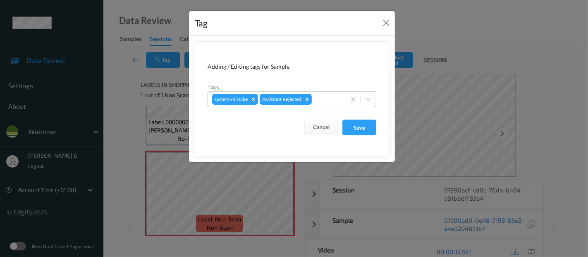
click at [332, 102] on div at bounding box center [328, 99] width 28 height 10
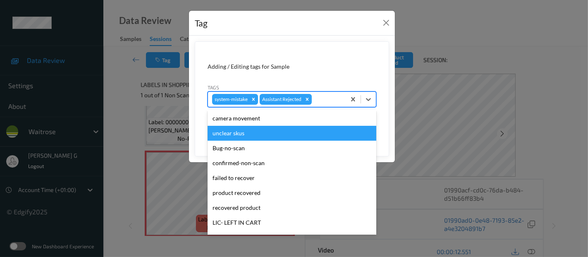
scroll to position [0, 0]
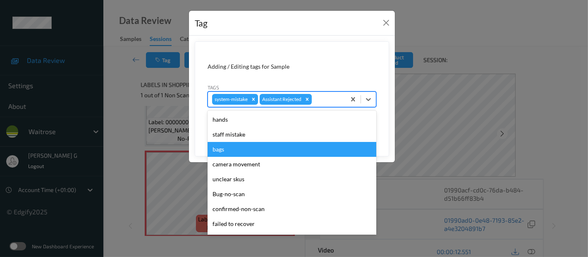
click at [223, 153] on div "bags" at bounding box center [292, 149] width 169 height 15
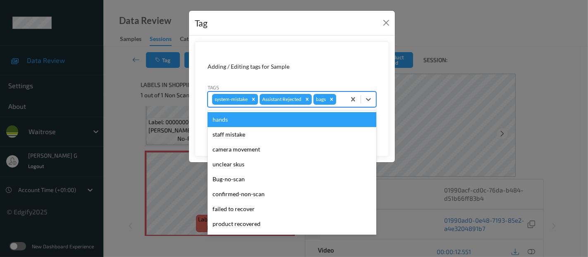
click at [343, 100] on div "system-mistake Assistant Rejected bags" at bounding box center [277, 99] width 138 height 14
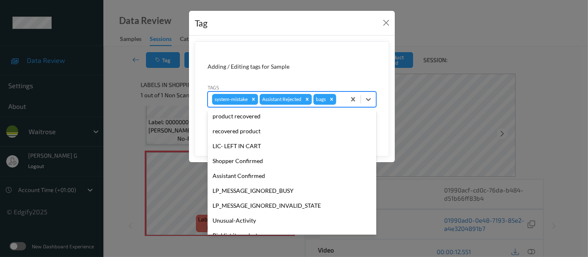
scroll to position [162, 0]
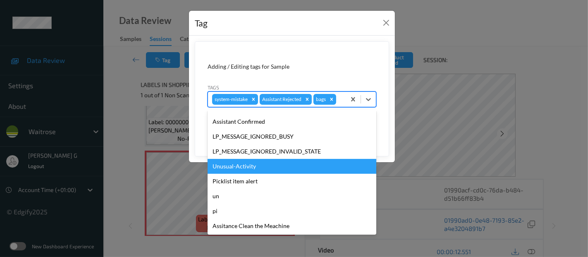
click at [229, 168] on div "Unusual-Activity" at bounding box center [292, 166] width 169 height 15
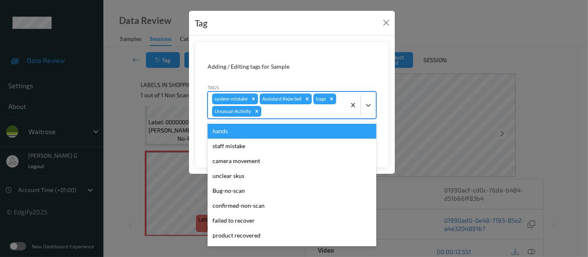
click at [286, 108] on div at bounding box center [302, 111] width 79 height 10
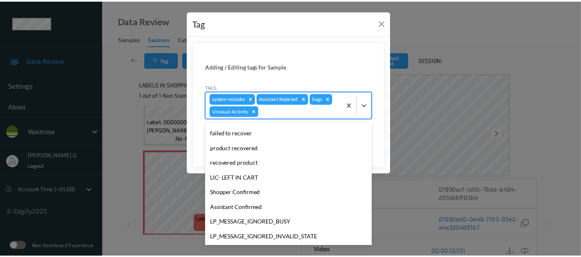
scroll to position [147, 0]
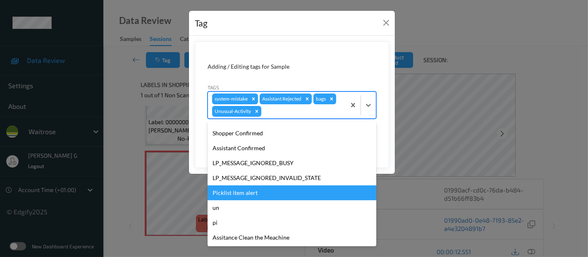
click at [241, 194] on div "Picklist item alert" at bounding box center [292, 192] width 169 height 15
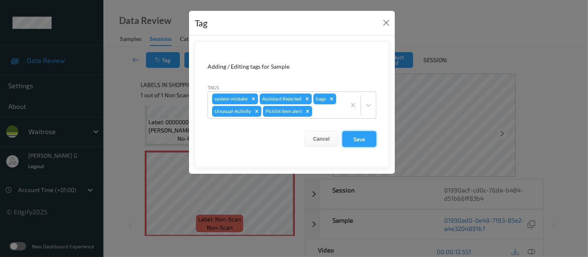
click at [369, 141] on button "Save" at bounding box center [360, 139] width 34 height 16
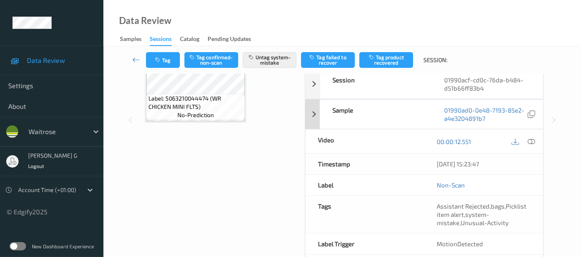
scroll to position [144, 0]
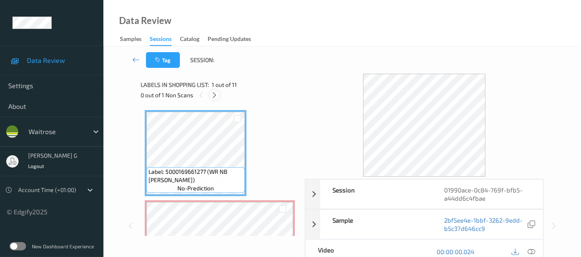
click at [212, 94] on icon at bounding box center [214, 94] width 7 height 7
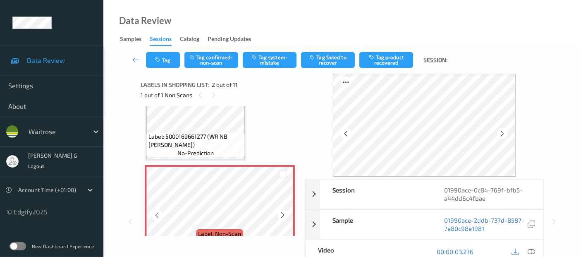
scroll to position [50, 0]
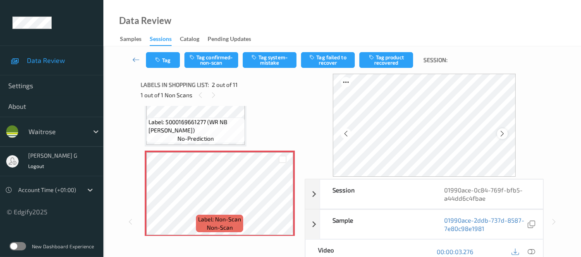
click at [506, 136] on icon at bounding box center [502, 133] width 7 height 7
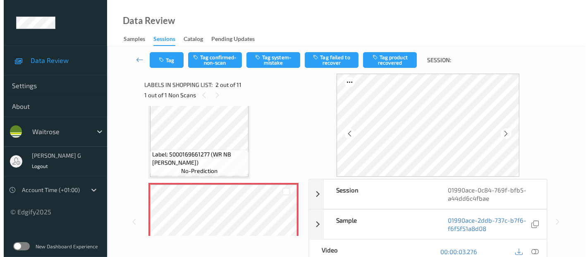
scroll to position [0, 0]
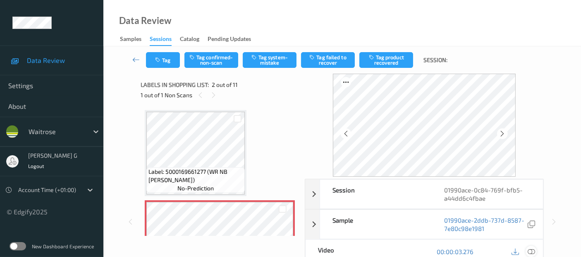
click at [533, 252] on icon at bounding box center [531, 251] width 7 height 7
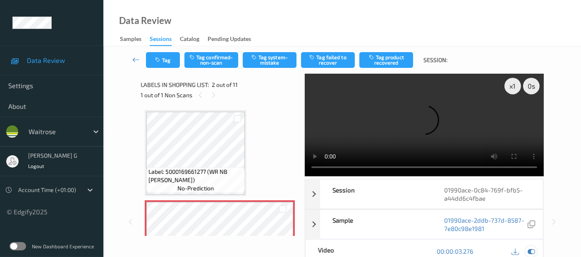
click at [526, 249] on div at bounding box center [531, 251] width 11 height 11
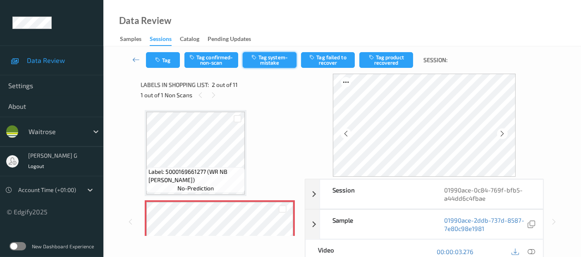
click at [262, 60] on button "Tag system-mistake" at bounding box center [270, 60] width 54 height 16
click at [161, 58] on icon "button" at bounding box center [158, 60] width 7 height 6
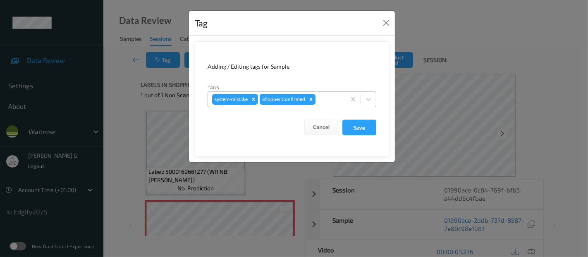
click at [320, 101] on div at bounding box center [329, 99] width 24 height 10
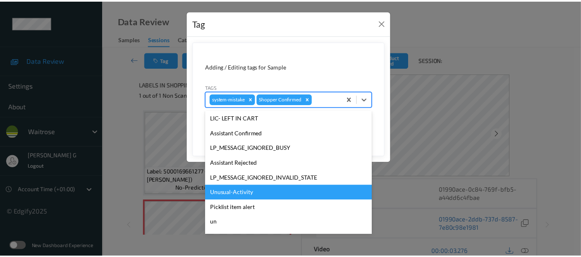
scroll to position [177, 0]
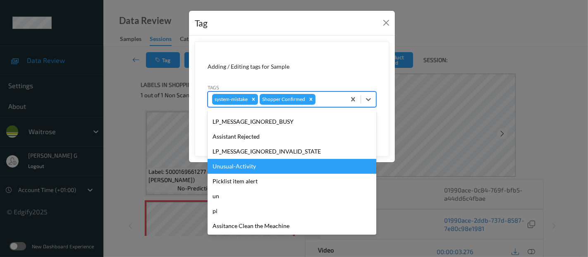
click at [233, 168] on div "Unusual-Activity" at bounding box center [292, 166] width 169 height 15
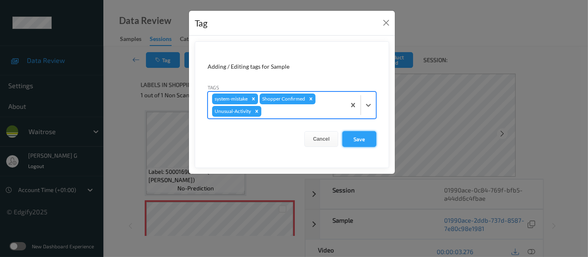
click at [353, 137] on button "Save" at bounding box center [360, 139] width 34 height 16
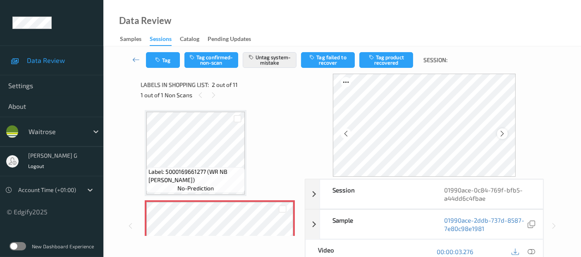
click at [502, 134] on icon at bounding box center [502, 133] width 7 height 7
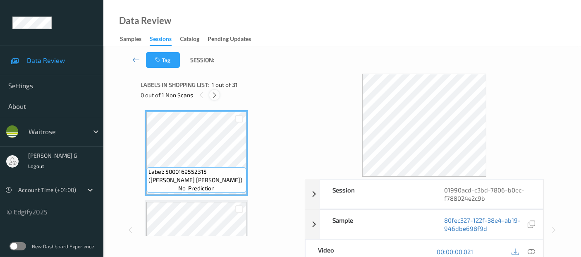
click at [213, 95] on icon at bounding box center [214, 94] width 7 height 7
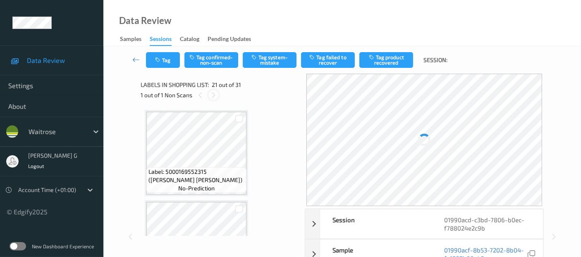
scroll to position [1713, 0]
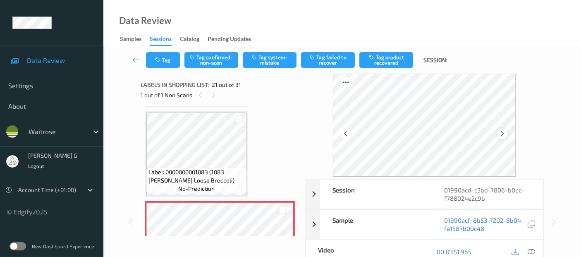
click at [504, 131] on icon at bounding box center [502, 133] width 7 height 7
click at [506, 130] on icon at bounding box center [502, 133] width 7 height 7
click at [533, 250] on icon at bounding box center [531, 251] width 7 height 7
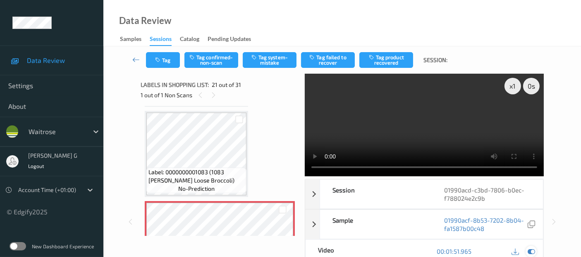
click at [537, 250] on div at bounding box center [531, 251] width 11 height 11
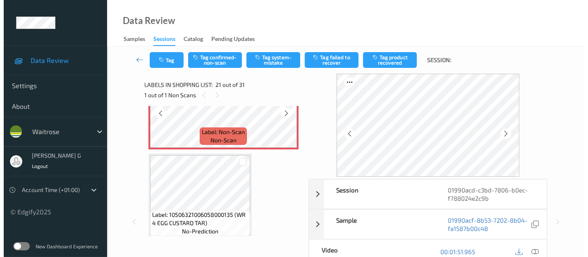
scroll to position [1805, 0]
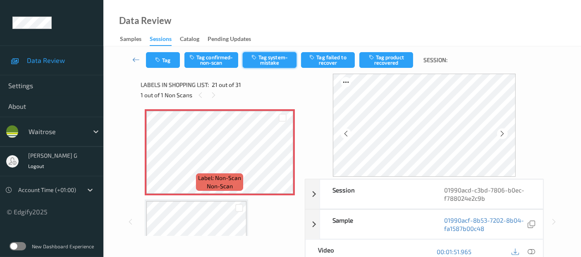
click at [272, 61] on button "Tag system-mistake" at bounding box center [270, 60] width 54 height 16
click at [166, 61] on button "Tag" at bounding box center [163, 60] width 34 height 16
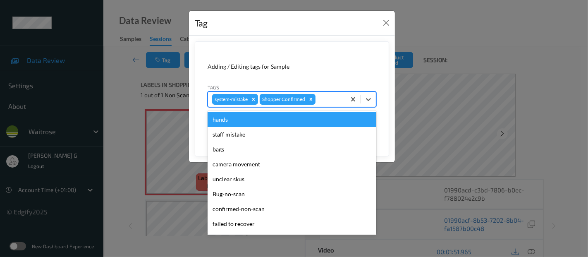
click at [326, 104] on div "system-mistake Shopper Confirmed" at bounding box center [277, 99] width 138 height 14
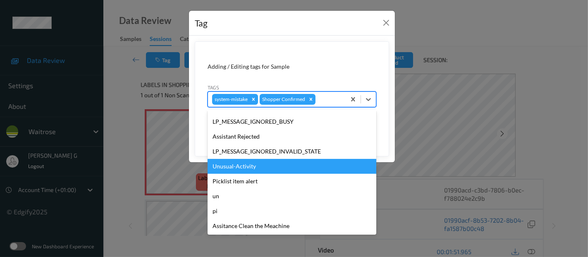
scroll to position [177, 0]
click at [239, 166] on div "Unusual-Activity" at bounding box center [292, 165] width 169 height 15
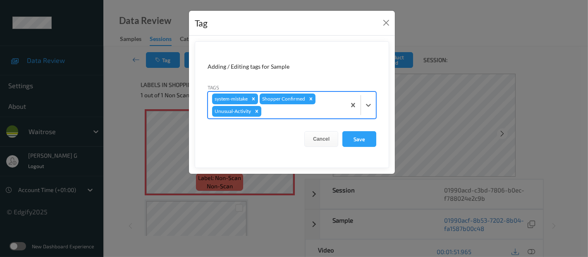
click at [317, 108] on div at bounding box center [302, 111] width 79 height 10
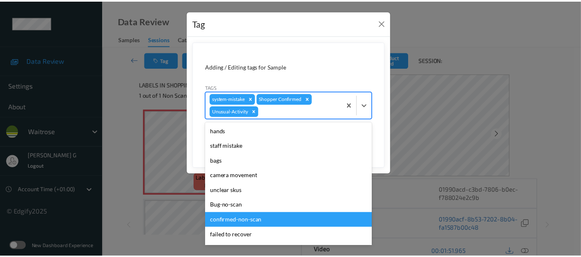
scroll to position [162, 0]
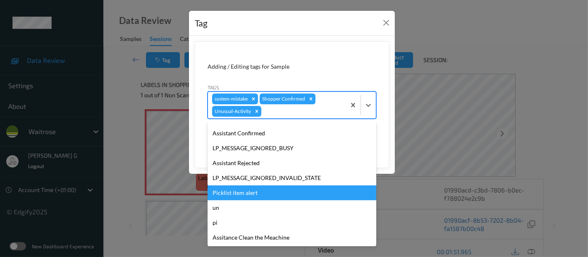
click at [238, 191] on div "Picklist item alert" at bounding box center [292, 192] width 169 height 15
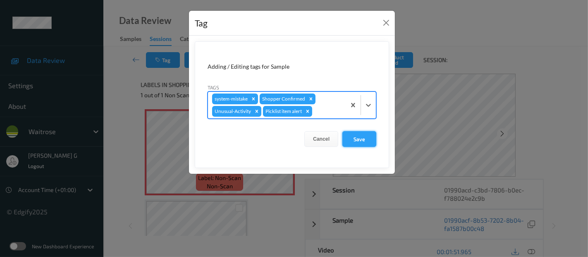
click at [357, 138] on button "Save" at bounding box center [360, 139] width 34 height 16
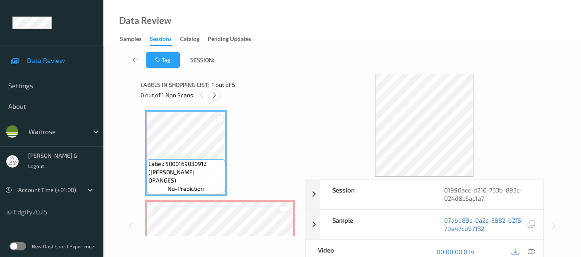
click at [218, 97] on div at bounding box center [214, 95] width 10 height 10
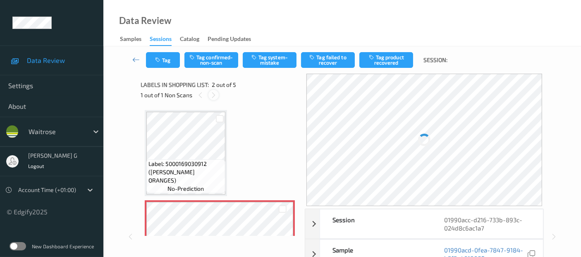
scroll to position [4, 0]
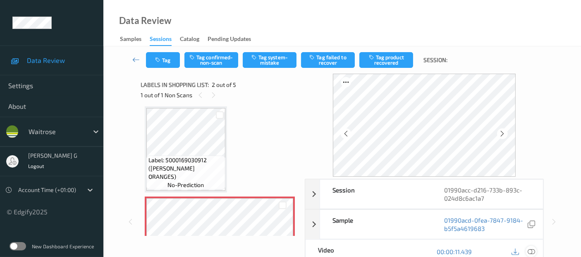
click at [531, 250] on icon at bounding box center [531, 251] width 7 height 7
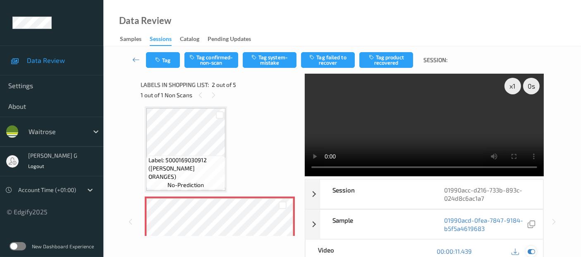
click at [533, 250] on icon at bounding box center [531, 250] width 7 height 7
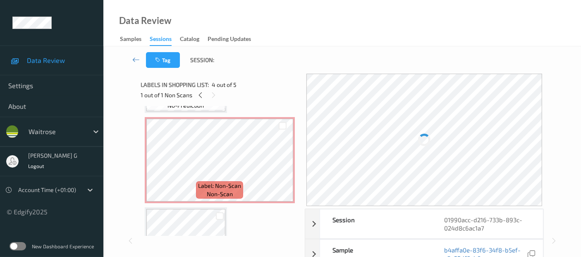
scroll to position [50, 0]
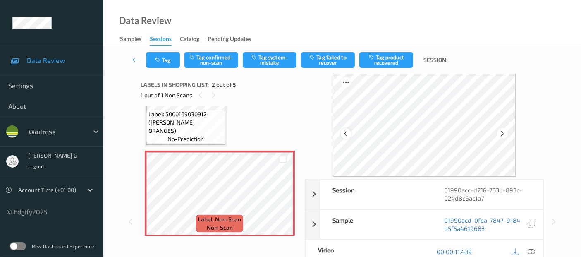
click at [348, 130] on icon at bounding box center [346, 133] width 7 height 7
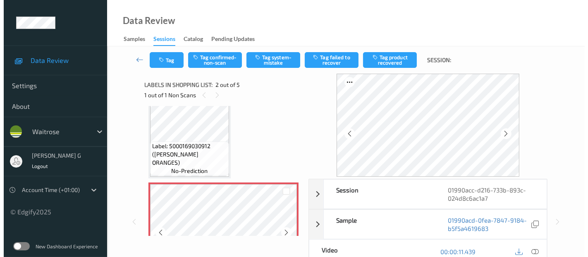
scroll to position [4, 0]
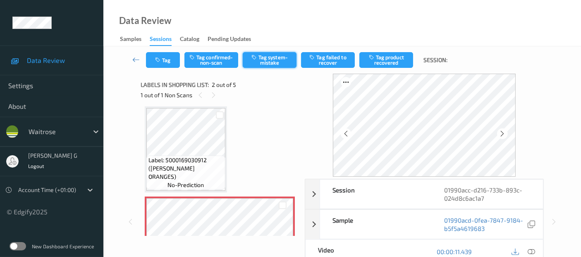
click at [255, 59] on icon "button" at bounding box center [255, 57] width 7 height 6
click at [162, 63] on button "Tag" at bounding box center [163, 60] width 34 height 16
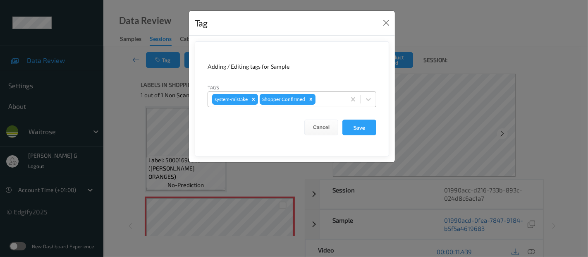
click at [324, 106] on div "system-mistake Shopper Confirmed" at bounding box center [277, 99] width 138 height 14
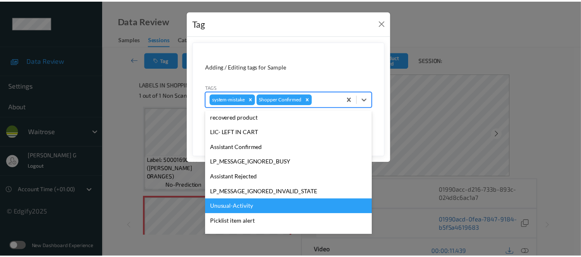
scroll to position [177, 0]
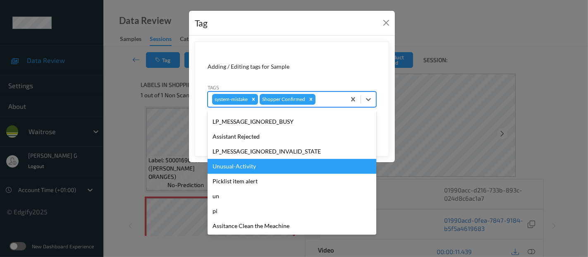
click at [241, 168] on div "Unusual-Activity" at bounding box center [292, 166] width 169 height 15
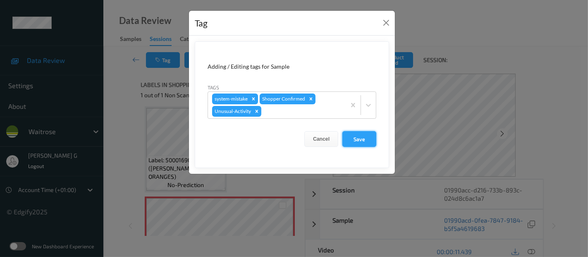
click at [365, 138] on button "Save" at bounding box center [360, 139] width 34 height 16
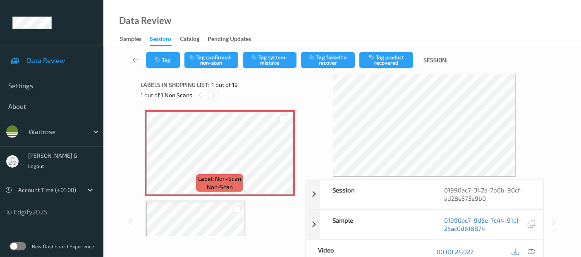
click at [211, 96] on icon at bounding box center [213, 94] width 7 height 7
click at [199, 93] on icon at bounding box center [200, 94] width 7 height 7
click at [533, 253] on icon at bounding box center [531, 251] width 7 height 7
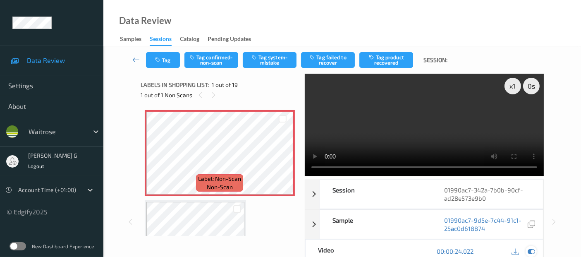
click at [535, 251] on div at bounding box center [531, 251] width 11 height 11
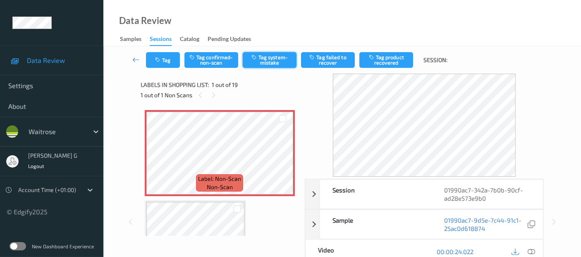
click at [267, 60] on button "Tag system-mistake" at bounding box center [270, 60] width 54 height 16
click at [155, 63] on button "Tag" at bounding box center [163, 60] width 34 height 16
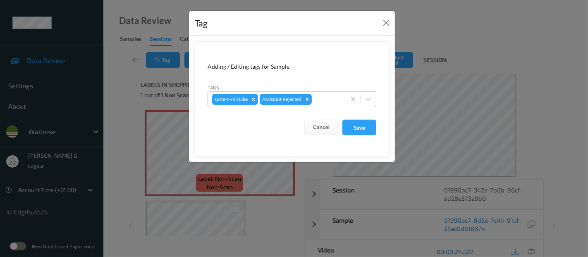
click at [322, 99] on div at bounding box center [328, 99] width 28 height 10
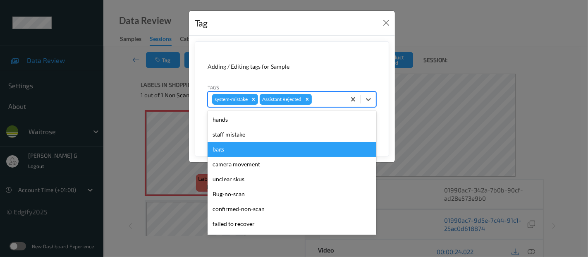
click at [236, 150] on div "bags" at bounding box center [292, 149] width 169 height 15
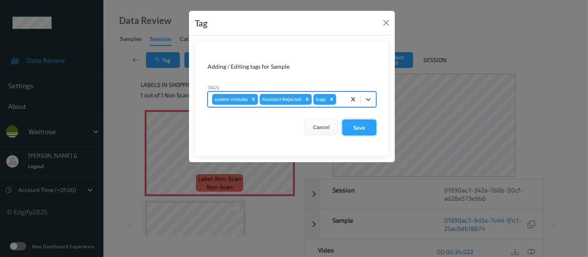
click at [359, 125] on button "Save" at bounding box center [360, 128] width 34 height 16
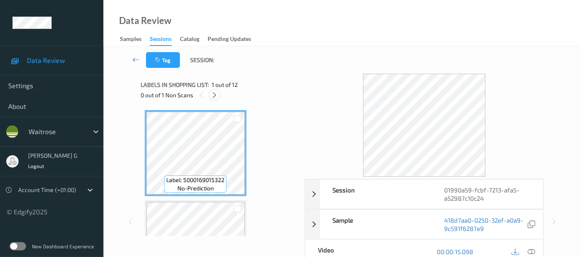
click at [216, 96] on icon at bounding box center [214, 94] width 7 height 7
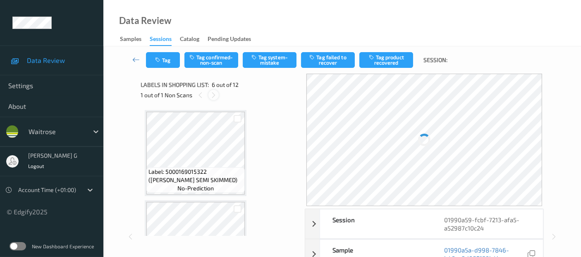
scroll to position [364, 0]
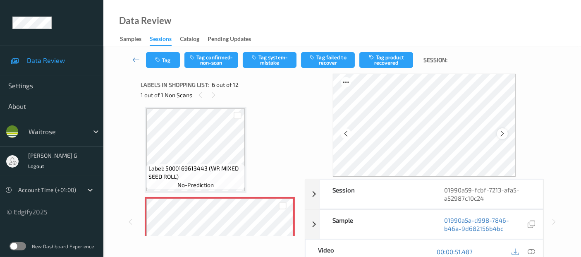
click at [506, 133] on icon at bounding box center [502, 133] width 7 height 7
click at [531, 251] on icon at bounding box center [531, 251] width 7 height 7
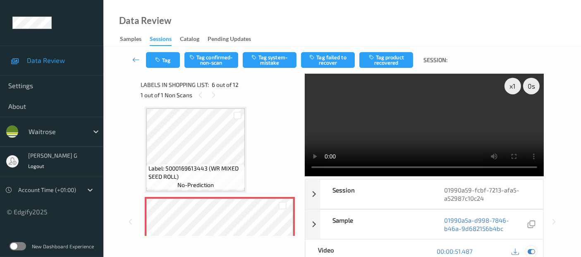
click at [533, 250] on icon at bounding box center [531, 250] width 7 height 7
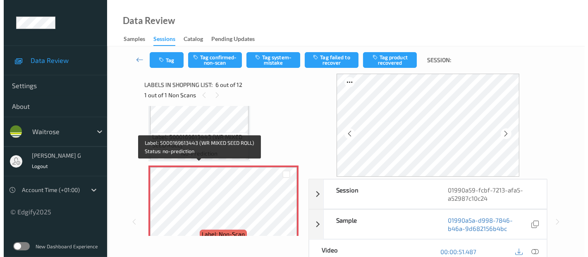
scroll to position [410, 0]
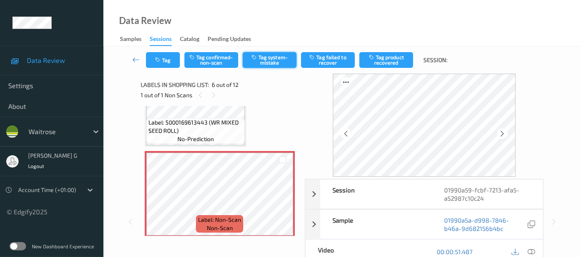
click at [283, 62] on button "Tag system-mistake" at bounding box center [270, 60] width 54 height 16
click at [156, 58] on icon "button" at bounding box center [158, 60] width 7 height 6
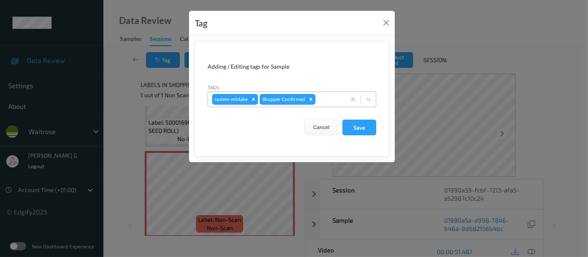
click at [325, 100] on div at bounding box center [329, 99] width 24 height 10
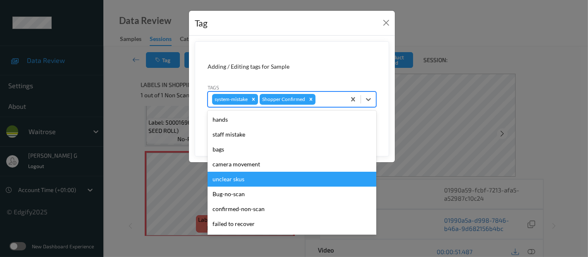
scroll to position [177, 0]
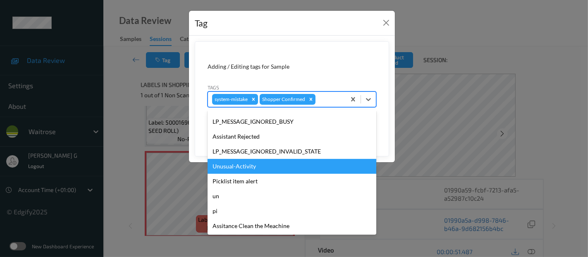
click at [239, 169] on div "Unusual-Activity" at bounding box center [292, 166] width 169 height 15
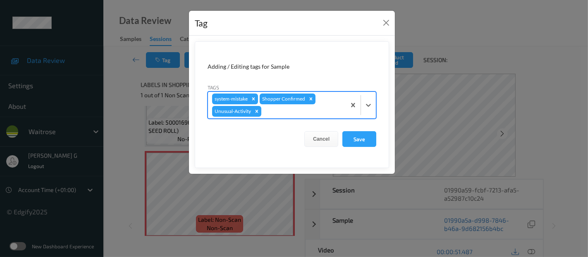
click at [283, 112] on div at bounding box center [302, 111] width 79 height 10
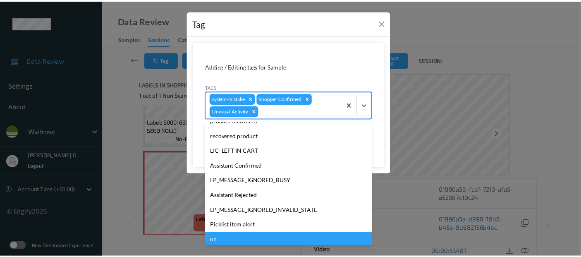
scroll to position [162, 0]
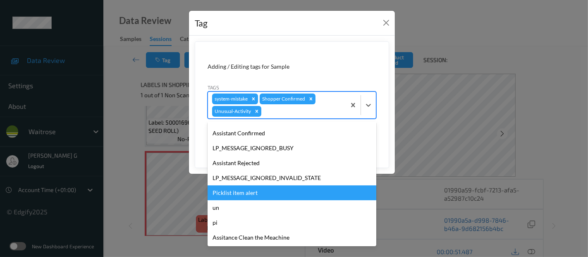
click at [235, 190] on div "Picklist item alert" at bounding box center [292, 192] width 169 height 15
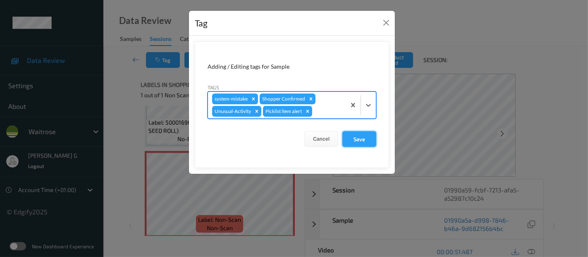
click at [352, 137] on button "Save" at bounding box center [360, 139] width 34 height 16
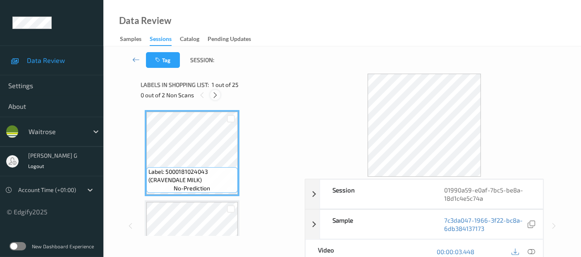
click at [216, 95] on icon at bounding box center [215, 94] width 7 height 7
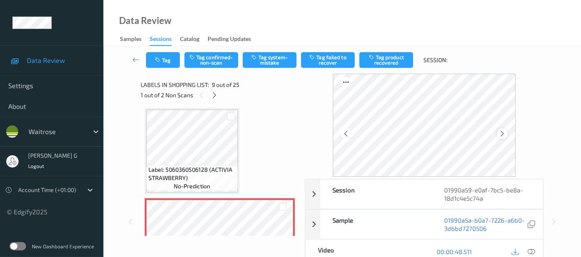
click at [506, 133] on icon at bounding box center [502, 133] width 7 height 7
click at [504, 134] on icon at bounding box center [502, 133] width 7 height 7
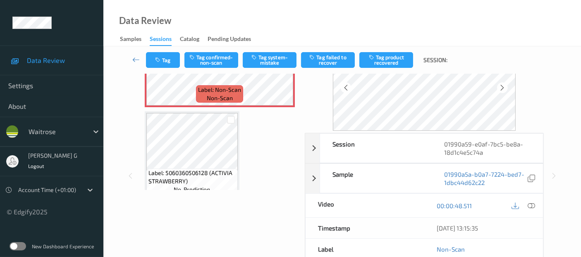
scroll to position [772, 0]
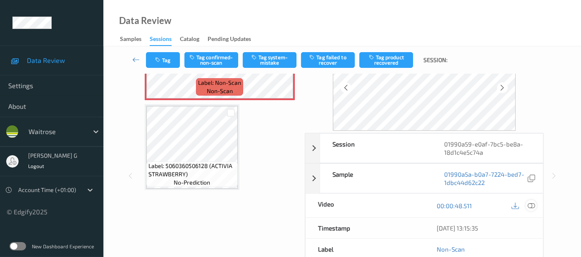
click at [532, 206] on icon at bounding box center [531, 205] width 7 height 7
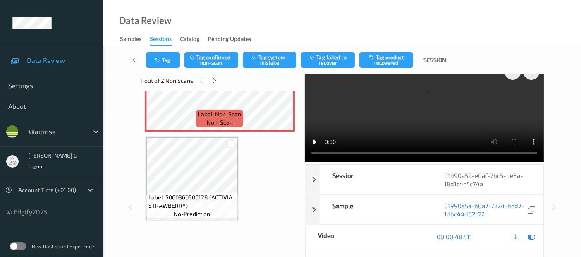
scroll to position [0, 0]
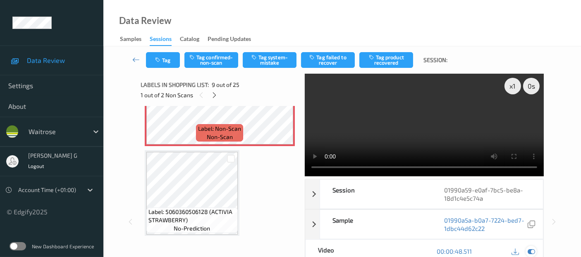
click at [530, 252] on icon at bounding box center [531, 250] width 7 height 7
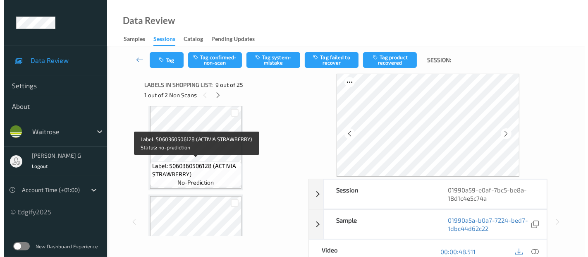
scroll to position [726, 0]
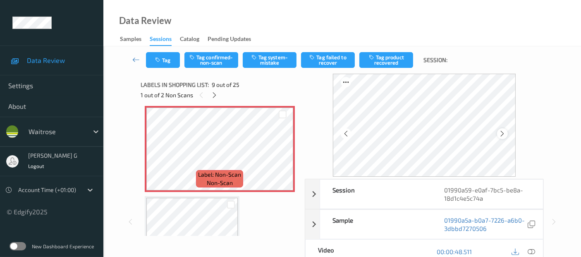
click at [506, 132] on icon at bounding box center [502, 133] width 7 height 7
click at [271, 62] on button "Tag system-mistake" at bounding box center [270, 60] width 54 height 16
click at [164, 55] on button "Tag" at bounding box center [163, 60] width 34 height 16
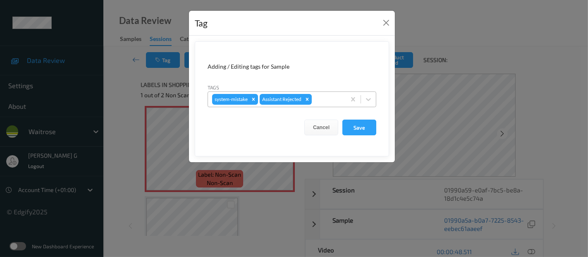
click at [327, 99] on div at bounding box center [328, 99] width 28 height 10
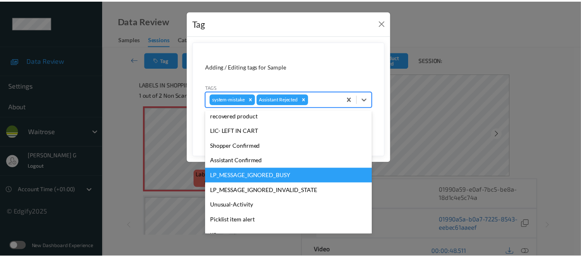
scroll to position [177, 0]
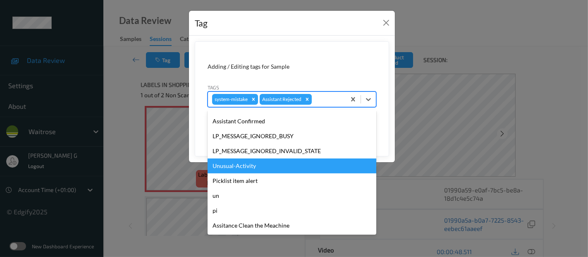
click at [238, 167] on div "Unusual-Activity" at bounding box center [292, 165] width 169 height 15
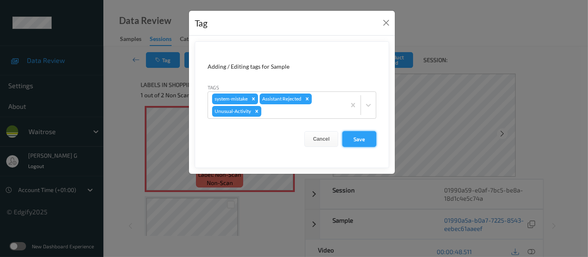
click at [364, 137] on button "Save" at bounding box center [360, 139] width 34 height 16
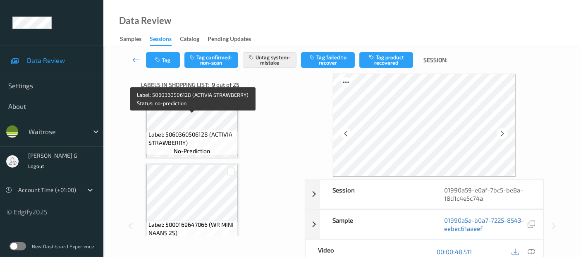
scroll to position [864, 0]
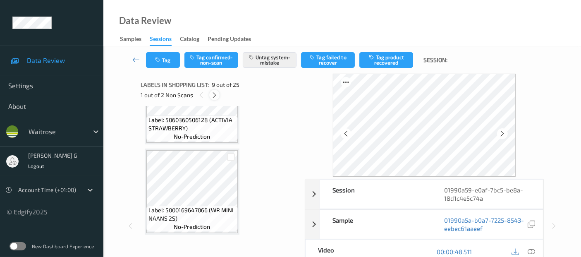
click at [216, 95] on icon at bounding box center [214, 94] width 7 height 7
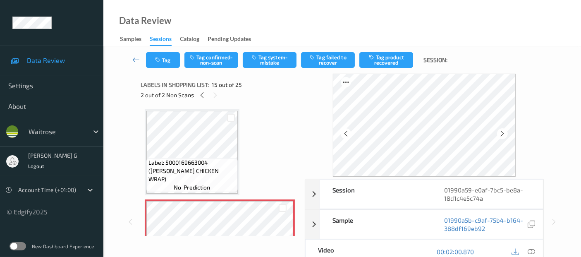
scroll to position [1219, 0]
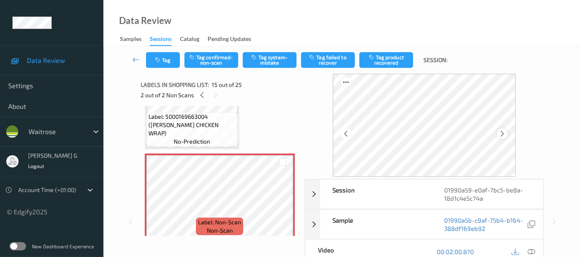
click at [508, 135] on div at bounding box center [502, 133] width 10 height 10
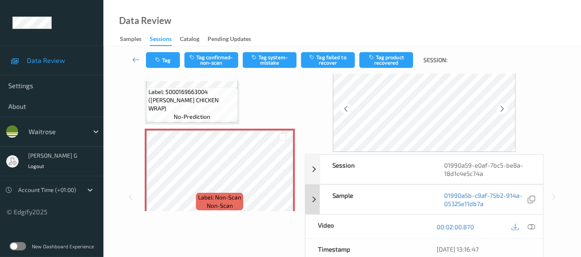
scroll to position [46, 0]
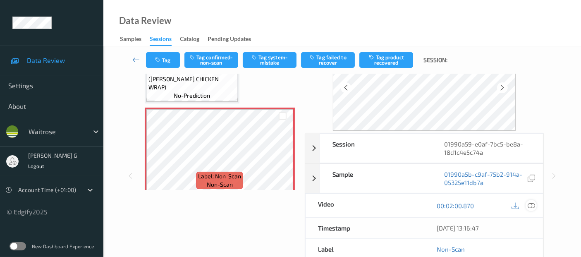
click at [533, 204] on icon at bounding box center [531, 205] width 7 height 7
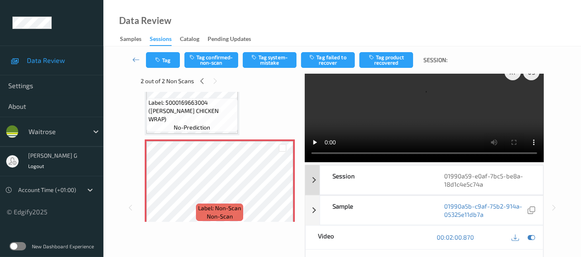
scroll to position [0, 0]
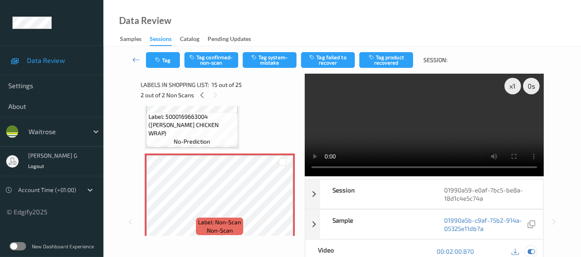
click at [535, 251] on icon at bounding box center [531, 250] width 7 height 7
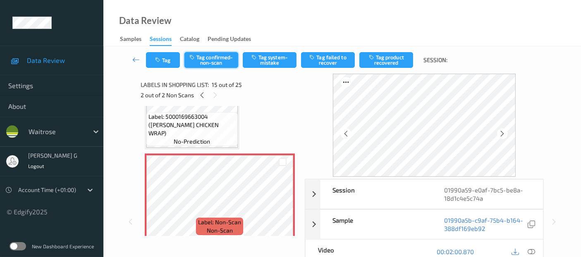
click at [210, 56] on button "Tag confirmed-non-scan" at bounding box center [212, 60] width 54 height 16
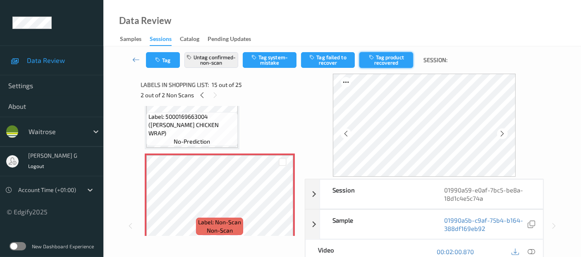
click at [391, 59] on button "Tag product recovered" at bounding box center [387, 60] width 54 height 16
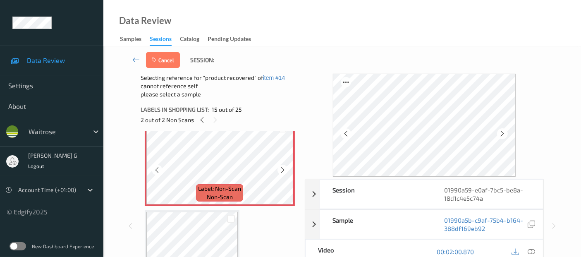
scroll to position [1311, 0]
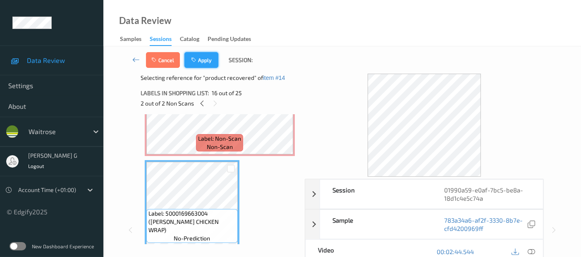
click at [199, 60] on button "Apply" at bounding box center [202, 60] width 34 height 16
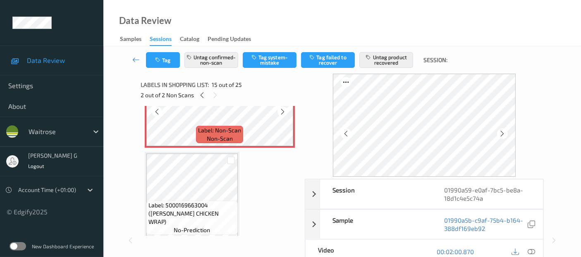
scroll to position [1128, 0]
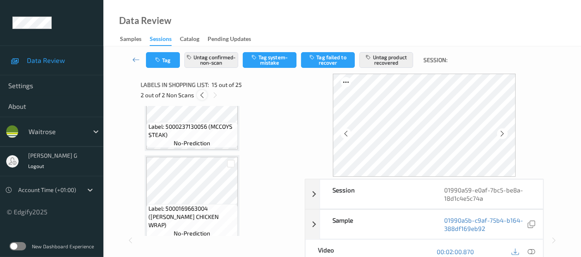
click at [203, 95] on icon at bounding box center [202, 94] width 7 height 7
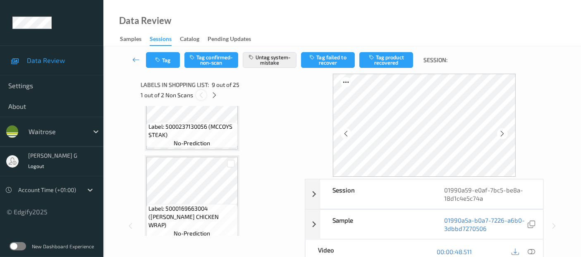
scroll to position [634, 0]
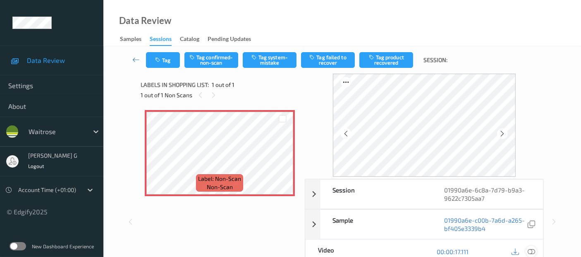
click at [532, 252] on icon at bounding box center [531, 251] width 7 height 7
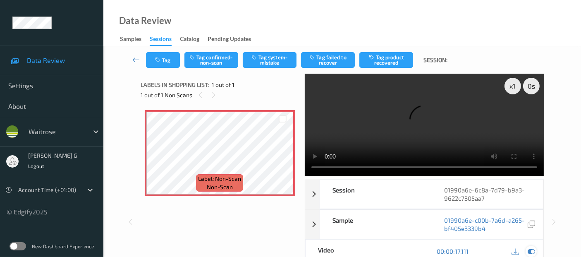
click at [533, 247] on icon at bounding box center [531, 250] width 7 height 7
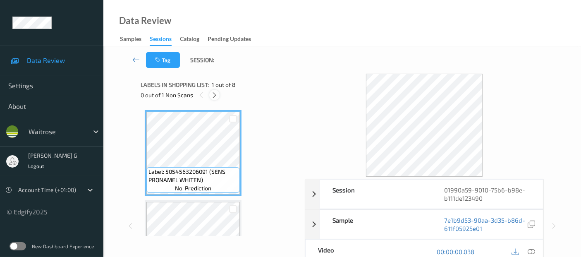
click at [218, 95] on div at bounding box center [214, 95] width 10 height 10
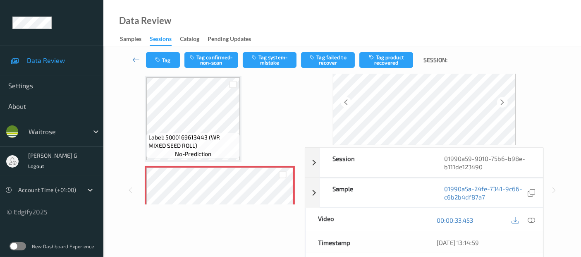
scroll to position [46, 0]
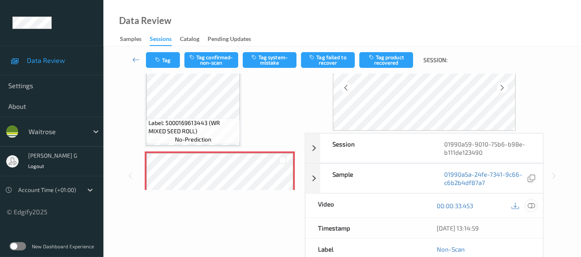
click at [531, 208] on icon at bounding box center [531, 205] width 7 height 7
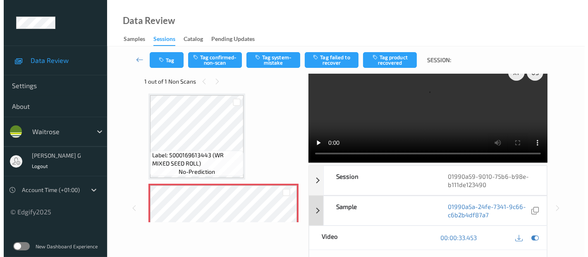
scroll to position [0, 0]
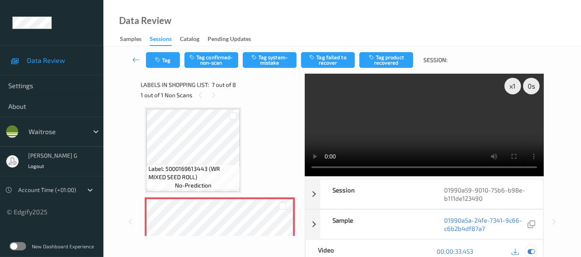
click at [532, 249] on icon at bounding box center [531, 250] width 7 height 7
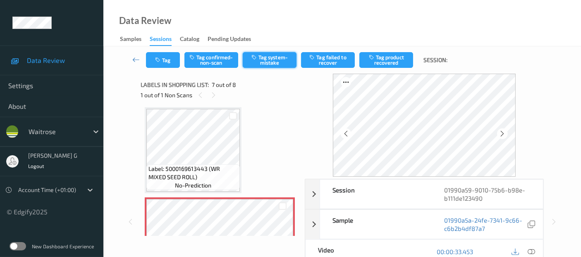
click at [288, 59] on button "Tag system-mistake" at bounding box center [270, 60] width 54 height 16
click at [166, 63] on button "Tag" at bounding box center [163, 60] width 34 height 16
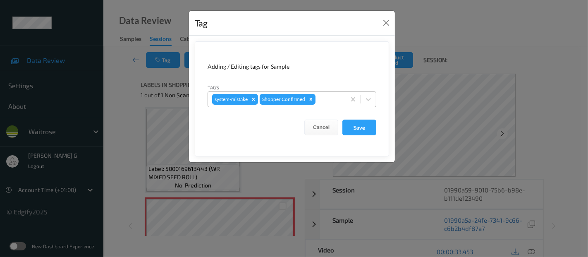
click at [322, 97] on div at bounding box center [329, 99] width 24 height 10
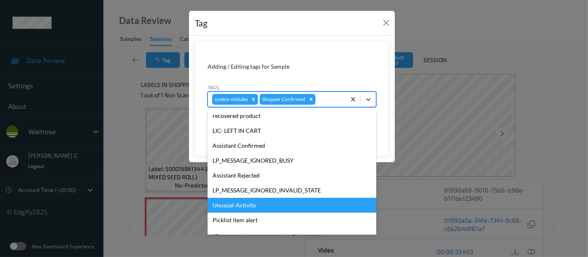
scroll to position [177, 0]
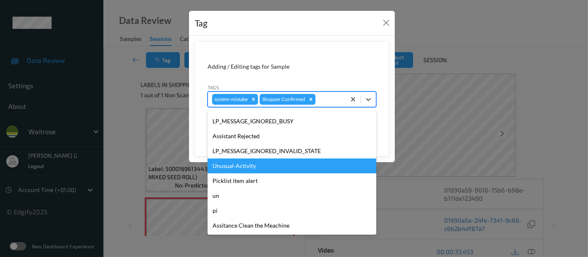
click at [225, 168] on div "Unusual-Activity" at bounding box center [292, 165] width 169 height 15
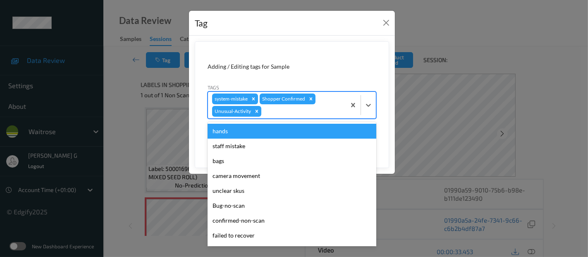
click at [324, 103] on div "system-mistake Shopper Confirmed Unusual-Activity" at bounding box center [277, 105] width 138 height 26
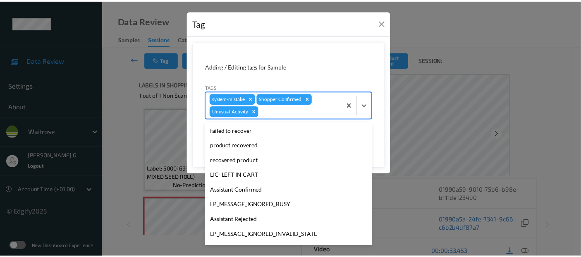
scroll to position [162, 0]
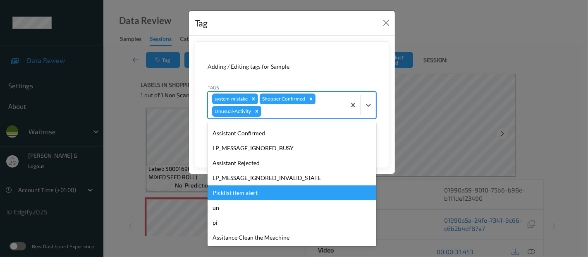
click at [230, 194] on div "Picklist item alert" at bounding box center [292, 192] width 169 height 15
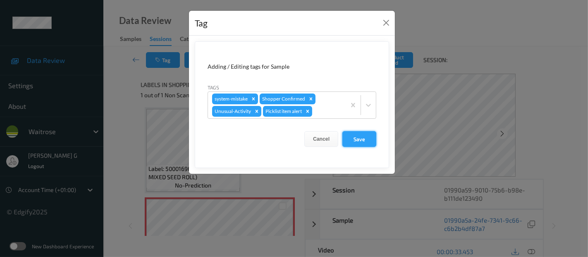
click at [358, 137] on button "Save" at bounding box center [360, 139] width 34 height 16
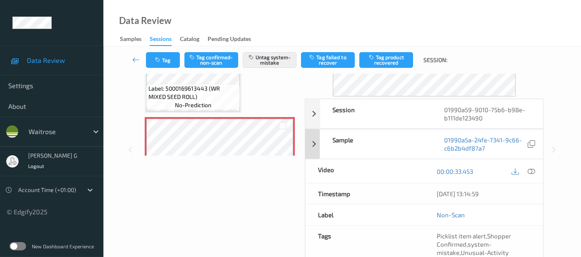
scroll to position [144, 0]
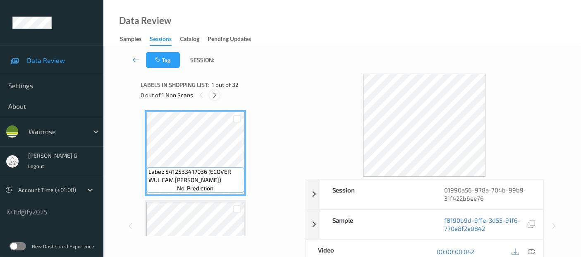
click at [214, 94] on icon at bounding box center [214, 94] width 7 height 7
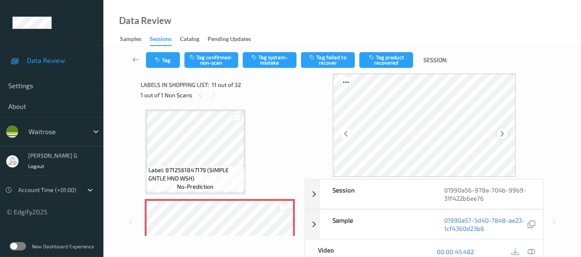
click at [503, 134] on icon at bounding box center [502, 133] width 7 height 7
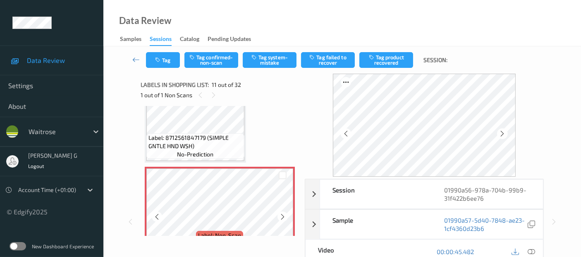
scroll to position [859, 0]
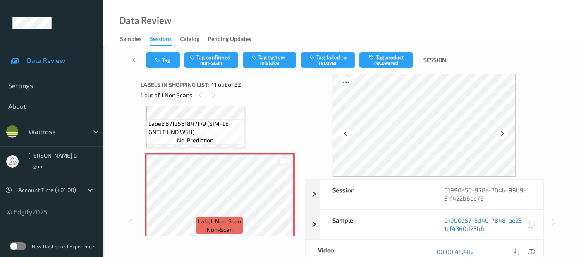
click at [533, 251] on icon at bounding box center [531, 251] width 7 height 7
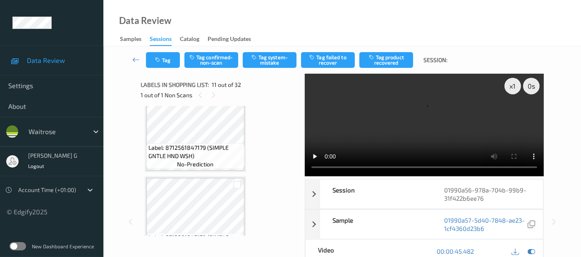
scroll to position [813, 0]
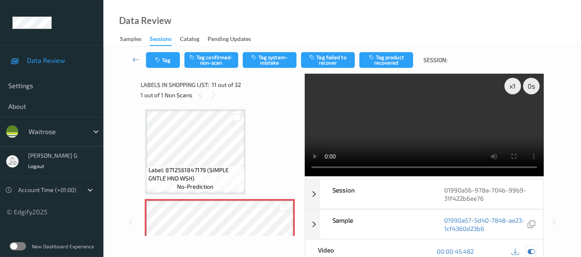
click at [536, 250] on div at bounding box center [531, 251] width 11 height 11
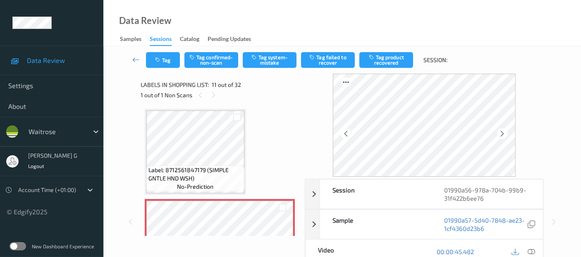
click at [272, 51] on div "Tag Tag confirmed-non-scan Tag system-mistake Tag failed to recover Tag product…" at bounding box center [342, 59] width 444 height 27
click at [269, 56] on button "Tag system-mistake" at bounding box center [270, 60] width 54 height 16
click at [164, 55] on button "Tag" at bounding box center [163, 60] width 34 height 16
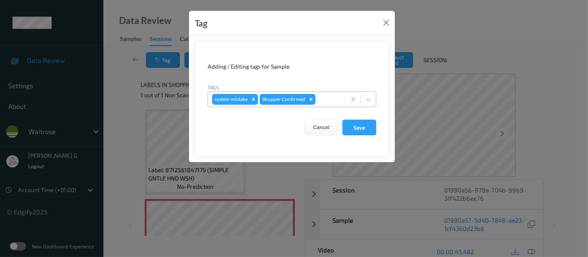
click at [336, 100] on div at bounding box center [329, 99] width 24 height 10
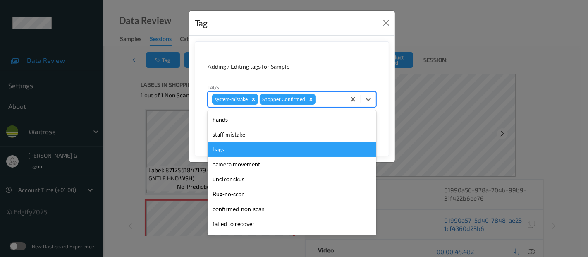
click at [237, 154] on div "bags" at bounding box center [292, 149] width 169 height 15
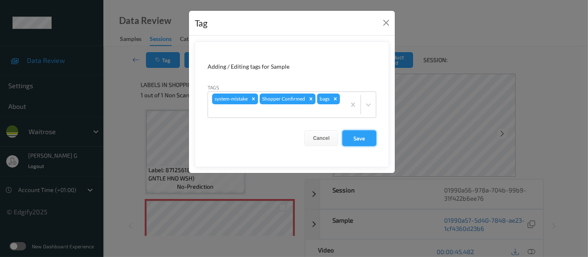
click at [366, 130] on button "Save" at bounding box center [360, 138] width 34 height 16
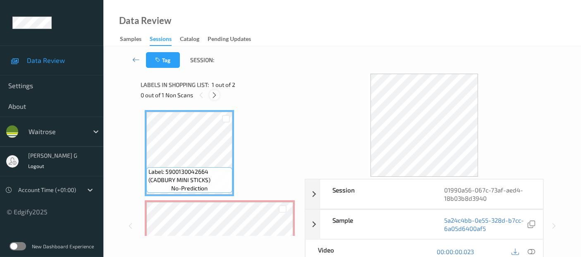
click at [210, 94] on div at bounding box center [214, 95] width 10 height 10
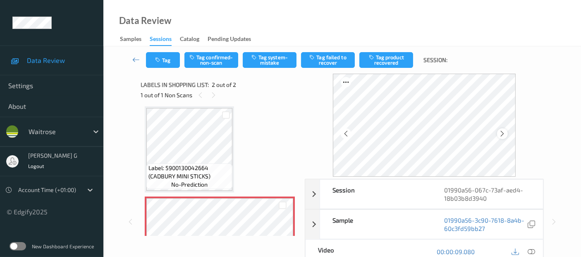
click at [506, 135] on icon at bounding box center [502, 133] width 7 height 7
click at [246, 133] on div "Label: 5900130042664 (CADBURY MINI STICKS) no-prediction Label: Non-Scan non-sc…" at bounding box center [220, 194] width 150 height 176
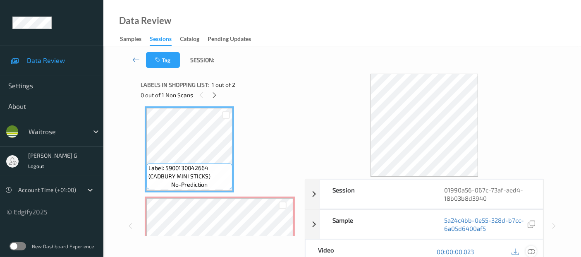
click at [530, 249] on icon at bounding box center [531, 251] width 7 height 7
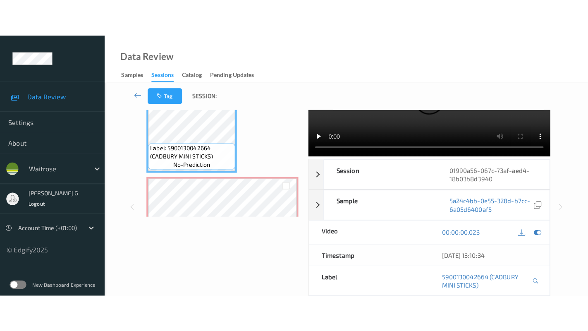
scroll to position [0, 0]
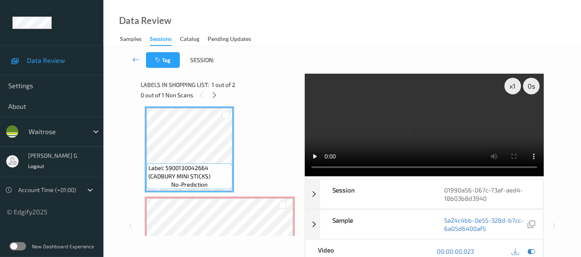
click at [514, 115] on video at bounding box center [424, 125] width 239 height 103
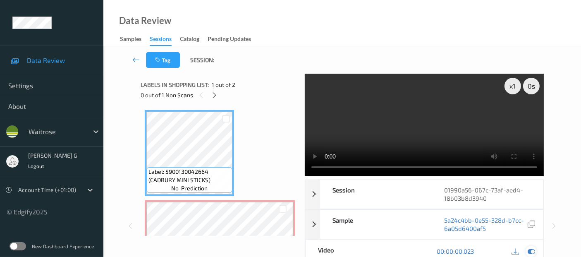
click at [535, 253] on icon at bounding box center [531, 250] width 7 height 7
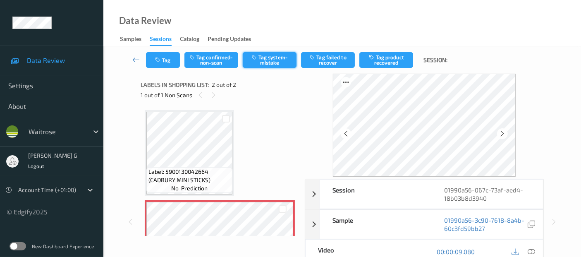
click at [265, 67] on button "Tag system-mistake" at bounding box center [270, 60] width 54 height 16
click at [162, 60] on icon "button" at bounding box center [158, 60] width 7 height 6
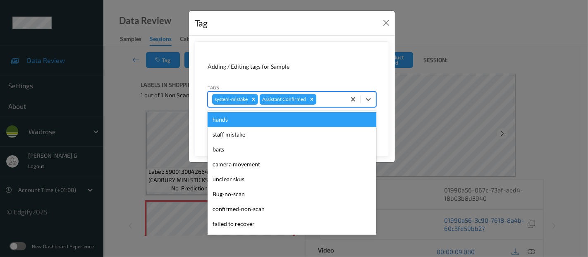
click at [325, 95] on div at bounding box center [330, 99] width 24 height 10
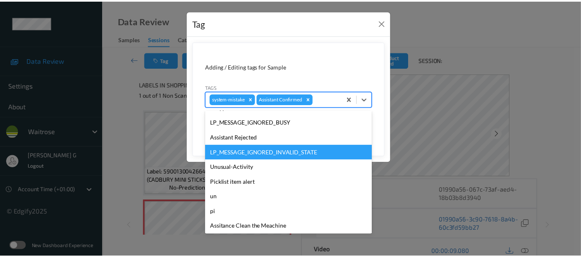
scroll to position [177, 0]
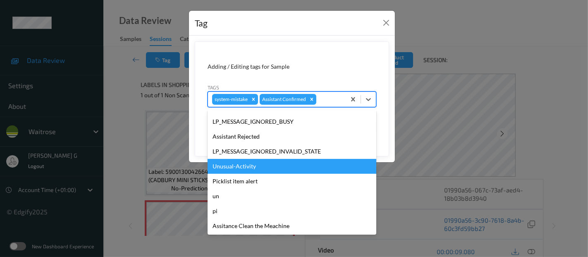
click at [236, 169] on div "Unusual-Activity" at bounding box center [292, 166] width 169 height 15
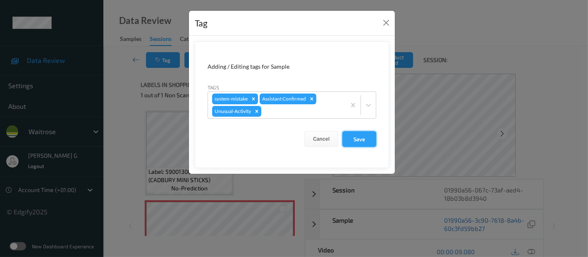
click at [356, 137] on button "Save" at bounding box center [360, 139] width 34 height 16
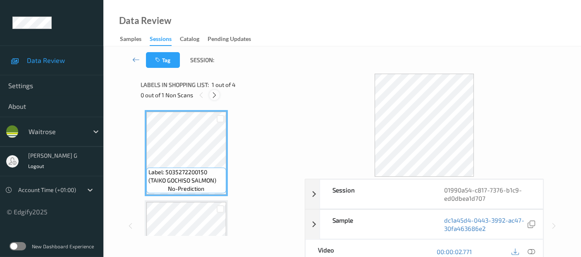
click at [218, 96] on icon at bounding box center [214, 94] width 7 height 7
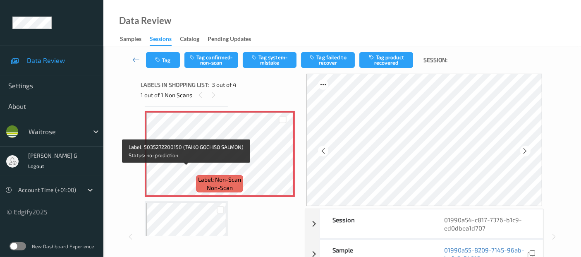
scroll to position [184, 0]
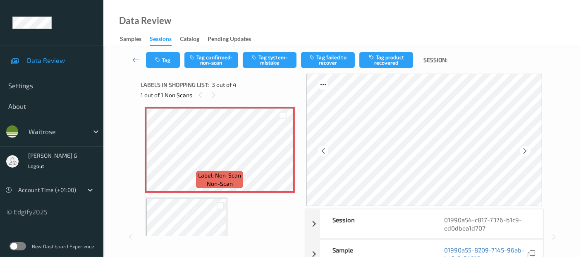
click at [566, 158] on div "Tag Tag confirmed-non-scan Tag system-mistake Tag failed to recover Tag product…" at bounding box center [342, 231] width 478 height 370
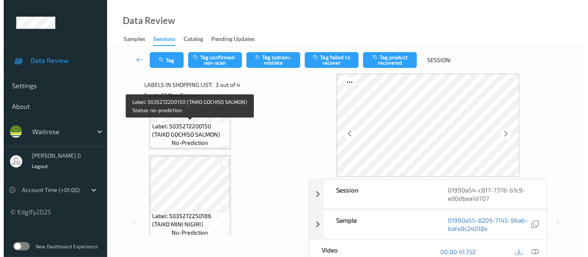
scroll to position [138, 0]
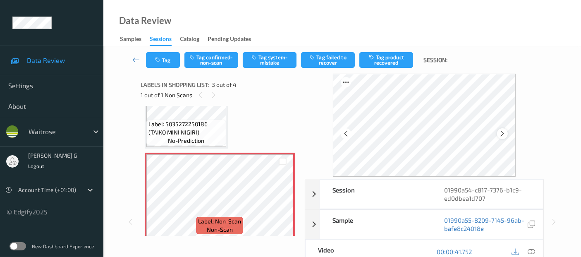
click at [505, 134] on icon at bounding box center [502, 133] width 7 height 7
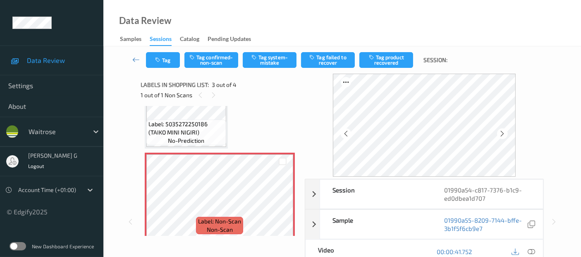
click at [505, 134] on icon at bounding box center [502, 133] width 7 height 7
click at [535, 251] on div at bounding box center [531, 251] width 11 height 11
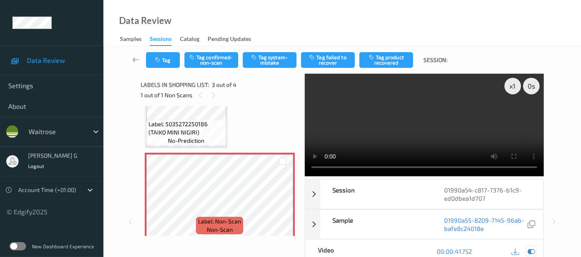
click at [533, 249] on icon at bounding box center [531, 250] width 7 height 7
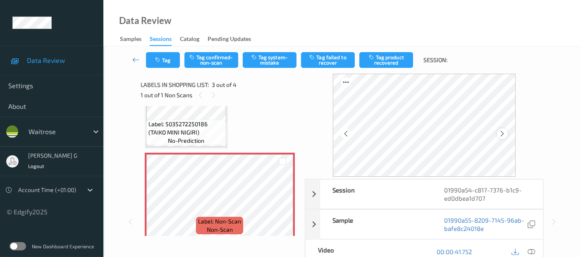
click at [506, 130] on icon at bounding box center [502, 133] width 7 height 7
click at [267, 58] on button "Tag system-mistake" at bounding box center [270, 60] width 54 height 16
click at [162, 61] on button "Tag" at bounding box center [163, 60] width 34 height 16
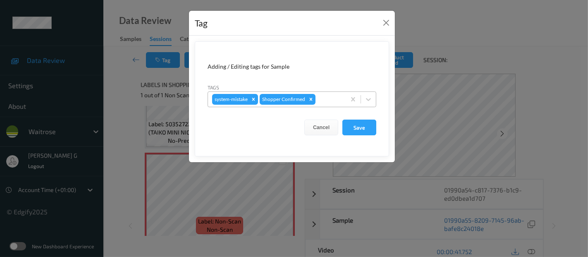
click at [326, 102] on div at bounding box center [329, 99] width 24 height 10
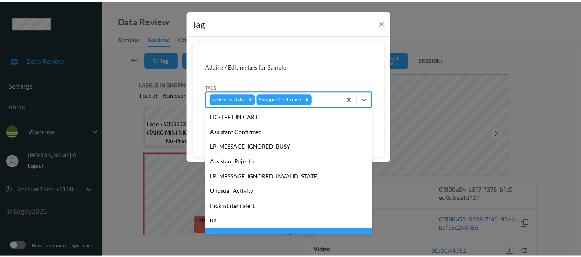
scroll to position [177, 0]
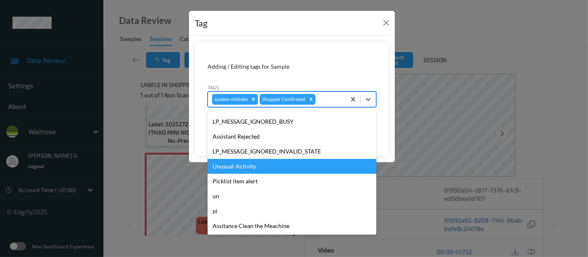
click at [238, 167] on div "Unusual-Activity" at bounding box center [292, 166] width 169 height 15
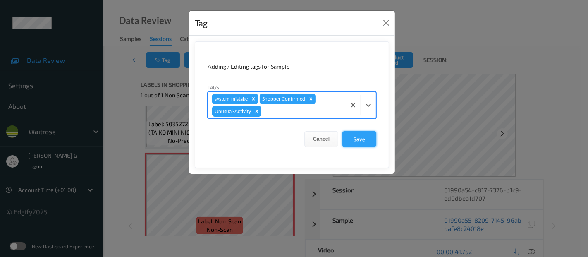
click at [351, 135] on button "Save" at bounding box center [360, 139] width 34 height 16
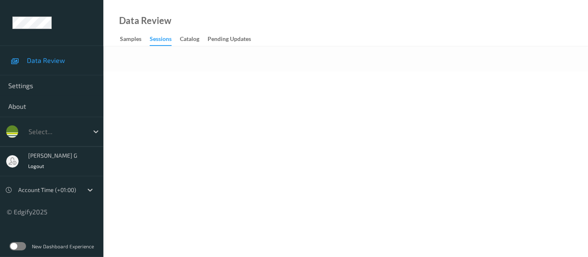
click at [295, 99] on body "Data Review Settings About Select... [PERSON_NAME] g Logout Account Time (+01:0…" at bounding box center [294, 128] width 588 height 257
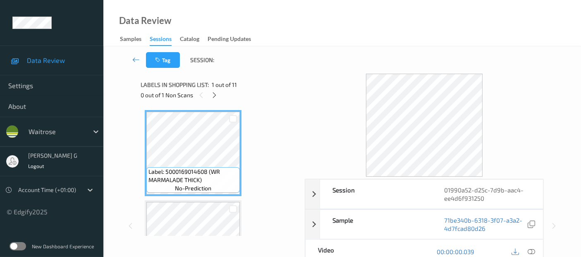
click at [271, 72] on div "Tag Session:" at bounding box center [342, 59] width 444 height 27
click at [217, 95] on icon at bounding box center [214, 94] width 7 height 7
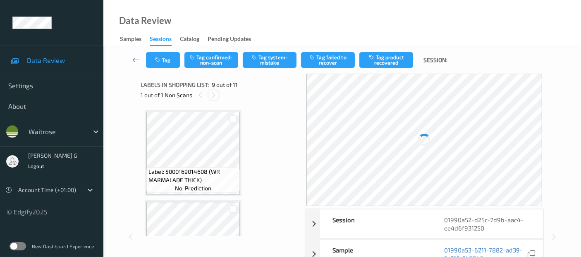
scroll to position [634, 0]
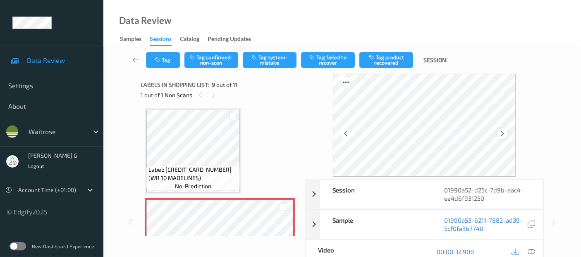
click at [504, 132] on icon at bounding box center [502, 133] width 7 height 7
click at [505, 132] on icon at bounding box center [502, 133] width 7 height 7
click at [145, 138] on div "Label: 5063210052547 (WR 10 MADELINES) no-prediction" at bounding box center [193, 151] width 97 height 86
click at [532, 249] on icon at bounding box center [531, 251] width 7 height 7
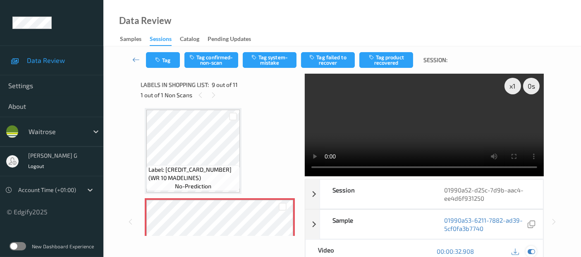
click at [532, 251] on icon at bounding box center [531, 250] width 7 height 7
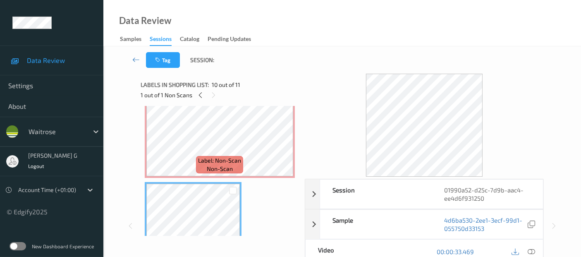
scroll to position [726, 0]
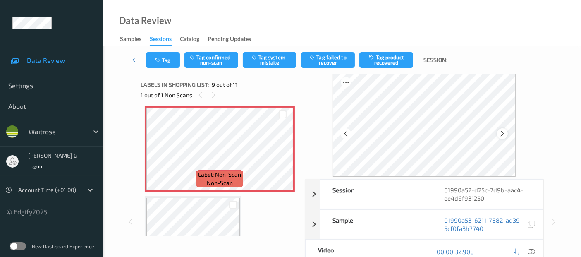
click at [506, 134] on icon at bounding box center [502, 133] width 7 height 7
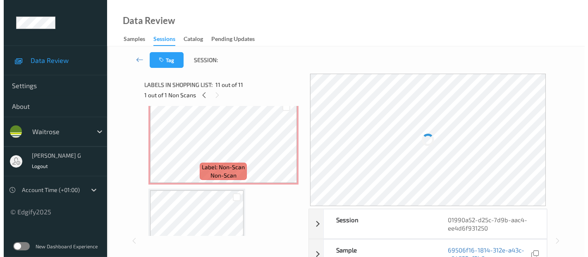
scroll to position [725, 0]
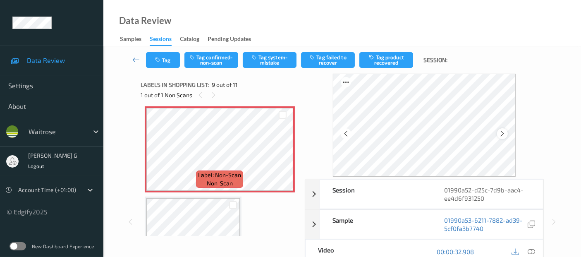
click at [504, 133] on icon at bounding box center [502, 133] width 7 height 7
click at [267, 55] on button "Tag system-mistake" at bounding box center [270, 60] width 54 height 16
click at [162, 63] on button "Tag" at bounding box center [163, 60] width 34 height 16
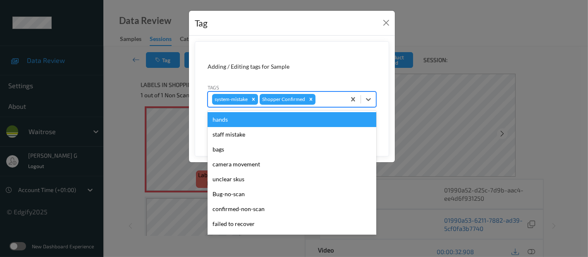
click at [323, 97] on div at bounding box center [329, 99] width 24 height 10
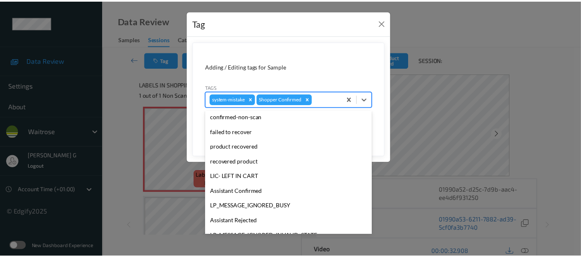
scroll to position [177, 0]
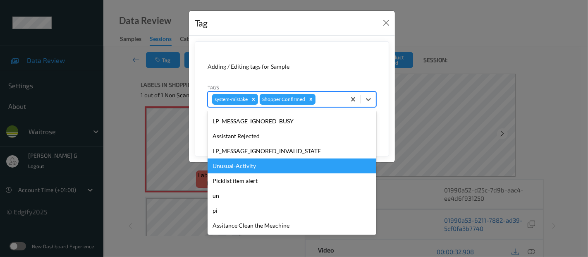
click at [228, 168] on div "Unusual-Activity" at bounding box center [292, 165] width 169 height 15
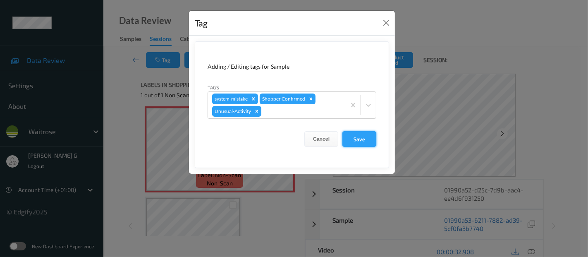
click at [352, 136] on button "Save" at bounding box center [360, 139] width 34 height 16
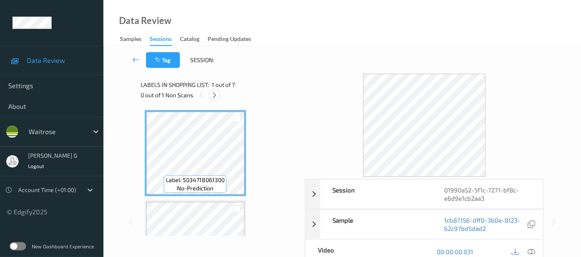
click at [214, 97] on icon at bounding box center [214, 94] width 7 height 7
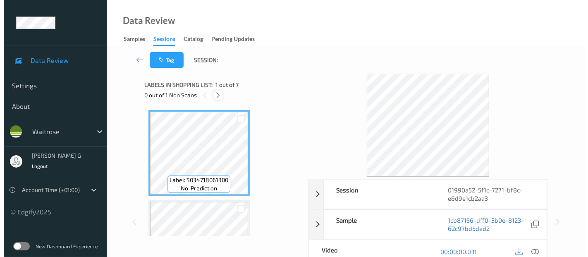
scroll to position [274, 0]
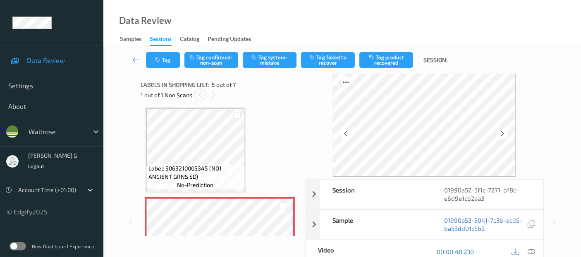
click at [197, 95] on icon at bounding box center [200, 94] width 7 height 7
click at [201, 95] on icon at bounding box center [200, 94] width 7 height 7
click at [506, 133] on icon at bounding box center [502, 133] width 7 height 7
click at [534, 253] on icon at bounding box center [531, 251] width 7 height 7
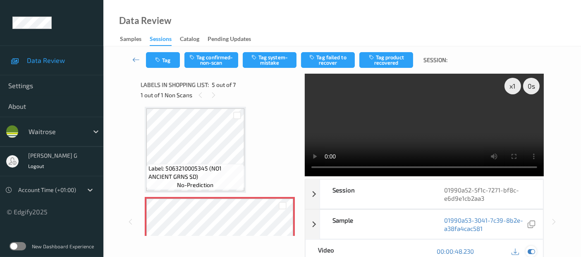
click at [531, 250] on icon at bounding box center [531, 250] width 7 height 7
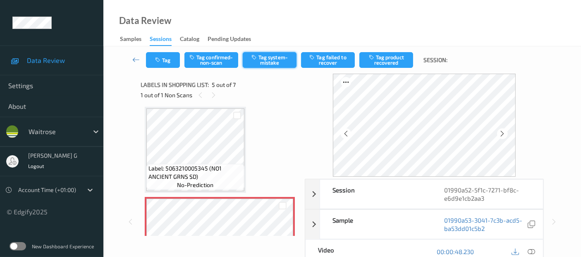
click at [270, 57] on button "Tag system-mistake" at bounding box center [270, 60] width 54 height 16
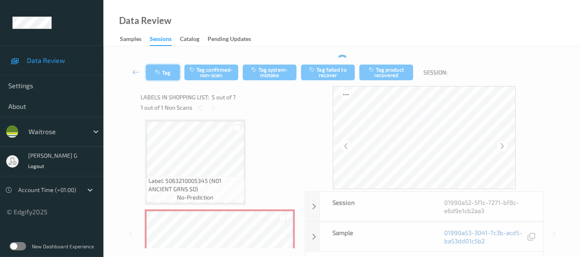
click at [163, 70] on div "Tag Tag confirmed-non-scan Tag system-mistake Tag failed to recover Tag product…" at bounding box center [342, 72] width 444 height 27
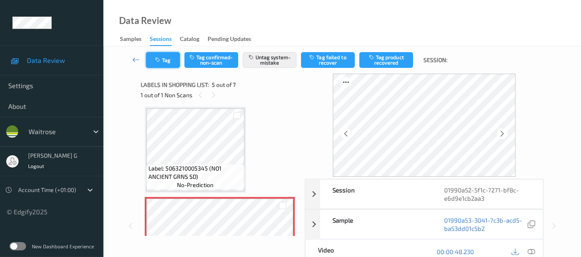
click at [161, 58] on icon "button" at bounding box center [158, 60] width 7 height 6
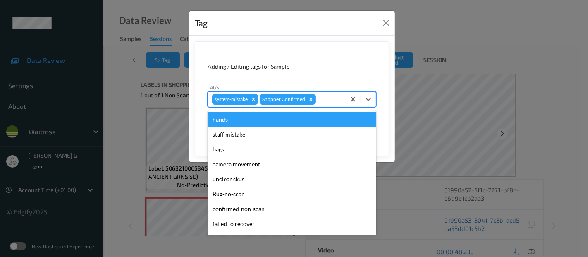
click at [337, 99] on div at bounding box center [329, 99] width 24 height 10
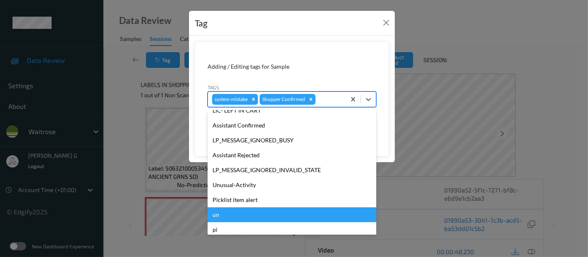
scroll to position [177, 0]
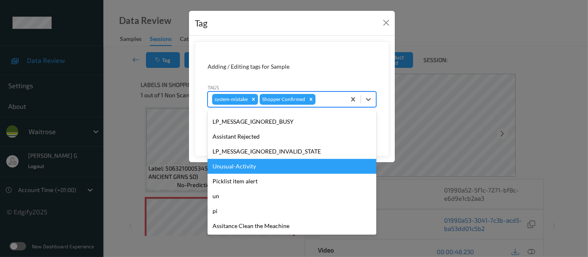
click at [234, 172] on div "Unusual-Activity" at bounding box center [292, 166] width 169 height 15
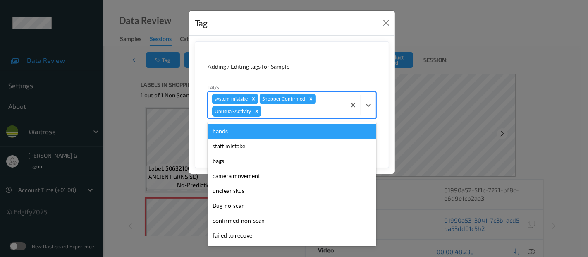
click at [305, 113] on div at bounding box center [302, 111] width 79 height 10
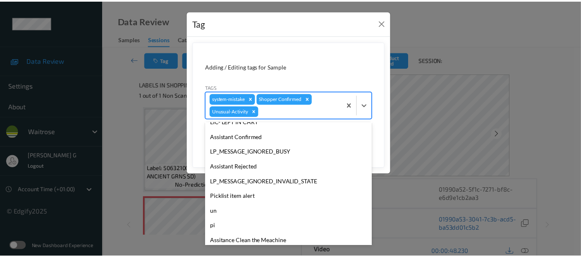
scroll to position [162, 0]
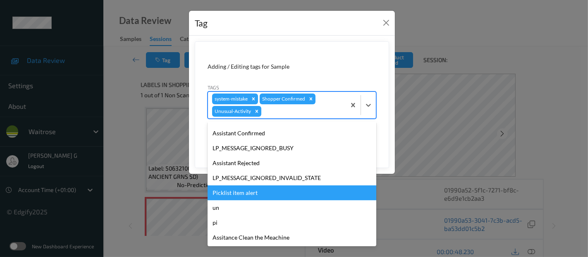
click at [239, 187] on div "Picklist item alert" at bounding box center [292, 192] width 169 height 15
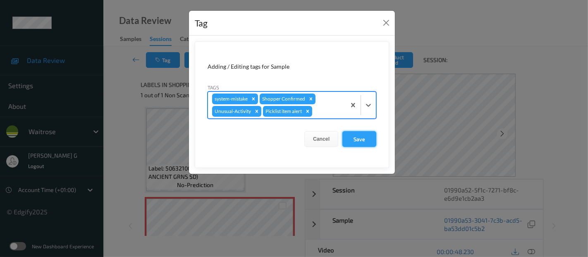
click at [358, 136] on button "Save" at bounding box center [360, 139] width 34 height 16
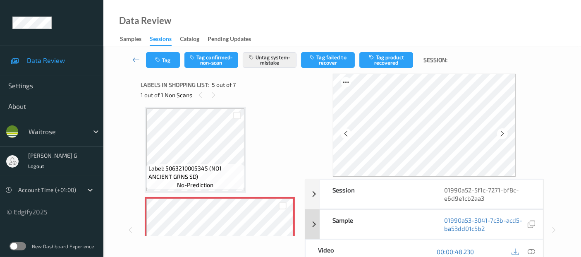
scroll to position [144, 0]
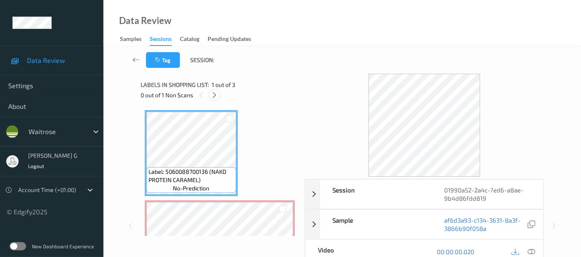
click at [216, 90] on div at bounding box center [214, 95] width 10 height 10
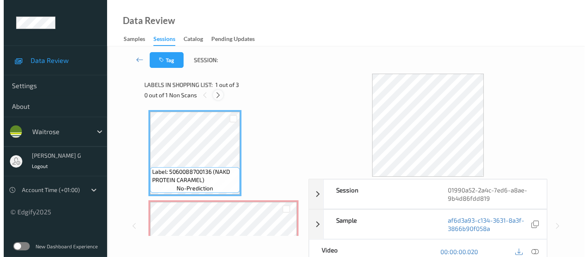
scroll to position [4, 0]
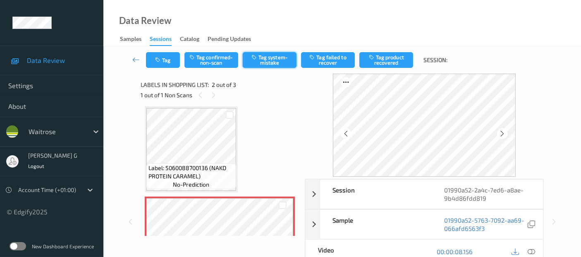
click at [274, 62] on button "Tag system-mistake" at bounding box center [270, 60] width 54 height 16
click at [166, 65] on button "Tag" at bounding box center [163, 60] width 34 height 16
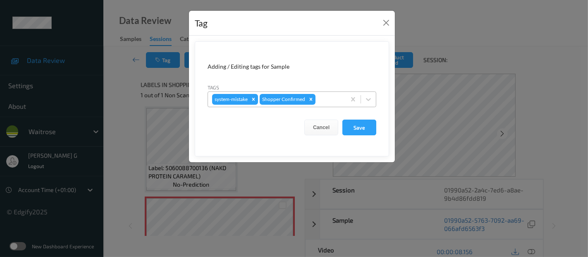
click at [333, 96] on div at bounding box center [329, 99] width 24 height 10
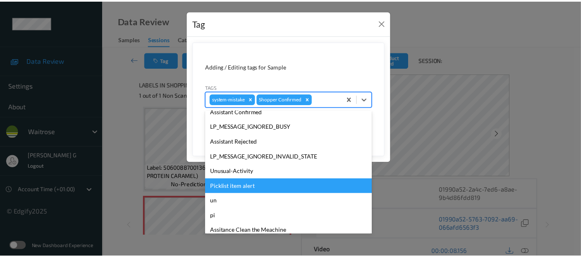
scroll to position [177, 0]
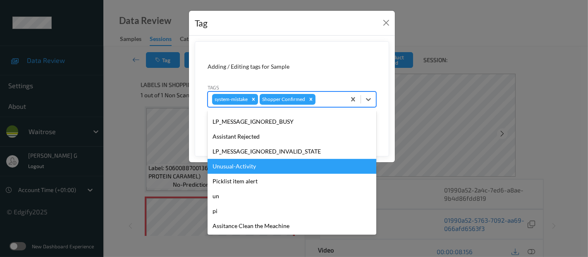
click at [248, 170] on div "Unusual-Activity" at bounding box center [292, 166] width 169 height 15
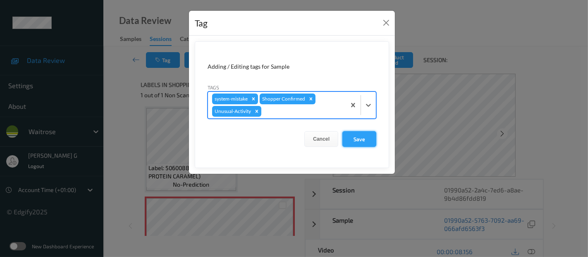
click at [364, 137] on button "Save" at bounding box center [360, 139] width 34 height 16
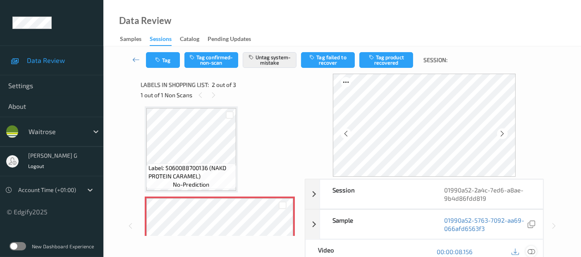
click at [532, 250] on icon at bounding box center [531, 251] width 7 height 7
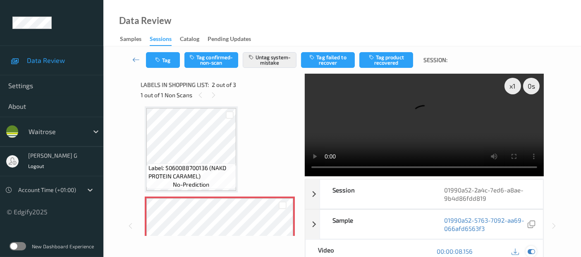
click at [533, 253] on icon at bounding box center [531, 250] width 7 height 7
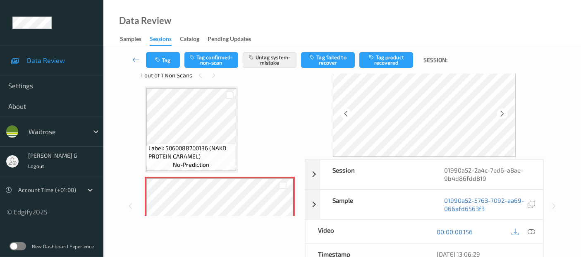
scroll to position [0, 0]
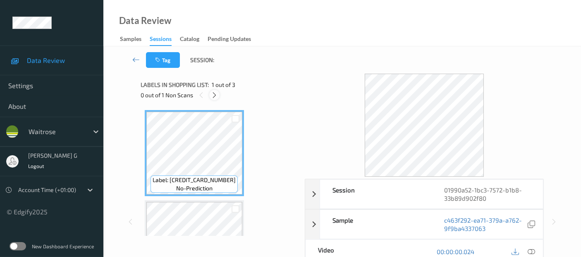
click at [214, 95] on icon at bounding box center [214, 94] width 7 height 7
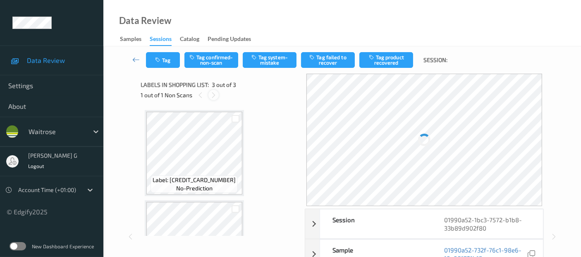
scroll to position [94, 0]
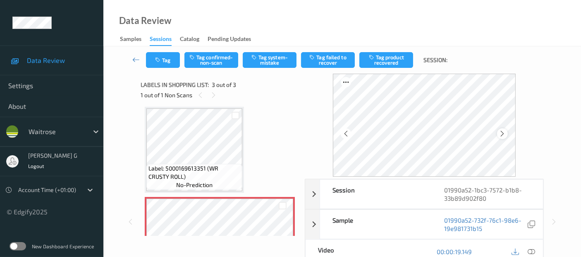
click at [505, 132] on icon at bounding box center [502, 133] width 7 height 7
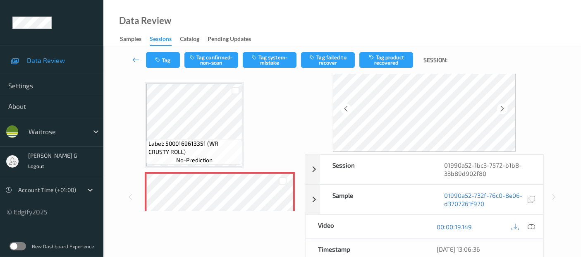
scroll to position [46, 0]
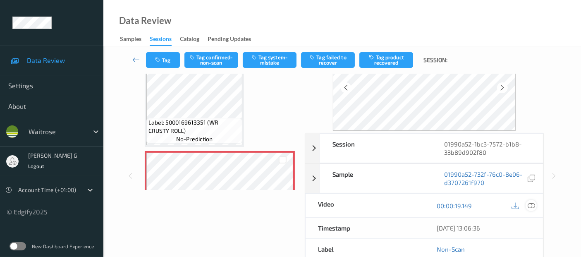
click at [530, 206] on icon at bounding box center [531, 205] width 7 height 7
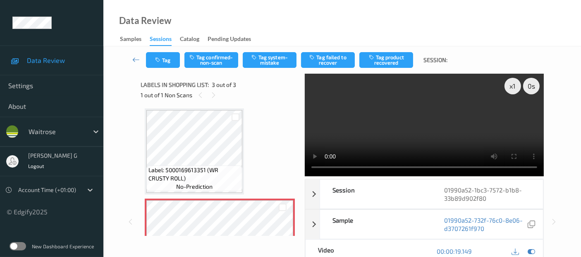
scroll to position [70, 0]
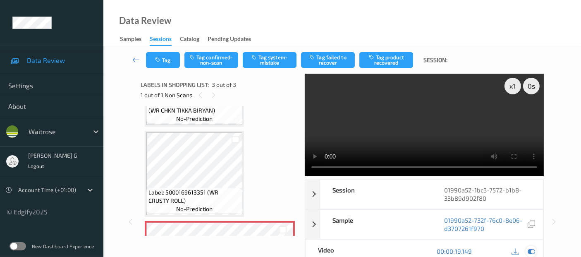
click at [531, 251] on icon at bounding box center [531, 250] width 7 height 7
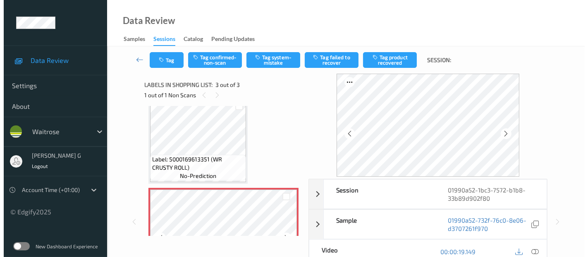
scroll to position [144, 0]
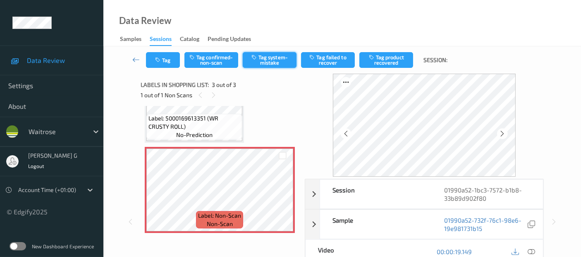
click at [269, 58] on button "Tag system-mistake" at bounding box center [270, 60] width 54 height 16
click at [169, 62] on button "Tag" at bounding box center [163, 60] width 34 height 16
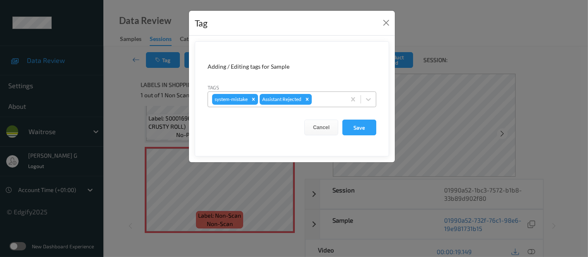
click at [341, 96] on div at bounding box center [328, 99] width 28 height 10
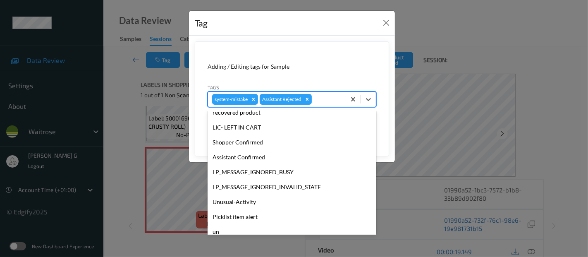
scroll to position [177, 0]
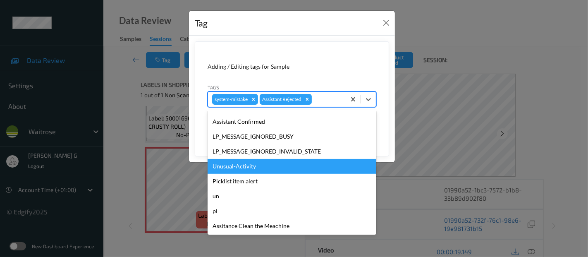
click at [235, 167] on div "Unusual-Activity" at bounding box center [292, 166] width 169 height 15
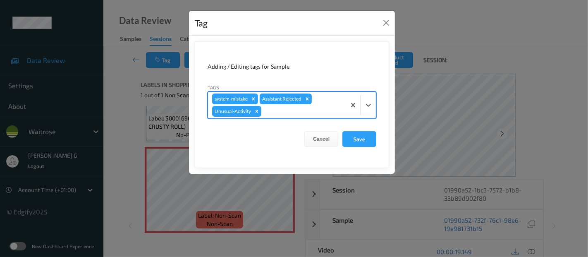
click at [314, 111] on div at bounding box center [302, 111] width 79 height 10
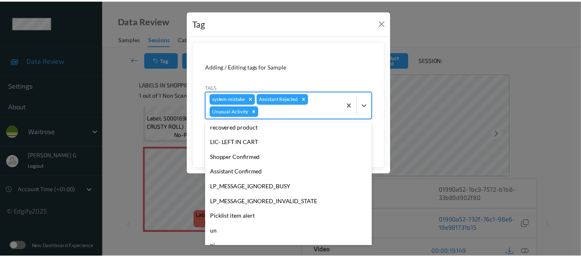
scroll to position [162, 0]
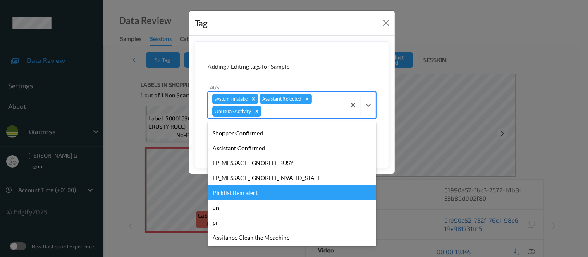
click at [244, 188] on div "Picklist item alert" at bounding box center [292, 192] width 169 height 15
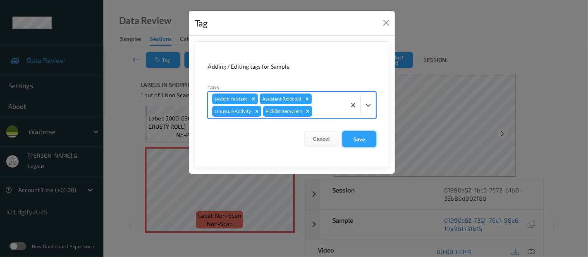
click at [353, 136] on button "Save" at bounding box center [360, 139] width 34 height 16
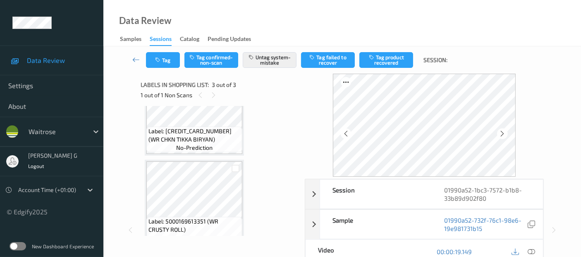
scroll to position [0, 0]
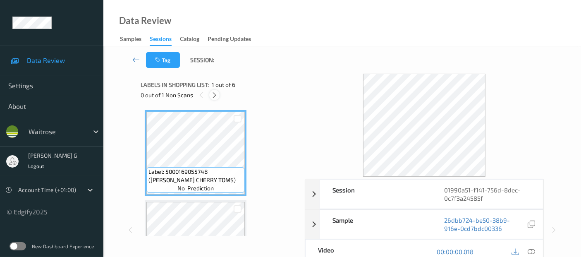
click at [210, 95] on div at bounding box center [214, 95] width 10 height 10
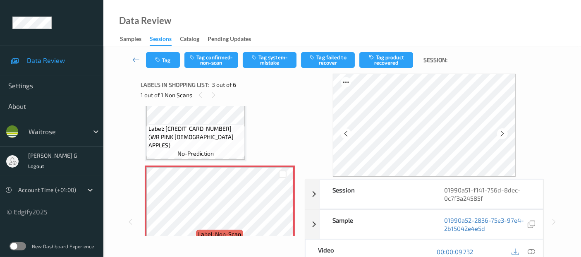
scroll to position [139, 0]
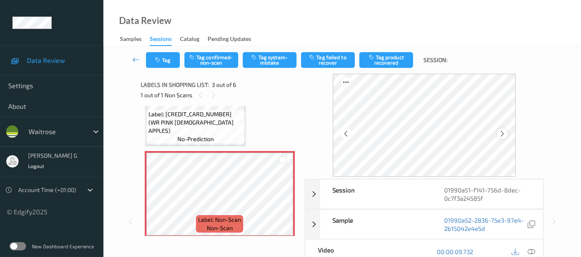
click at [505, 134] on icon at bounding box center [502, 133] width 7 height 7
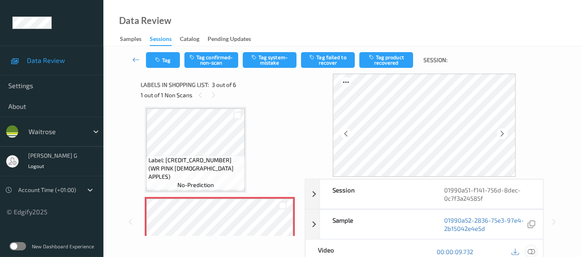
click at [533, 250] on icon at bounding box center [531, 251] width 7 height 7
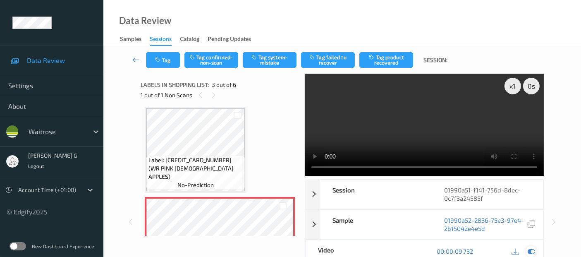
click at [530, 250] on icon at bounding box center [531, 250] width 7 height 7
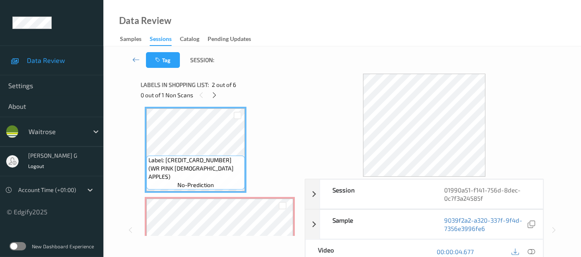
click at [222, 197] on div "Label: Non-Scan non-scan" at bounding box center [220, 240] width 150 height 86
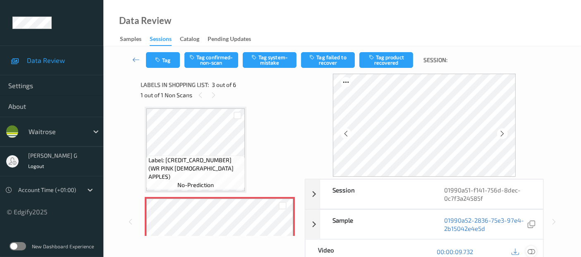
click at [533, 252] on icon at bounding box center [531, 251] width 7 height 7
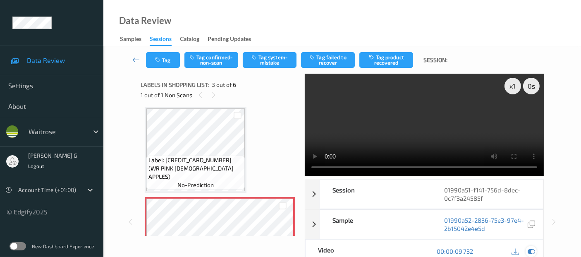
click at [534, 251] on icon at bounding box center [531, 250] width 7 height 7
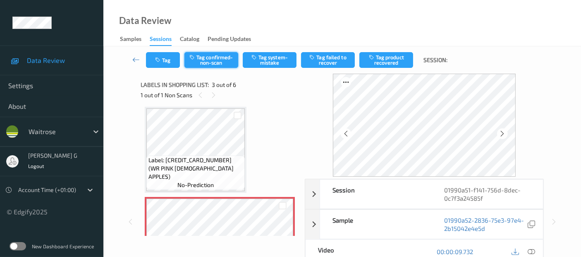
click at [209, 59] on button "Tag confirmed-non-scan" at bounding box center [212, 60] width 54 height 16
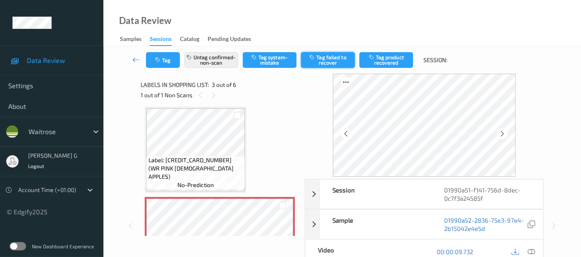
click at [330, 57] on button "Tag failed to recover" at bounding box center [328, 60] width 54 height 16
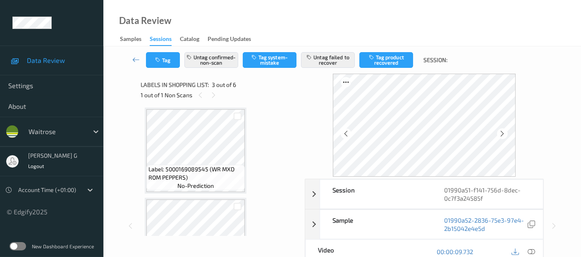
scroll to position [278, 0]
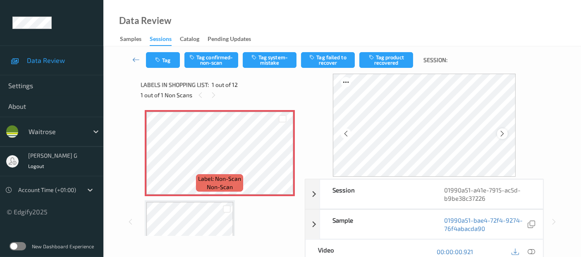
click at [505, 132] on icon at bounding box center [502, 133] width 7 height 7
click at [531, 251] on icon at bounding box center [531, 251] width 7 height 7
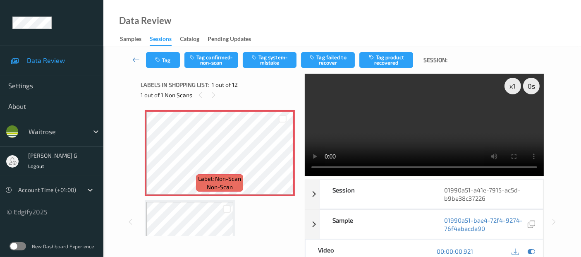
click at [272, 51] on div "Tag Tag confirmed-non-scan Tag system-mistake Tag failed to recover Tag product…" at bounding box center [342, 59] width 444 height 27
click at [271, 57] on button "Tag system-mistake" at bounding box center [270, 60] width 54 height 16
click at [534, 250] on icon at bounding box center [531, 250] width 7 height 7
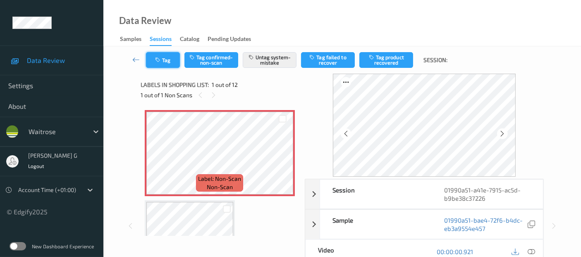
click at [162, 60] on button "Tag" at bounding box center [163, 60] width 34 height 16
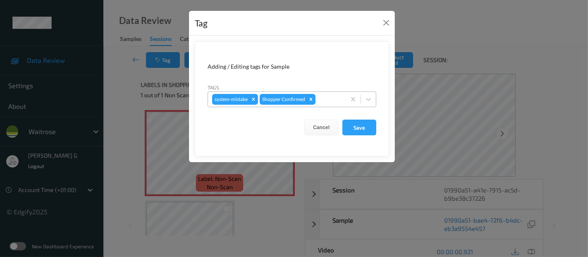
click at [336, 101] on div at bounding box center [329, 99] width 24 height 10
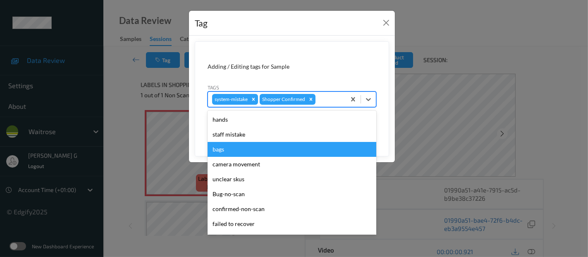
click at [227, 151] on div "bags" at bounding box center [292, 149] width 169 height 15
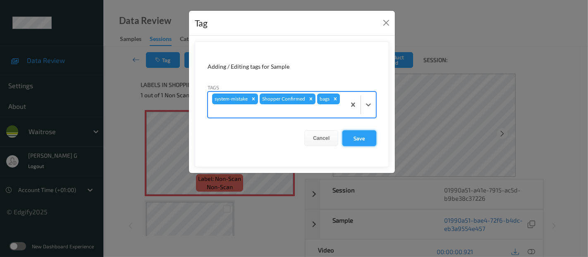
click at [357, 131] on button "Save" at bounding box center [360, 138] width 34 height 16
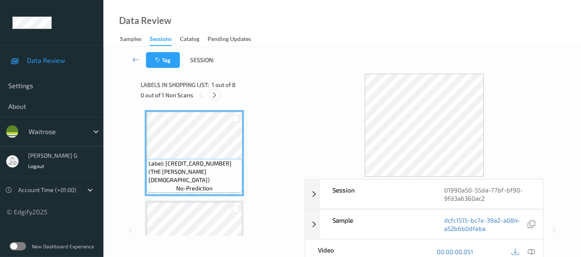
click at [214, 98] on icon at bounding box center [214, 94] width 7 height 7
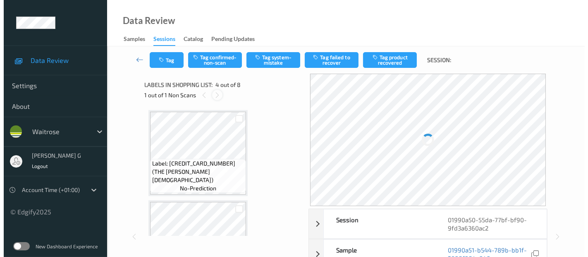
scroll to position [184, 0]
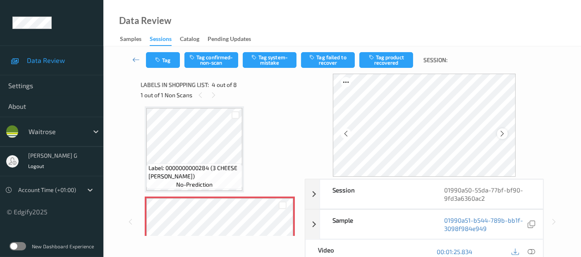
click at [504, 134] on icon at bounding box center [502, 133] width 7 height 7
click at [531, 252] on icon at bounding box center [531, 251] width 7 height 7
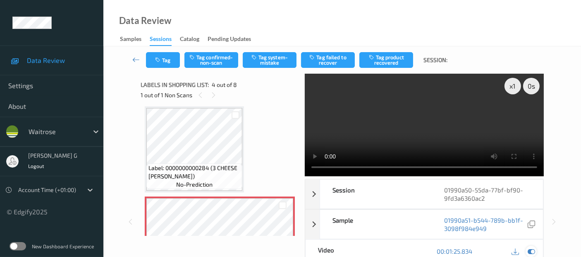
click at [533, 250] on icon at bounding box center [531, 250] width 7 height 7
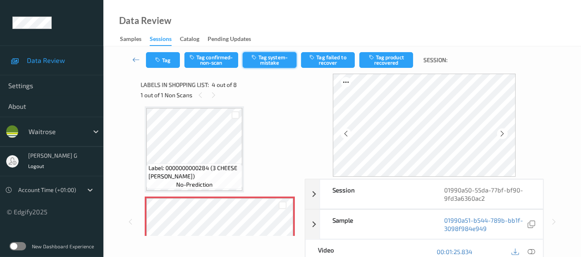
click at [266, 63] on button "Tag system-mistake" at bounding box center [270, 60] width 54 height 16
click at [166, 64] on button "Tag" at bounding box center [163, 60] width 34 height 16
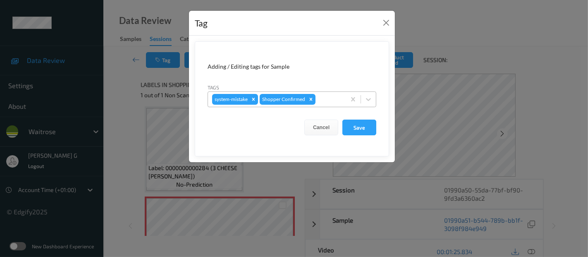
click at [324, 101] on div at bounding box center [329, 99] width 24 height 10
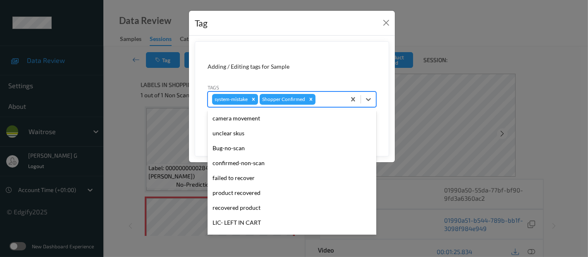
scroll to position [177, 0]
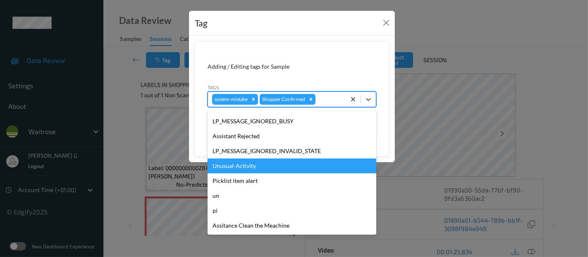
click at [234, 163] on div "Unusual-Activity" at bounding box center [292, 165] width 169 height 15
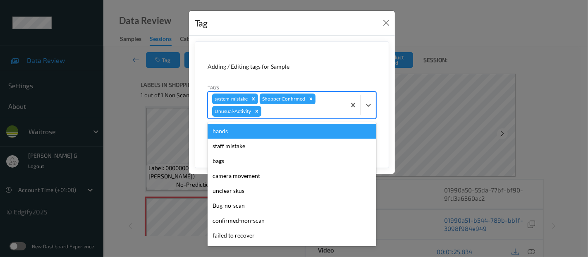
click at [315, 115] on div at bounding box center [302, 111] width 79 height 10
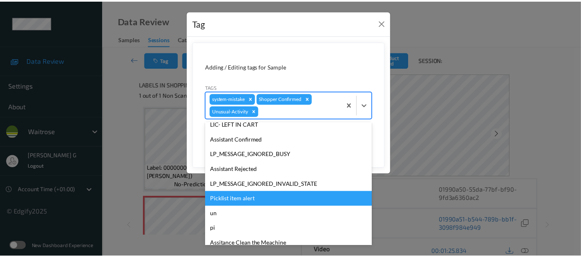
scroll to position [162, 0]
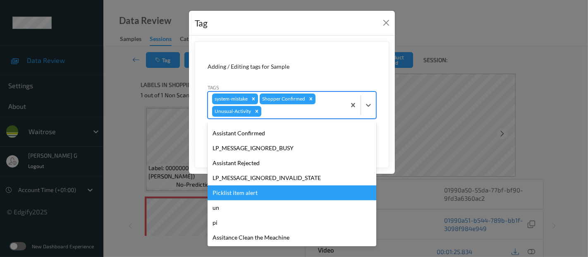
click at [253, 195] on div "Picklist item alert" at bounding box center [292, 192] width 169 height 15
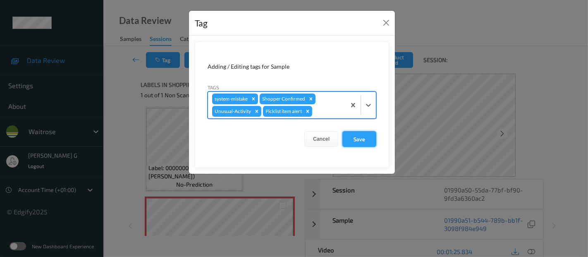
click at [363, 136] on button "Save" at bounding box center [360, 139] width 34 height 16
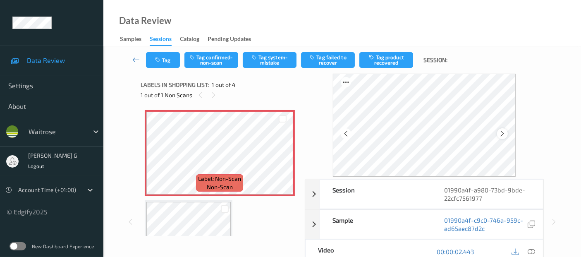
click at [506, 136] on icon at bounding box center [502, 133] width 7 height 7
click at [533, 254] on icon at bounding box center [531, 251] width 7 height 7
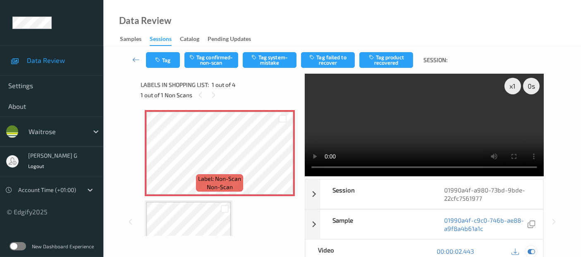
click at [532, 250] on icon at bounding box center [531, 250] width 7 height 7
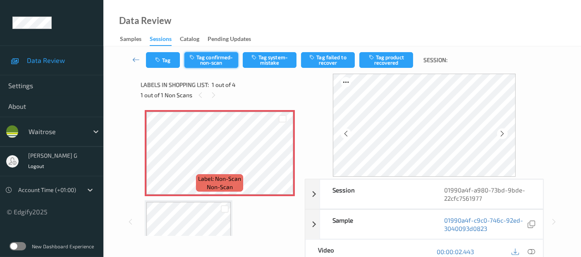
click at [222, 59] on button "Tag confirmed-non-scan" at bounding box center [212, 60] width 54 height 16
click at [156, 62] on icon "button" at bounding box center [158, 60] width 7 height 6
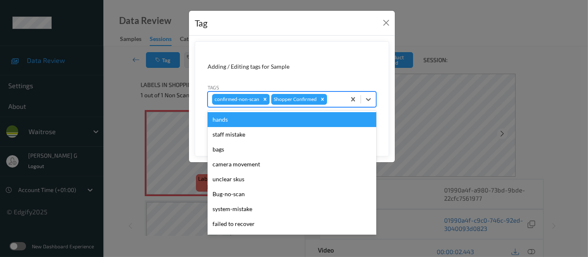
click at [330, 97] on div at bounding box center [335, 99] width 13 height 10
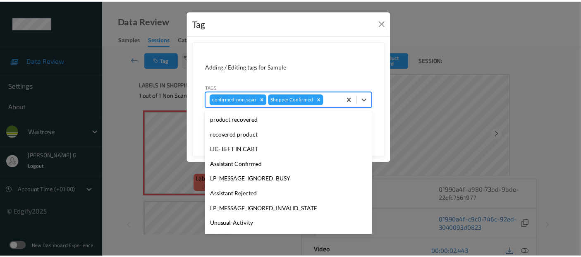
scroll to position [177, 0]
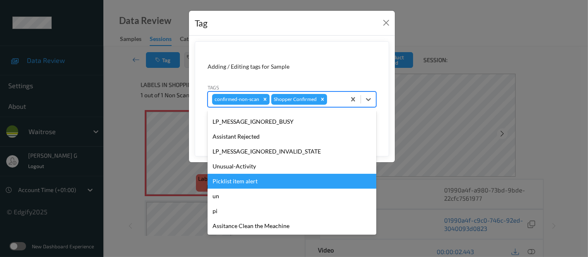
click at [241, 180] on div "Picklist item alert" at bounding box center [292, 181] width 169 height 15
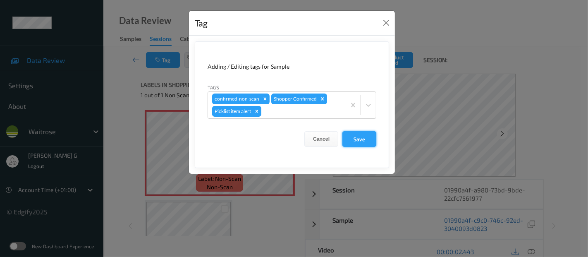
click at [353, 137] on button "Save" at bounding box center [360, 139] width 34 height 16
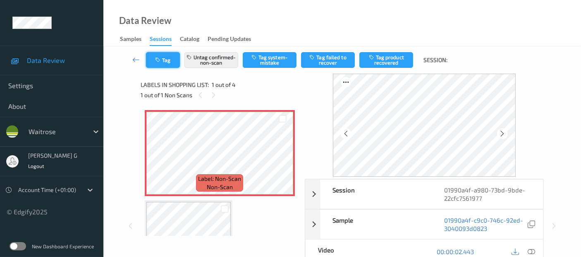
click at [171, 63] on button "Tag" at bounding box center [163, 60] width 34 height 16
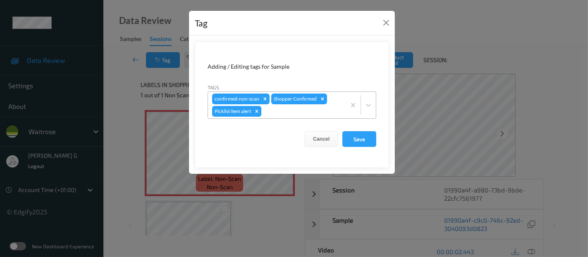
click at [257, 112] on icon "Remove Picklist item alert" at bounding box center [257, 111] width 6 height 6
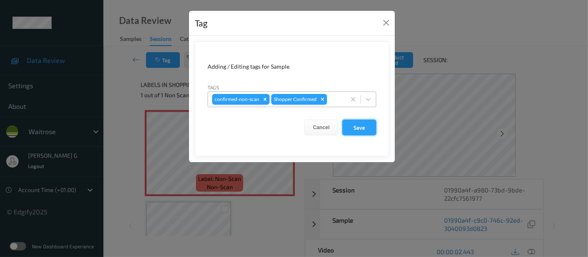
click at [365, 125] on button "Save" at bounding box center [360, 128] width 34 height 16
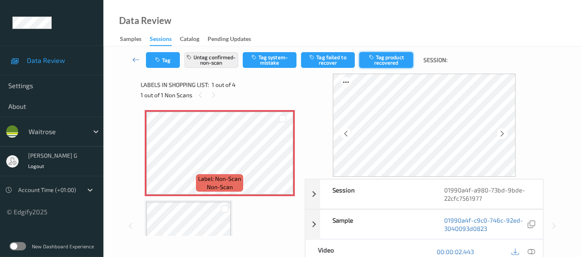
click at [386, 57] on button "Tag product recovered" at bounding box center [387, 60] width 54 height 16
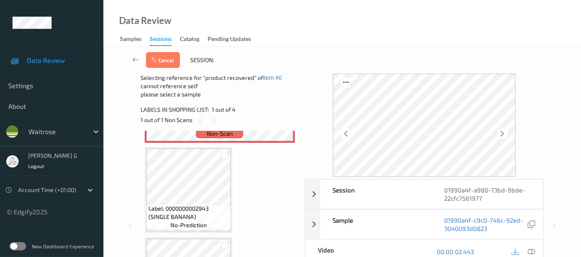
scroll to position [92, 0]
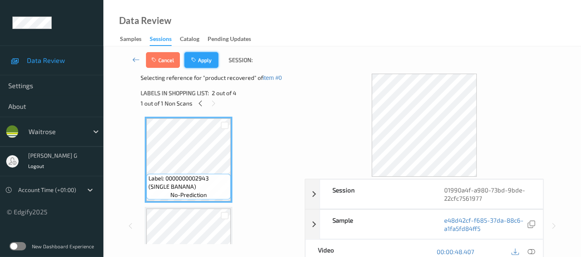
click at [209, 59] on button "Apply" at bounding box center [202, 60] width 34 height 16
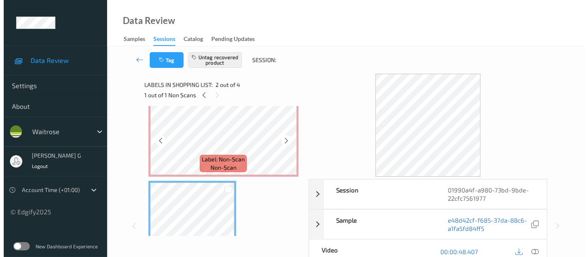
scroll to position [0, 0]
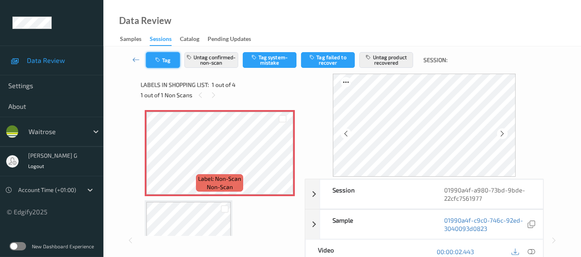
click at [168, 65] on button "Tag" at bounding box center [163, 60] width 34 height 16
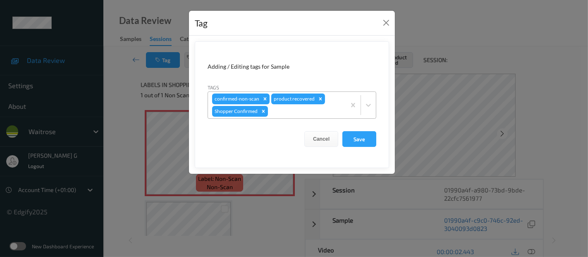
click at [296, 115] on div at bounding box center [306, 111] width 72 height 10
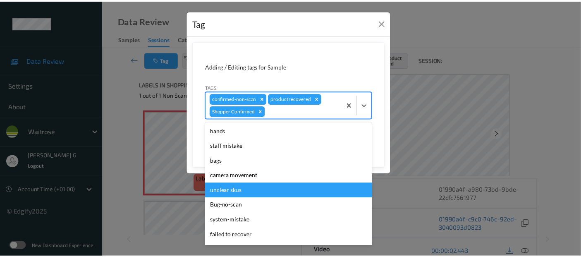
scroll to position [138, 0]
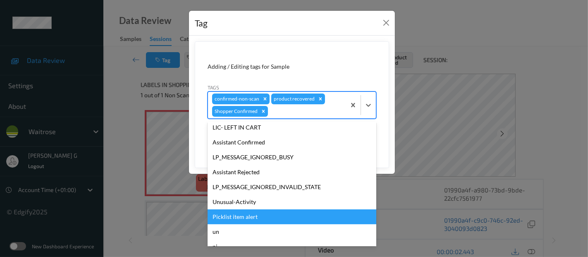
click at [230, 219] on div "Picklist item alert" at bounding box center [292, 216] width 169 height 15
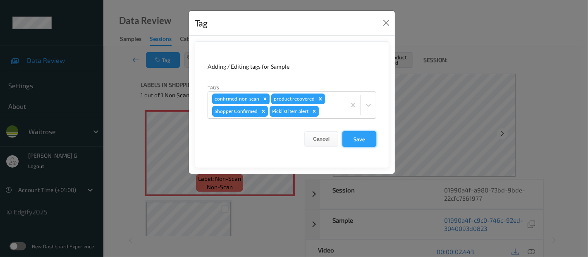
click at [353, 137] on button "Save" at bounding box center [360, 139] width 34 height 16
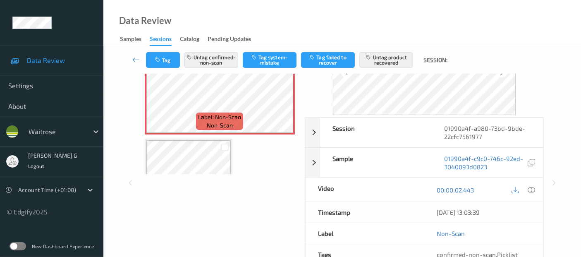
scroll to position [0, 0]
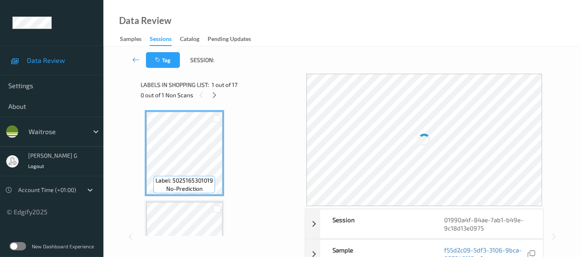
click at [263, 93] on div "0 out of 1 Non Scans" at bounding box center [220, 95] width 158 height 10
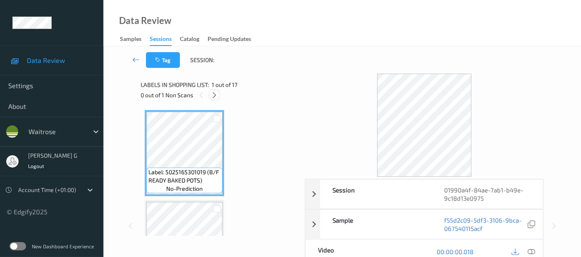
click at [216, 96] on icon at bounding box center [214, 94] width 7 height 7
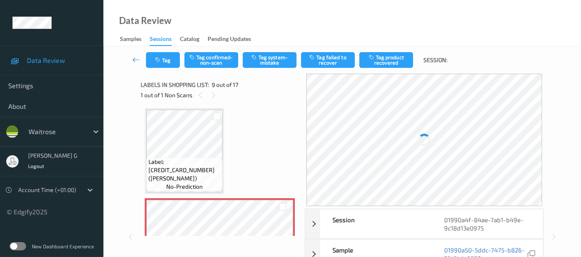
scroll to position [679, 0]
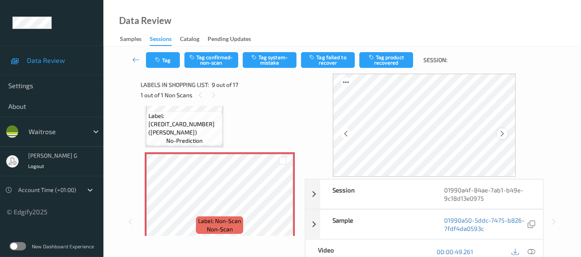
click at [506, 131] on icon at bounding box center [502, 133] width 7 height 7
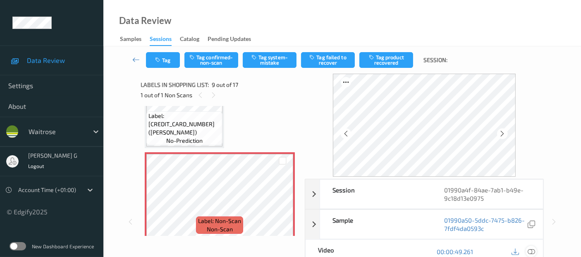
click at [533, 249] on icon at bounding box center [531, 251] width 7 height 7
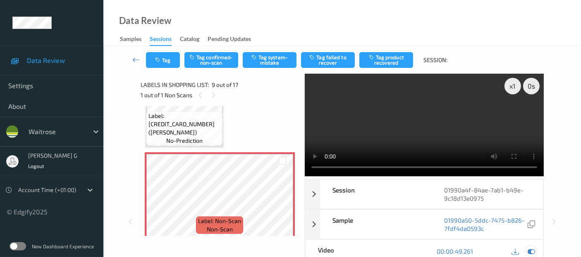
click at [533, 250] on icon at bounding box center [531, 250] width 7 height 7
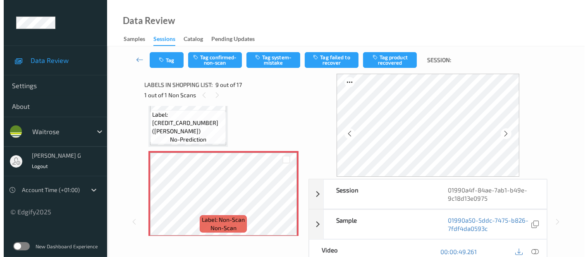
scroll to position [726, 0]
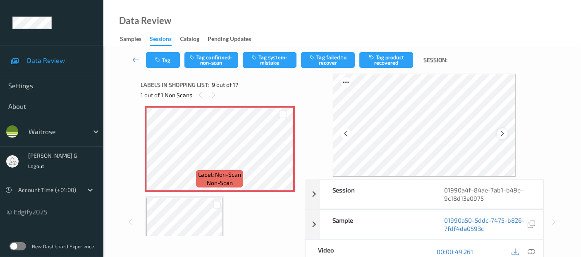
click at [502, 135] on icon at bounding box center [502, 133] width 7 height 7
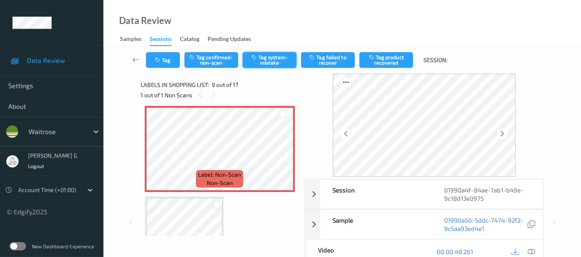
click at [263, 61] on button "Tag system-mistake" at bounding box center [270, 60] width 54 height 16
click at [162, 64] on button "Tag" at bounding box center [163, 60] width 34 height 16
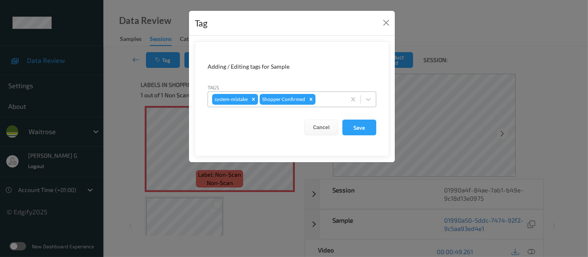
click at [336, 101] on div at bounding box center [329, 99] width 24 height 10
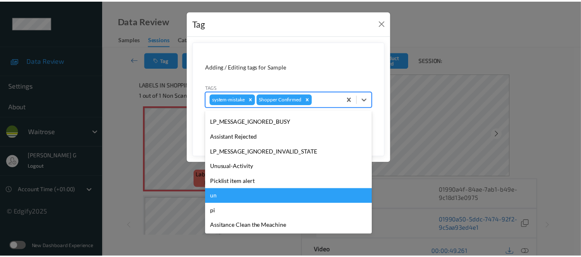
scroll to position [177, 0]
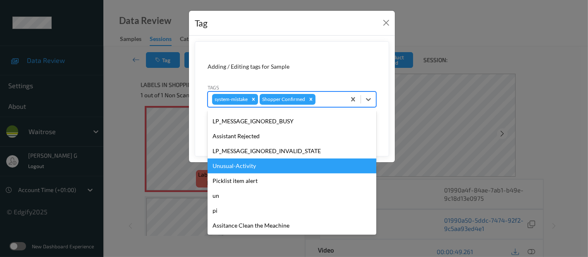
click at [247, 163] on div "Unusual-Activity" at bounding box center [292, 165] width 169 height 15
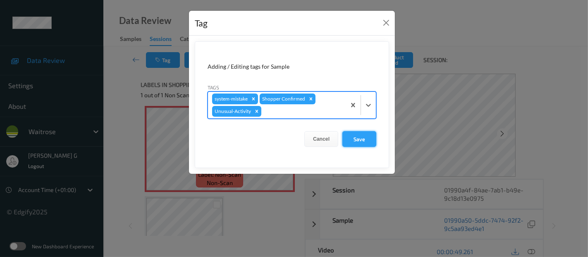
click at [366, 143] on button "Save" at bounding box center [360, 139] width 34 height 16
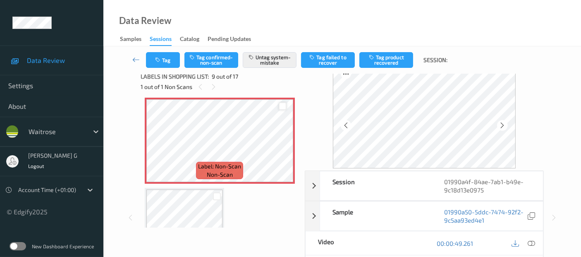
scroll to position [0, 0]
